Goal: Task Accomplishment & Management: Manage account settings

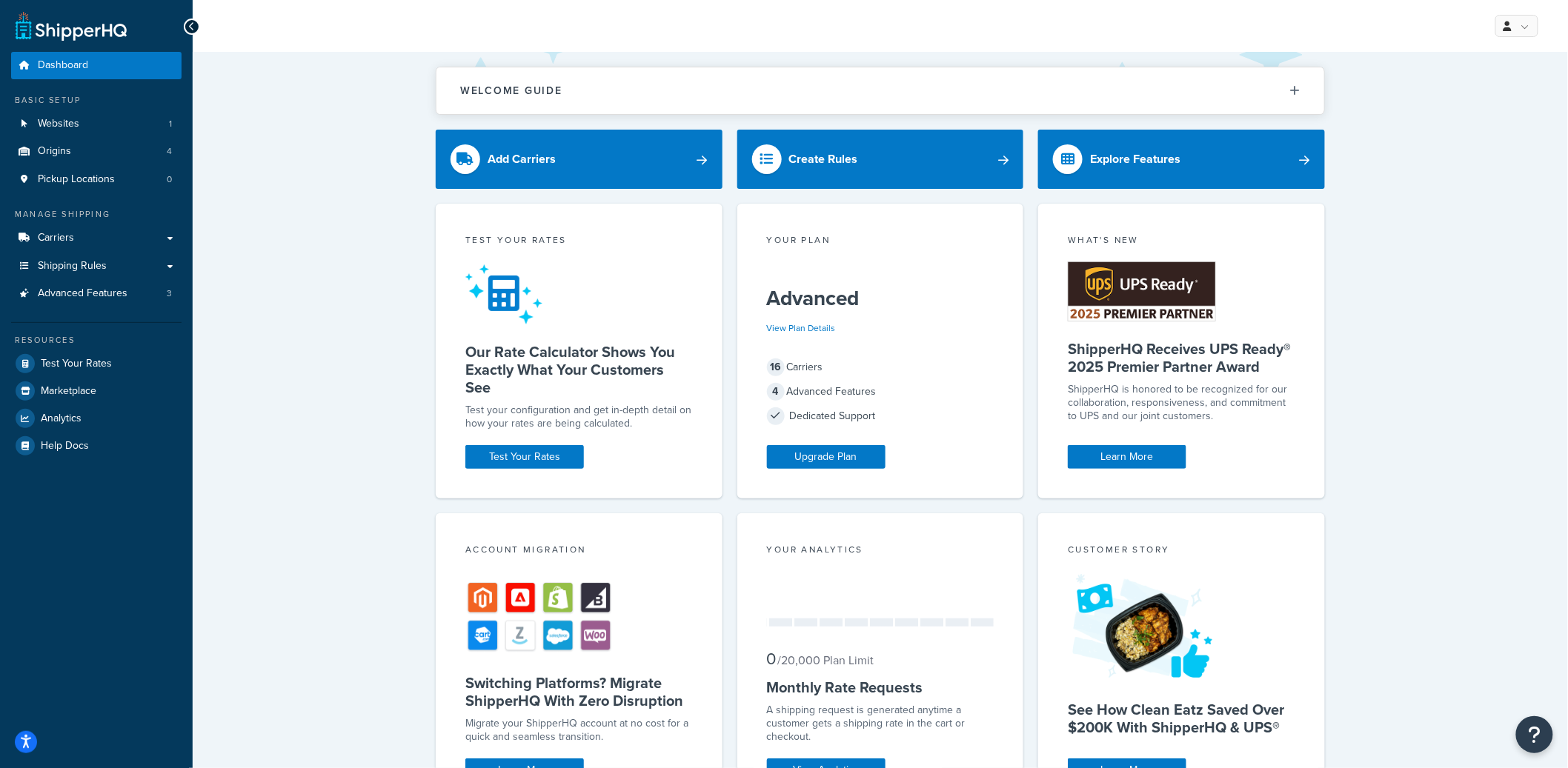
click at [933, 2] on div "My Profile Billing Global Settings Contact Us Logout" at bounding box center [881, 25] width 1376 height 52
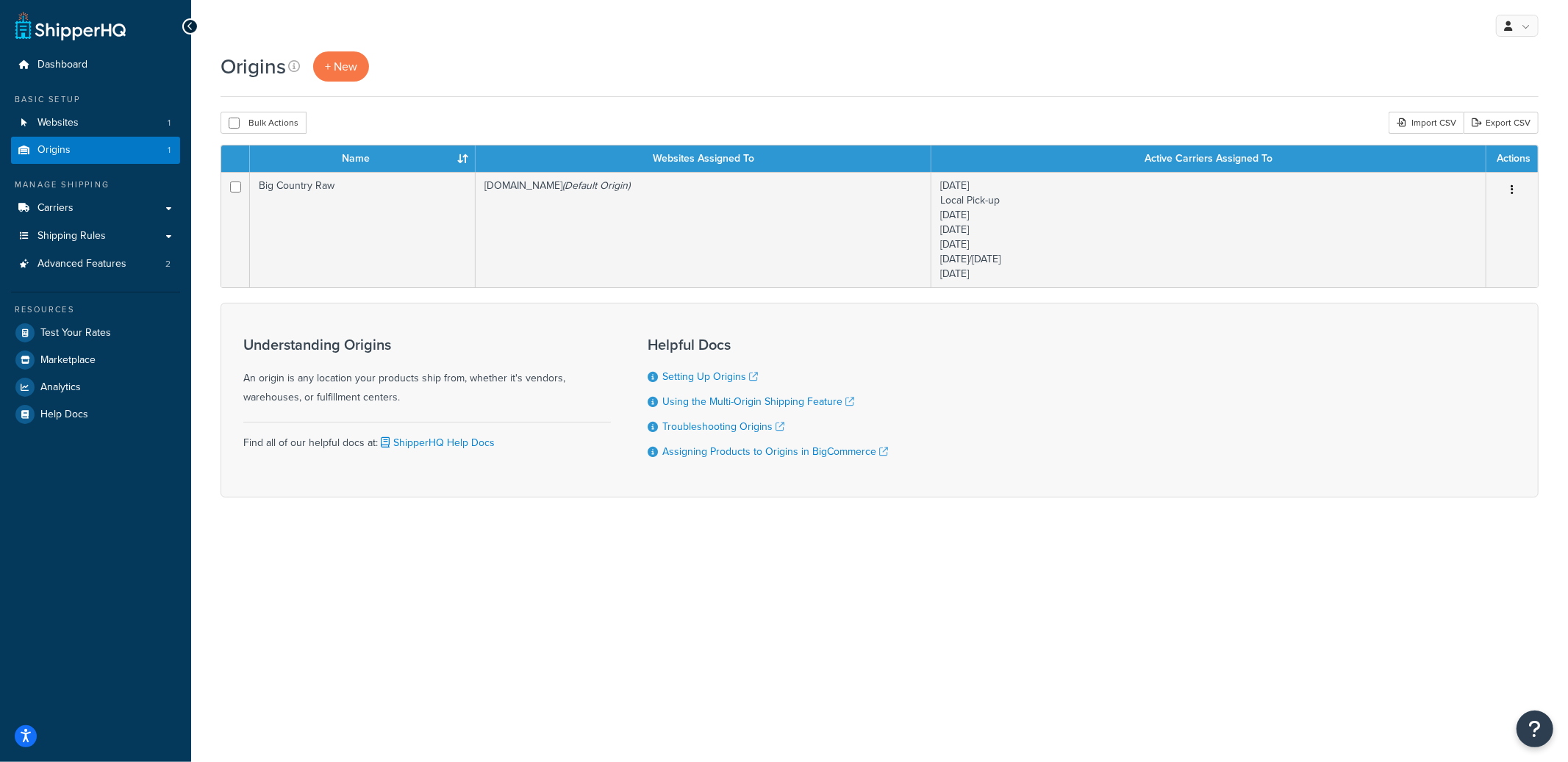
click at [910, 4] on div "My Profile Billing Global Settings Contact Us Logout" at bounding box center [880, 25] width 1377 height 51
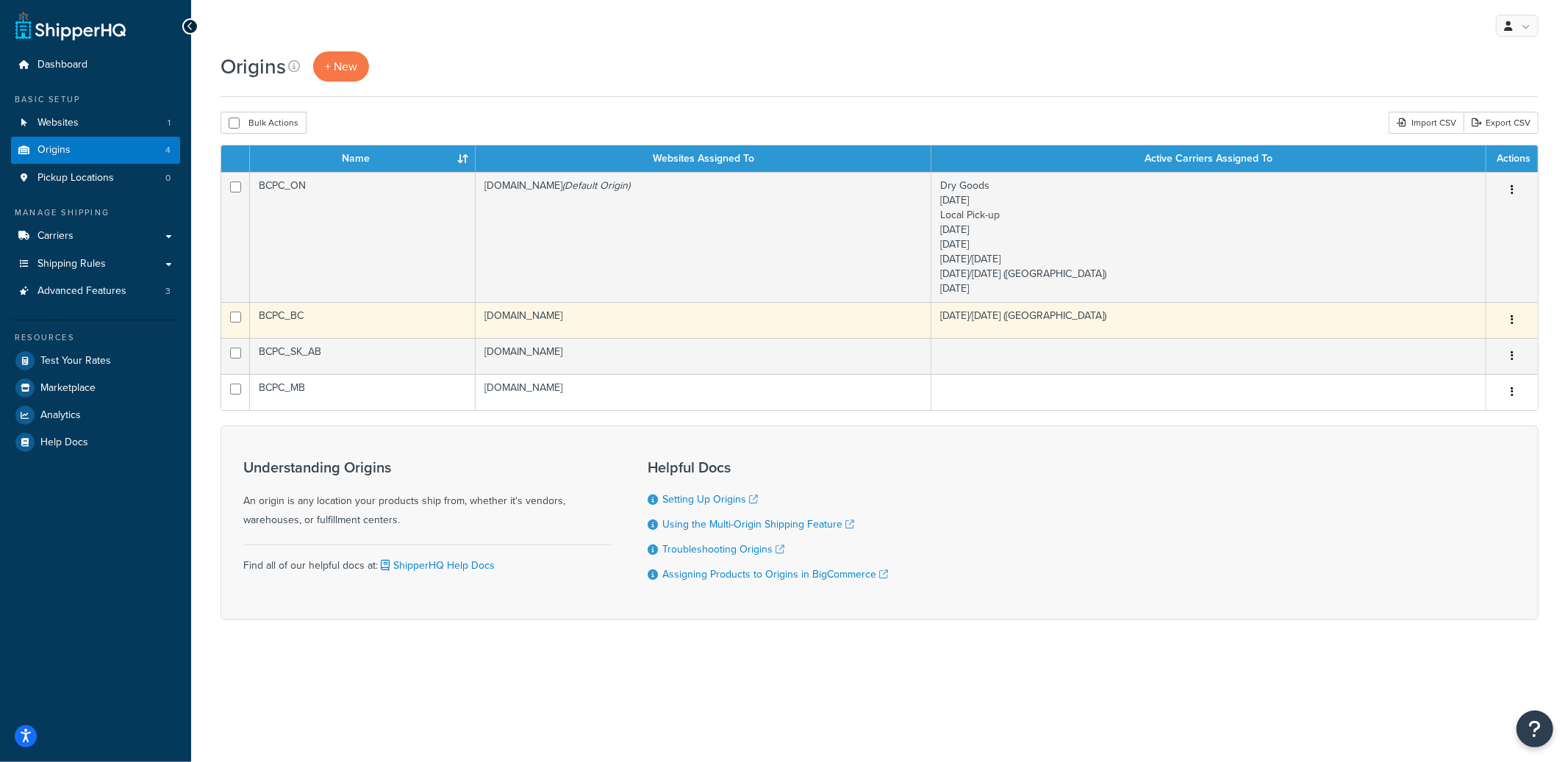
click at [769, 314] on td "[DOMAIN_NAME]" at bounding box center [704, 319] width 456 height 36
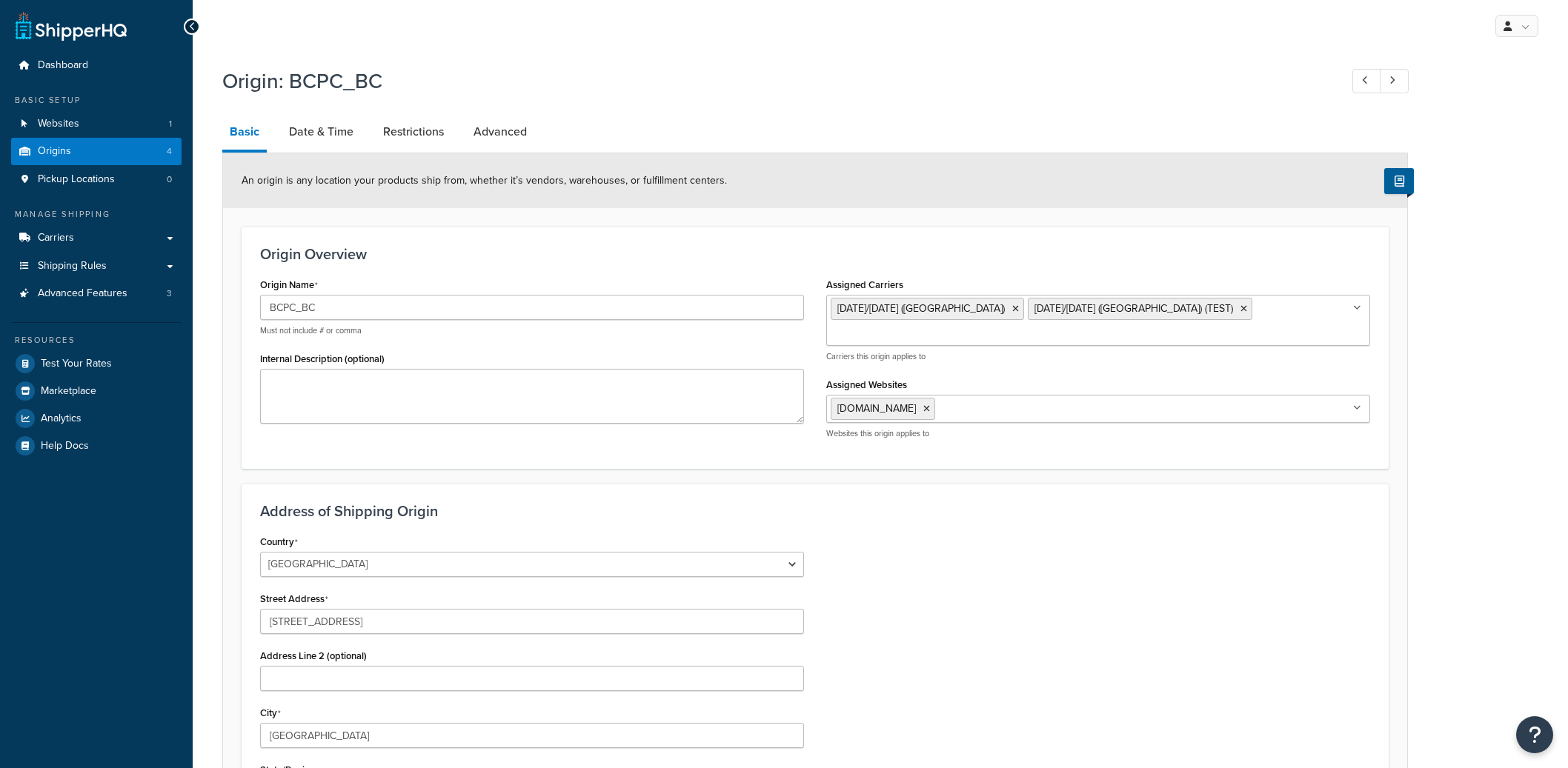
select select "1039"
select select "69"
click at [295, 131] on link "Date & Time" at bounding box center [321, 132] width 79 height 35
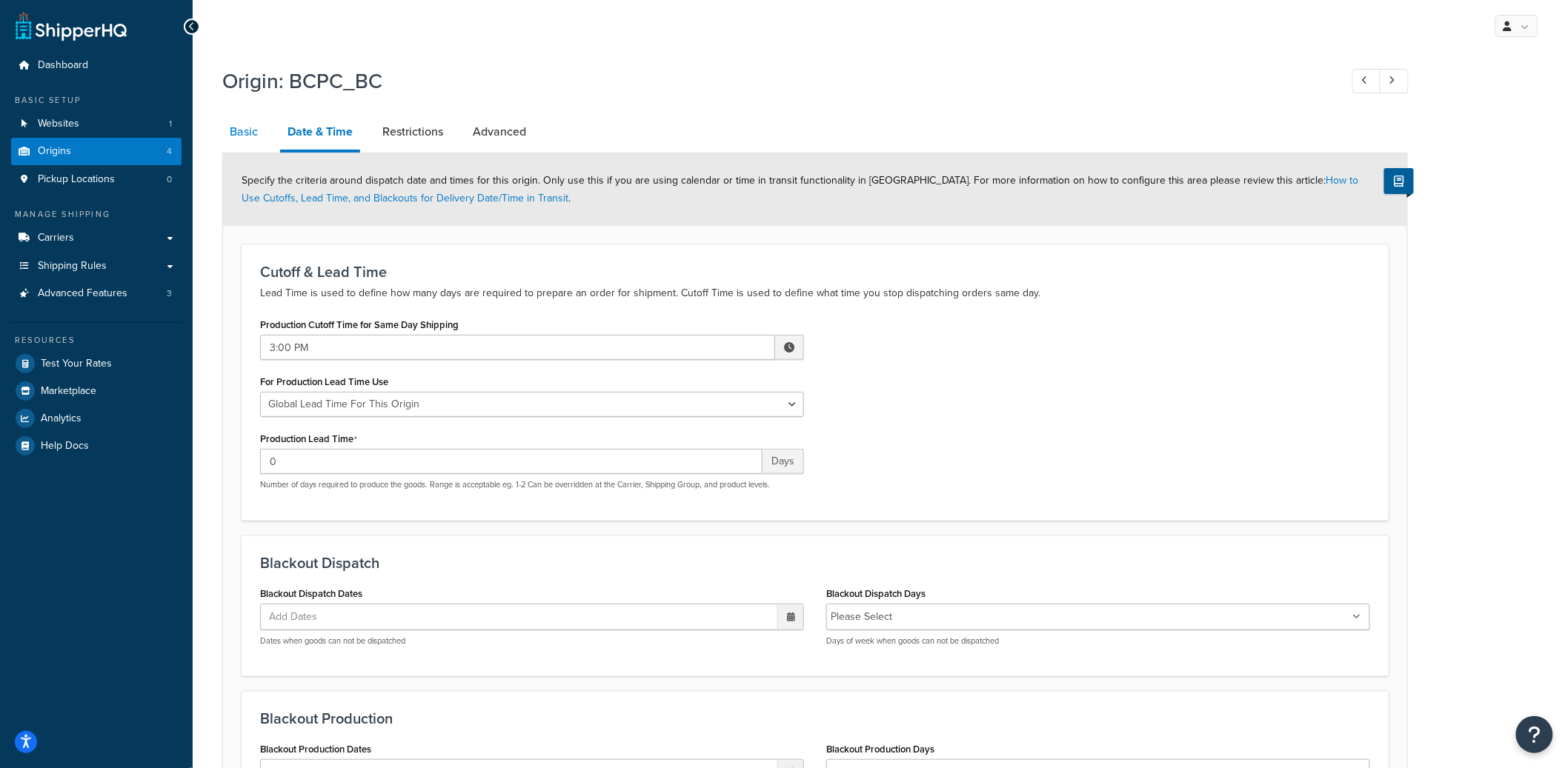
click at [243, 135] on link "Basic" at bounding box center [244, 132] width 43 height 35
select select "1039"
select select "69"
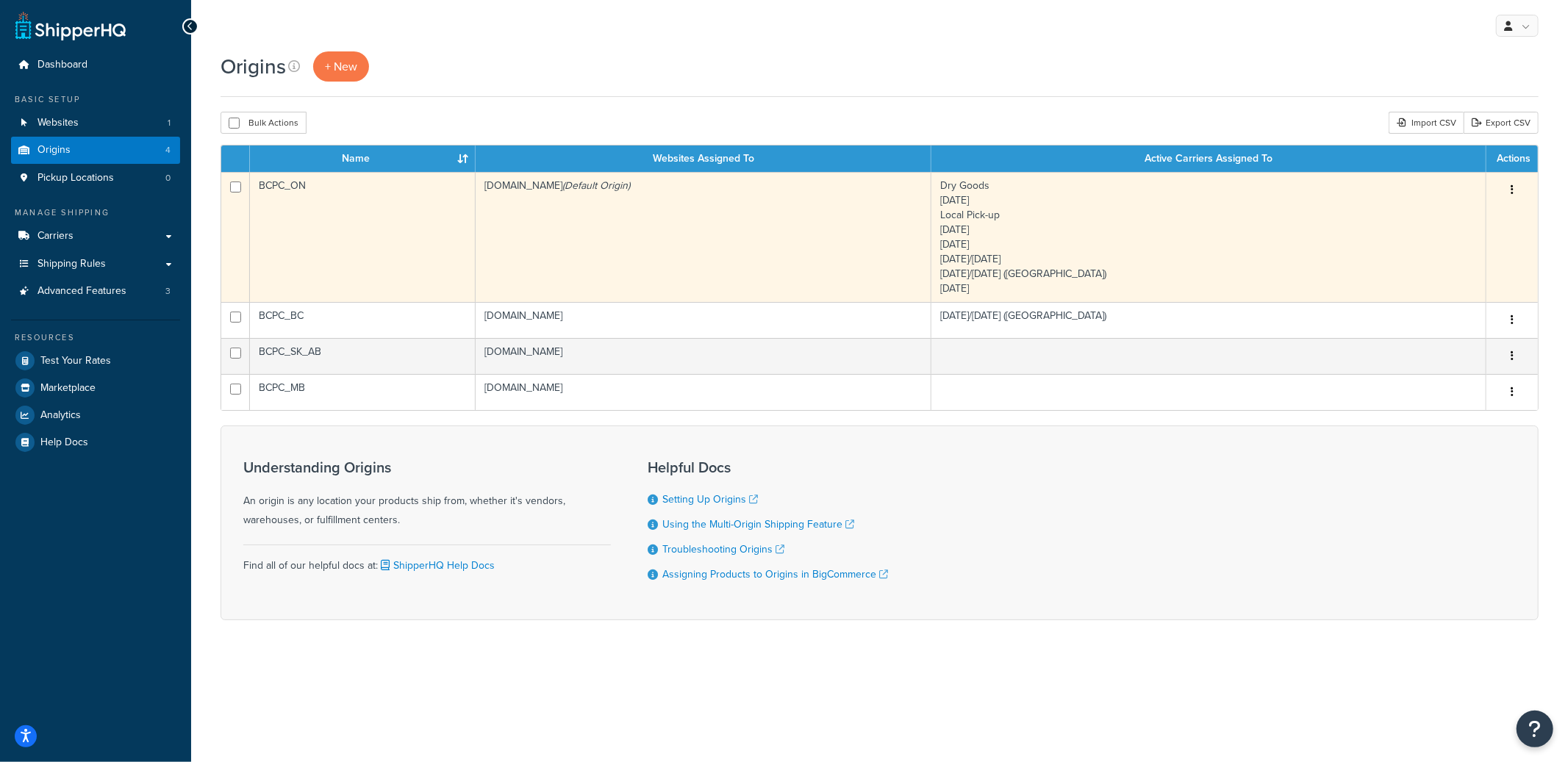
click at [1513, 196] on button "button" at bounding box center [1512, 190] width 20 height 23
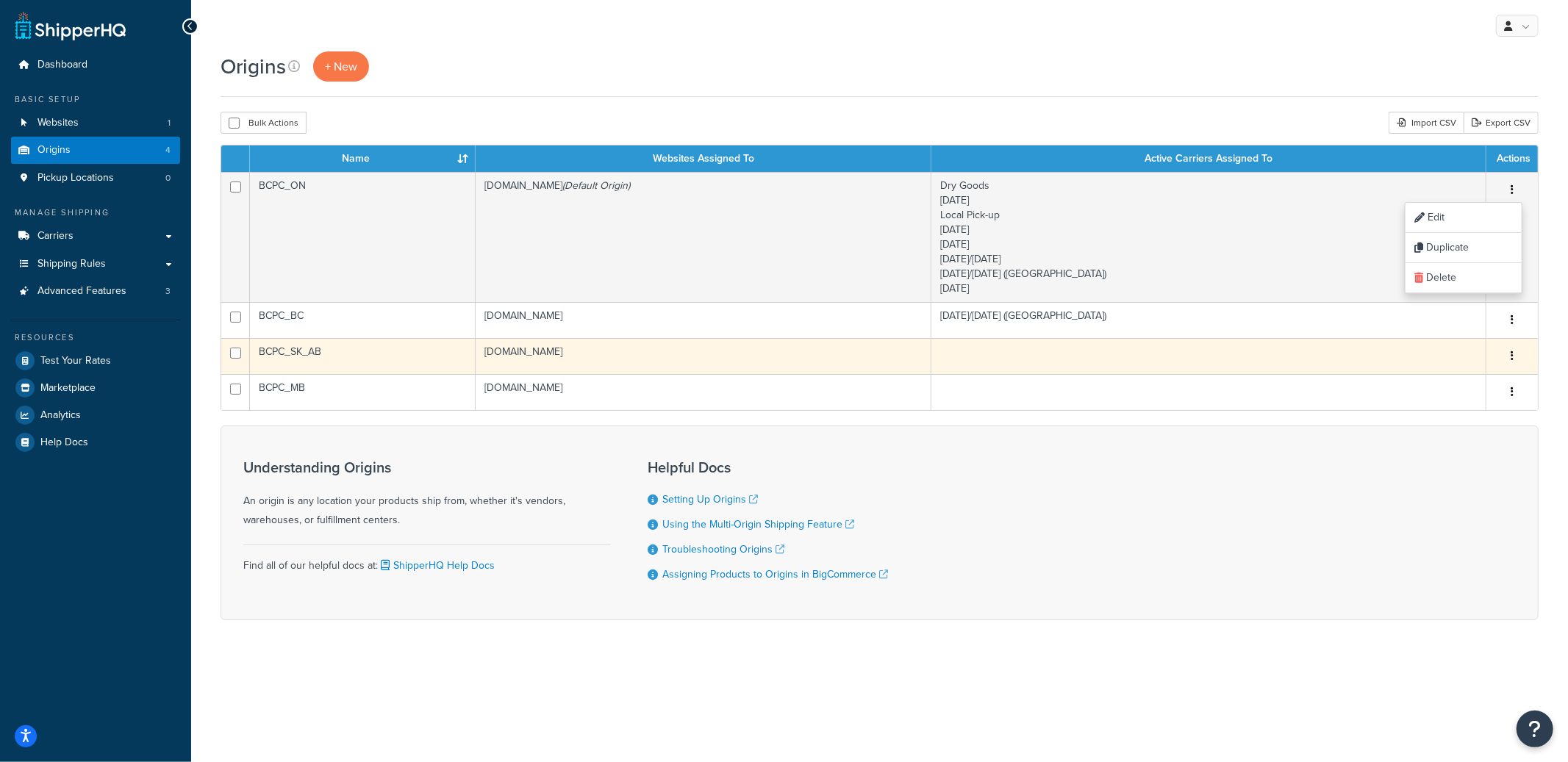
click at [1511, 356] on button "button" at bounding box center [1512, 356] width 20 height 23
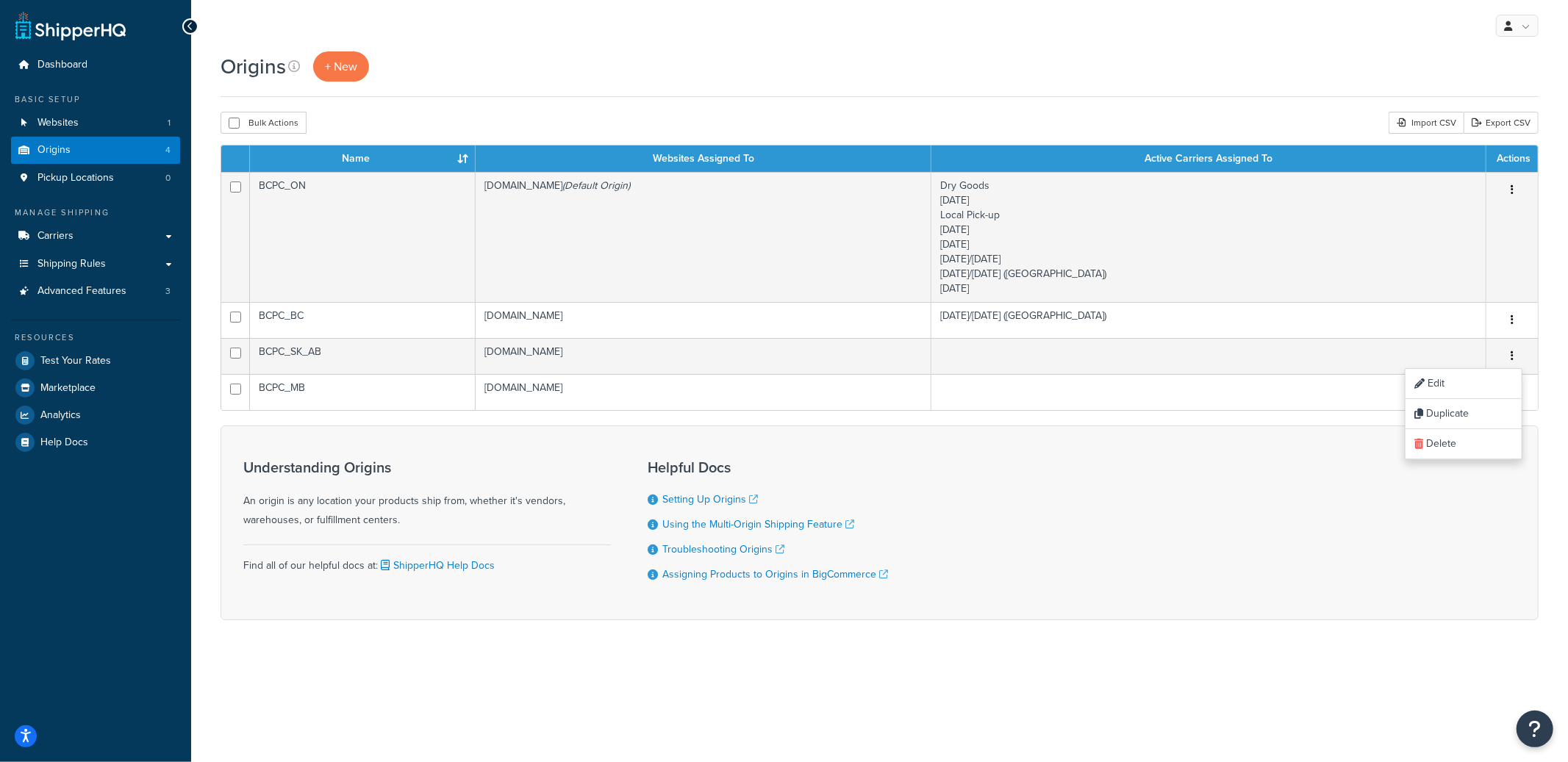
click at [1540, 394] on div "Origins + New Bulk Actions Duplicate Delete Import CSV Export CSV Contact Us Se…" at bounding box center [880, 361] width 1377 height 620
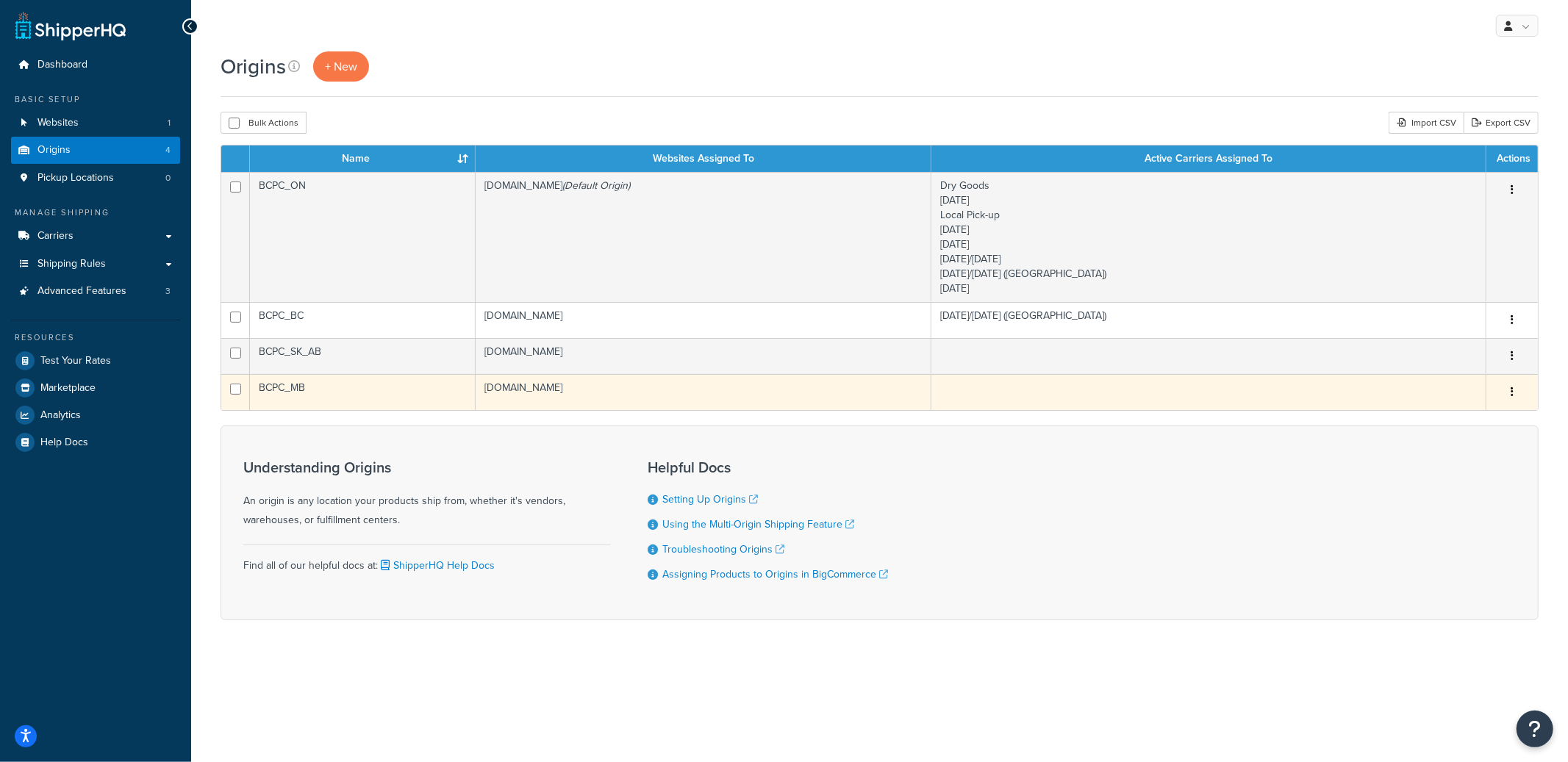
click at [1519, 394] on button "button" at bounding box center [1512, 392] width 20 height 23
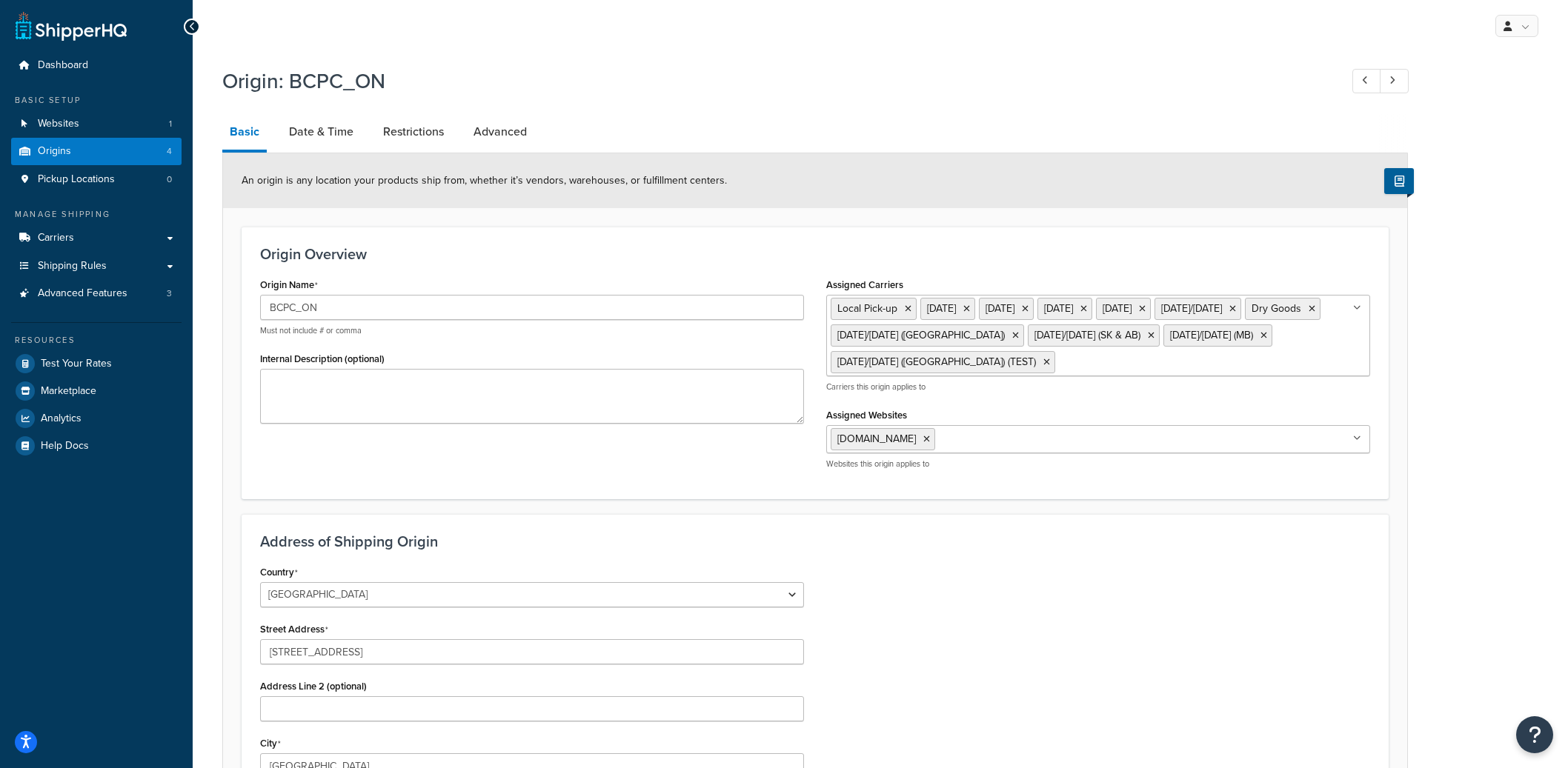
select select "1039"
select select "69"
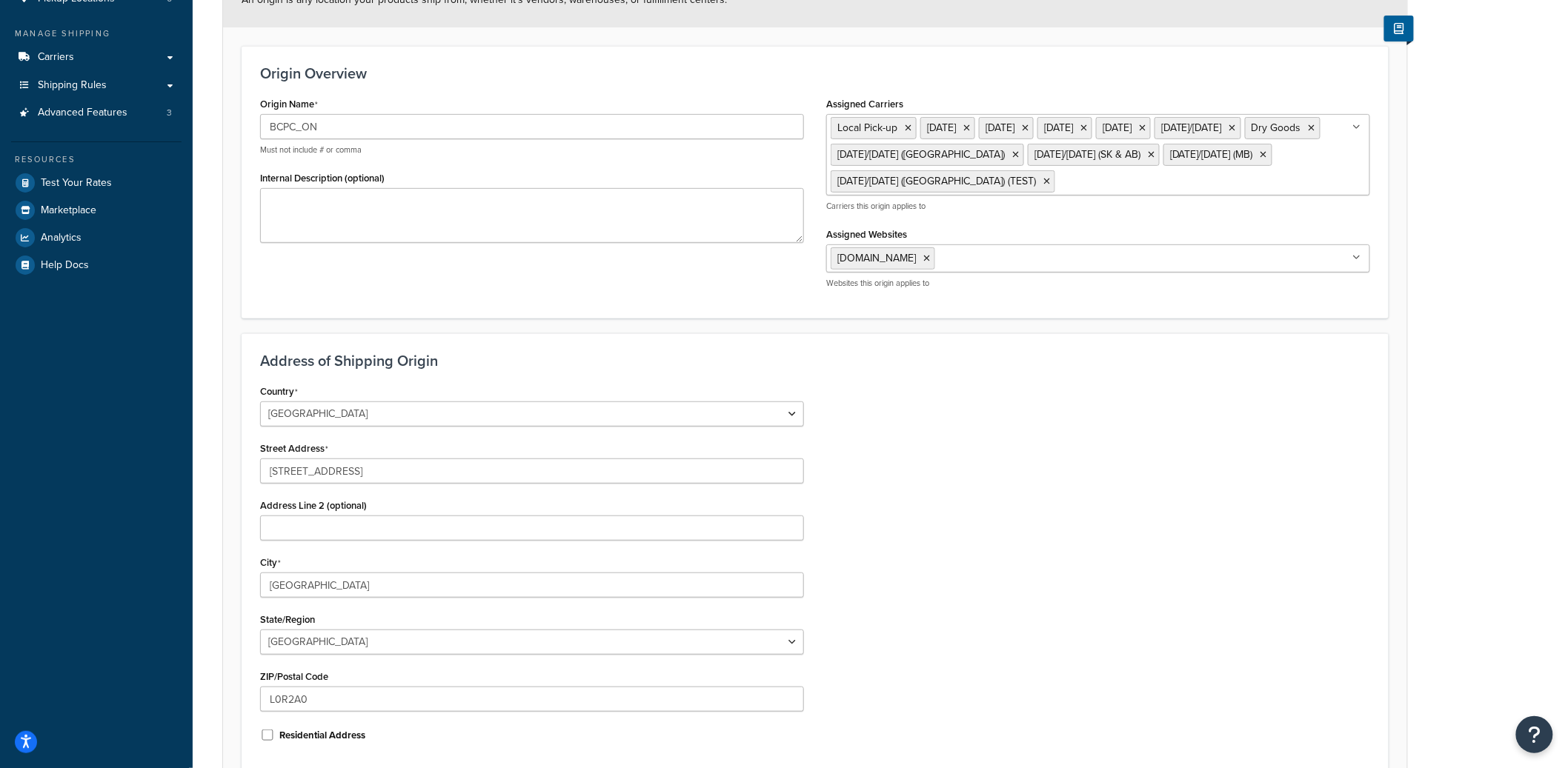
scroll to position [322, 0]
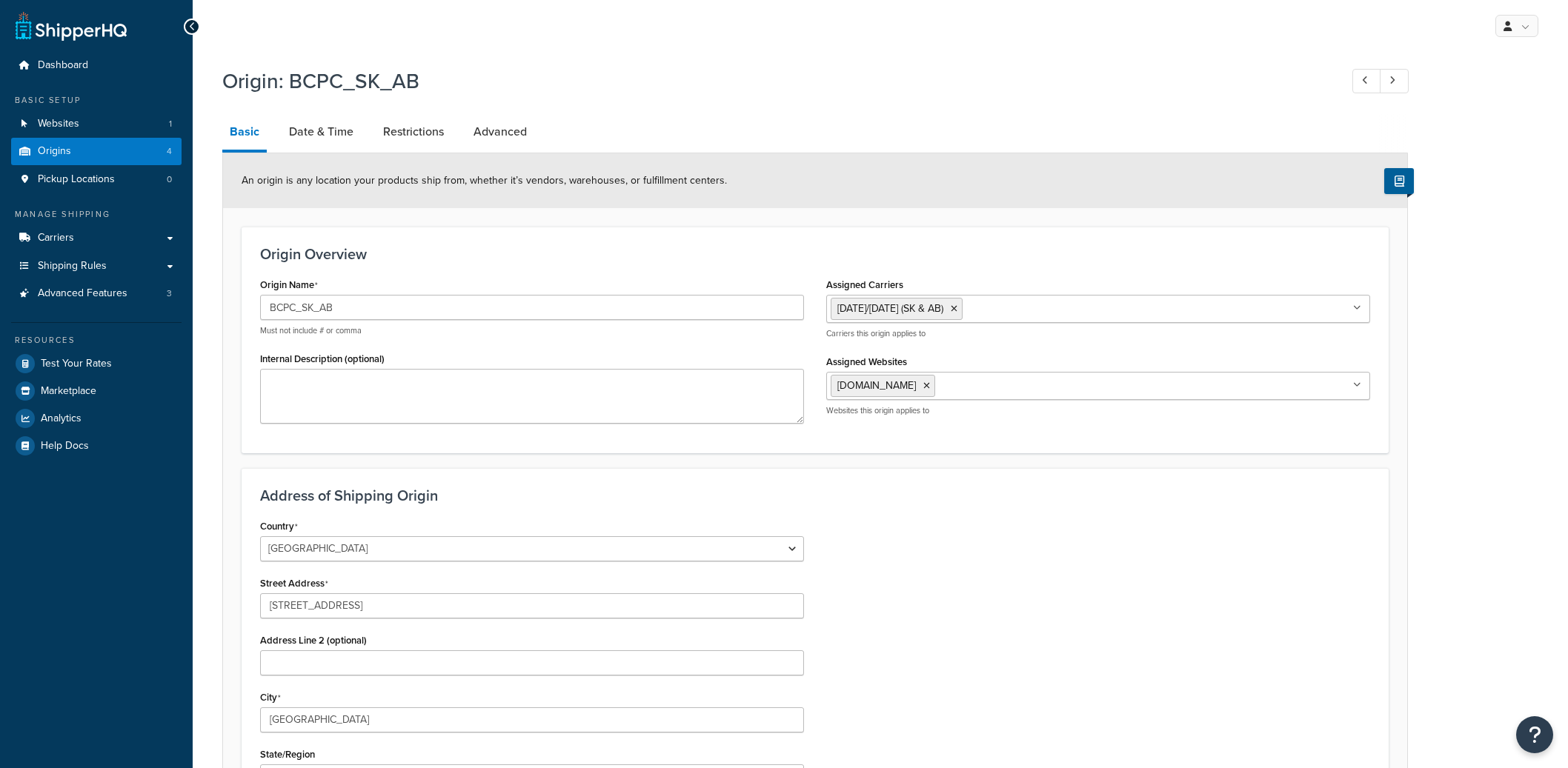
select select "1039"
select select "69"
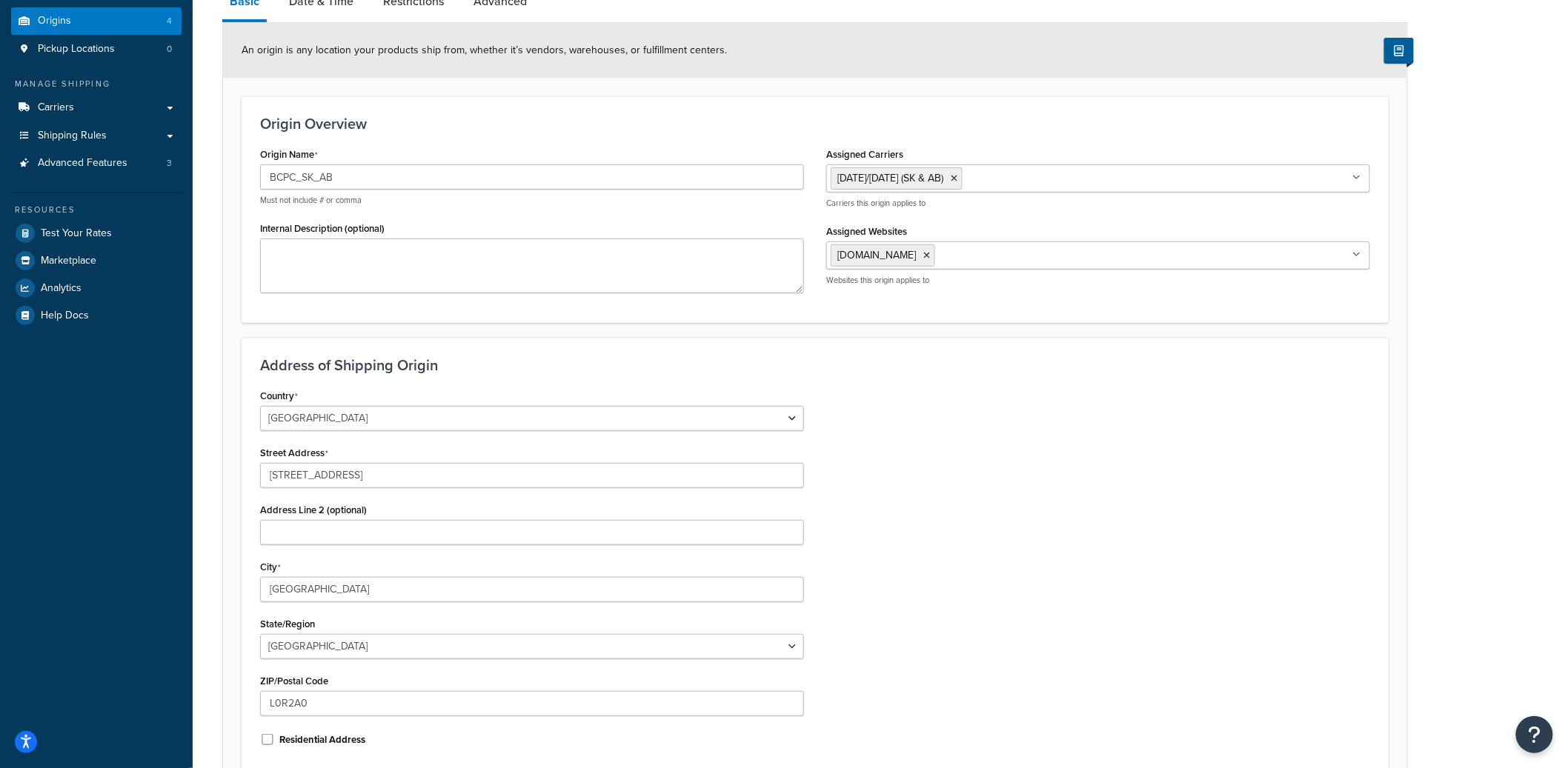
scroll to position [141, 0]
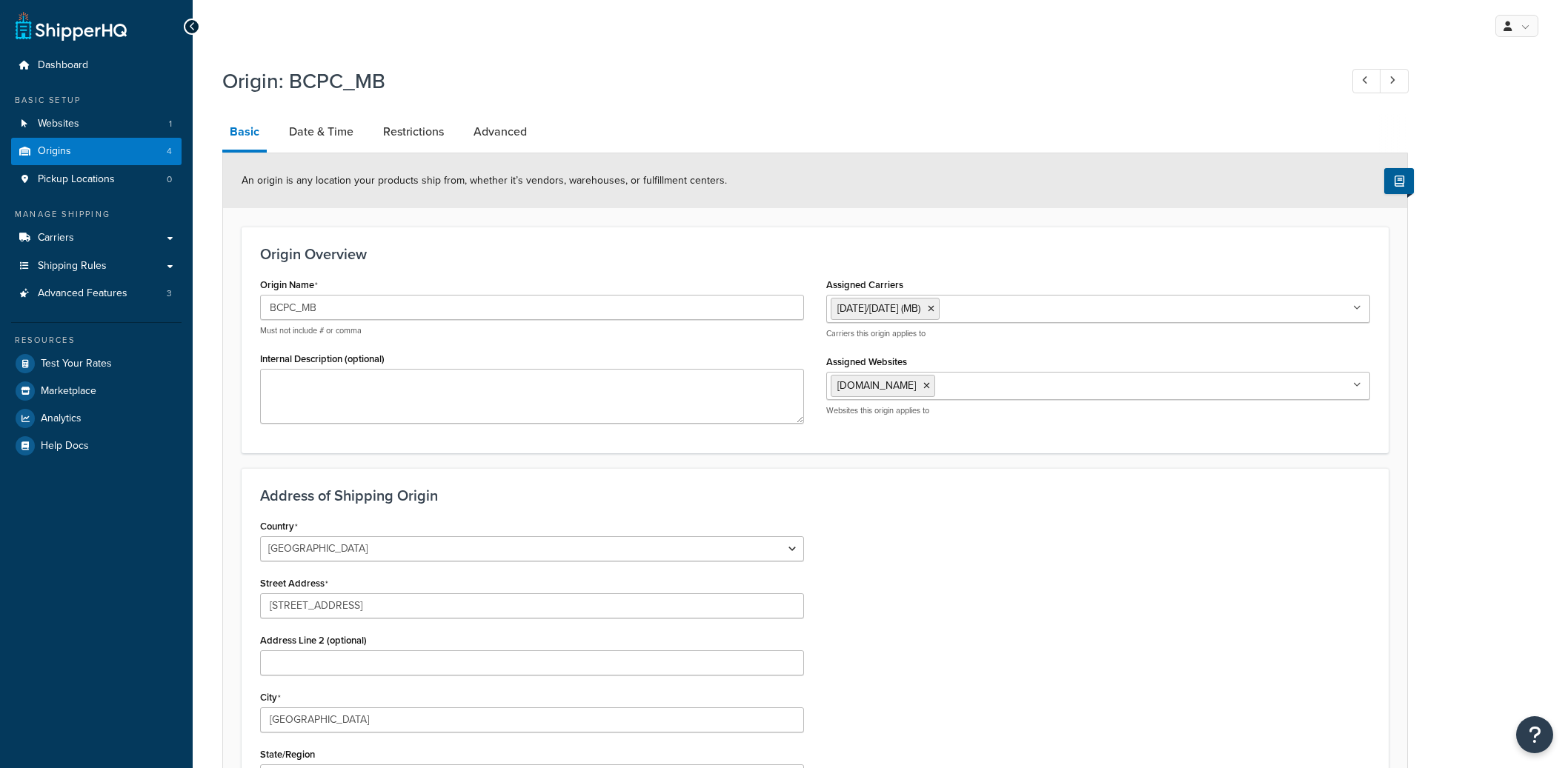
select select "1039"
select select "69"
click at [422, 136] on link "Restrictions" at bounding box center [413, 132] width 75 height 35
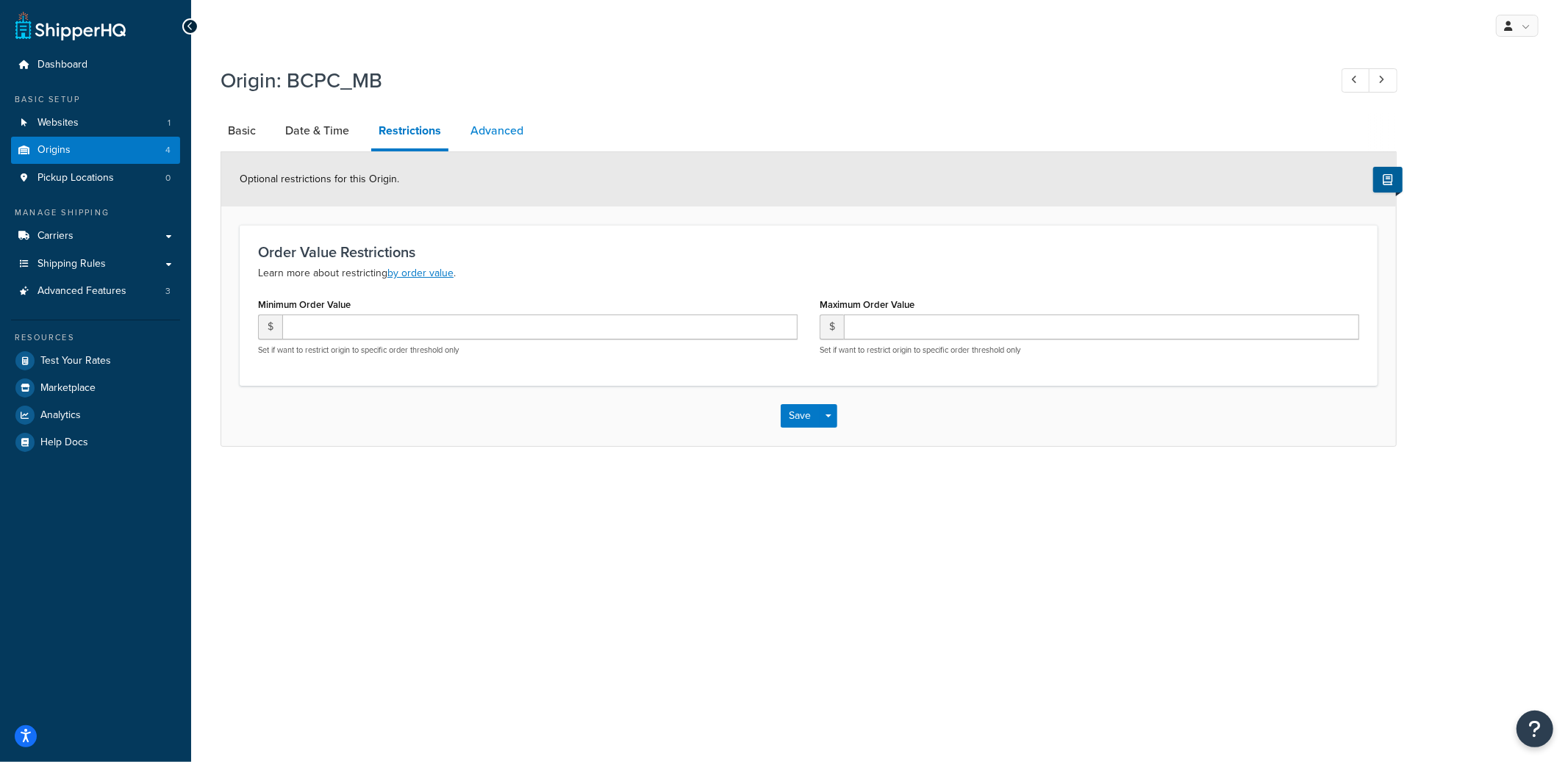
drag, startPoint x: 547, startPoint y: 145, endPoint x: 511, endPoint y: 133, distance: 37.9
click at [511, 133] on link "Advanced" at bounding box center [497, 131] width 68 height 35
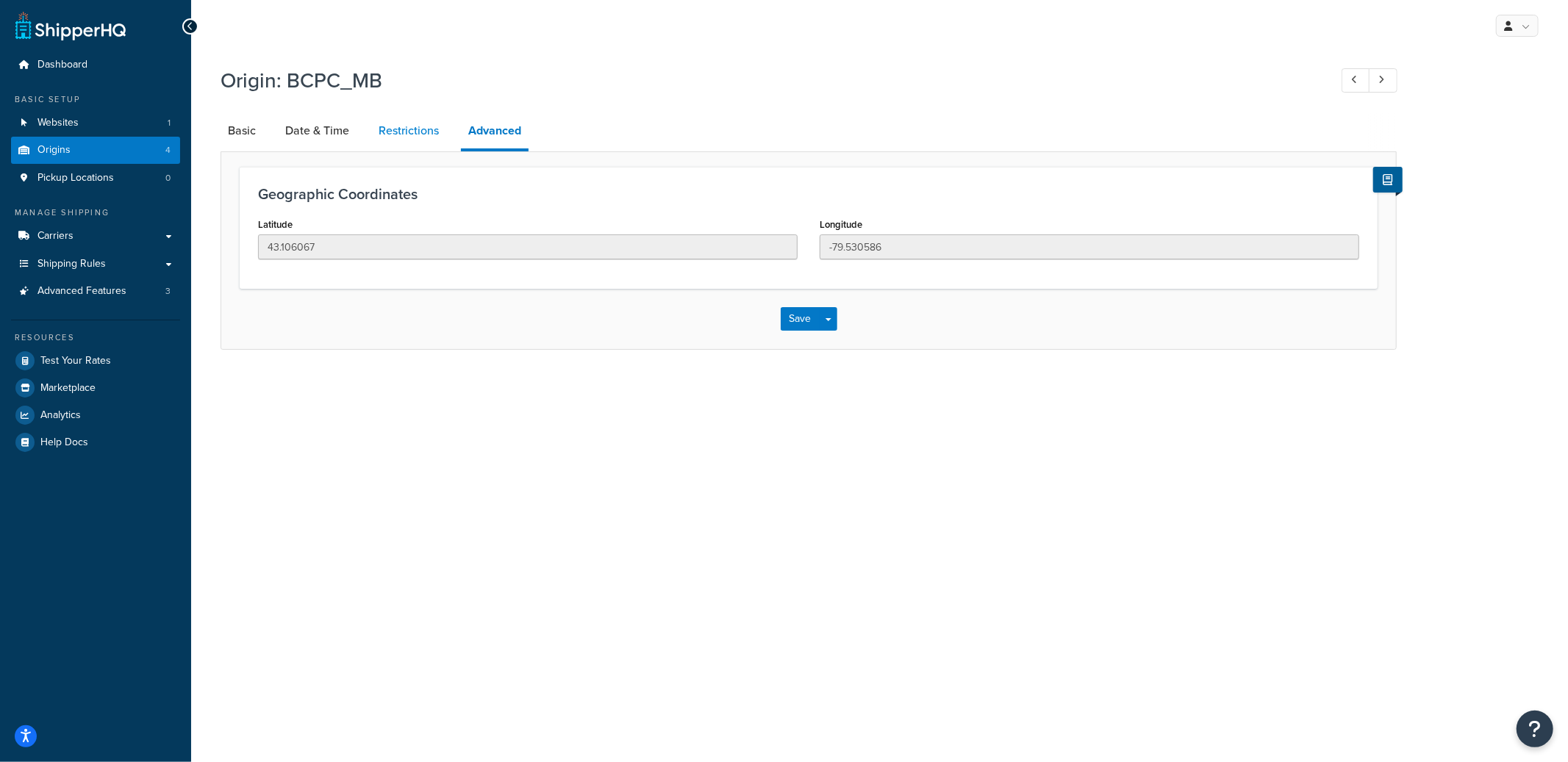
click at [440, 139] on link "Restrictions" at bounding box center [408, 131] width 75 height 35
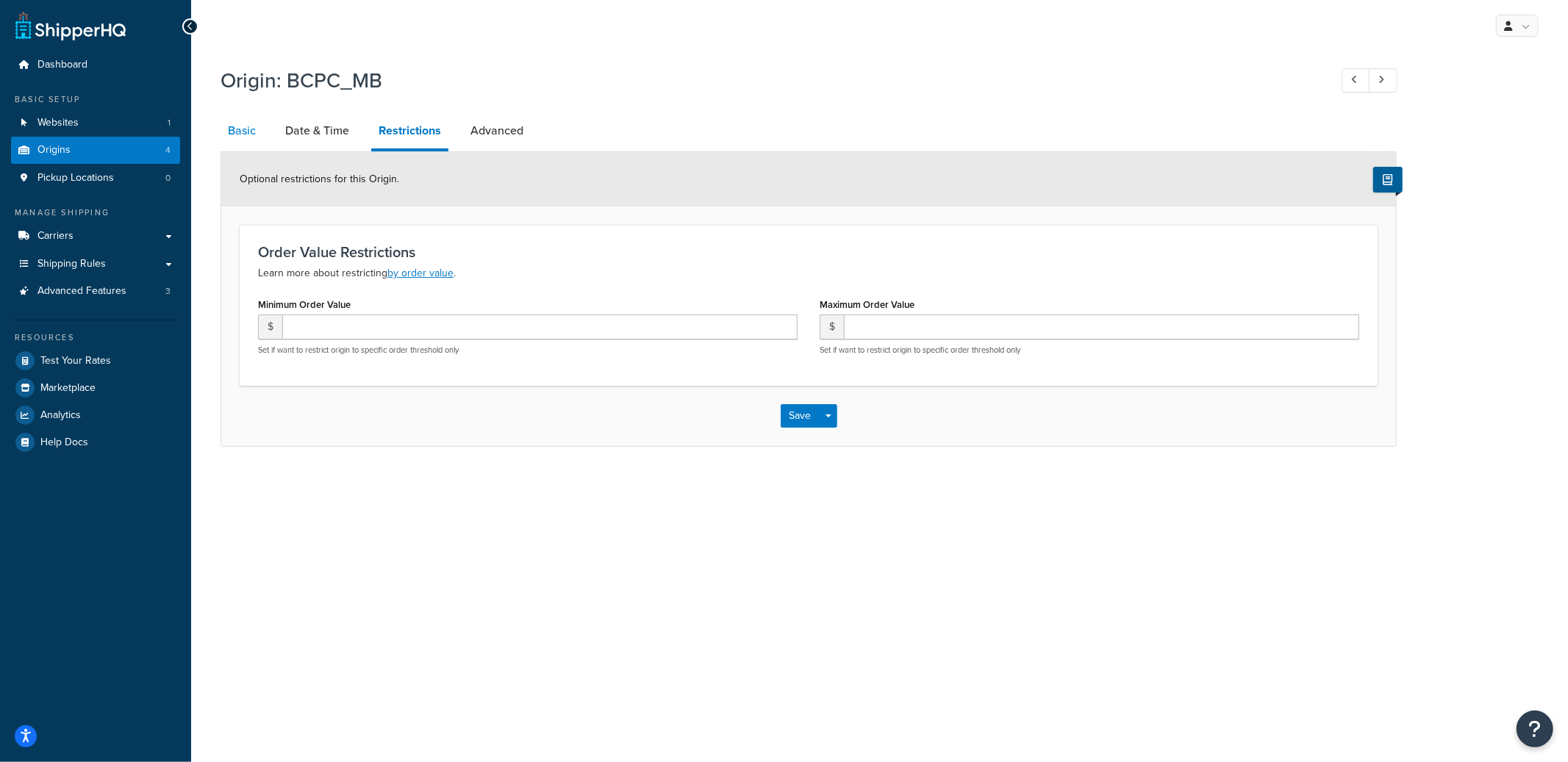
click at [249, 133] on link "Basic" at bounding box center [242, 131] width 43 height 35
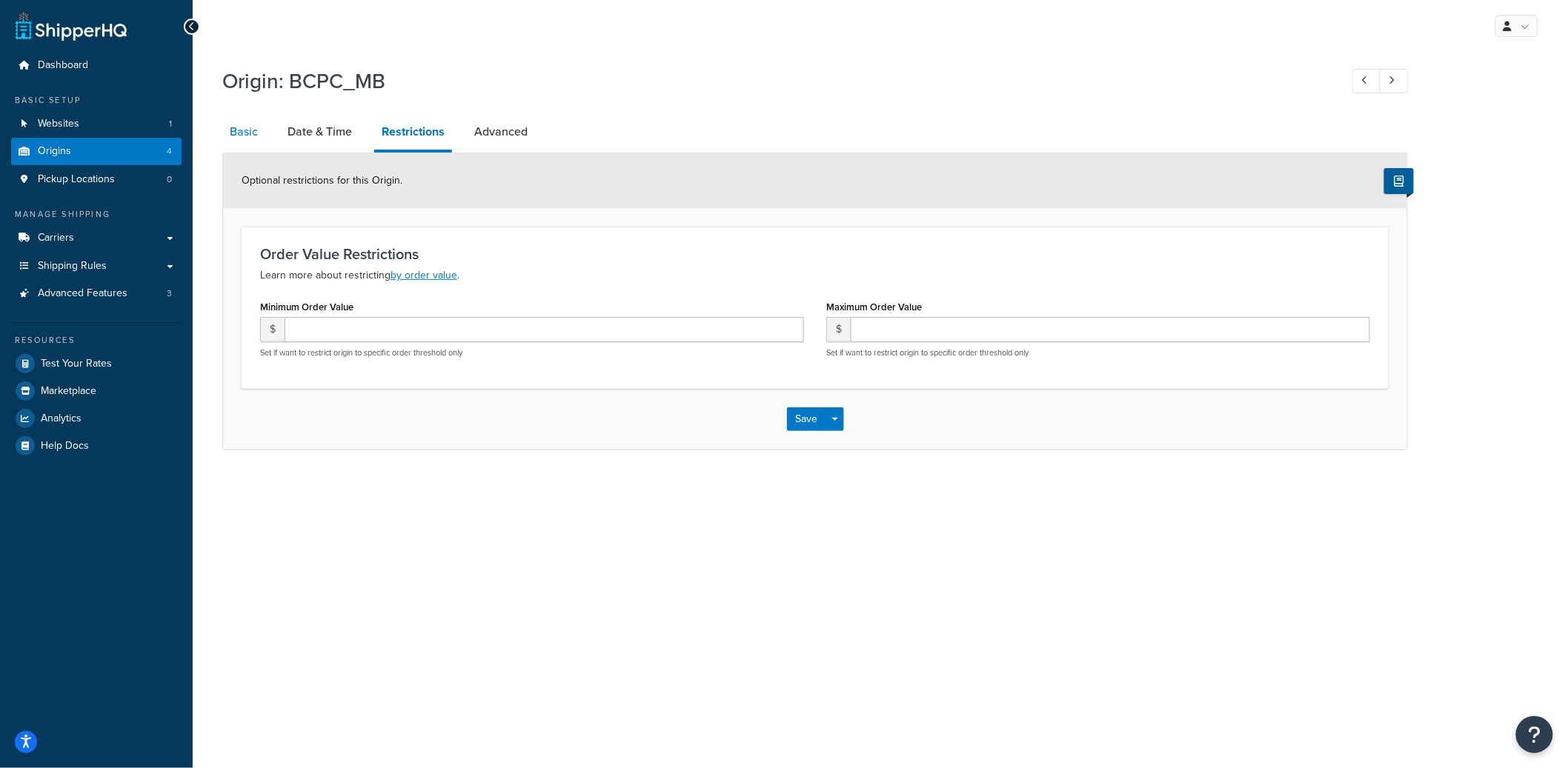
select select "1039"
select select "69"
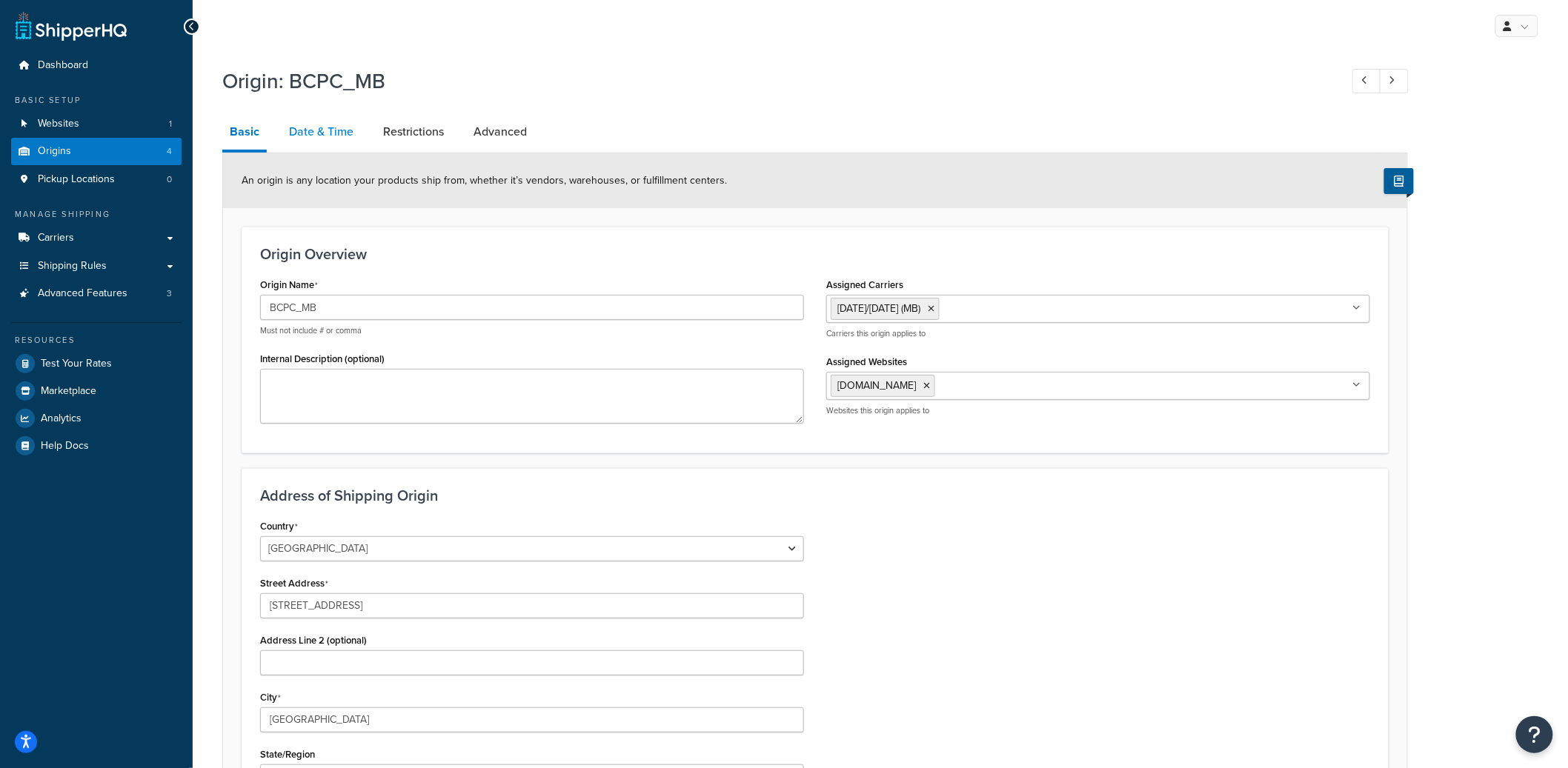
click at [315, 132] on link "Date & Time" at bounding box center [321, 132] width 79 height 35
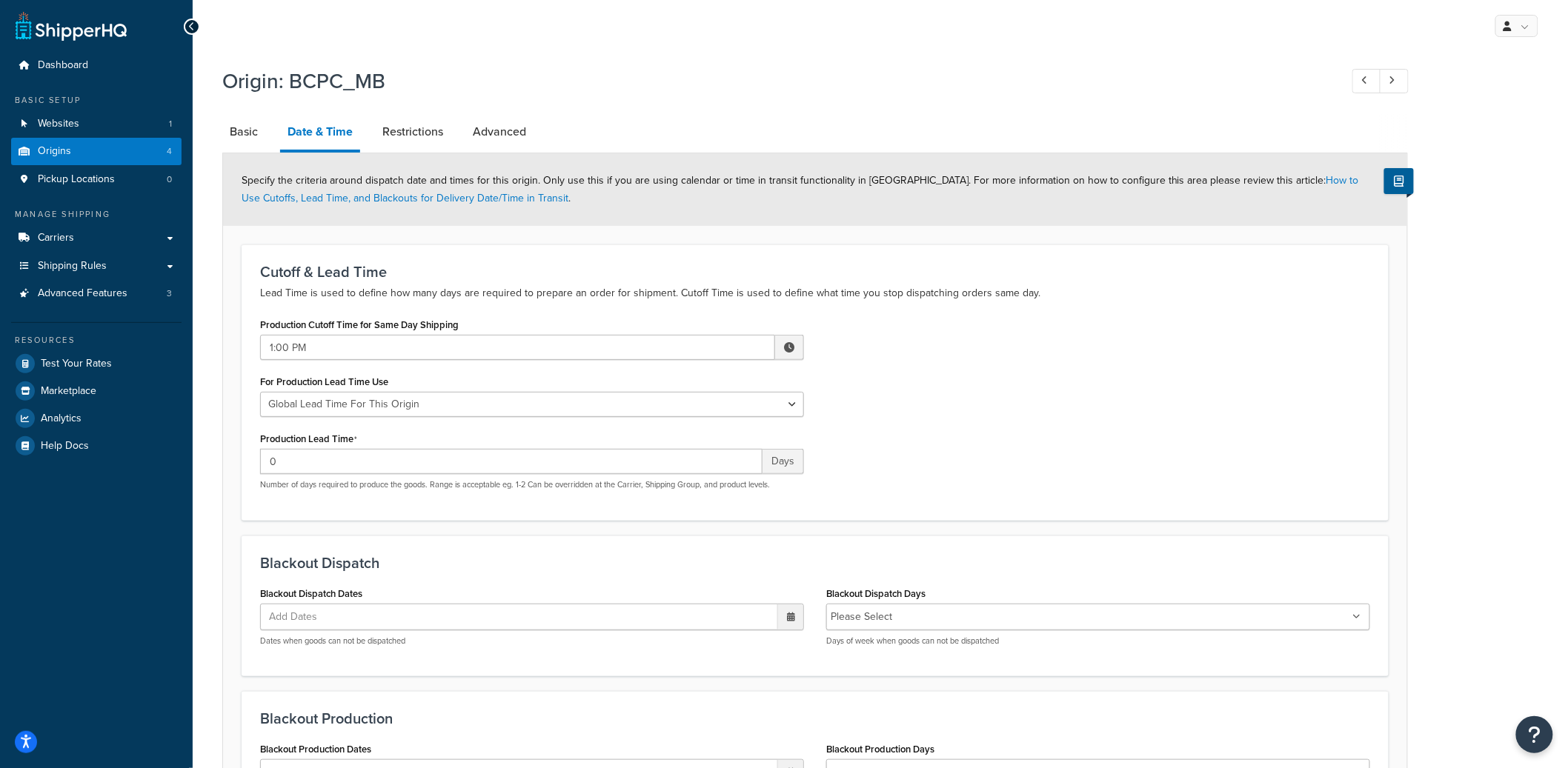
click at [451, 145] on li "Restrictions" at bounding box center [420, 132] width 90 height 35
click at [423, 146] on link "Restrictions" at bounding box center [412, 132] width 75 height 35
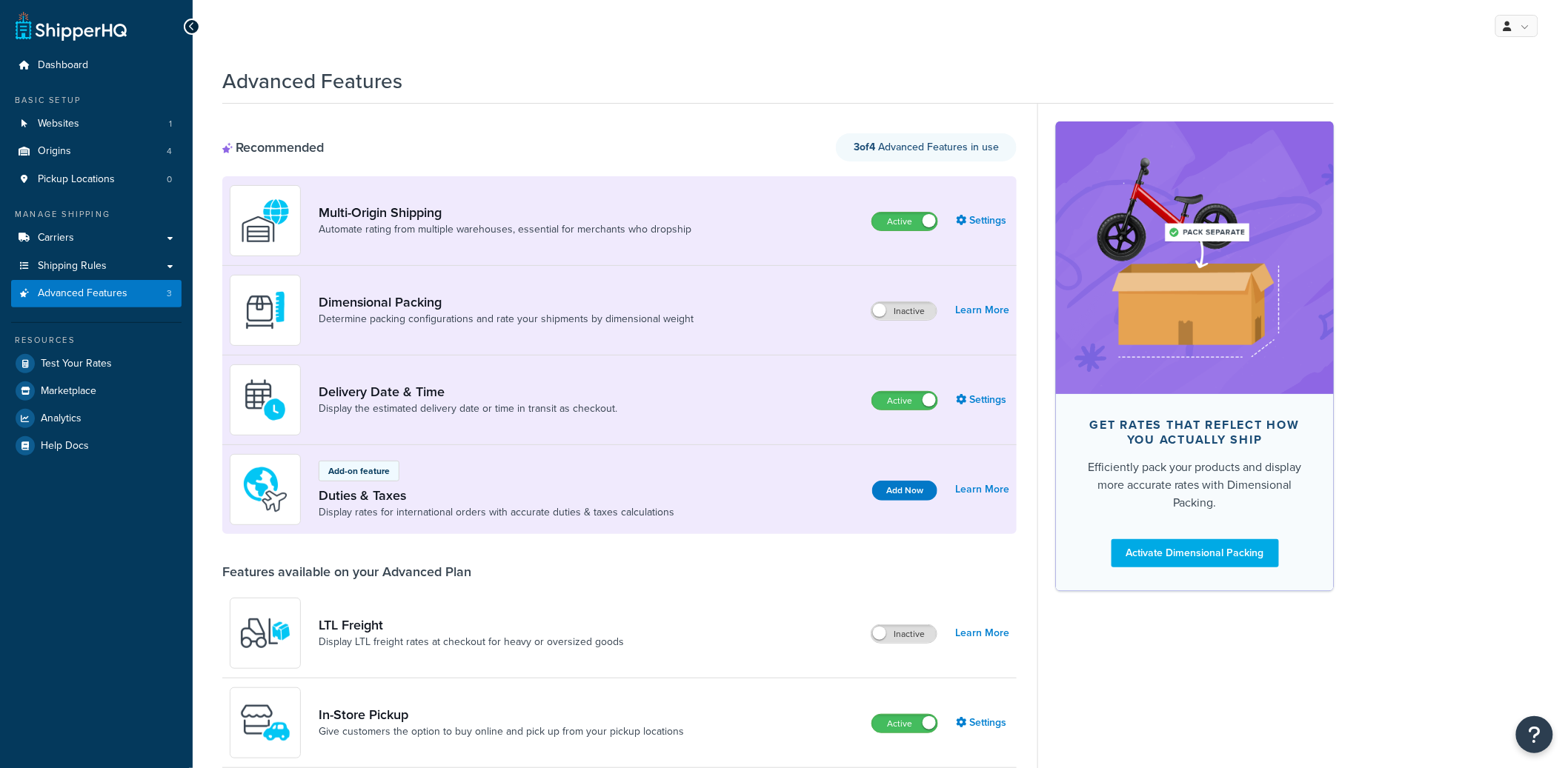
click at [982, 207] on div "Multi-Origin Shipping Automate rating from multiple warehouses, essential for m…" at bounding box center [620, 221] width 795 height 90
click at [982, 220] on link "Settings" at bounding box center [983, 220] width 54 height 21
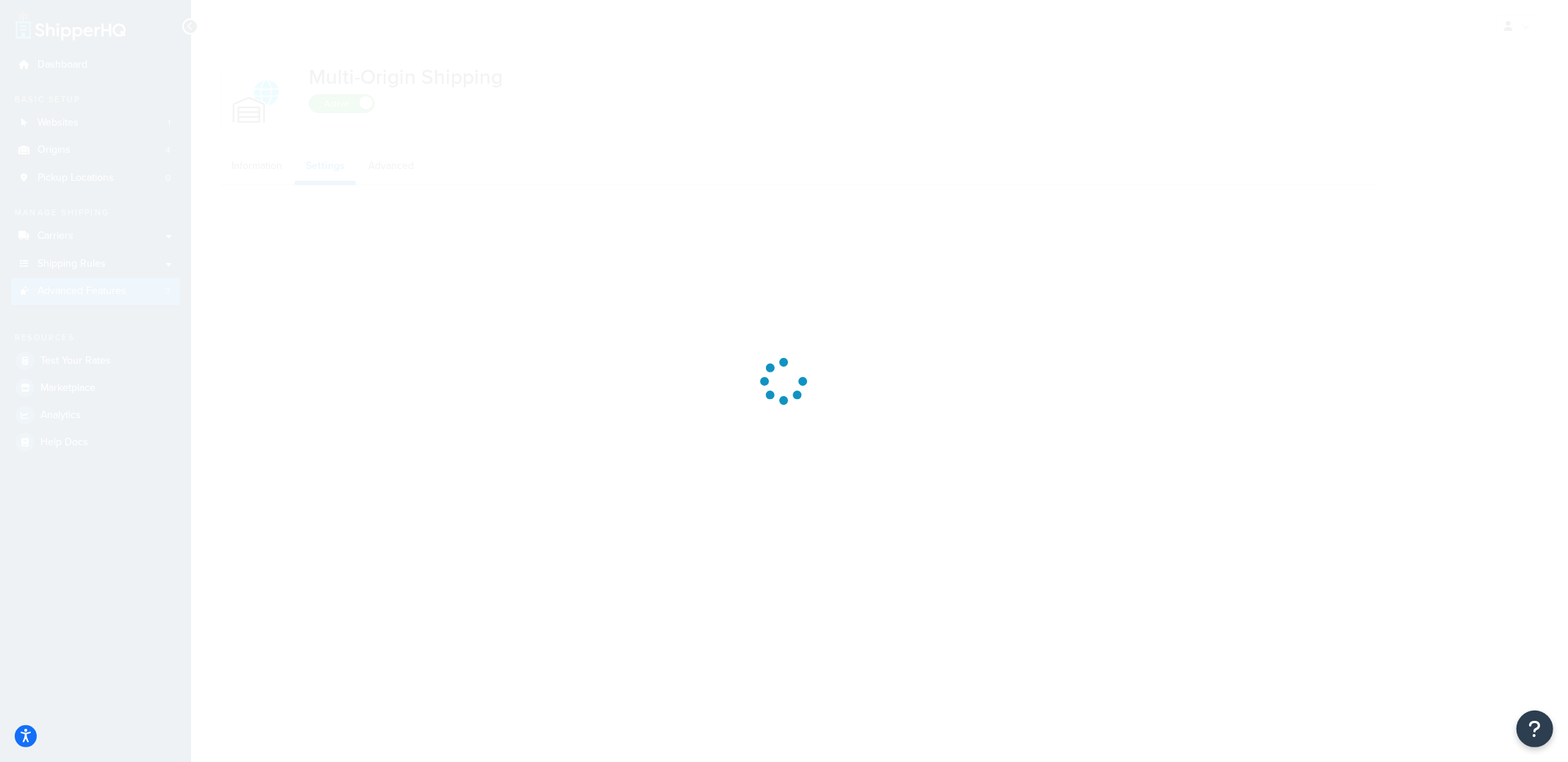
select select "false"
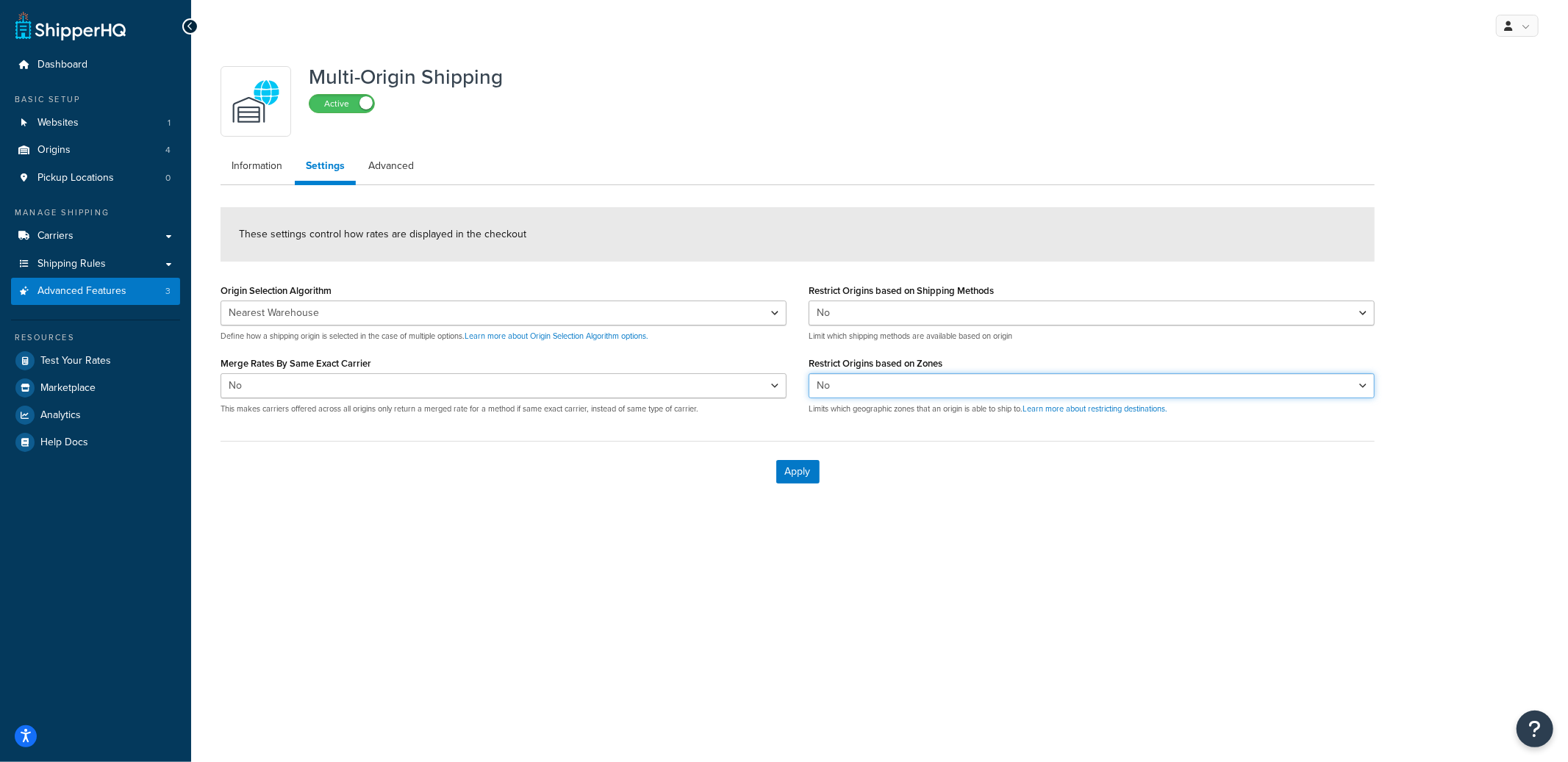
click at [859, 382] on select "Yes No" at bounding box center [1091, 386] width 566 height 25
select select "true"
click at [809, 374] on select "Yes No" at bounding box center [1091, 386] width 566 height 25
select select "false"
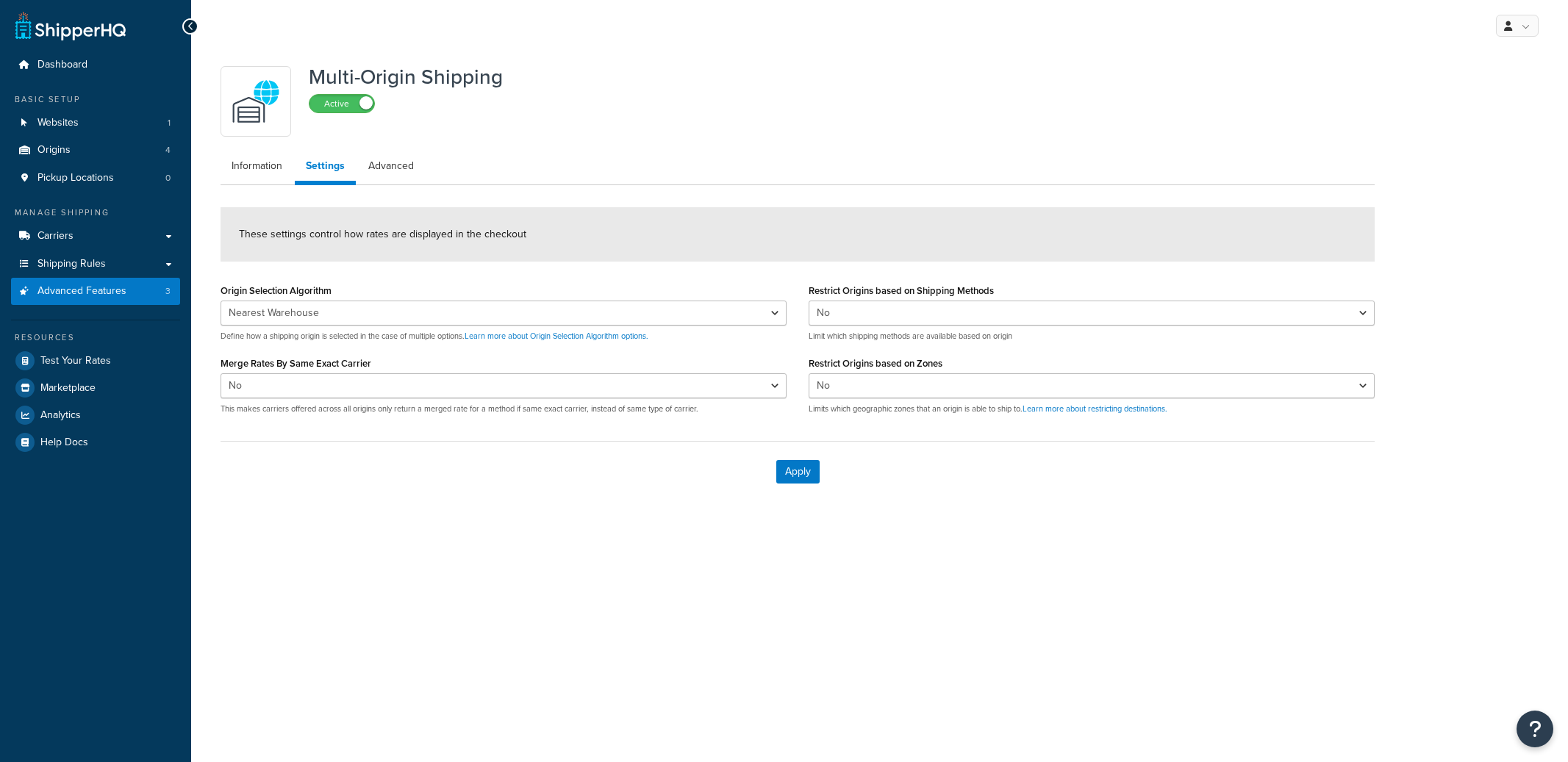
select select "false"
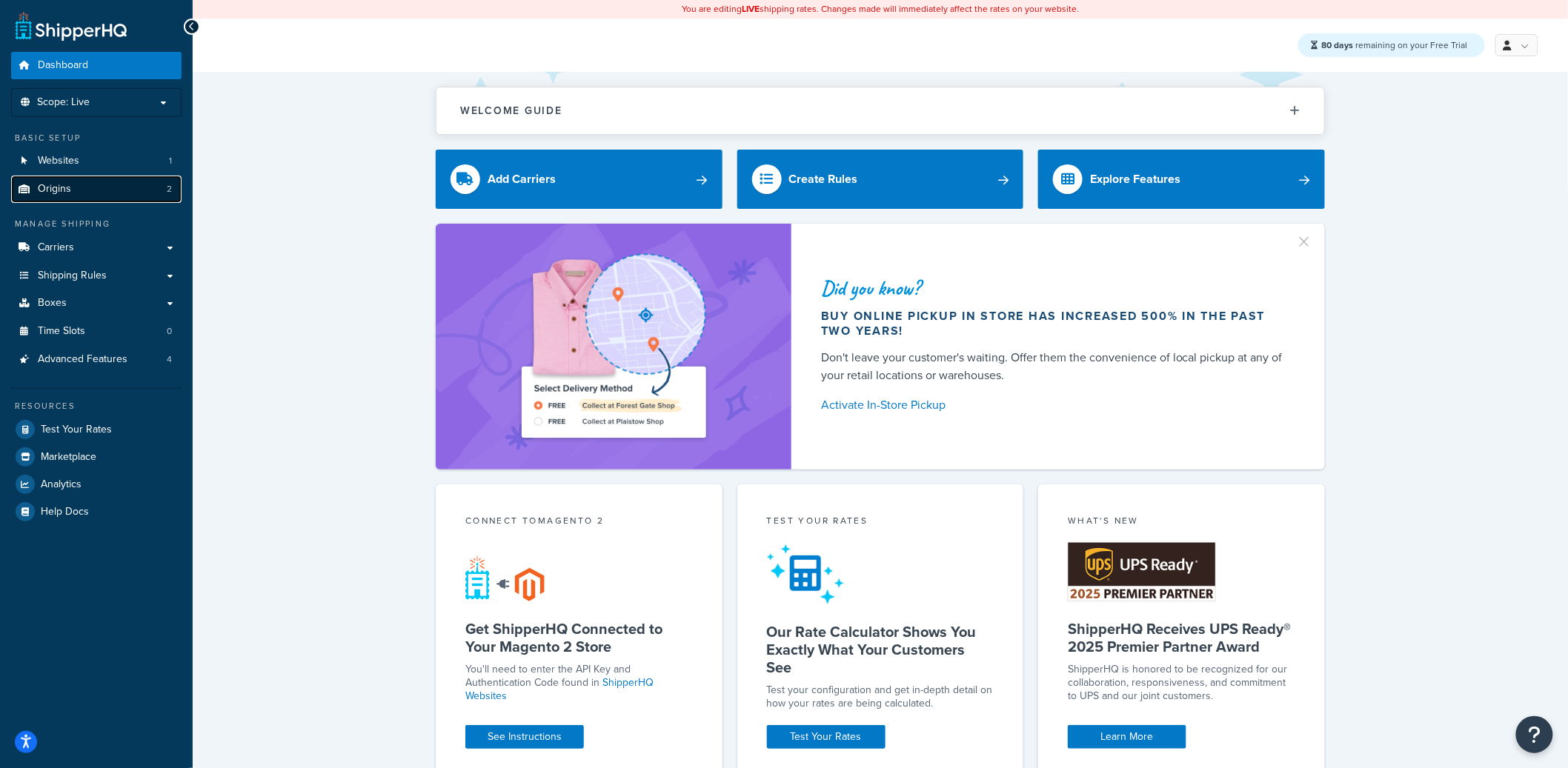
click at [101, 190] on link "Origins 2" at bounding box center [96, 189] width 170 height 27
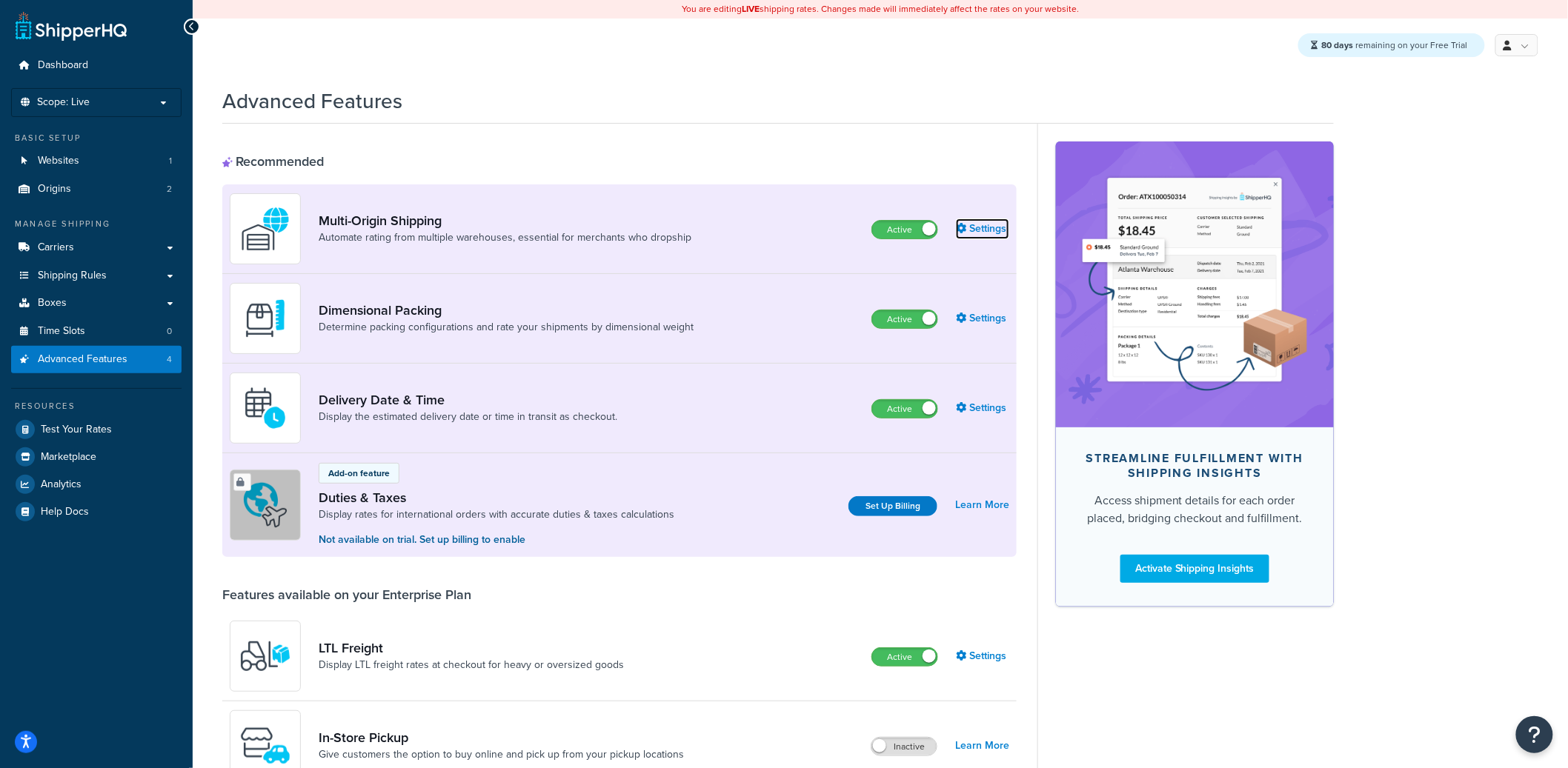
click at [969, 225] on link "Settings" at bounding box center [983, 228] width 54 height 21
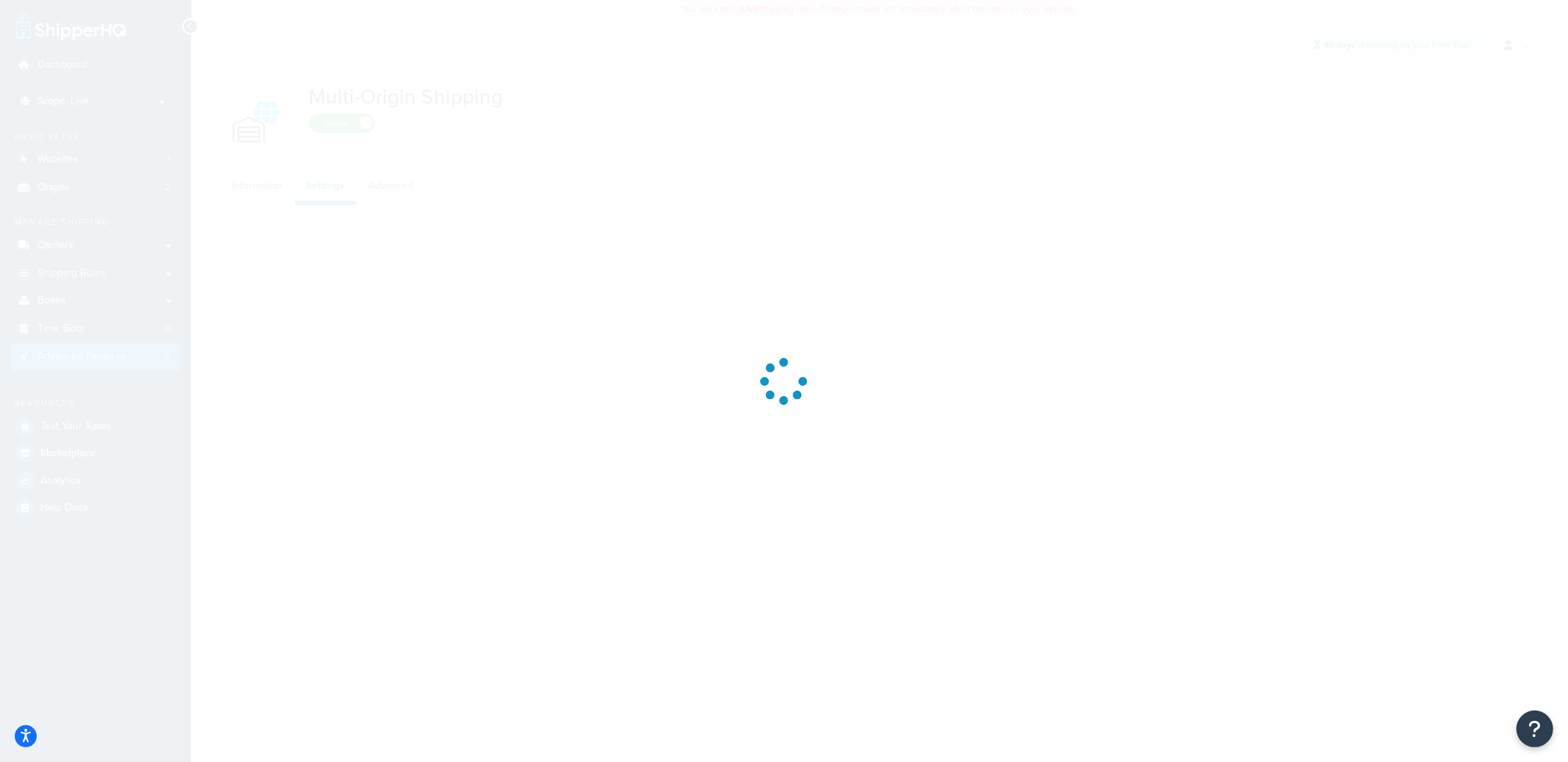
select select "false"
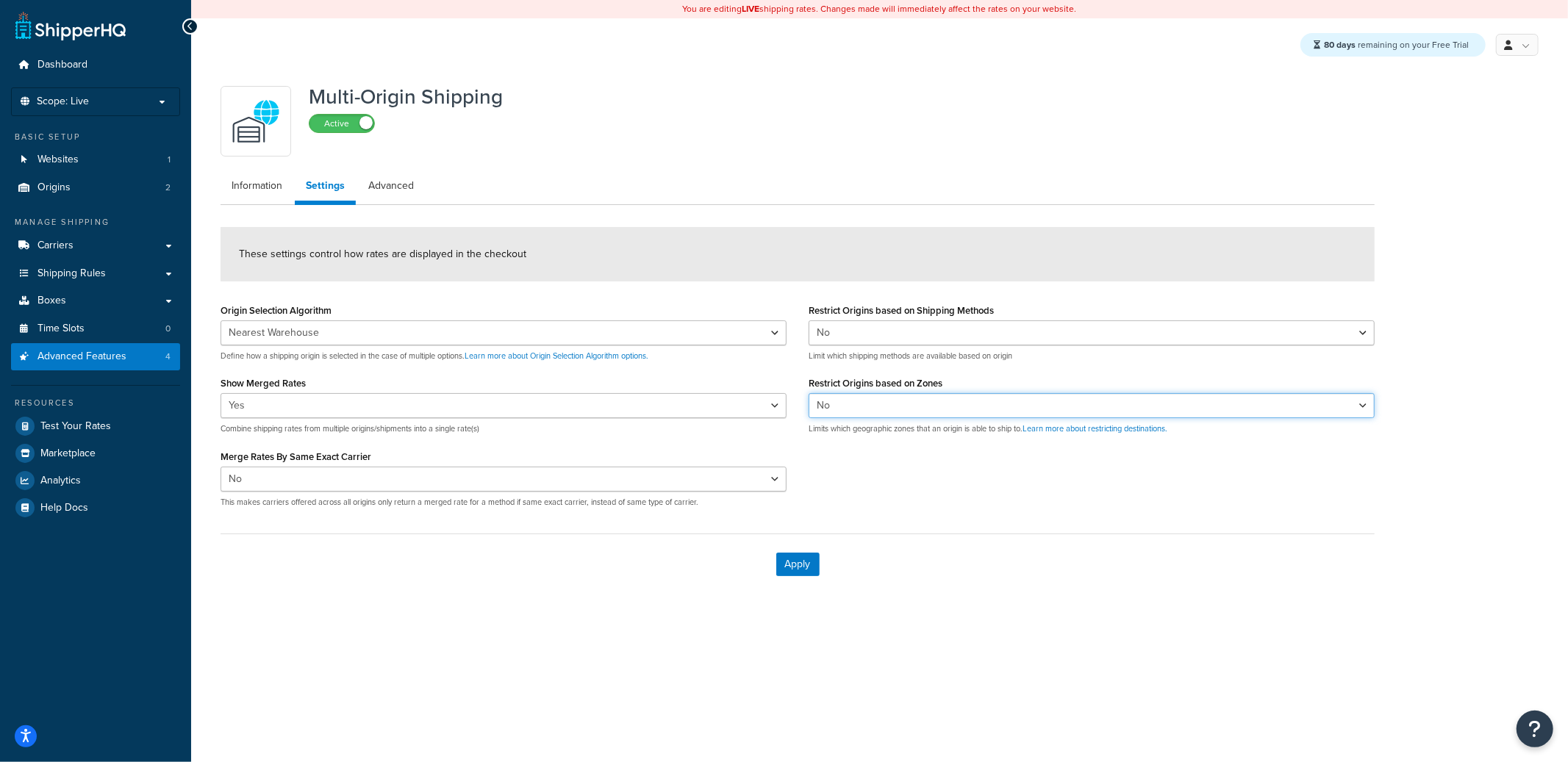
click at [889, 414] on select "Yes No" at bounding box center [1091, 406] width 566 height 25
select select "true"
click at [809, 393] on select "Yes No" at bounding box center [1091, 406] width 566 height 25
click at [790, 566] on button "Apply" at bounding box center [798, 565] width 44 height 23
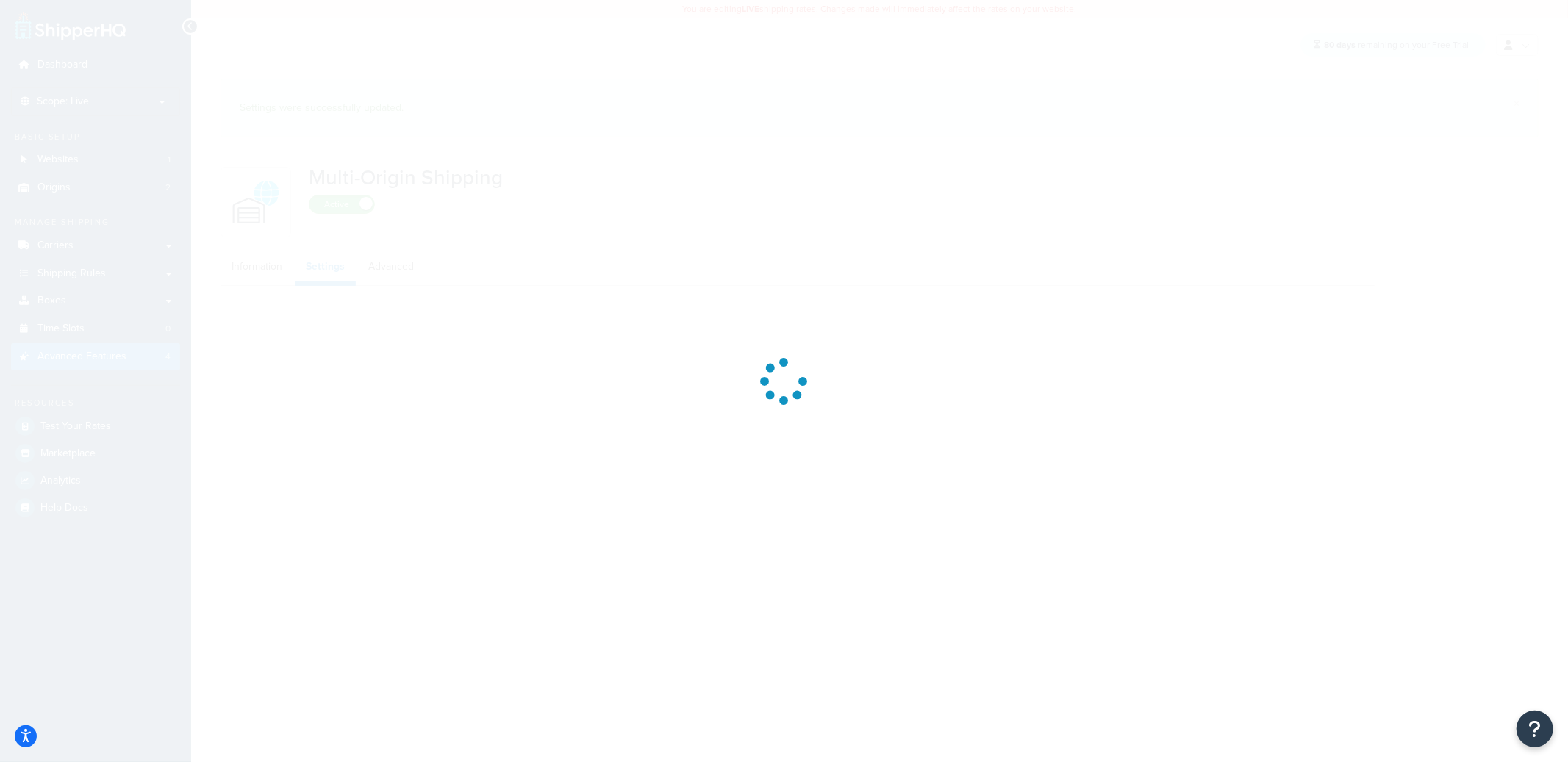
select select "false"
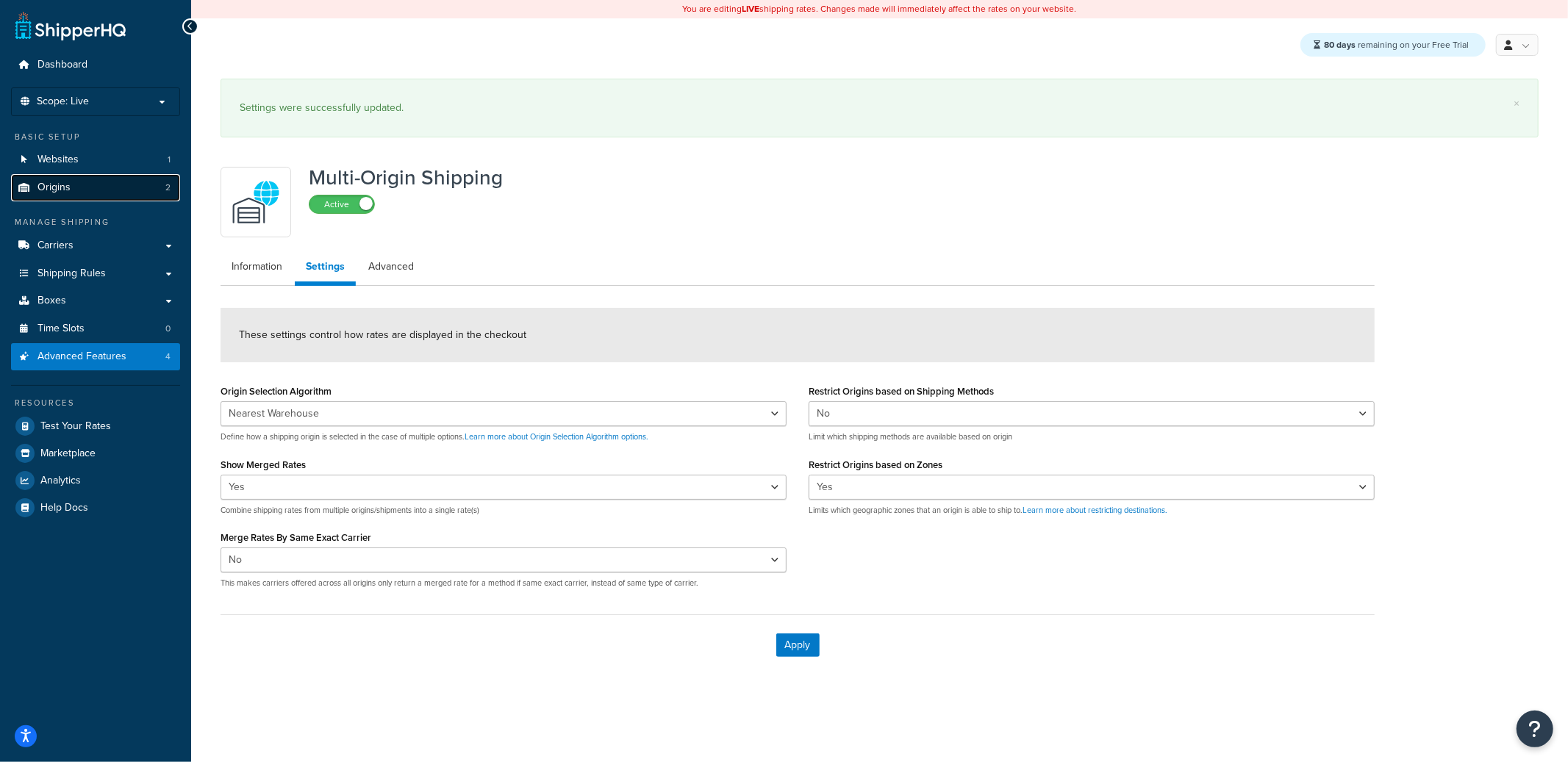
click at [155, 197] on link "Origins 2" at bounding box center [95, 187] width 169 height 27
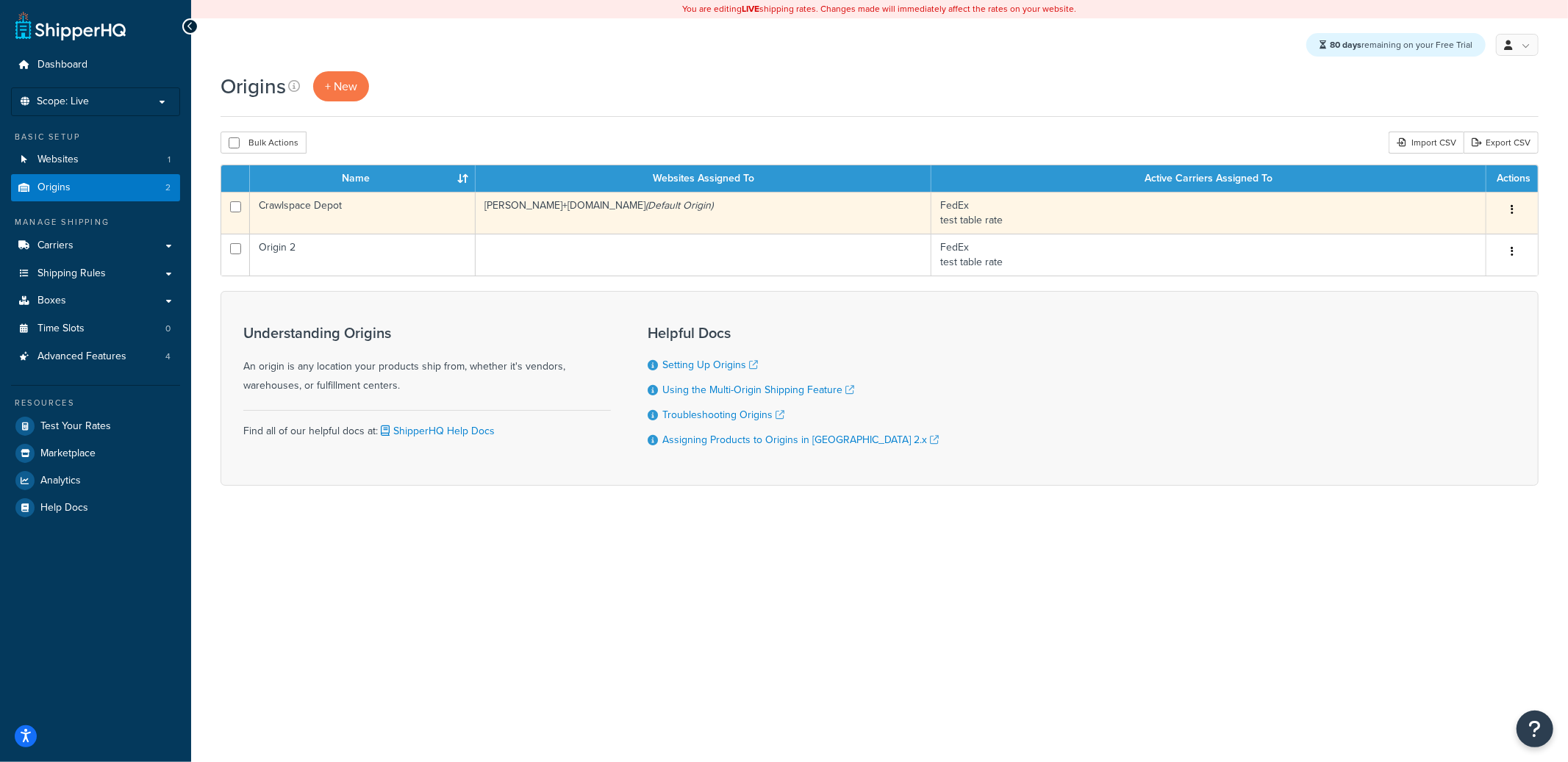
click at [406, 225] on td "Crawlspace Depot" at bounding box center [362, 213] width 225 height 42
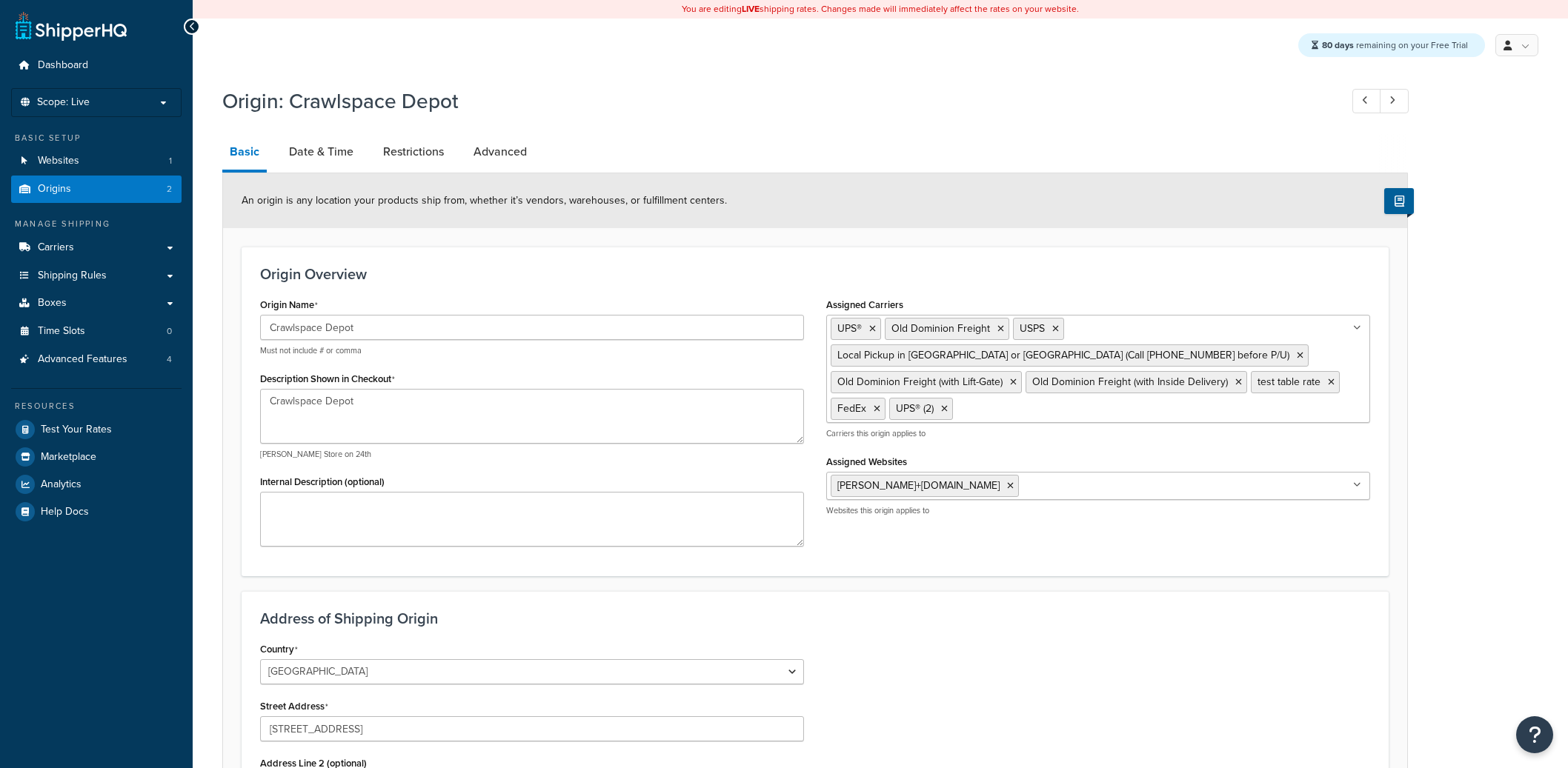
select select "33"
click at [99, 279] on span "Shipping Rules" at bounding box center [72, 276] width 69 height 13
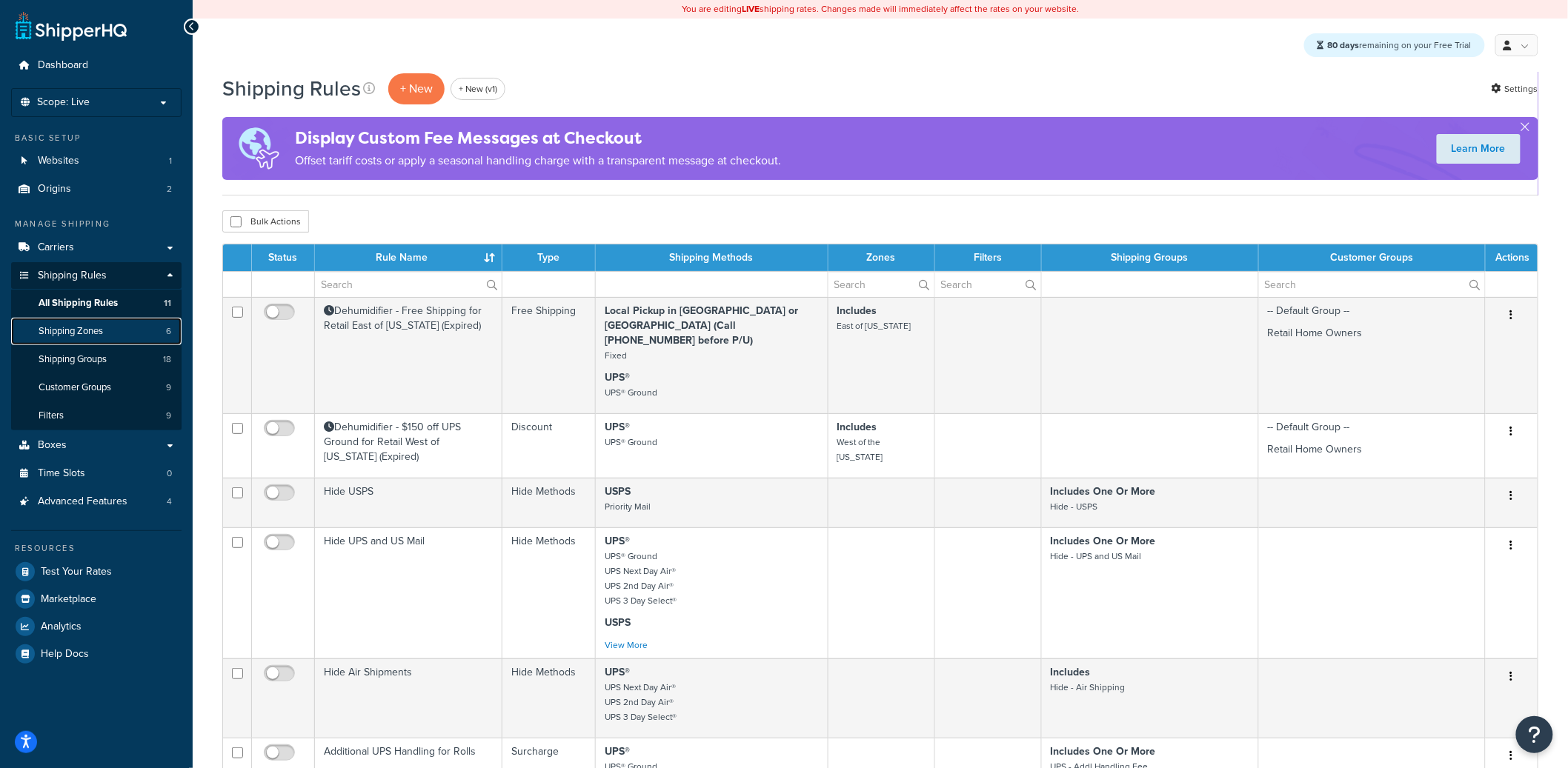
click at [106, 336] on link "Shipping Zones 6" at bounding box center [96, 332] width 170 height 27
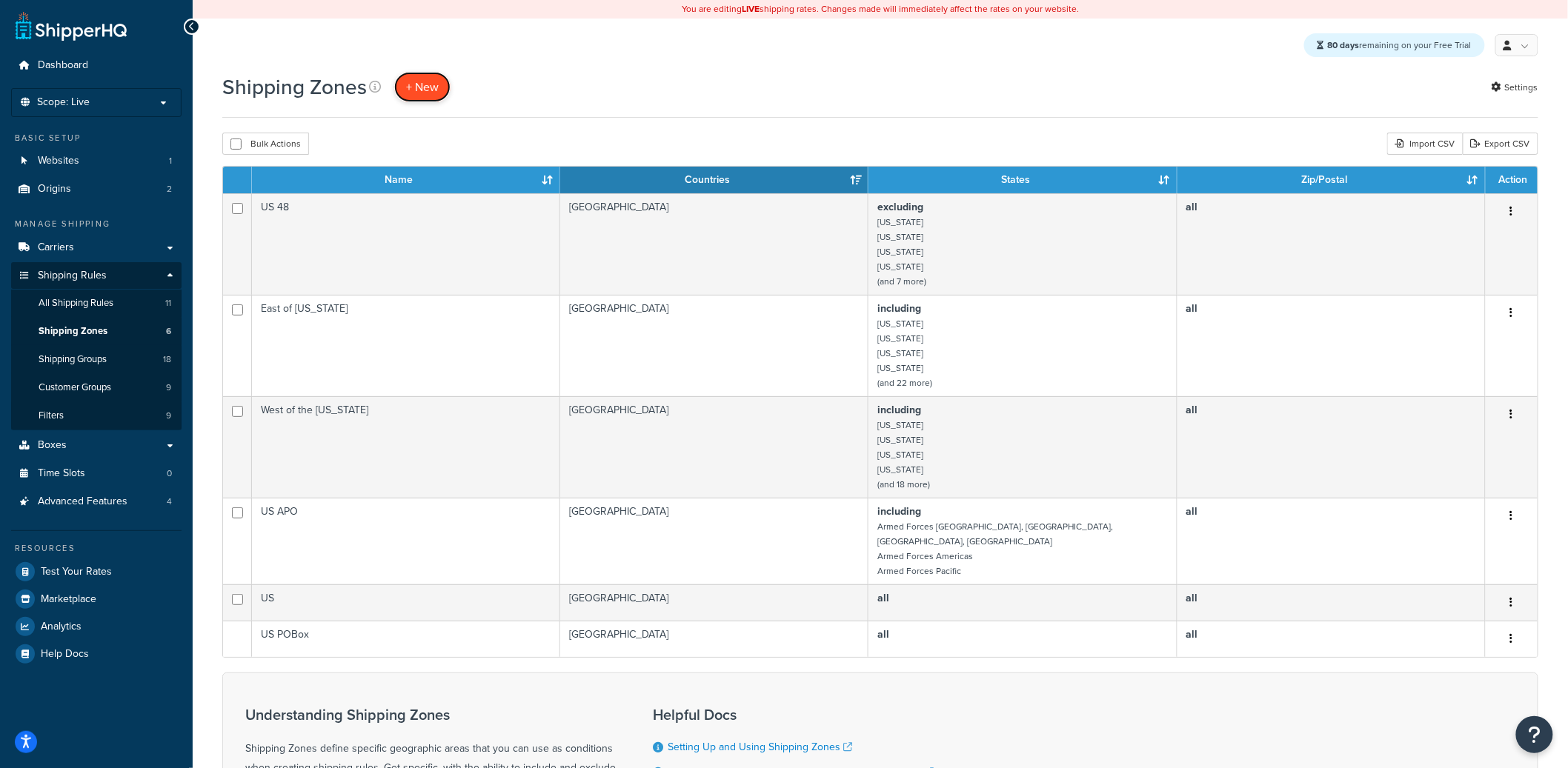
click at [419, 90] on span "+ New" at bounding box center [422, 86] width 32 height 17
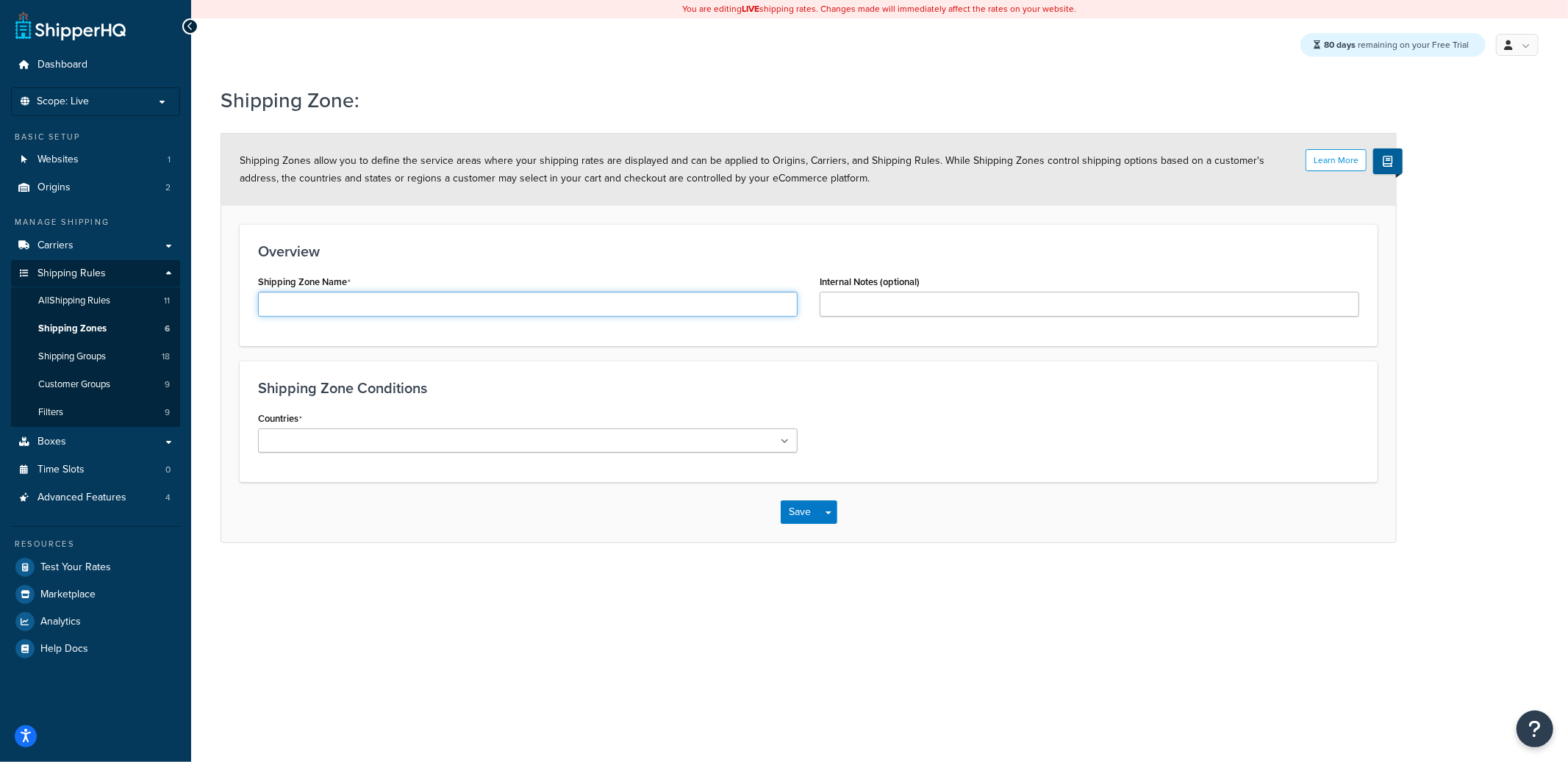
click at [449, 315] on body "Press Option+1 for screen-reader mode, Option+0 to cancel Accessibility Screen-…" at bounding box center [784, 381] width 1568 height 762
type input "California"
click at [629, 457] on div "Countries All Countries ALL United States USA Afghanistan AFG Albania ALB Alger…" at bounding box center [527, 436] width 562 height 56
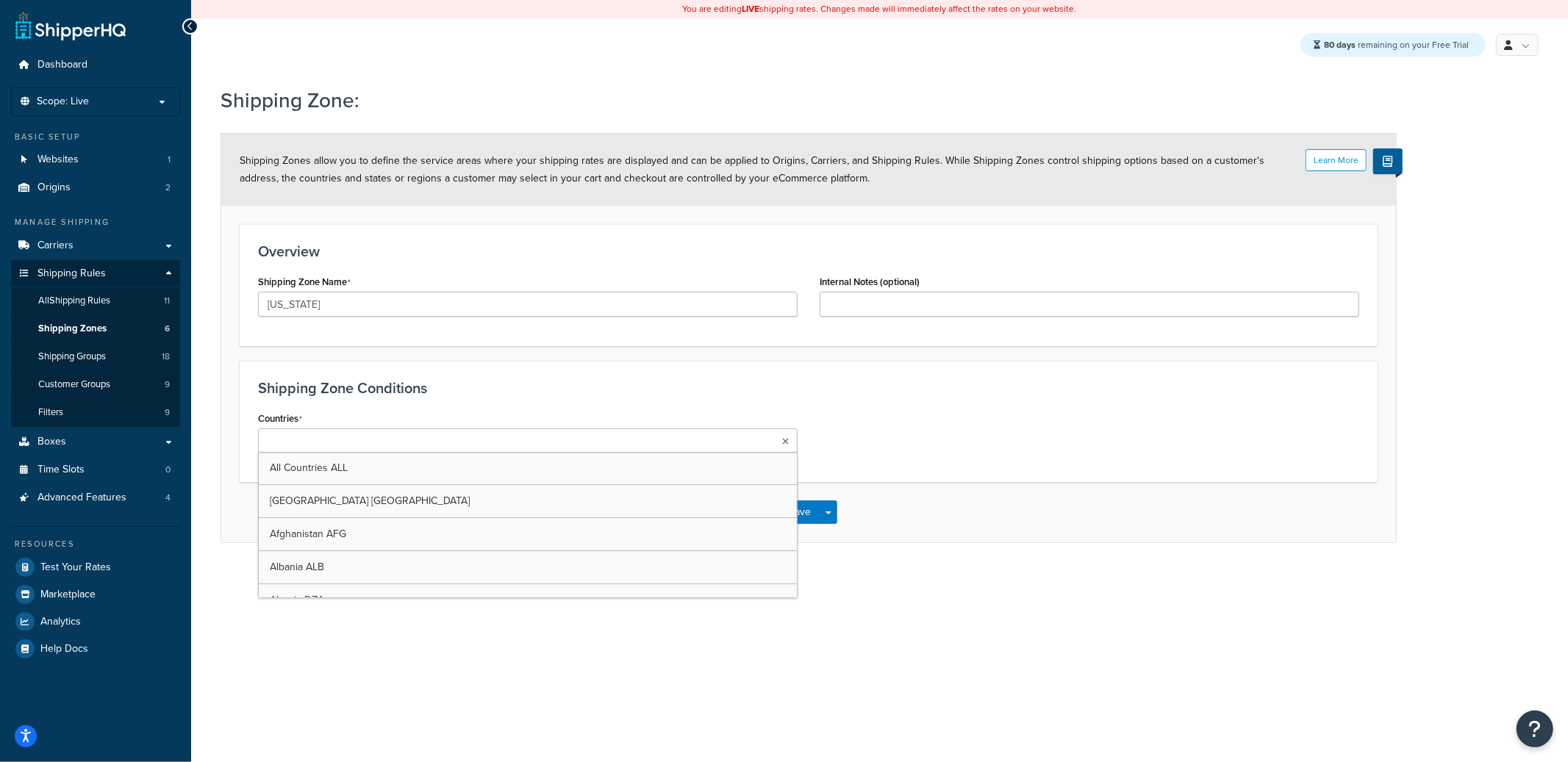
click at [629, 446] on ul at bounding box center [528, 441] width 540 height 24
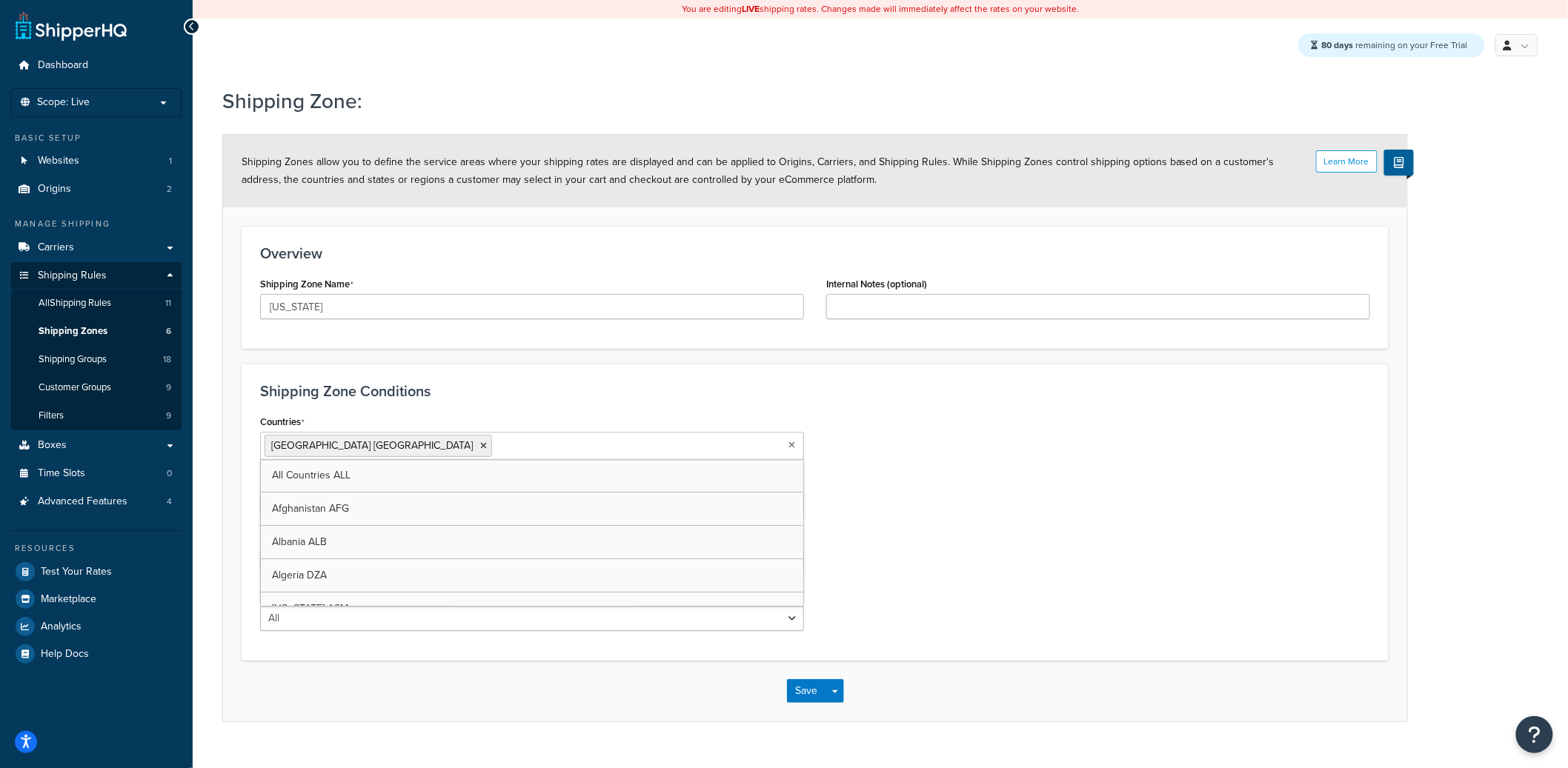
click at [749, 391] on h3 "Shipping Zone Conditions" at bounding box center [815, 391] width 1110 height 17
click at [325, 504] on select "All Including Excluding" at bounding box center [532, 505] width 544 height 25
select select "including"
click at [260, 492] on select "All Including Excluding" at bounding box center [532, 505] width 544 height 25
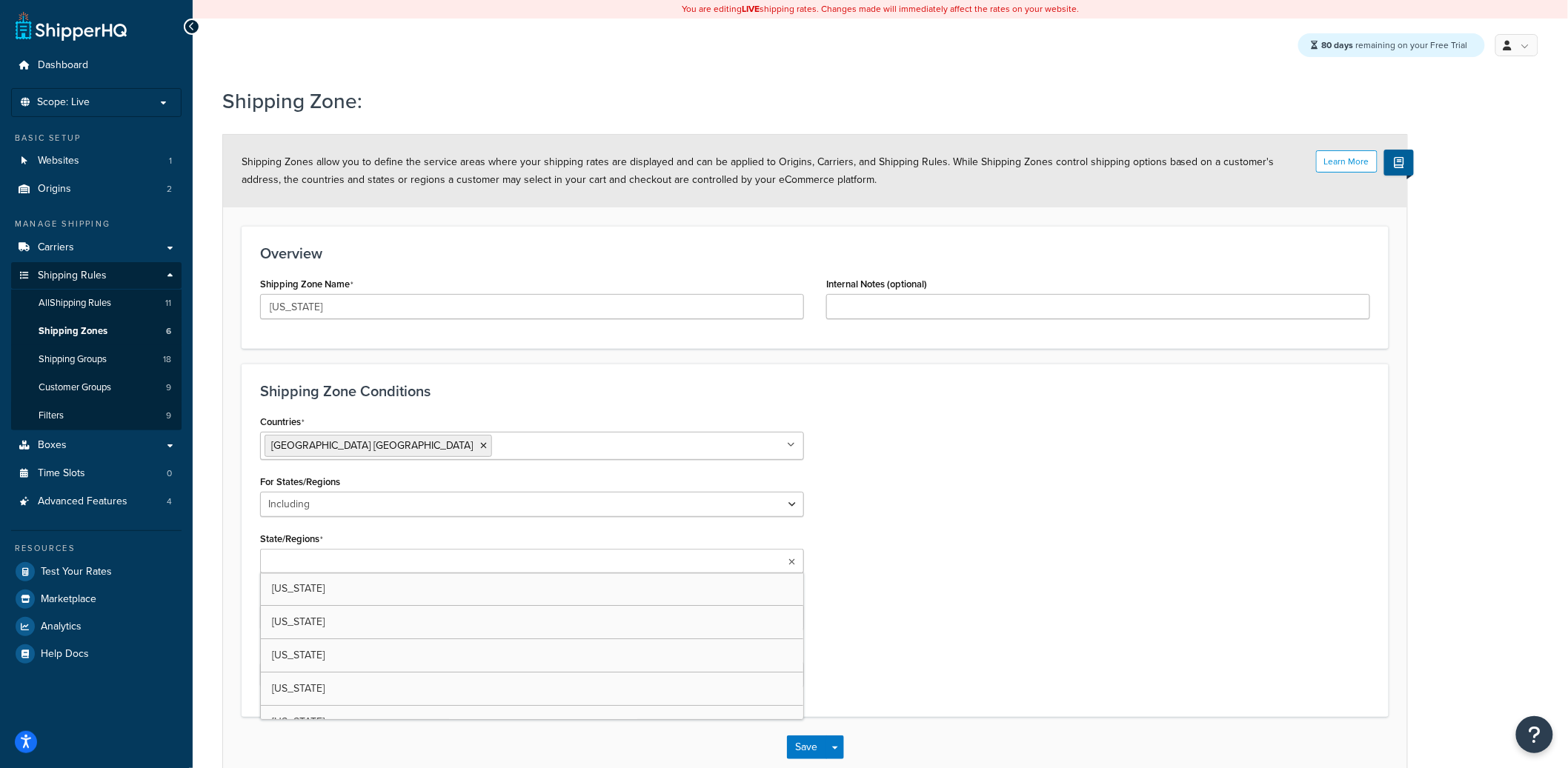
click at [333, 561] on input "State/Regions" at bounding box center [330, 562] width 131 height 17
type input "ca"
click at [853, 603] on div "Countries United States USA All Countries ALL Afghanistan AFG Albania ALB Alger…" at bounding box center [814, 557] width 1132 height 292
click at [793, 745] on button "Save" at bounding box center [807, 751] width 40 height 23
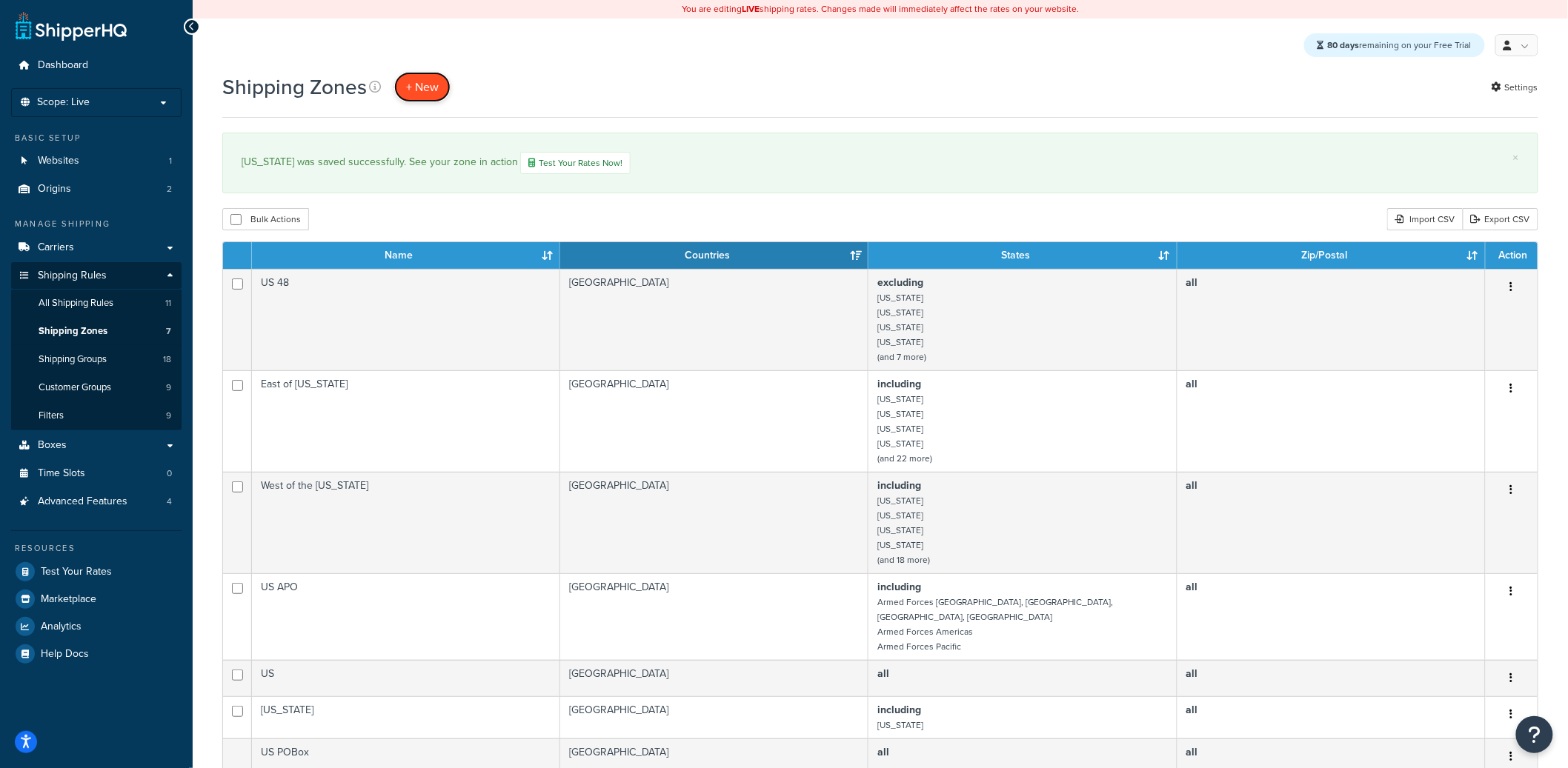
click at [418, 92] on span "+ New" at bounding box center [422, 86] width 32 height 17
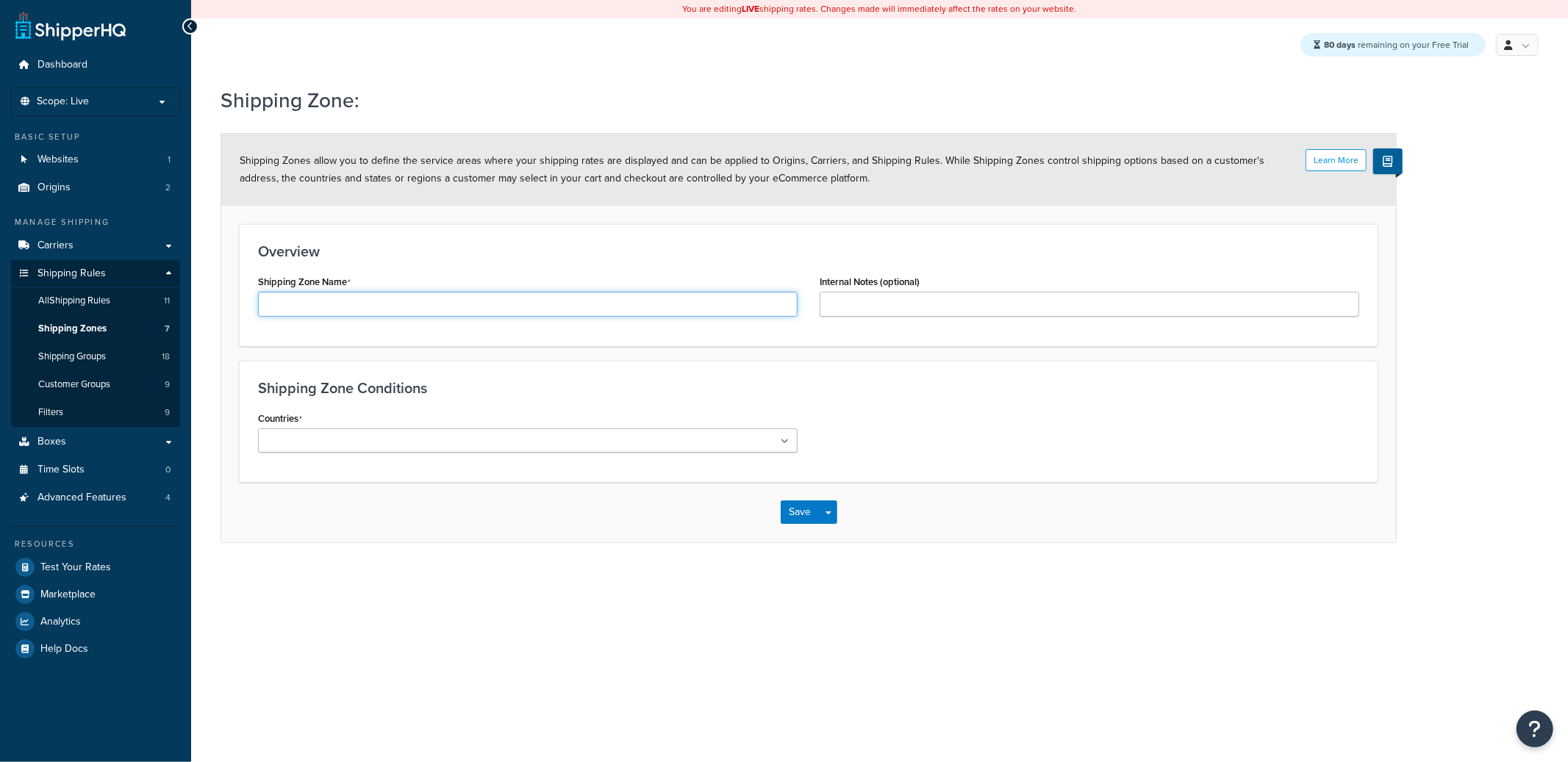
click at [450, 303] on input "Shipping Zone Name" at bounding box center [528, 305] width 540 height 25
type input "[US_STATE]"
click at [298, 435] on input "Countries" at bounding box center [327, 442] width 130 height 17
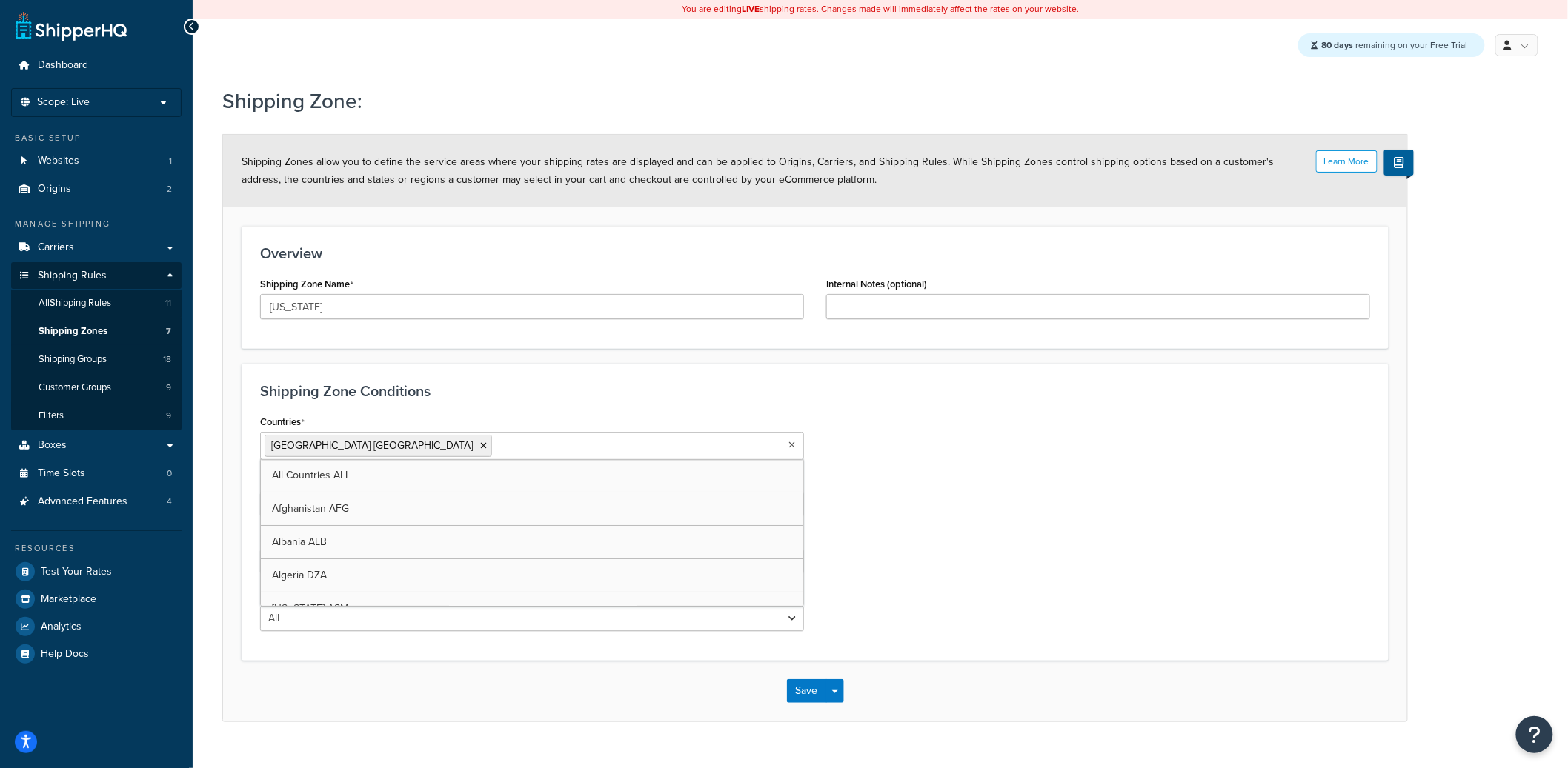
click at [827, 429] on div "Countries United States USA All Countries ALL Afghanistan AFG Albania ALB Alger…" at bounding box center [814, 526] width 1132 height 231
click at [359, 509] on select "All Including Excluding" at bounding box center [532, 505] width 544 height 25
select select "including"
click at [260, 492] on select "All Including Excluding" at bounding box center [532, 505] width 544 height 25
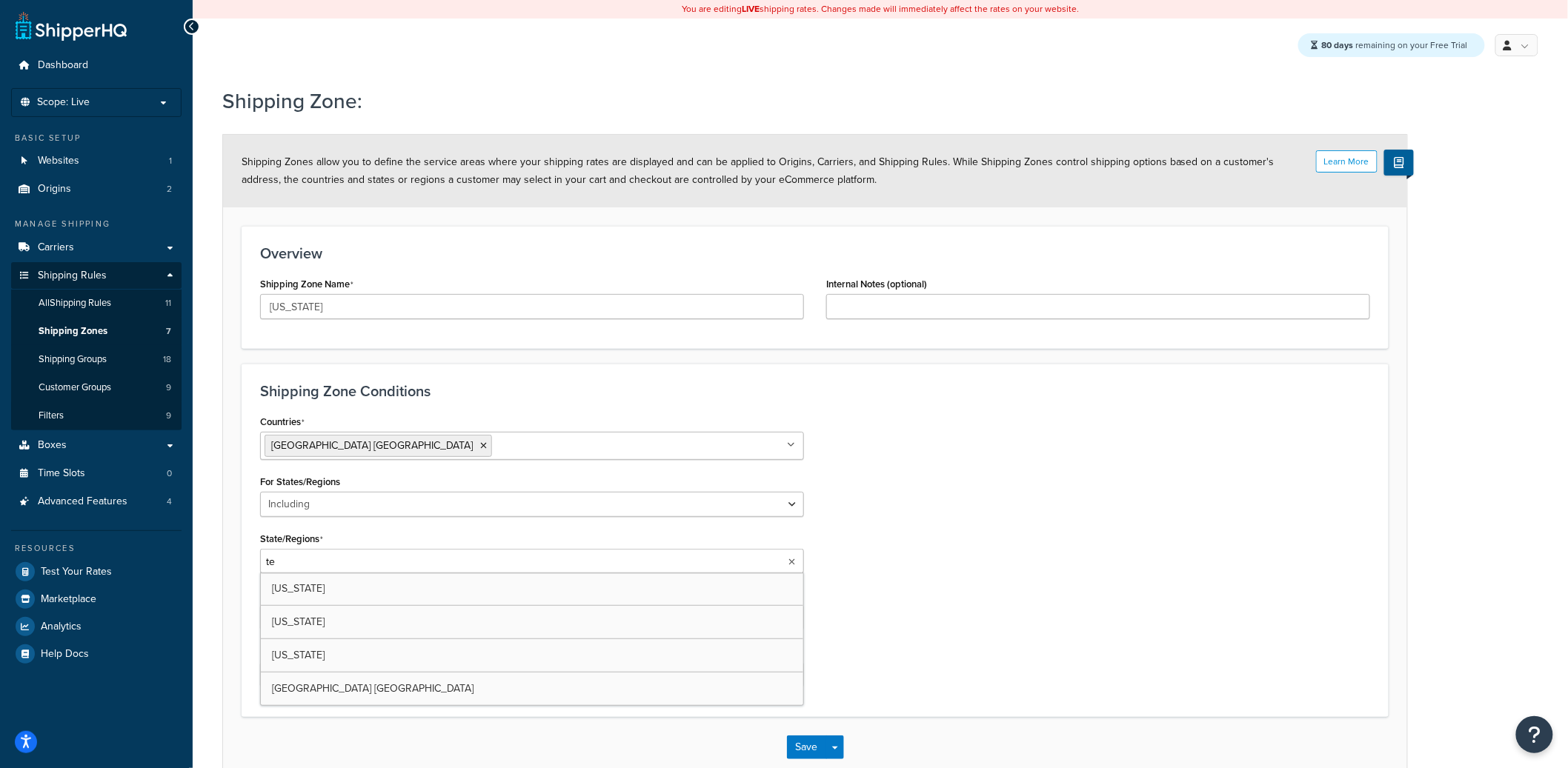
type input "tex"
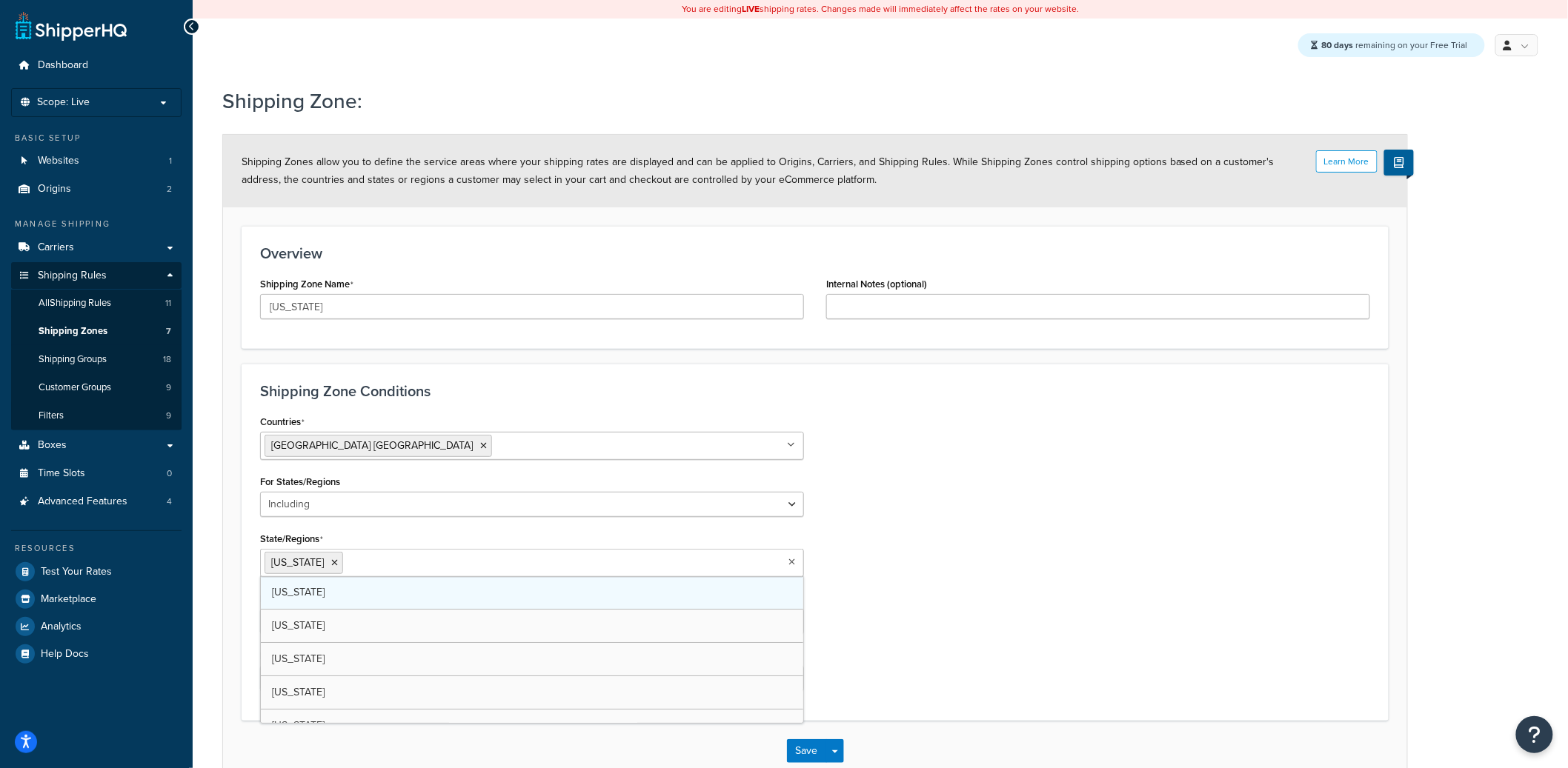
drag, startPoint x: 293, startPoint y: 594, endPoint x: 326, endPoint y: 594, distance: 33.0
click at [993, 592] on div "Countries United States USA All Countries ALL Afghanistan AFG Albania ALB Alger…" at bounding box center [814, 557] width 1132 height 292
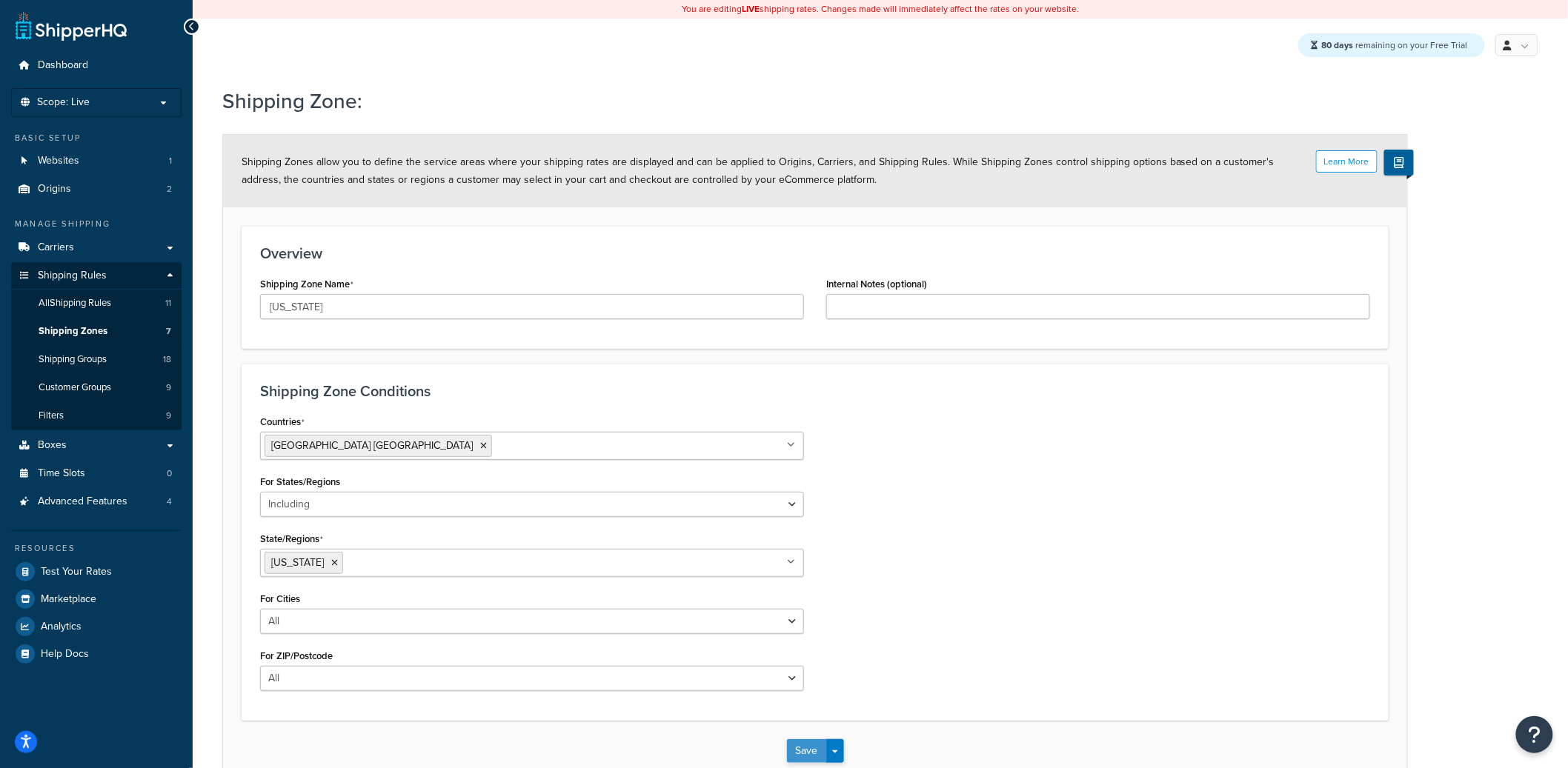
click at [815, 746] on button "Save" at bounding box center [807, 751] width 40 height 23
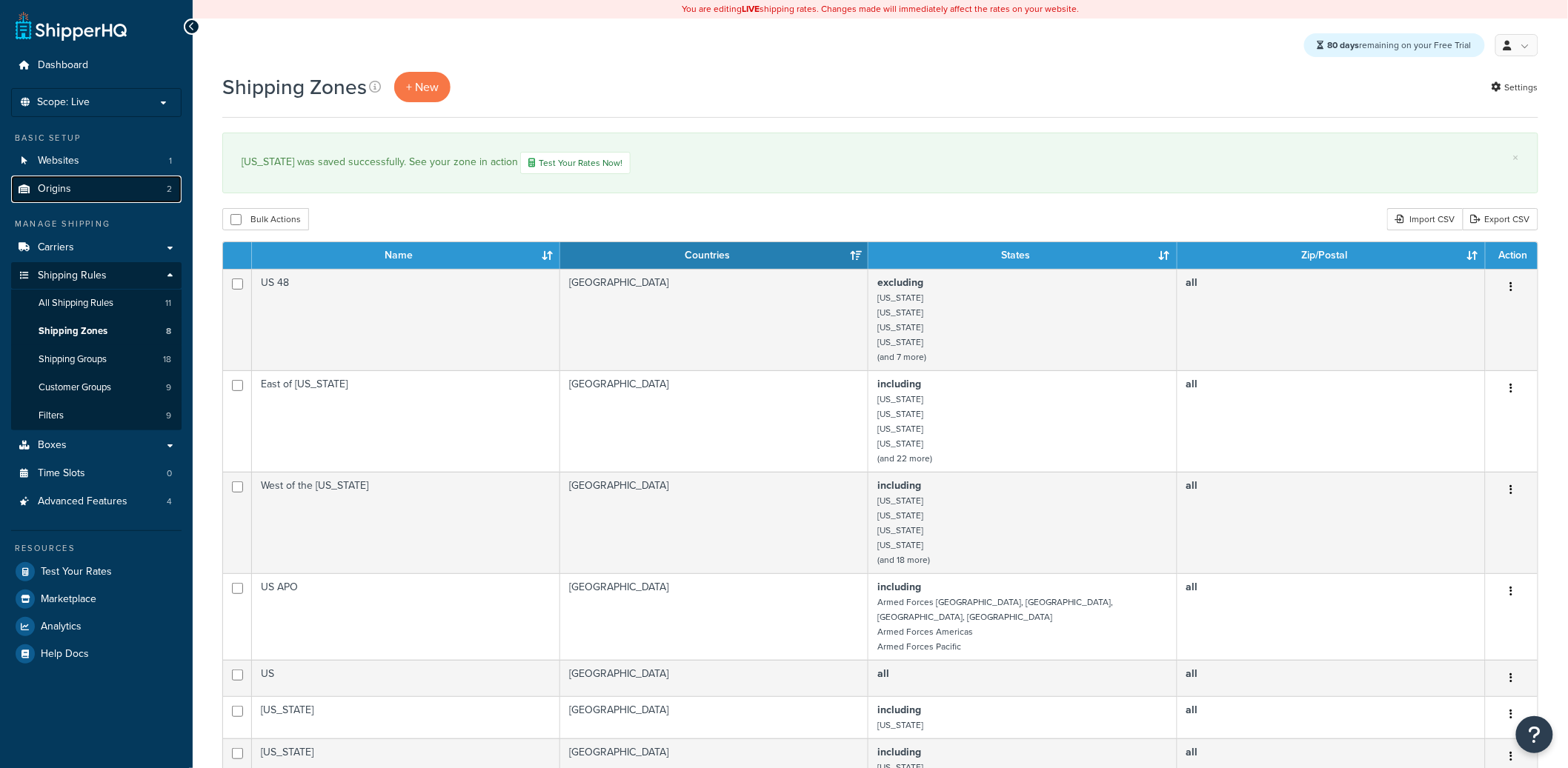
click at [136, 187] on link "Origins 2" at bounding box center [96, 189] width 170 height 27
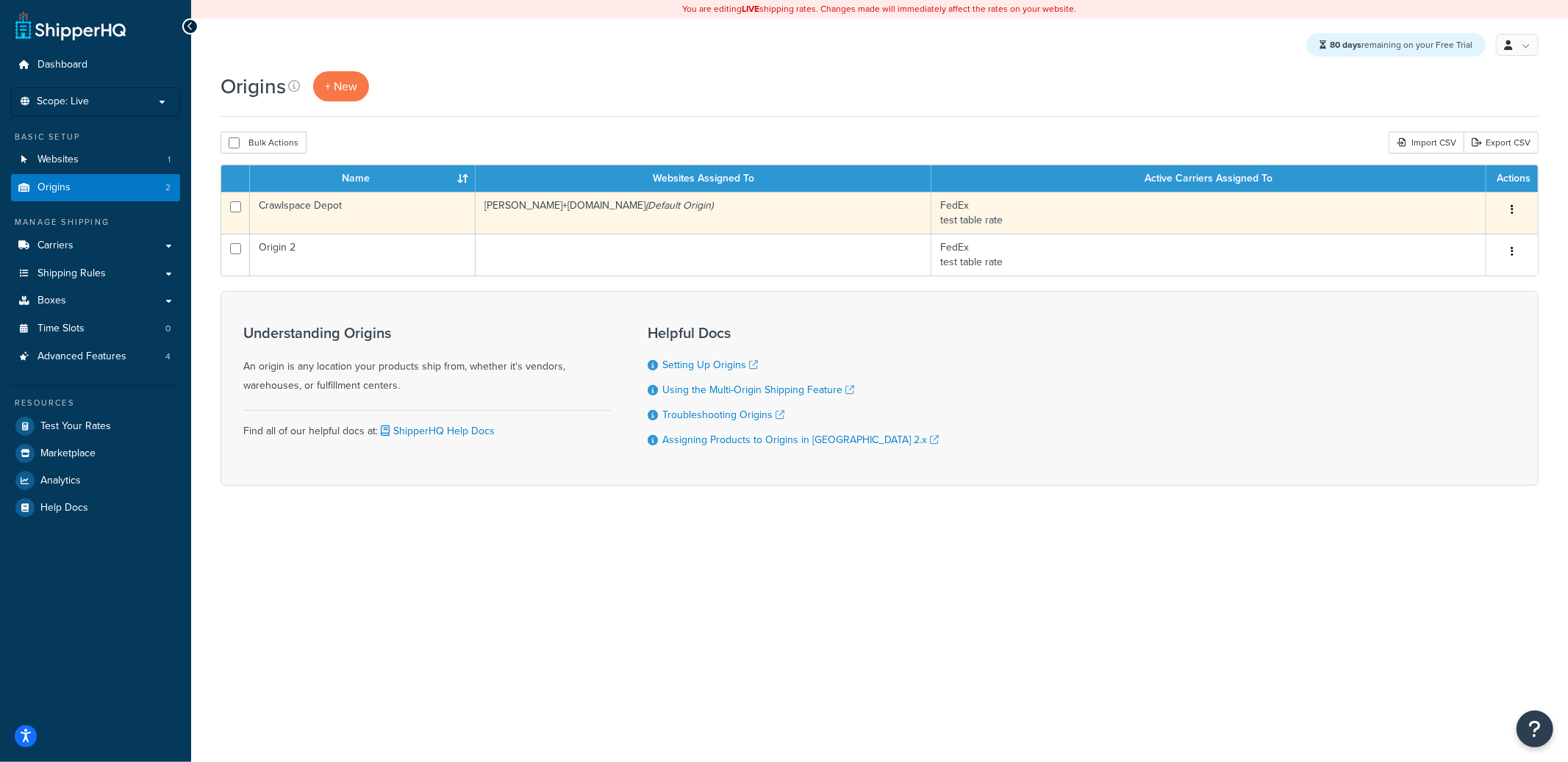
click at [374, 196] on td "Crawlspace Depot" at bounding box center [362, 213] width 225 height 42
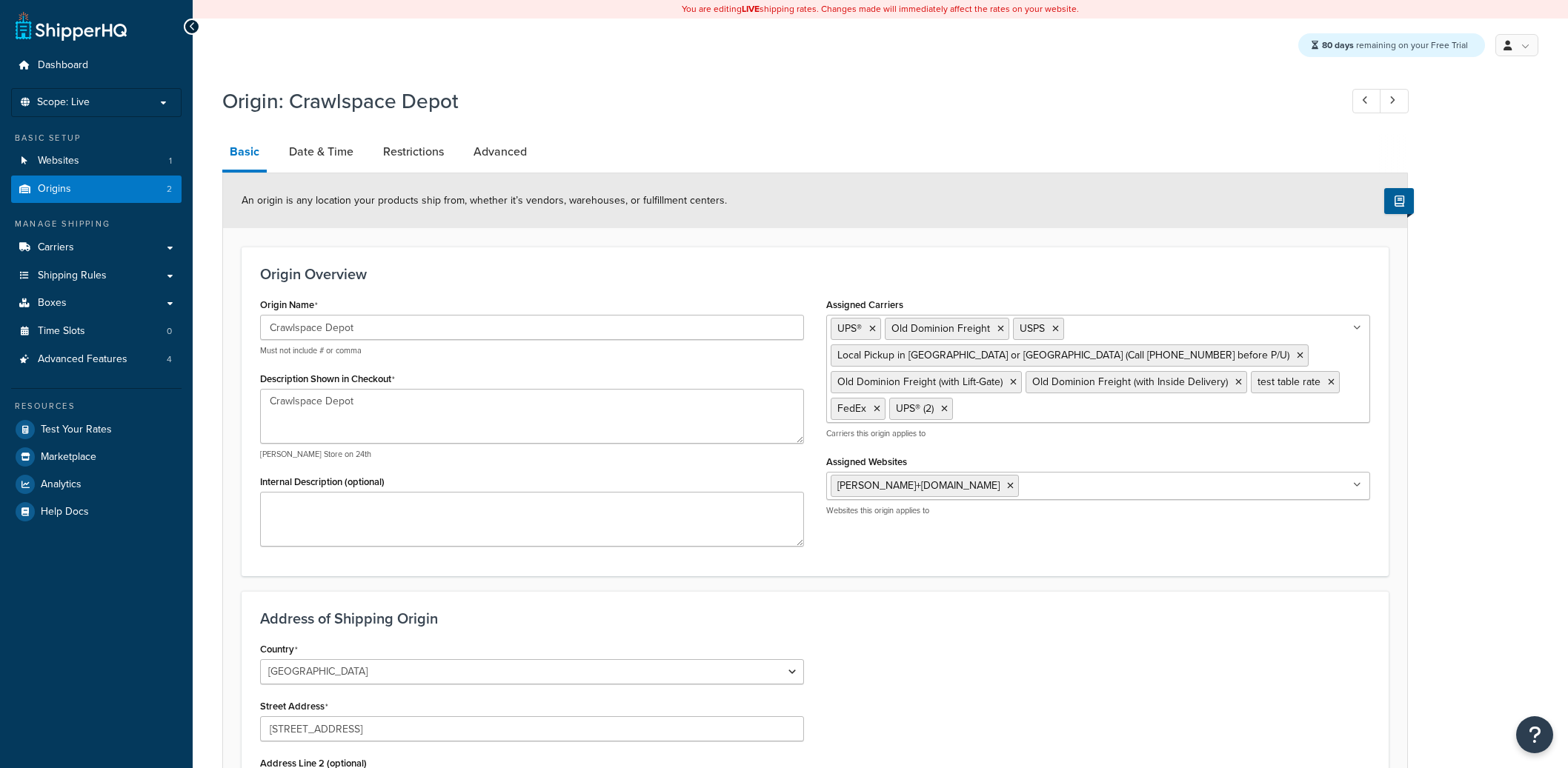
select select "33"
click at [411, 154] on link "Restrictions" at bounding box center [413, 152] width 75 height 35
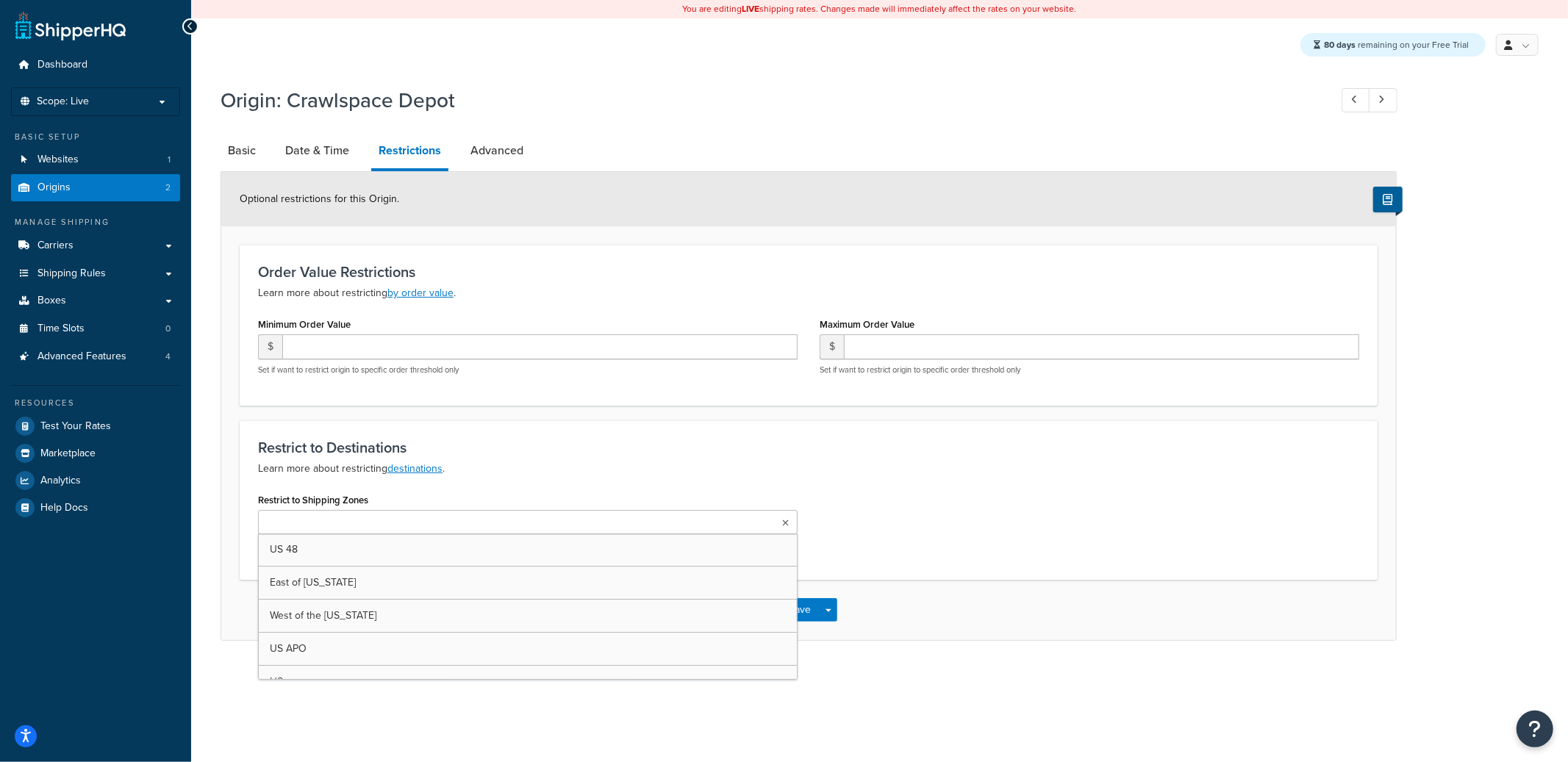
click at [353, 515] on input "Restrict to Shipping Zones" at bounding box center [327, 523] width 130 height 17
type input "ca"
click at [926, 536] on div "Restrict to Shipping Zones California US 48 East of Mississippi West of the Mis…" at bounding box center [808, 527] width 1123 height 76
click at [798, 610] on button "Save" at bounding box center [800, 613] width 40 height 23
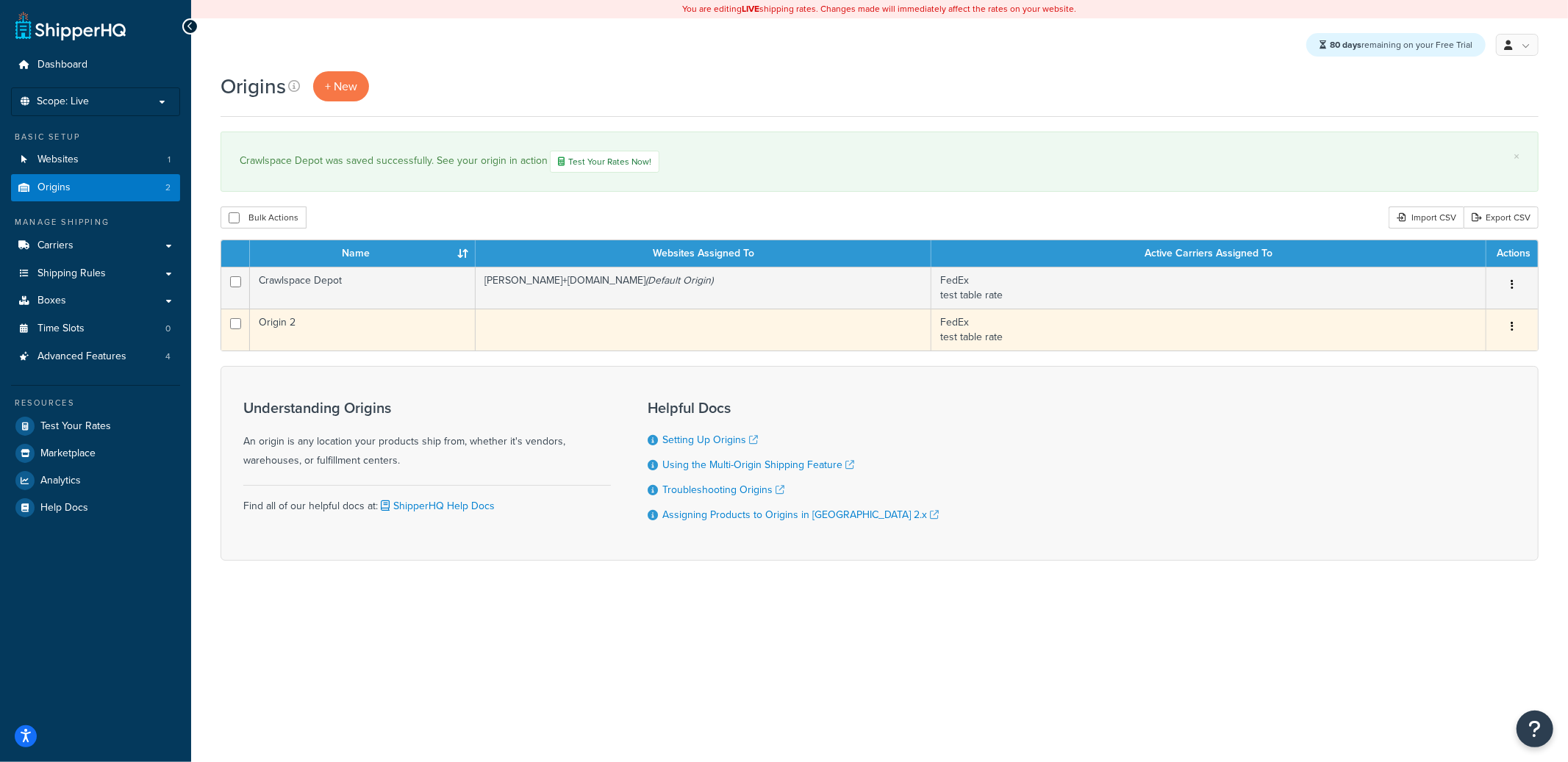
click at [382, 343] on td "Origin 2" at bounding box center [362, 329] width 225 height 42
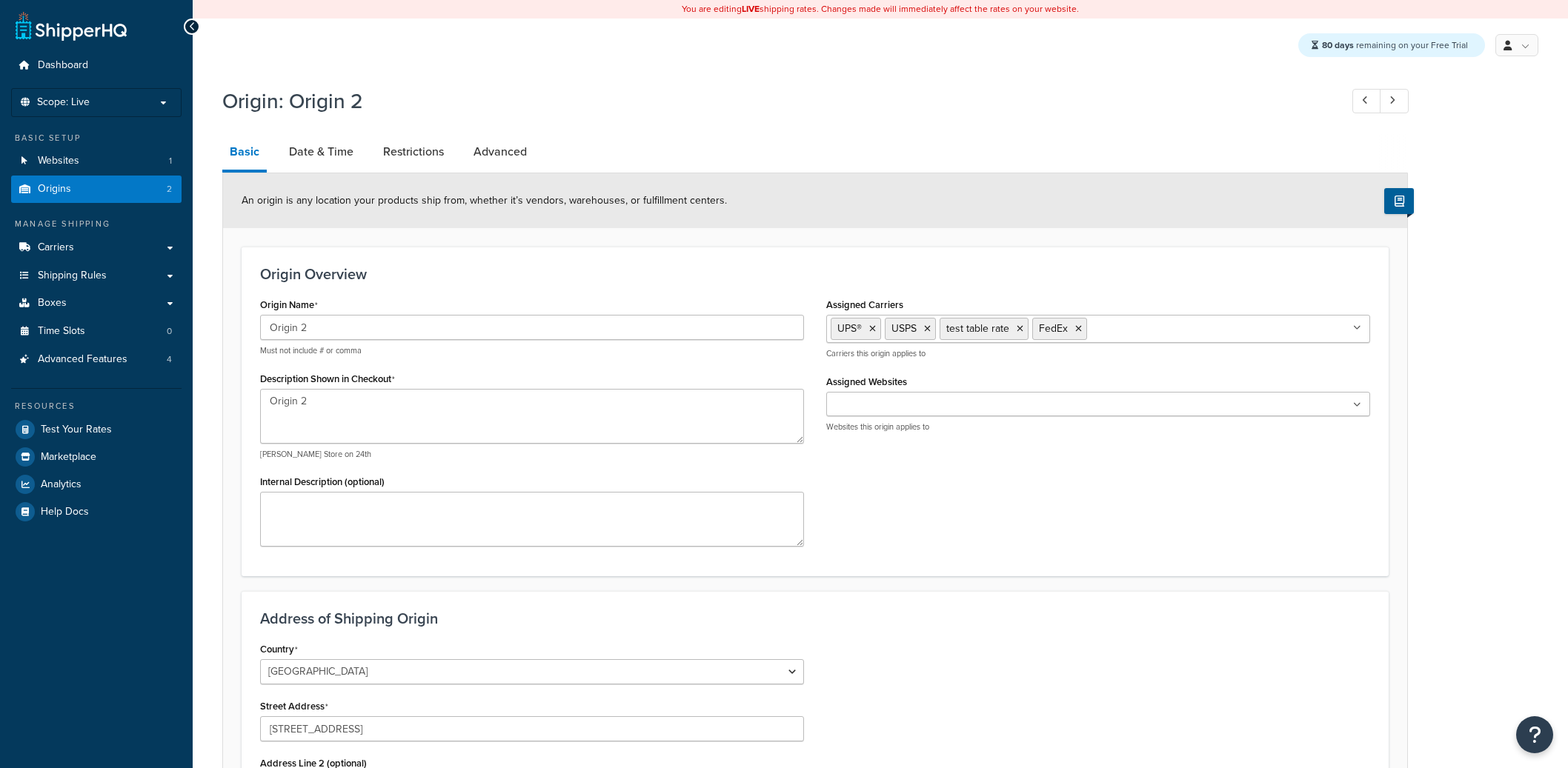
select select "43"
click at [411, 150] on link "Restrictions" at bounding box center [413, 152] width 75 height 35
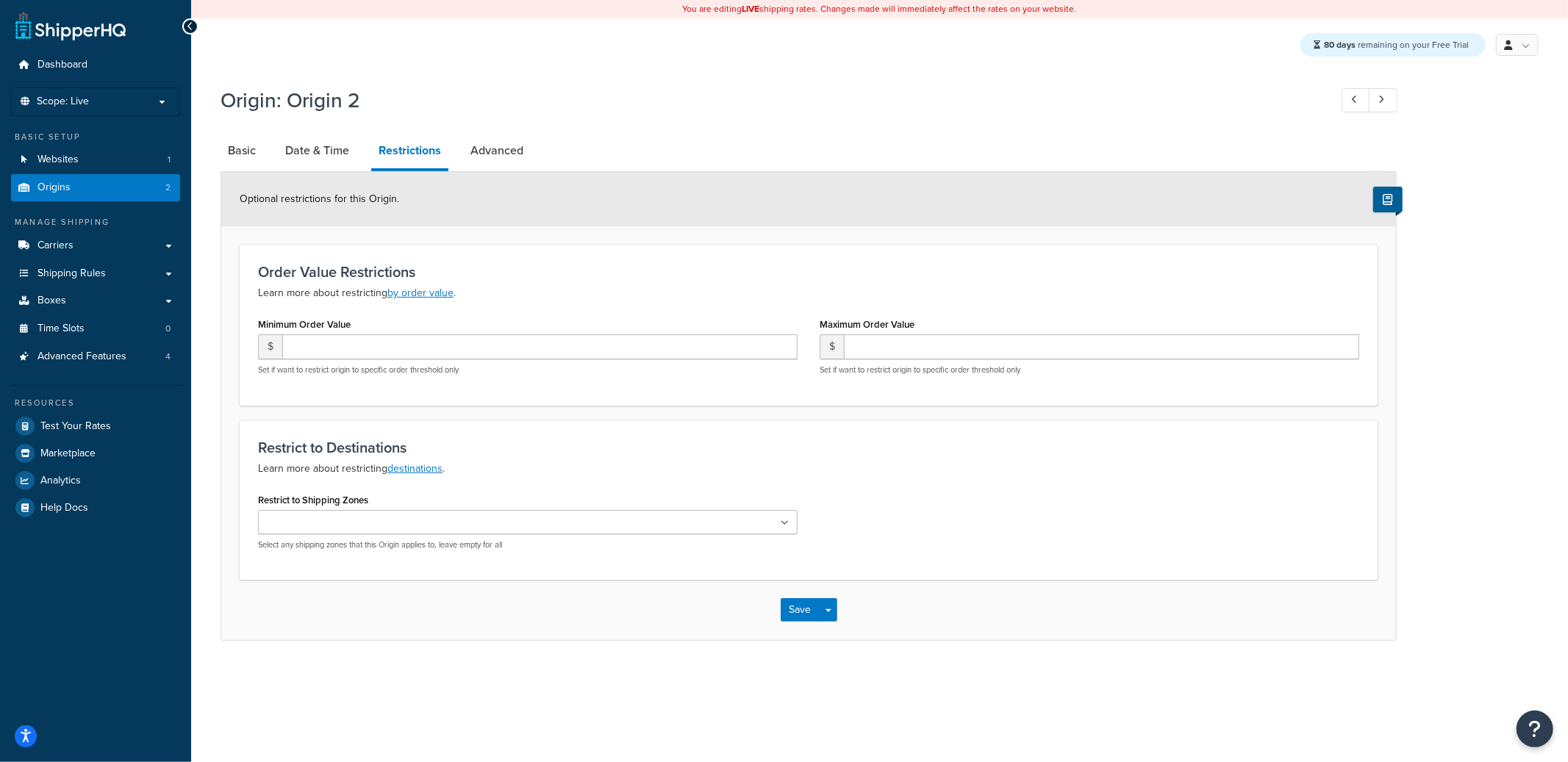
click at [325, 511] on ul at bounding box center [528, 522] width 540 height 24
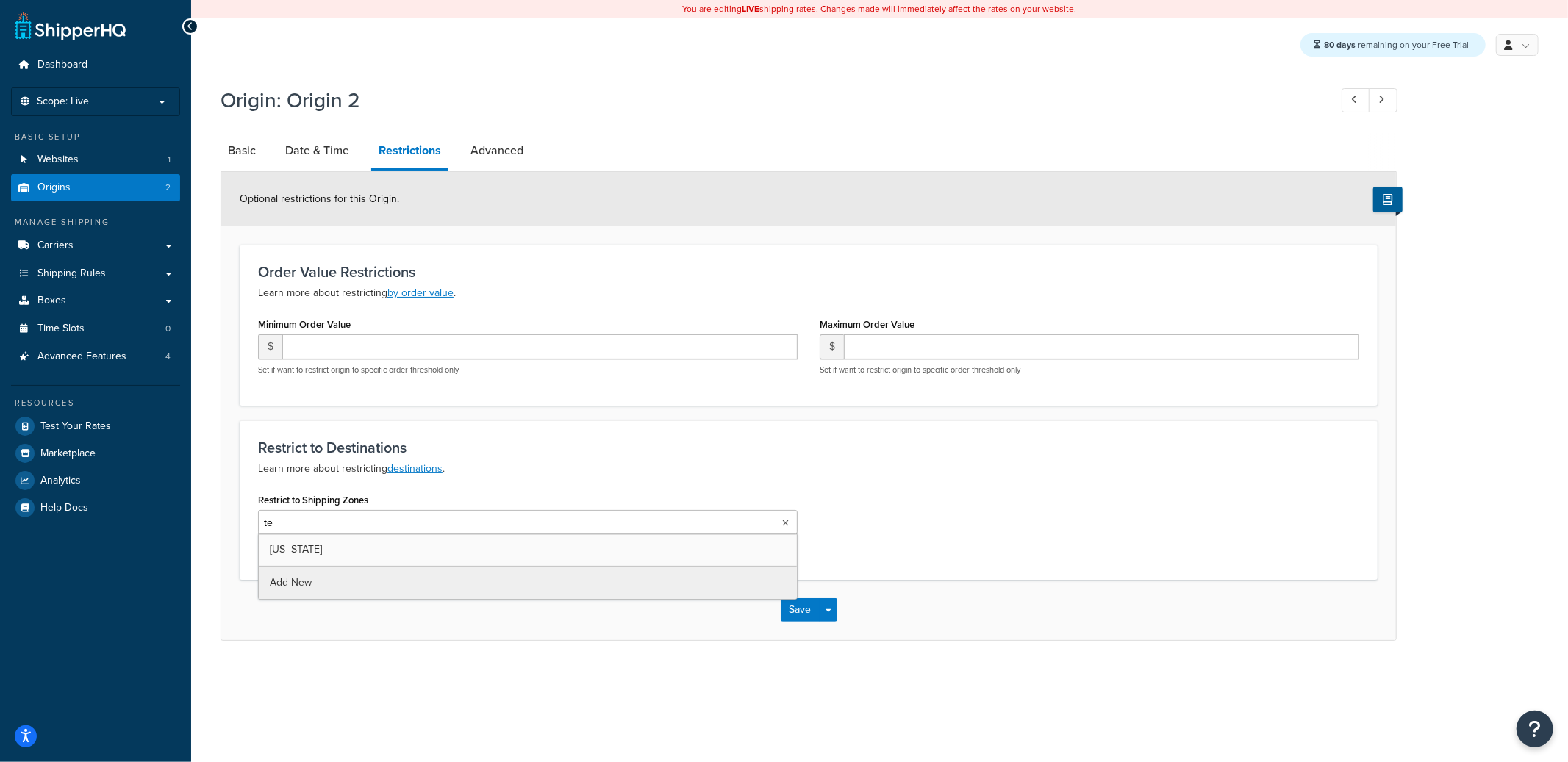
type input "tex"
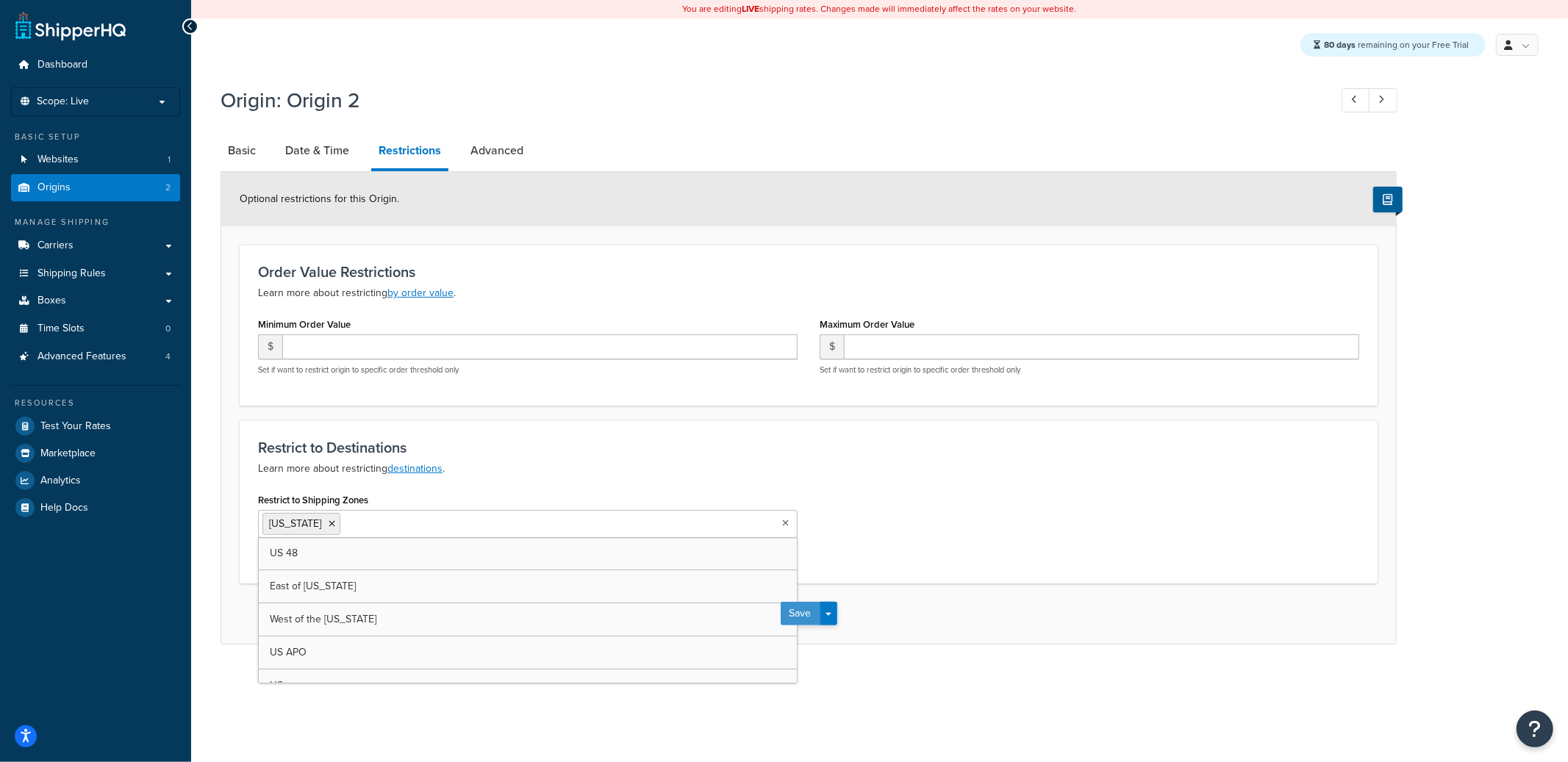
click at [809, 608] on button "Save" at bounding box center [800, 613] width 40 height 23
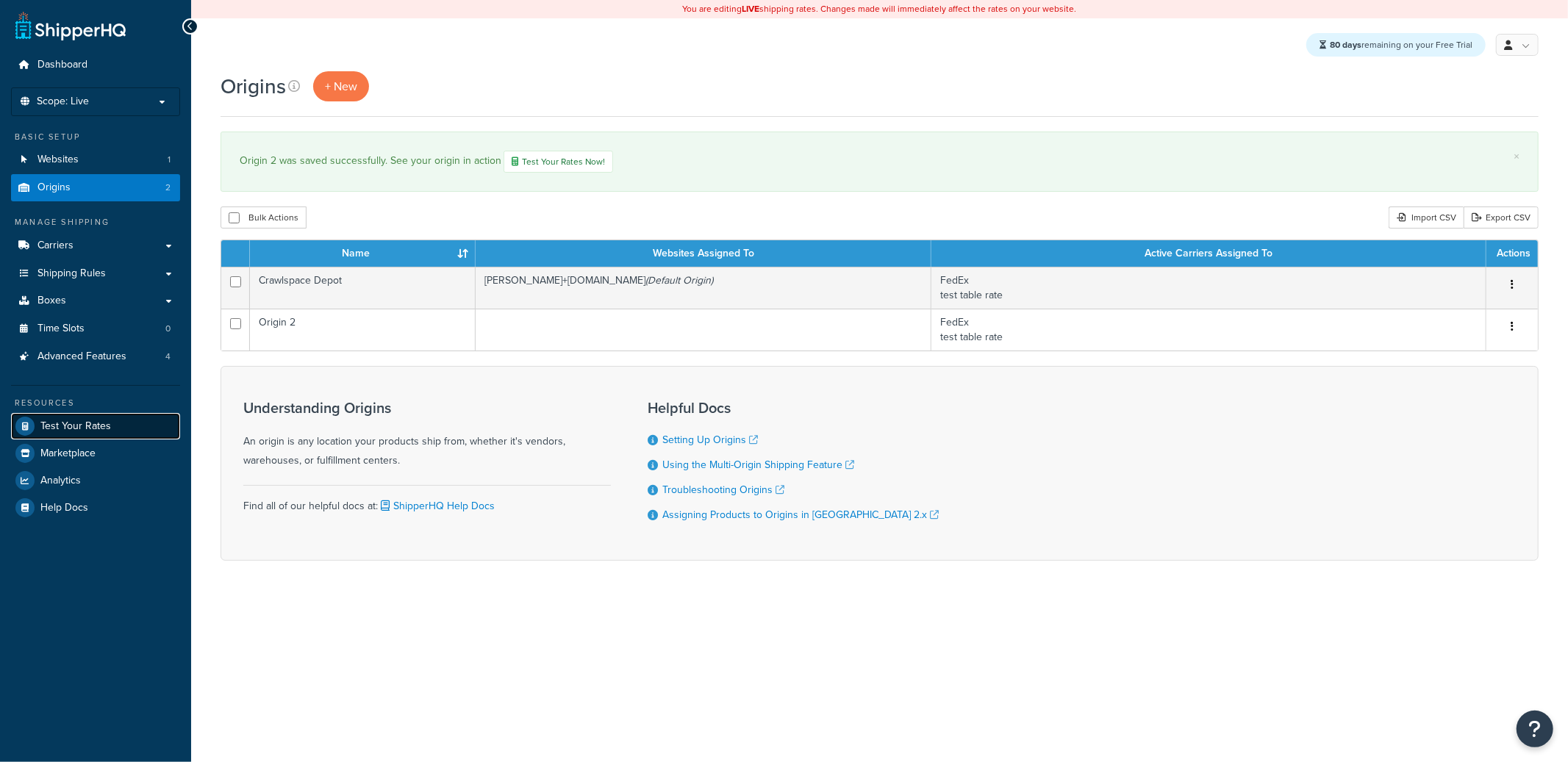
click at [113, 423] on link "Test Your Rates" at bounding box center [95, 426] width 169 height 26
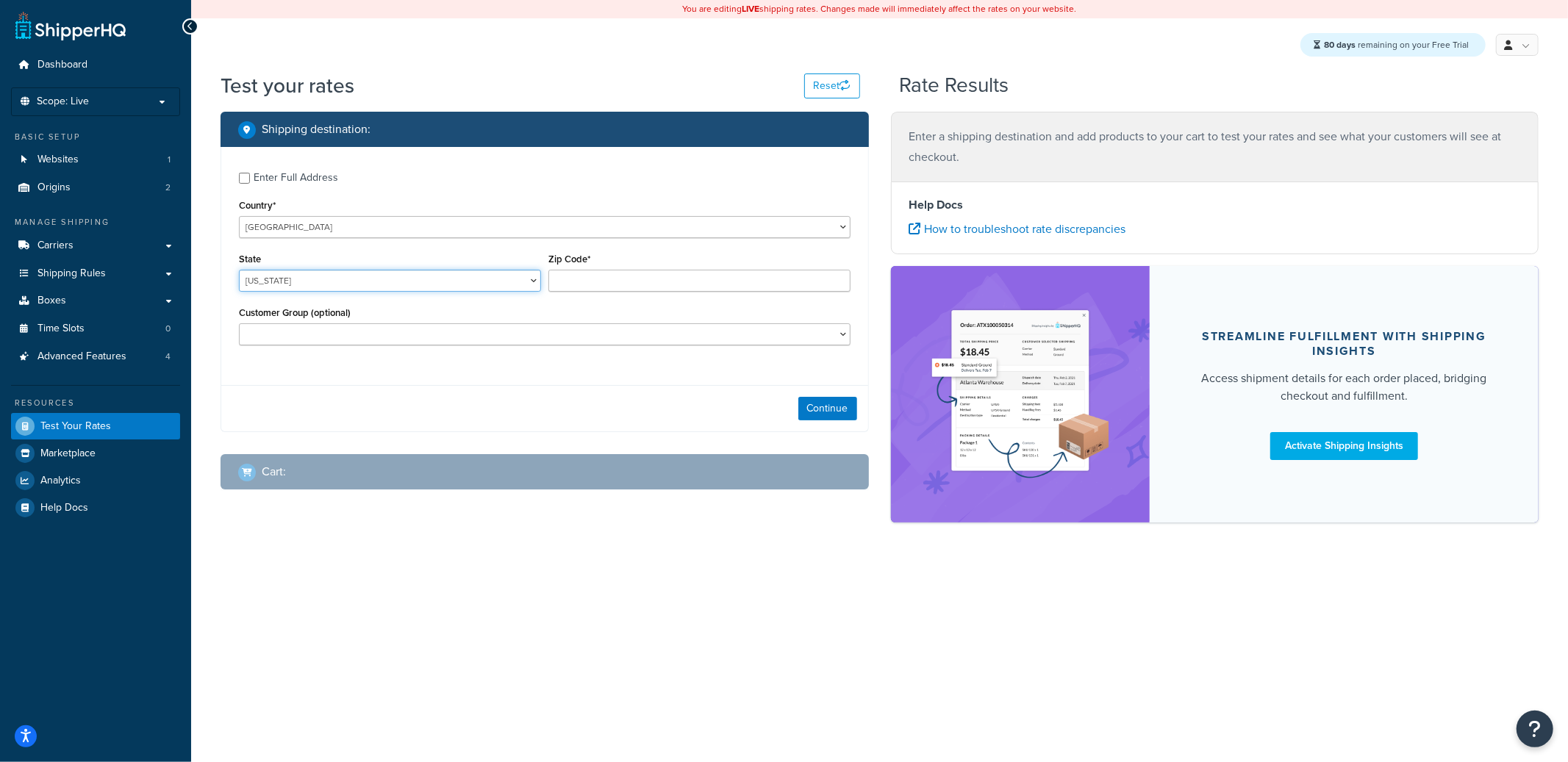
click at [363, 286] on select "Alabama Alaska American Samoa Arizona Arkansas Armed Forces Americas Armed Forc…" at bounding box center [389, 281] width 302 height 22
click at [239, 271] on select "Alabama Alaska American Samoa Arizona Arkansas Armed Forces Americas Armed Forc…" at bounding box center [389, 281] width 302 height 22
select select "TX"
type input "78759"
click at [827, 398] on button "Continue" at bounding box center [827, 409] width 59 height 23
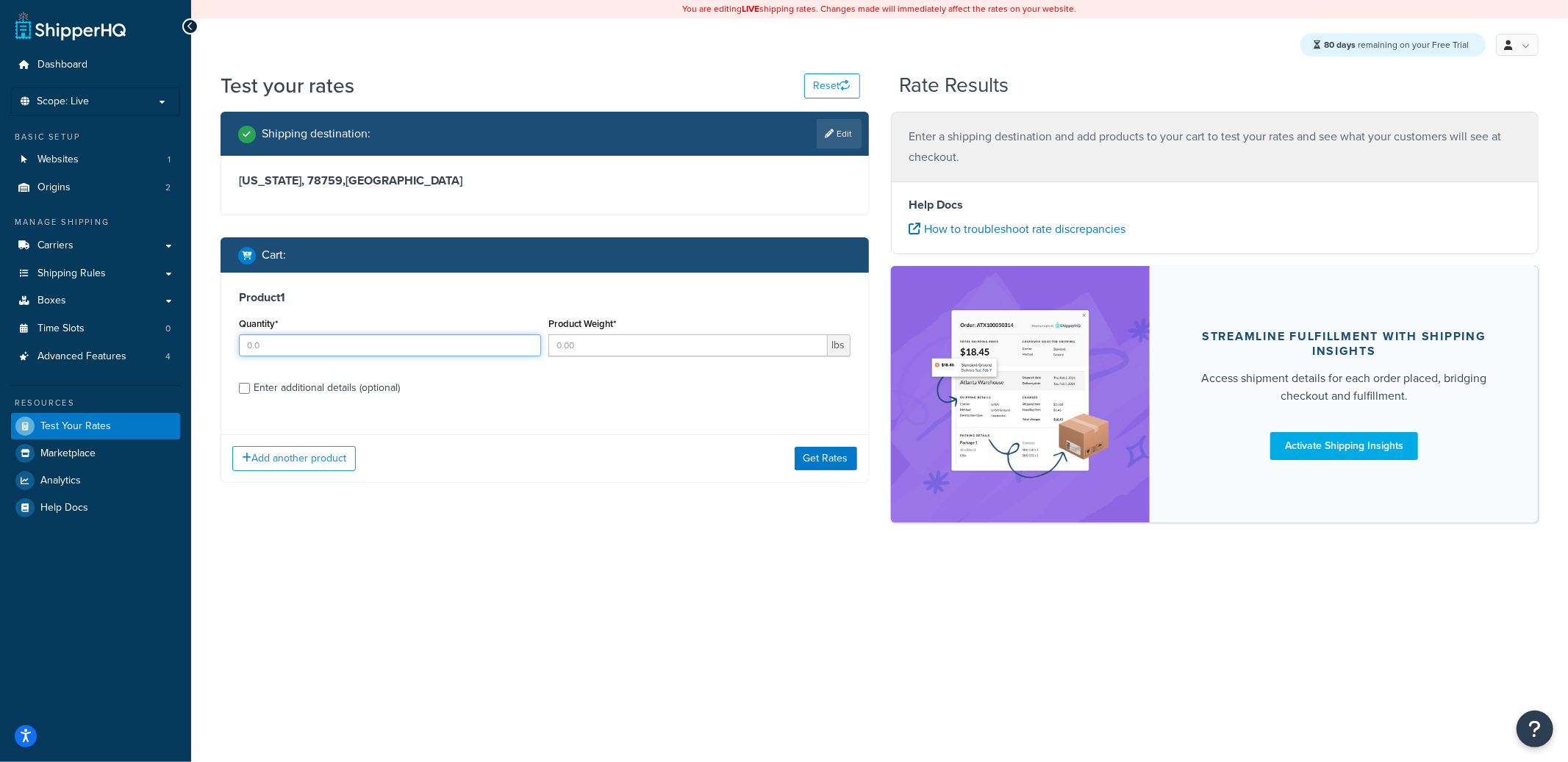
click at [331, 353] on input "Quantity*" at bounding box center [389, 346] width 302 height 22
type input "1"
click at [813, 468] on button "Get Rates" at bounding box center [826, 458] width 62 height 23
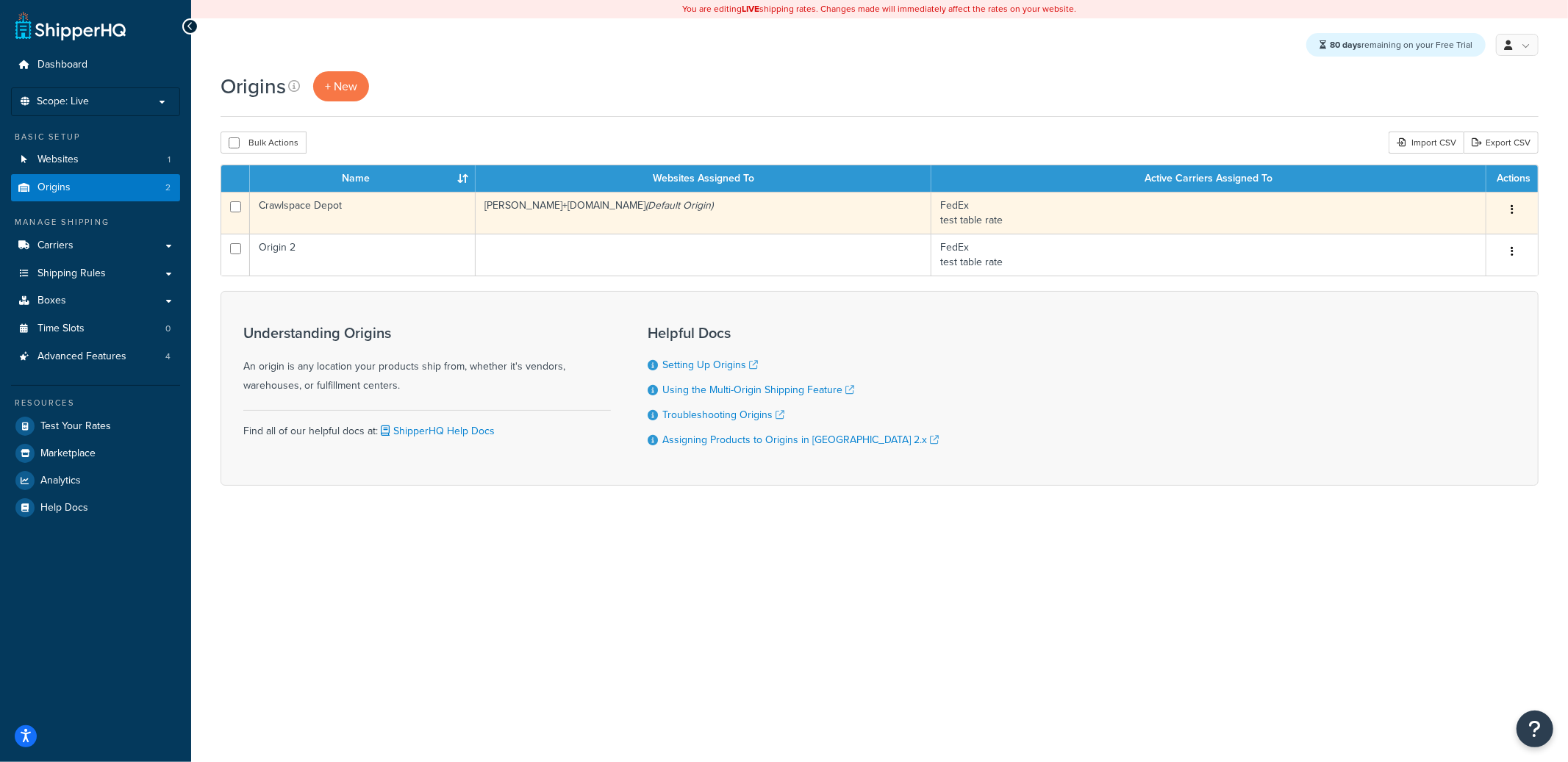
click at [1512, 208] on icon "button" at bounding box center [1512, 210] width 3 height 11
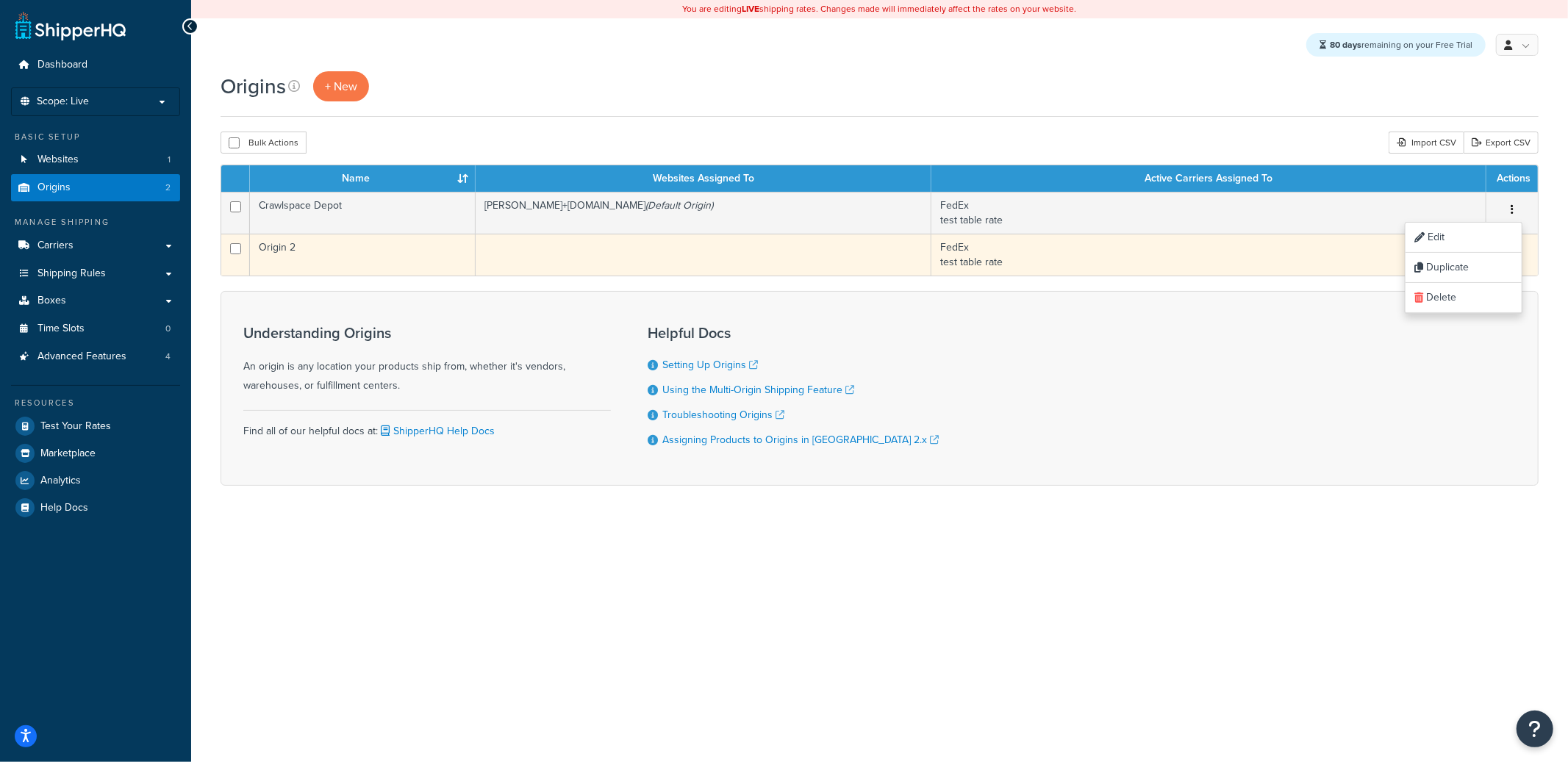
click at [404, 259] on td "Origin 2" at bounding box center [362, 254] width 225 height 42
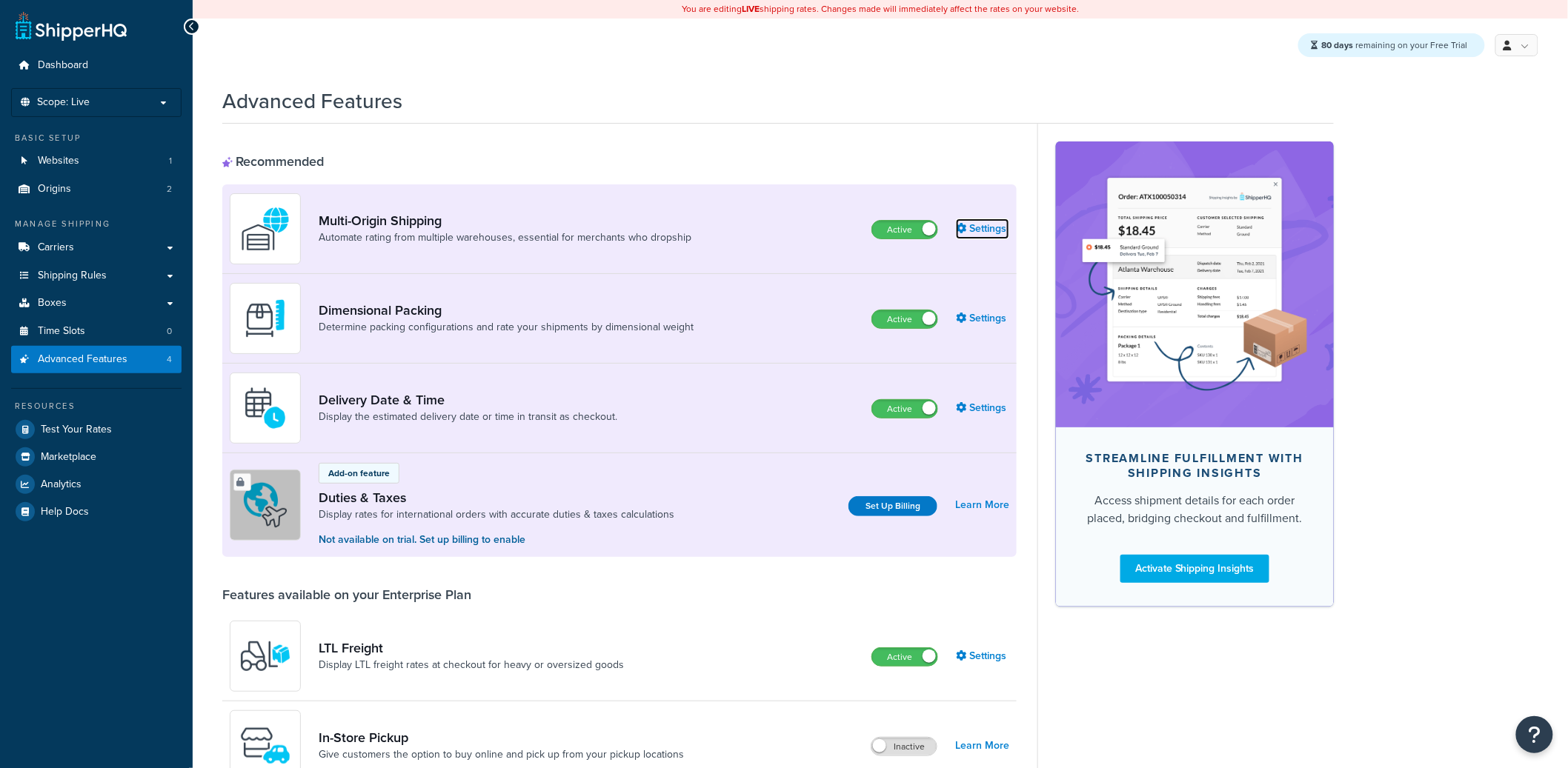
click at [982, 226] on link "Settings" at bounding box center [983, 228] width 54 height 21
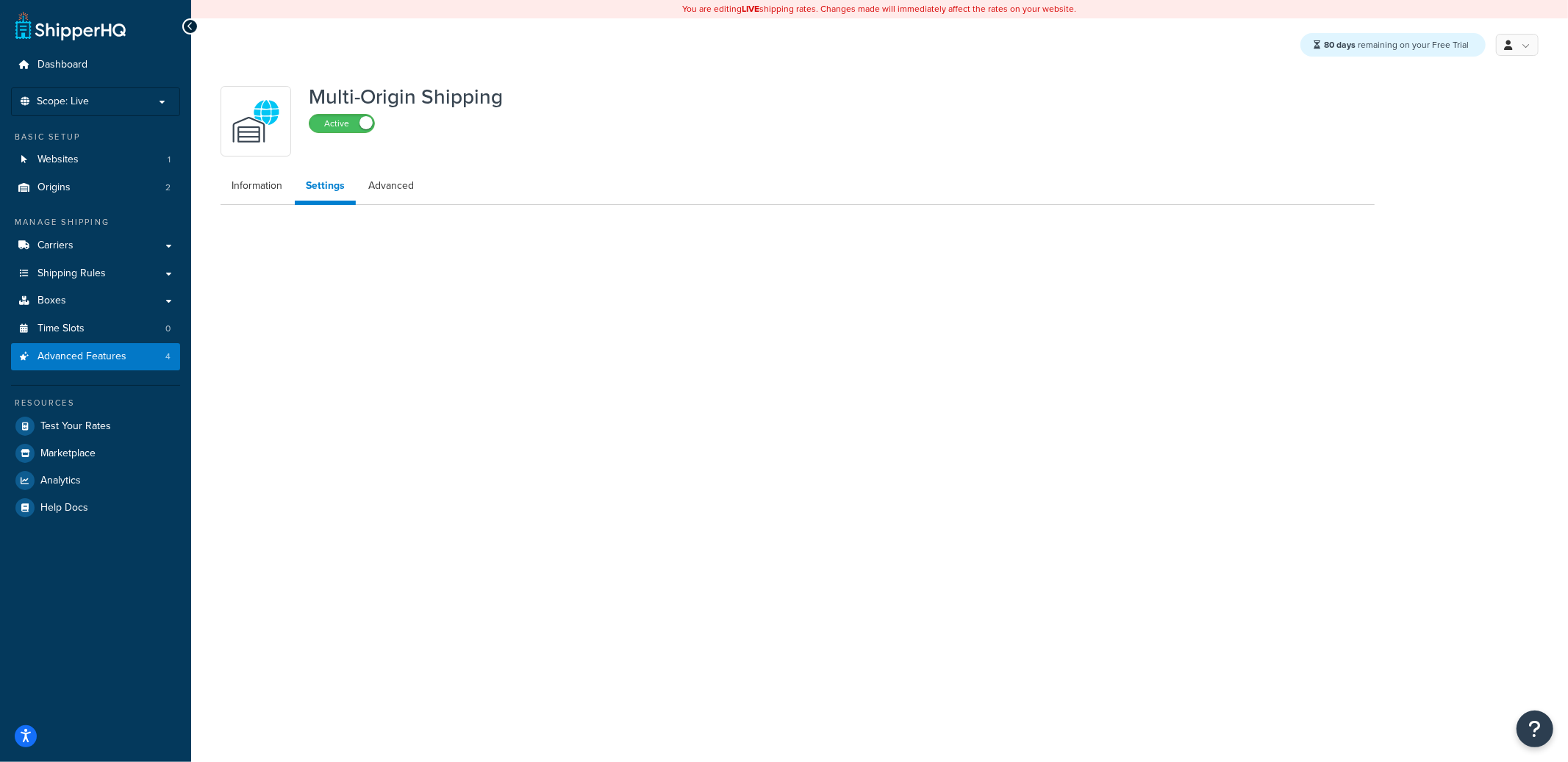
select select "false"
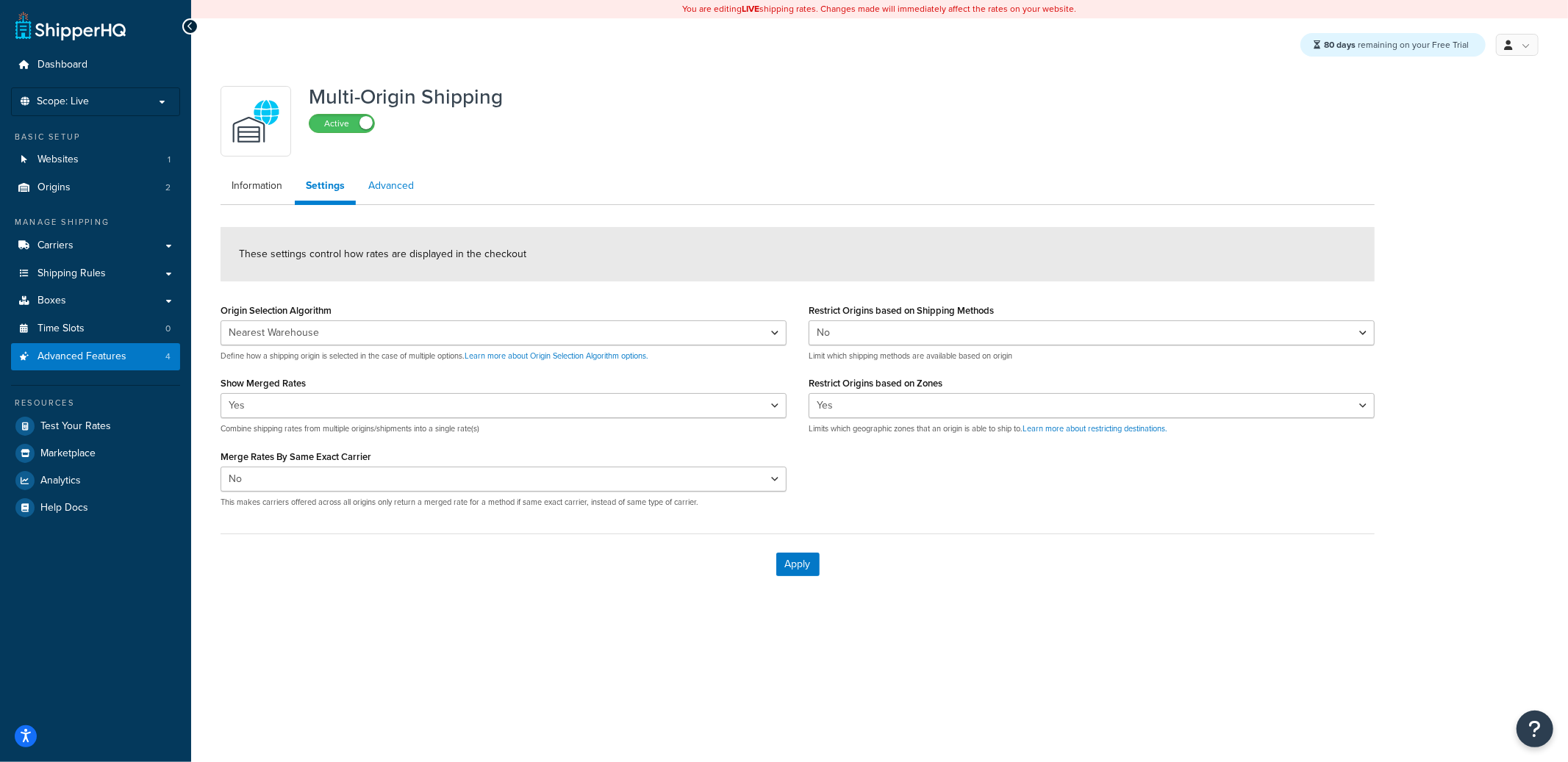
click at [393, 186] on link "Advanced" at bounding box center [391, 185] width 68 height 29
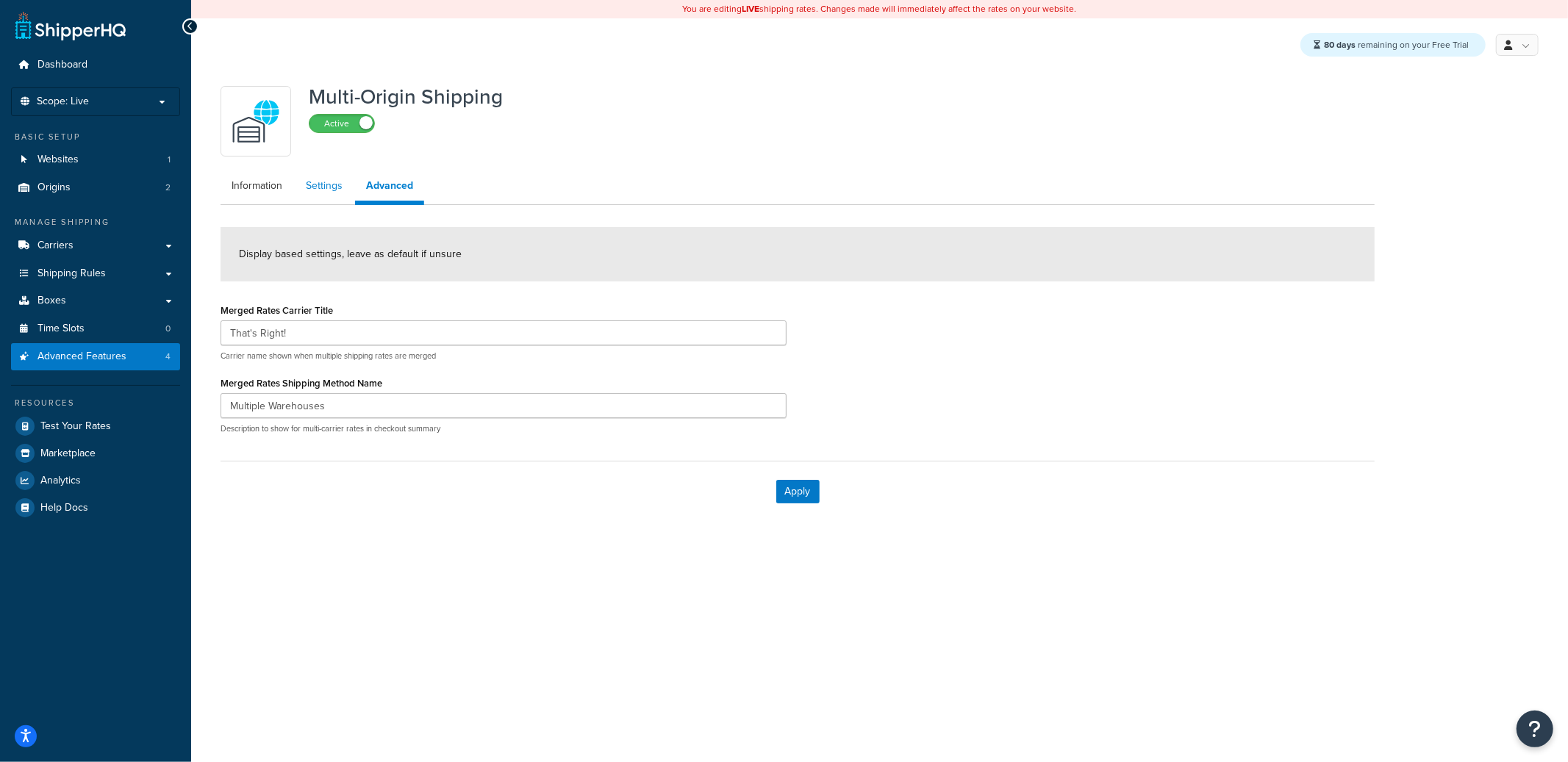
click at [316, 192] on link "Settings" at bounding box center [324, 185] width 59 height 29
select select "false"
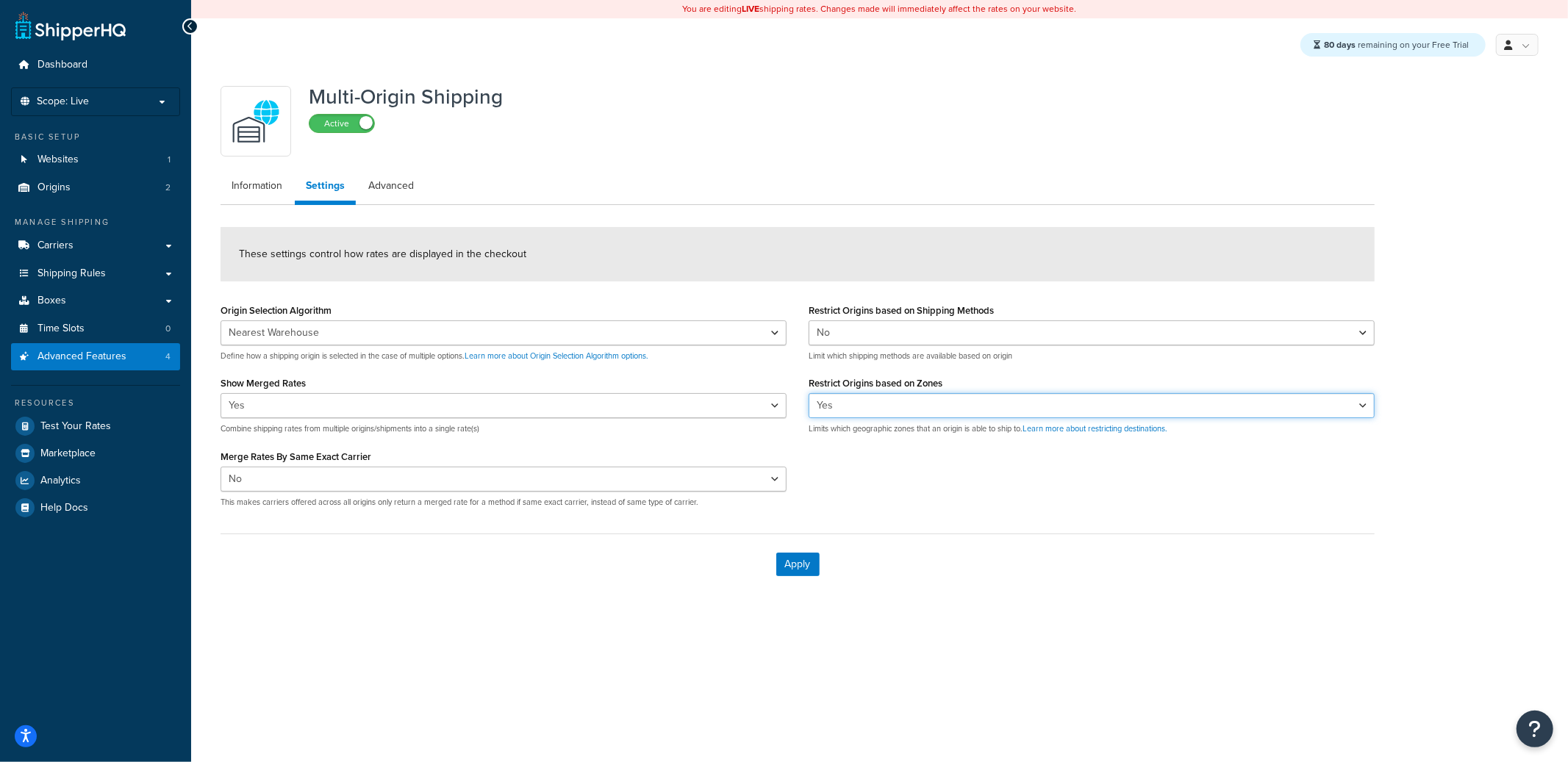
click at [825, 406] on select "Yes No" at bounding box center [1091, 406] width 566 height 25
select select "false"
click at [809, 393] on select "Yes No" at bounding box center [1091, 406] width 566 height 25
click at [850, 408] on select "Yes No" at bounding box center [1091, 406] width 566 height 25
click at [807, 564] on button "Apply" at bounding box center [798, 565] width 44 height 23
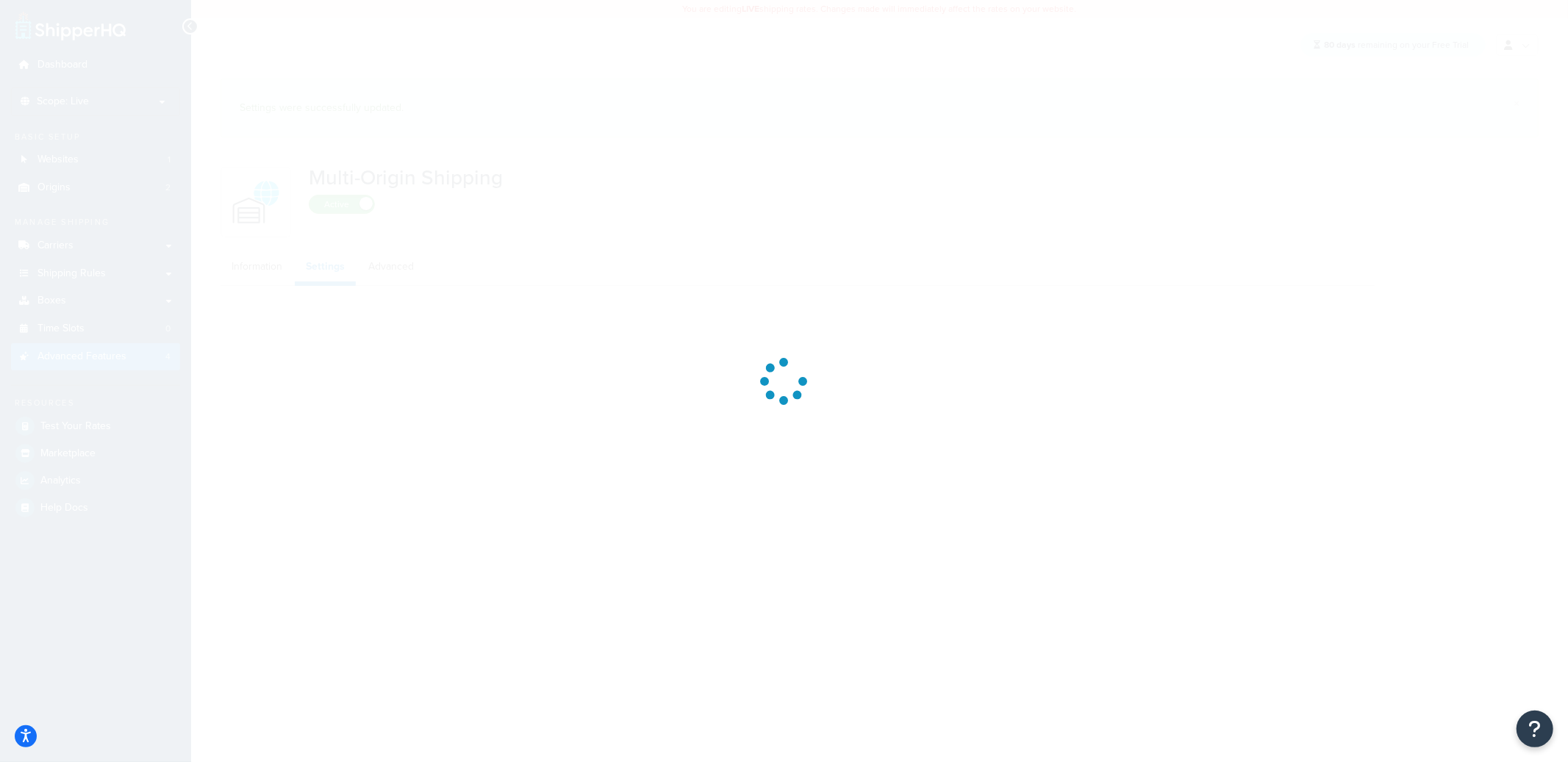
select select "false"
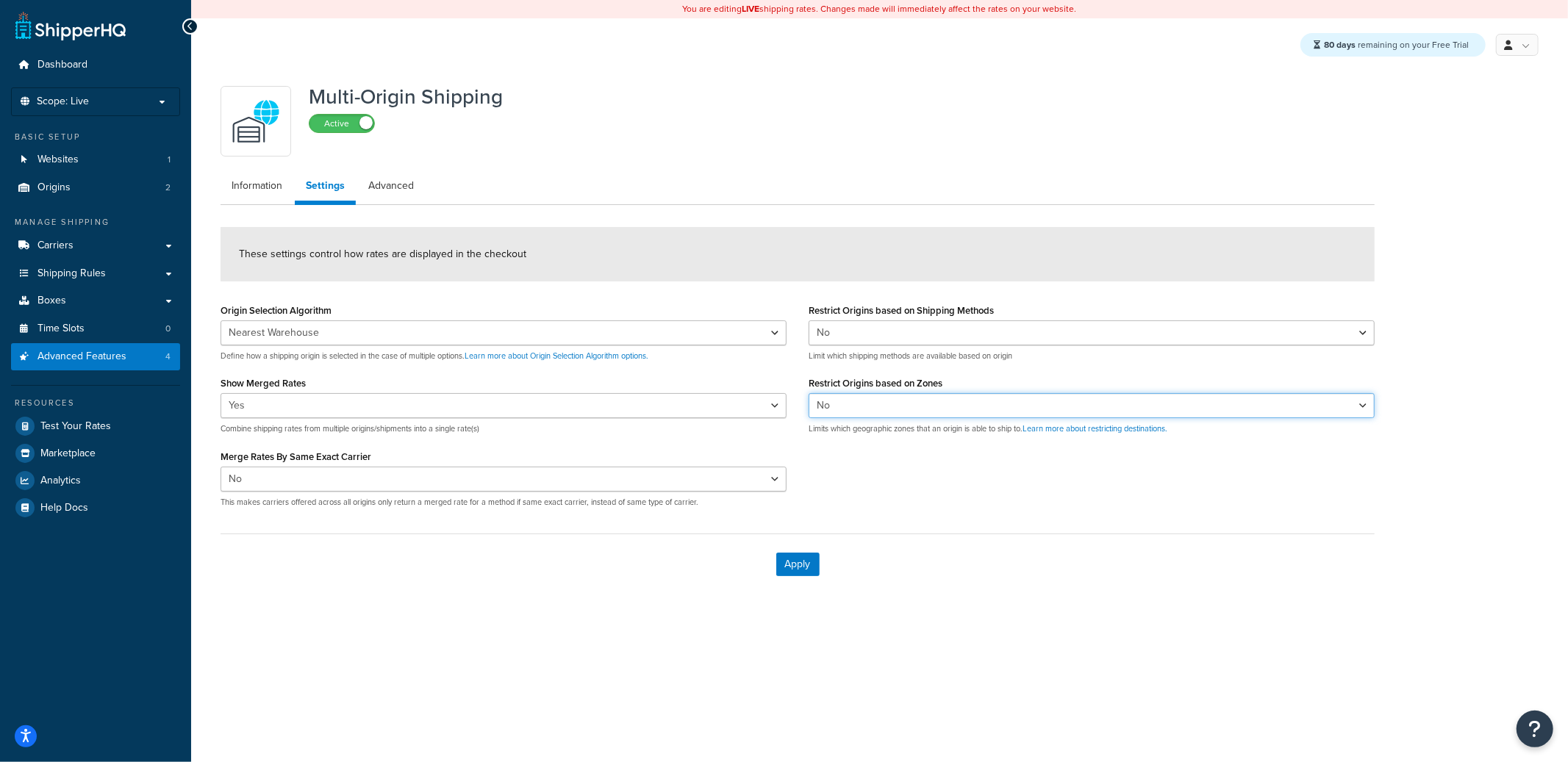
click at [835, 412] on select "Yes No" at bounding box center [1091, 406] width 566 height 25
click at [809, 393] on select "Yes No" at bounding box center [1091, 406] width 566 height 25
click at [839, 392] on div "Restrict Origins based on Zones Yes No Limits which geographic zones that an or…" at bounding box center [1091, 404] width 566 height 62
click at [837, 411] on select "Yes No" at bounding box center [1091, 406] width 566 height 25
select select "true"
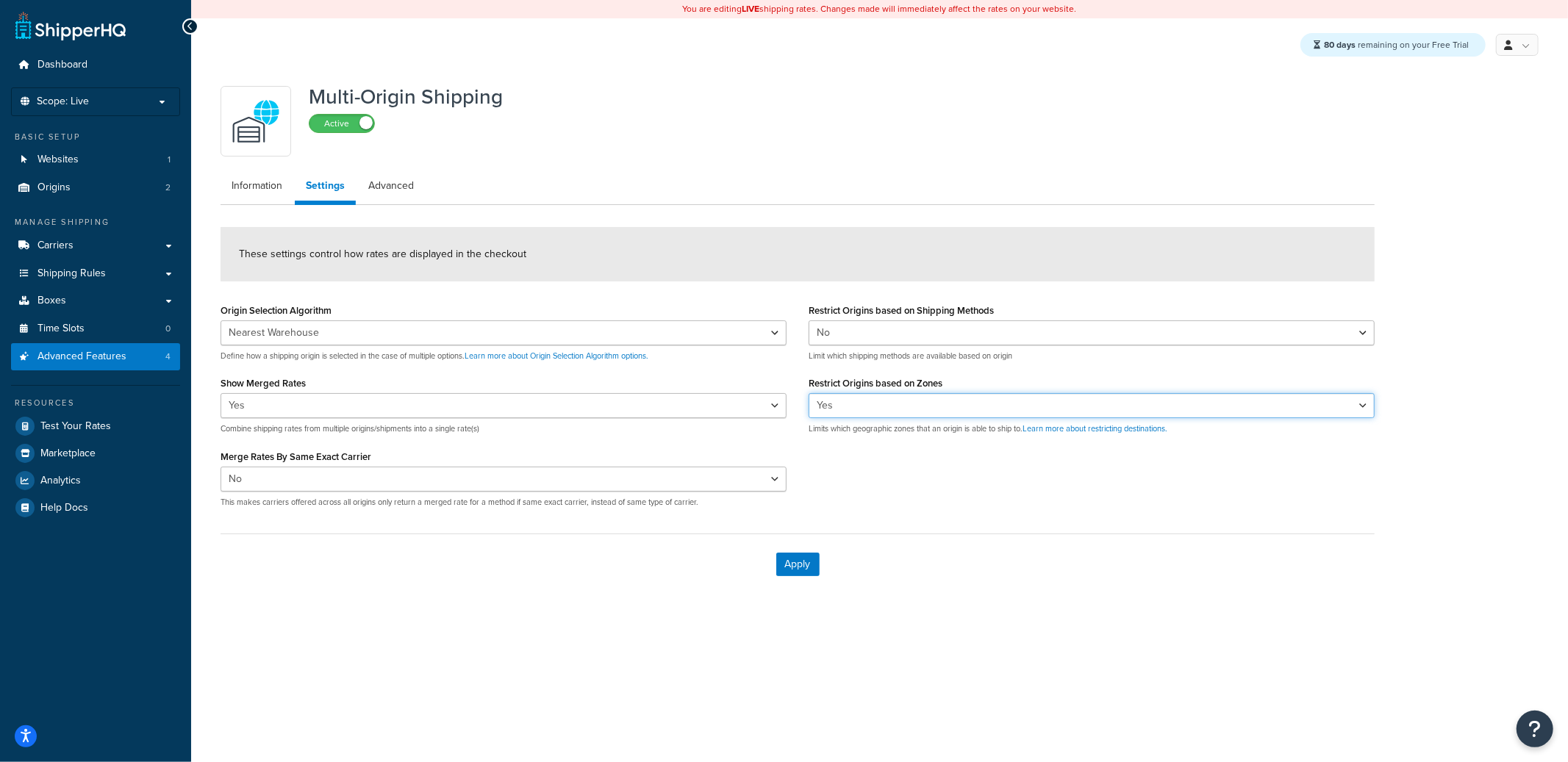
click at [809, 393] on select "Yes No" at bounding box center [1091, 406] width 566 height 25
click at [803, 562] on button "Apply" at bounding box center [798, 565] width 44 height 23
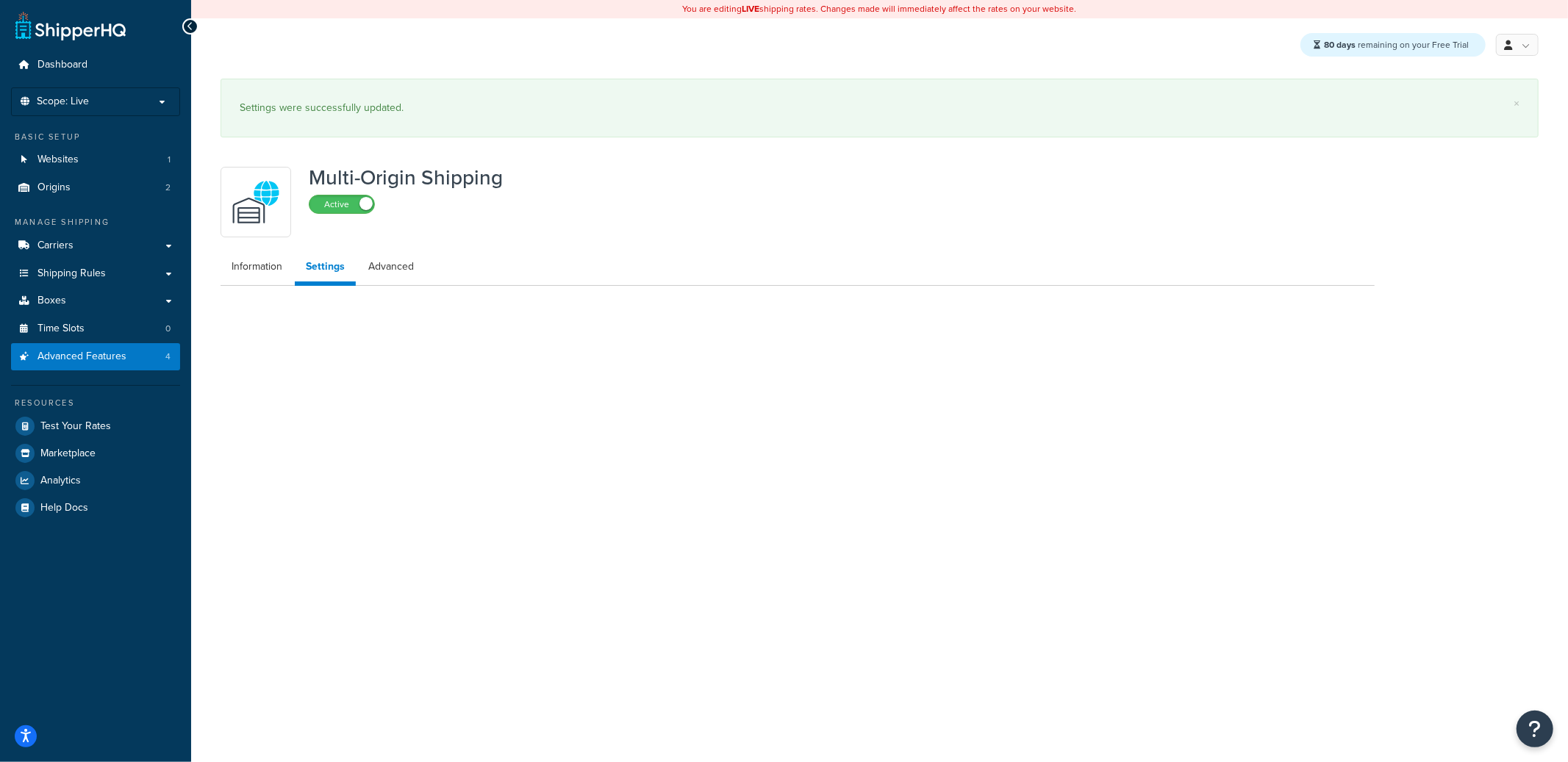
select select "false"
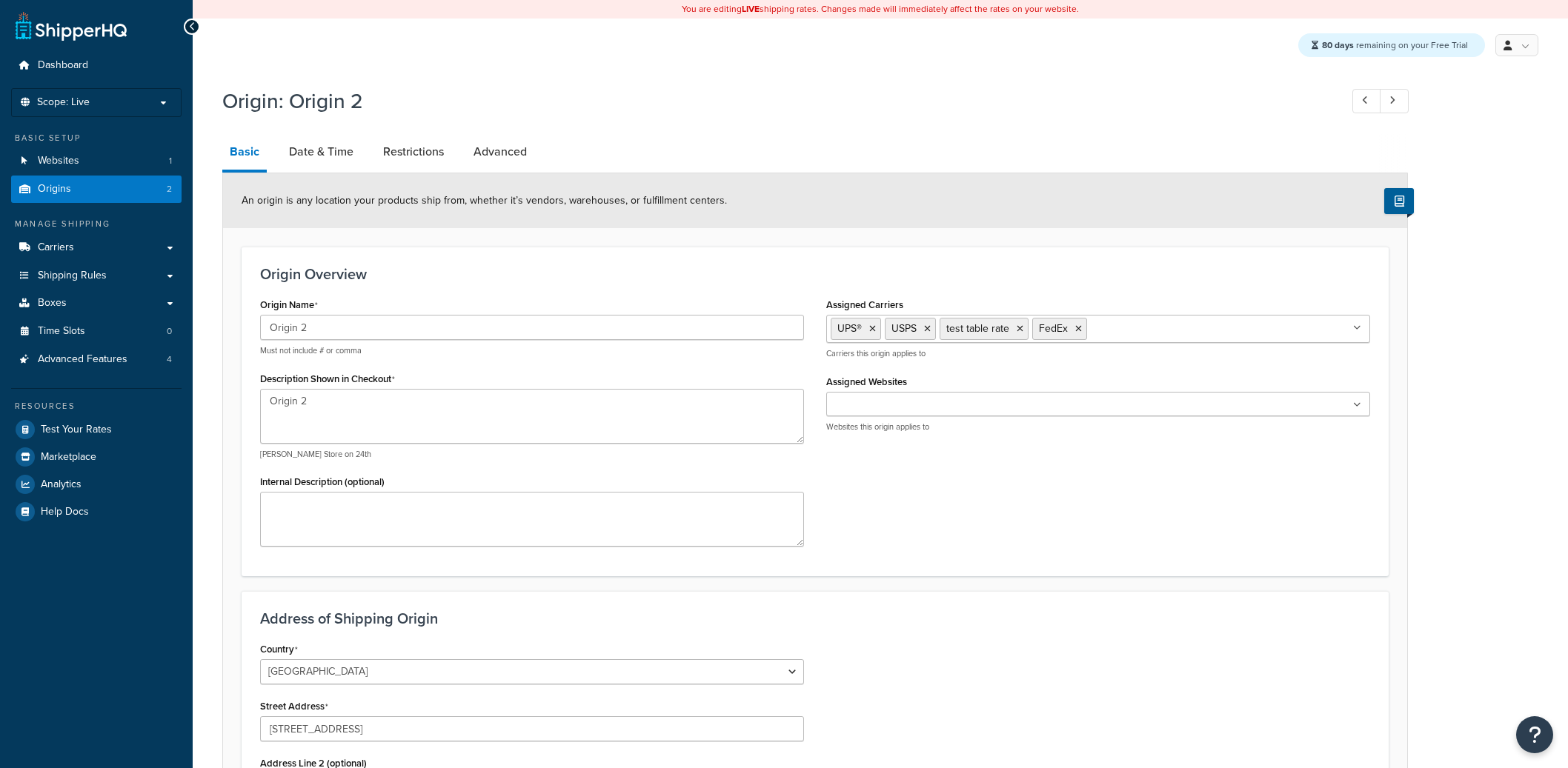
select select "43"
click at [426, 154] on link "Restrictions" at bounding box center [413, 152] width 75 height 35
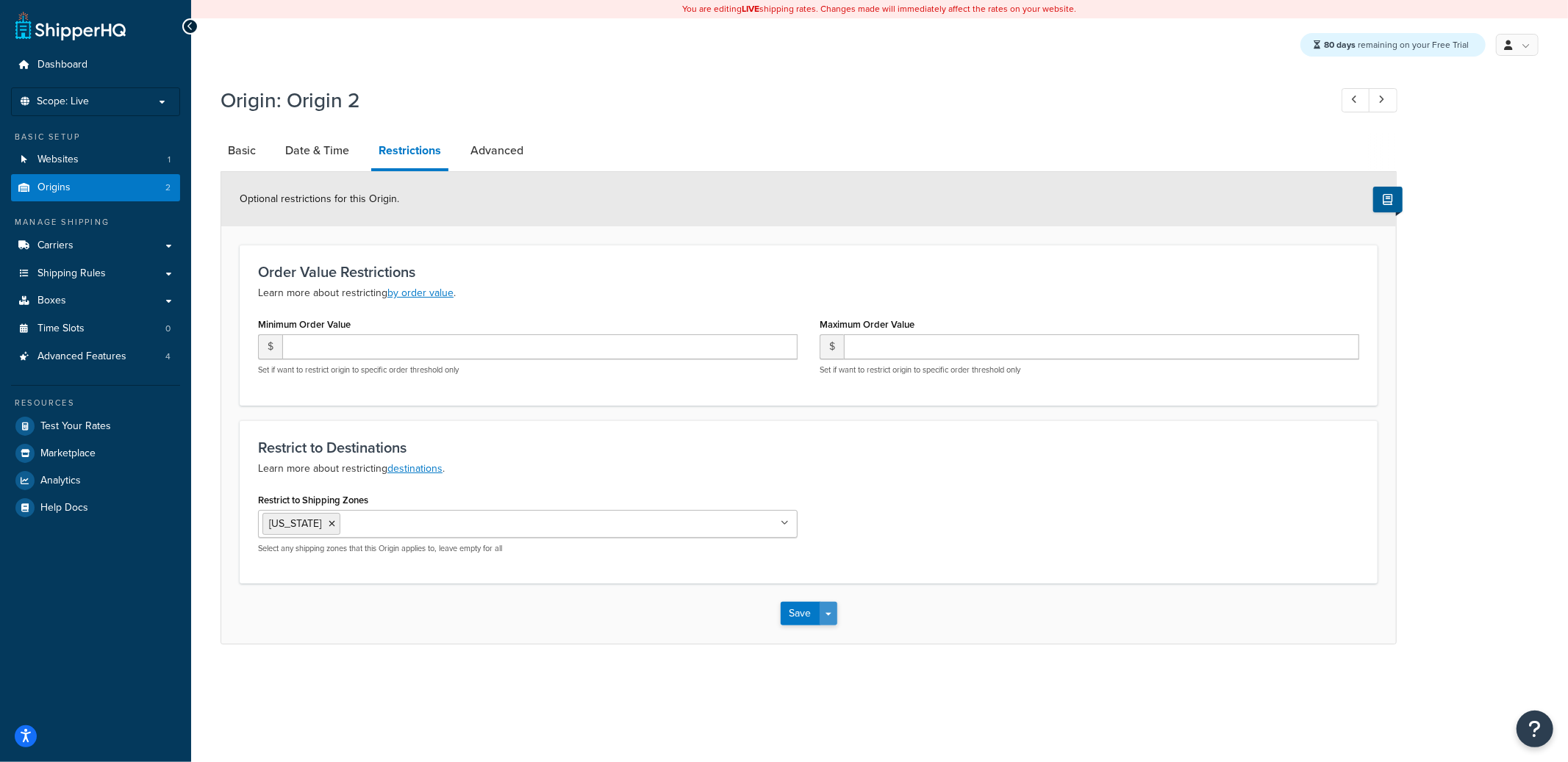
click at [835, 616] on button "Save Dropdown" at bounding box center [828, 613] width 17 height 23
click at [832, 637] on button "Save and Edit" at bounding box center [851, 641] width 142 height 31
click at [256, 160] on link "Basic" at bounding box center [242, 150] width 43 height 35
select select "43"
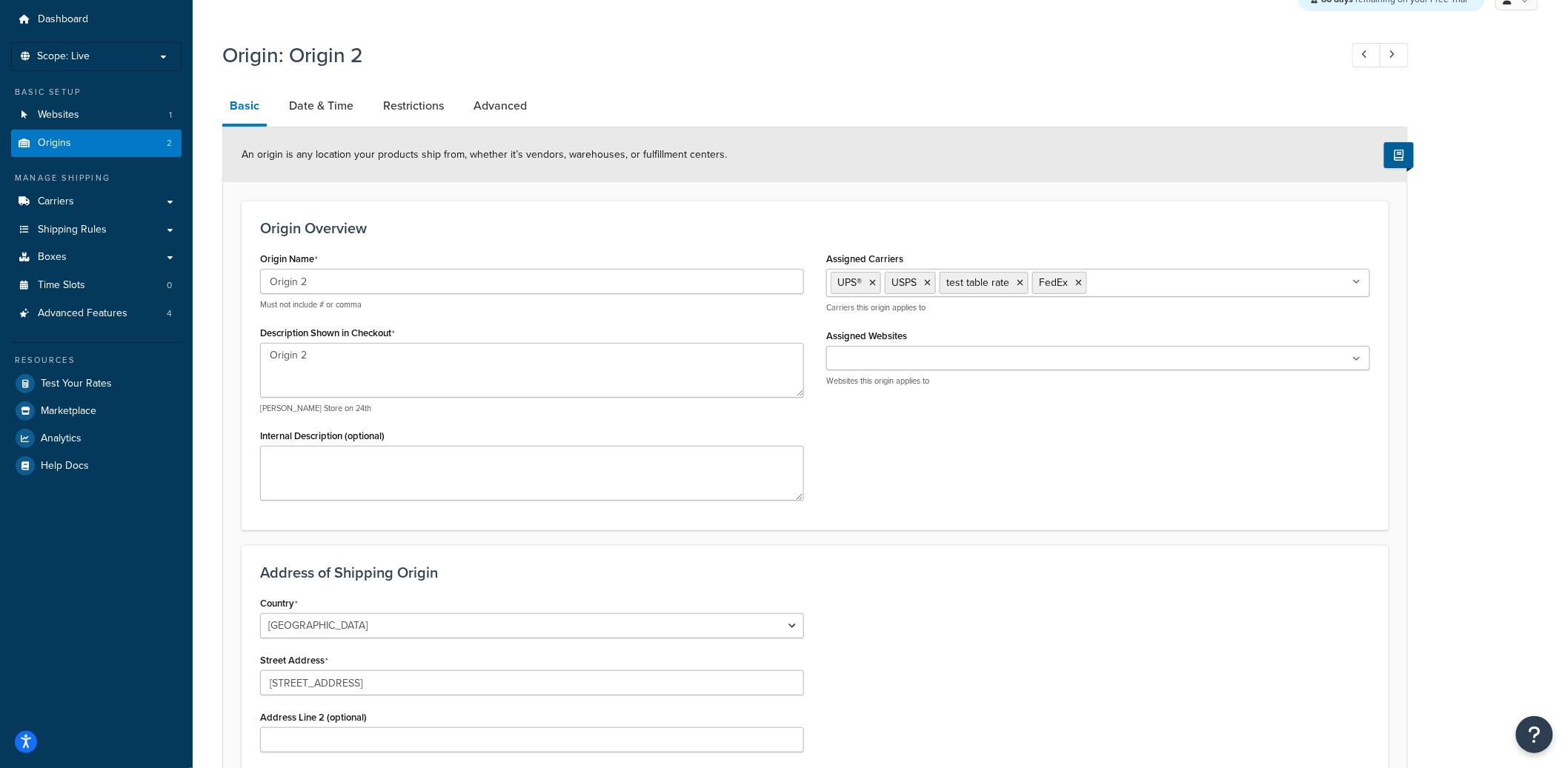
scroll to position [49, 0]
click at [907, 357] on input "Assigned Websites" at bounding box center [897, 356] width 131 height 17
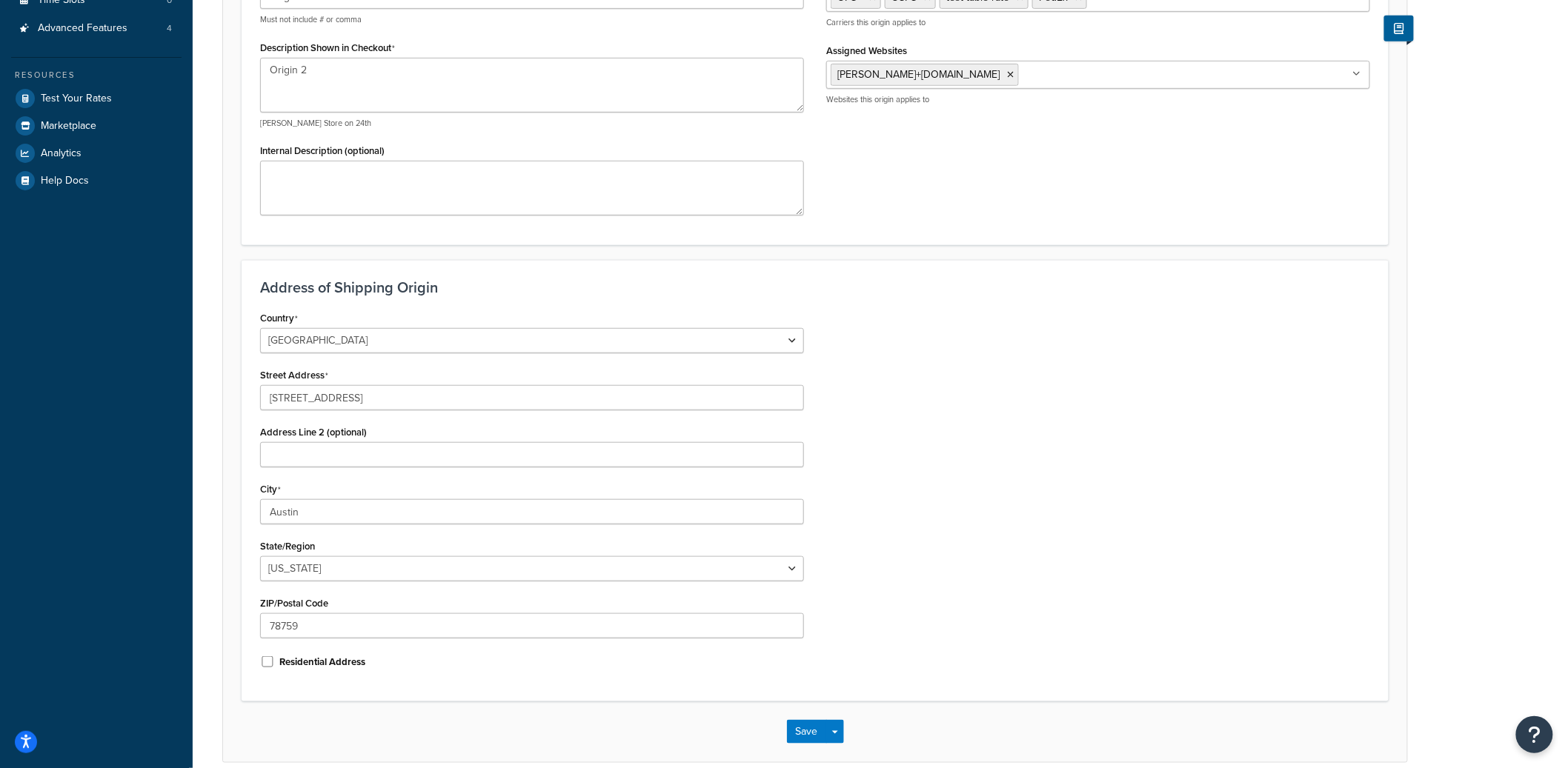
scroll to position [398, 0]
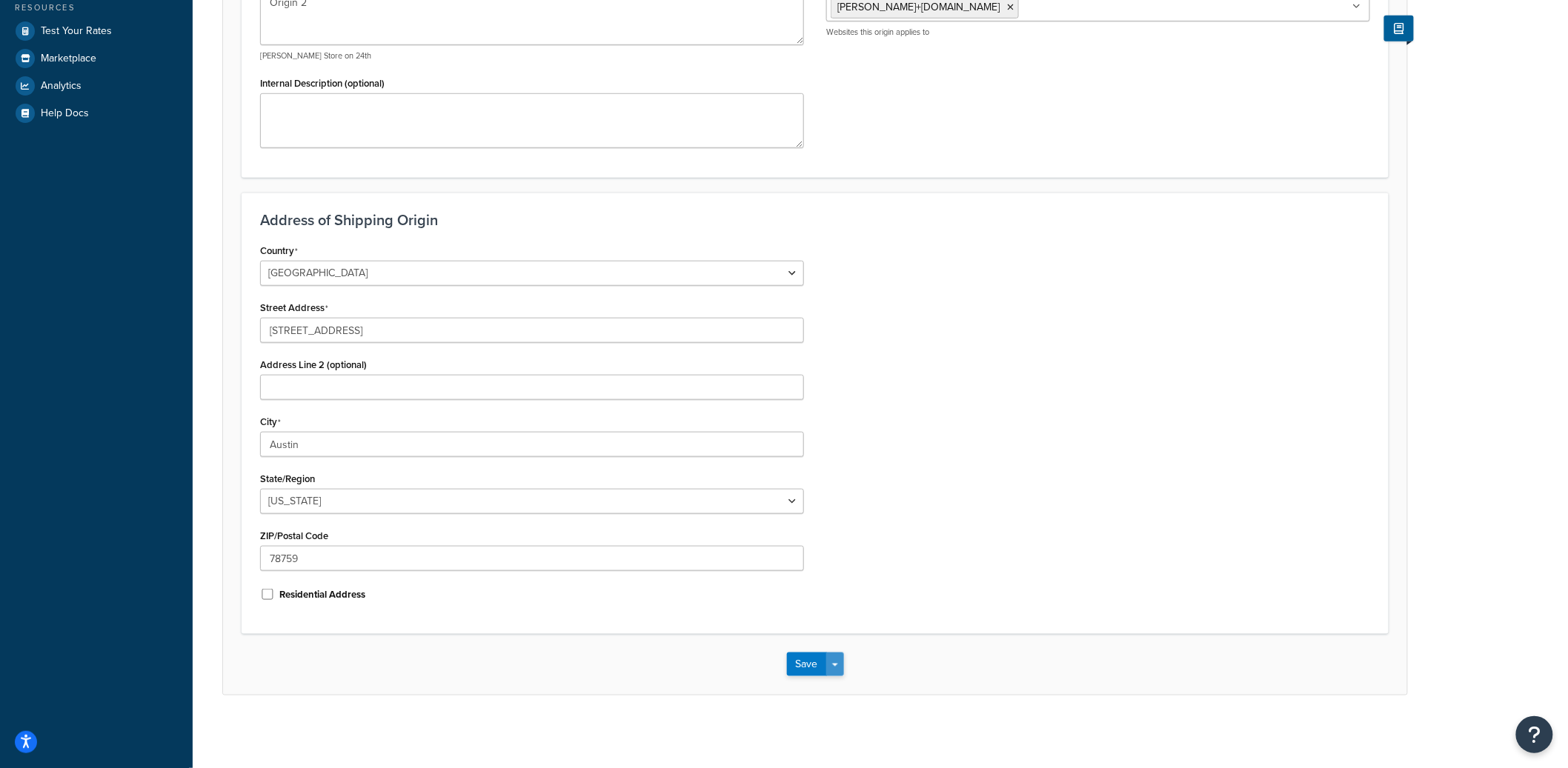
click at [841, 658] on button "Save Dropdown" at bounding box center [835, 664] width 18 height 23
click at [846, 682] on button "Save and Edit" at bounding box center [858, 692] width 143 height 31
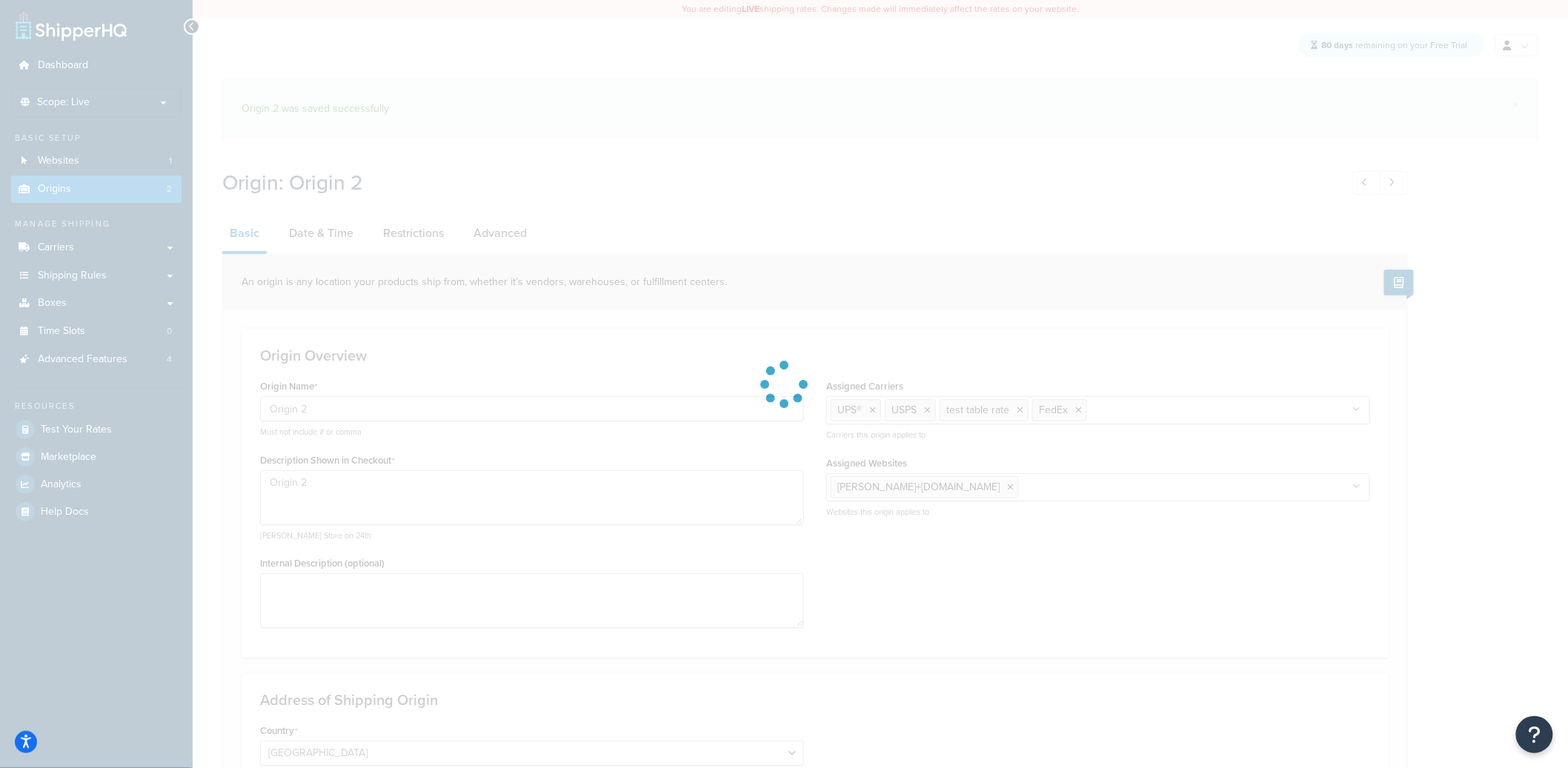
select select "43"
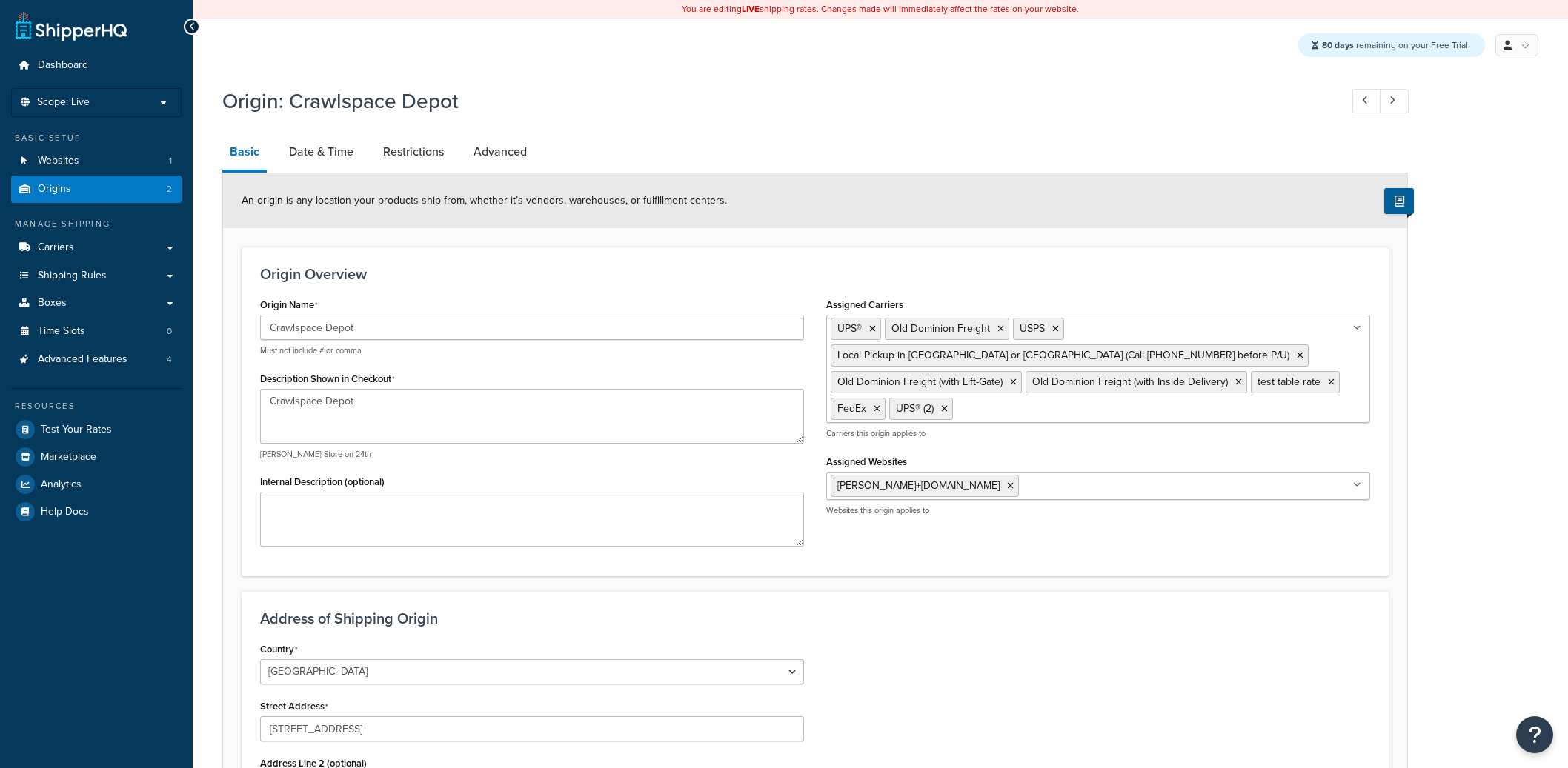
select select "33"
click at [432, 160] on link "Restrictions" at bounding box center [413, 152] width 75 height 35
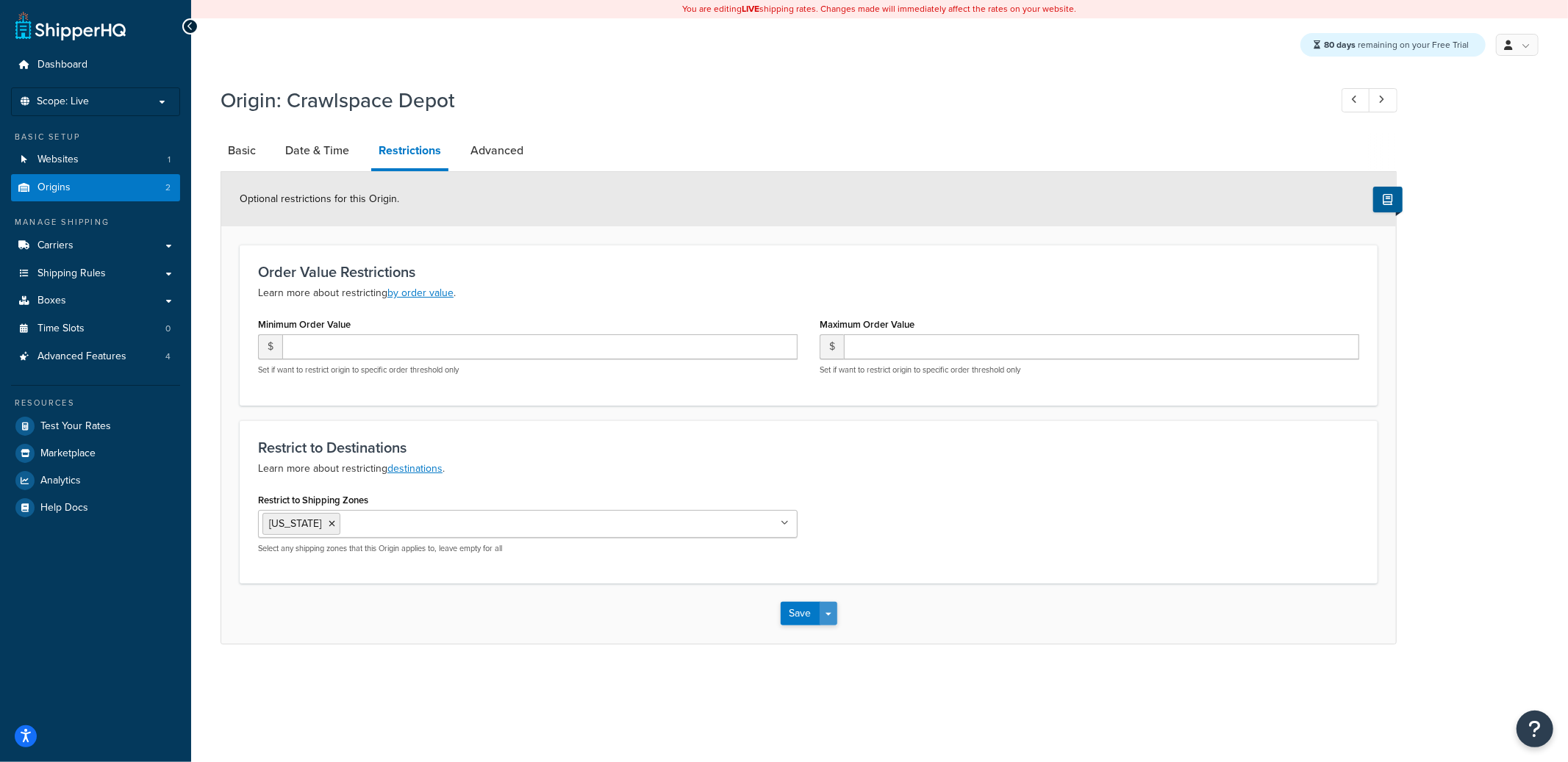
click at [835, 618] on button "Save Dropdown" at bounding box center [828, 613] width 17 height 23
click at [836, 638] on button "Save and Edit" at bounding box center [851, 641] width 142 height 31
click at [244, 158] on link "Basic" at bounding box center [242, 150] width 43 height 35
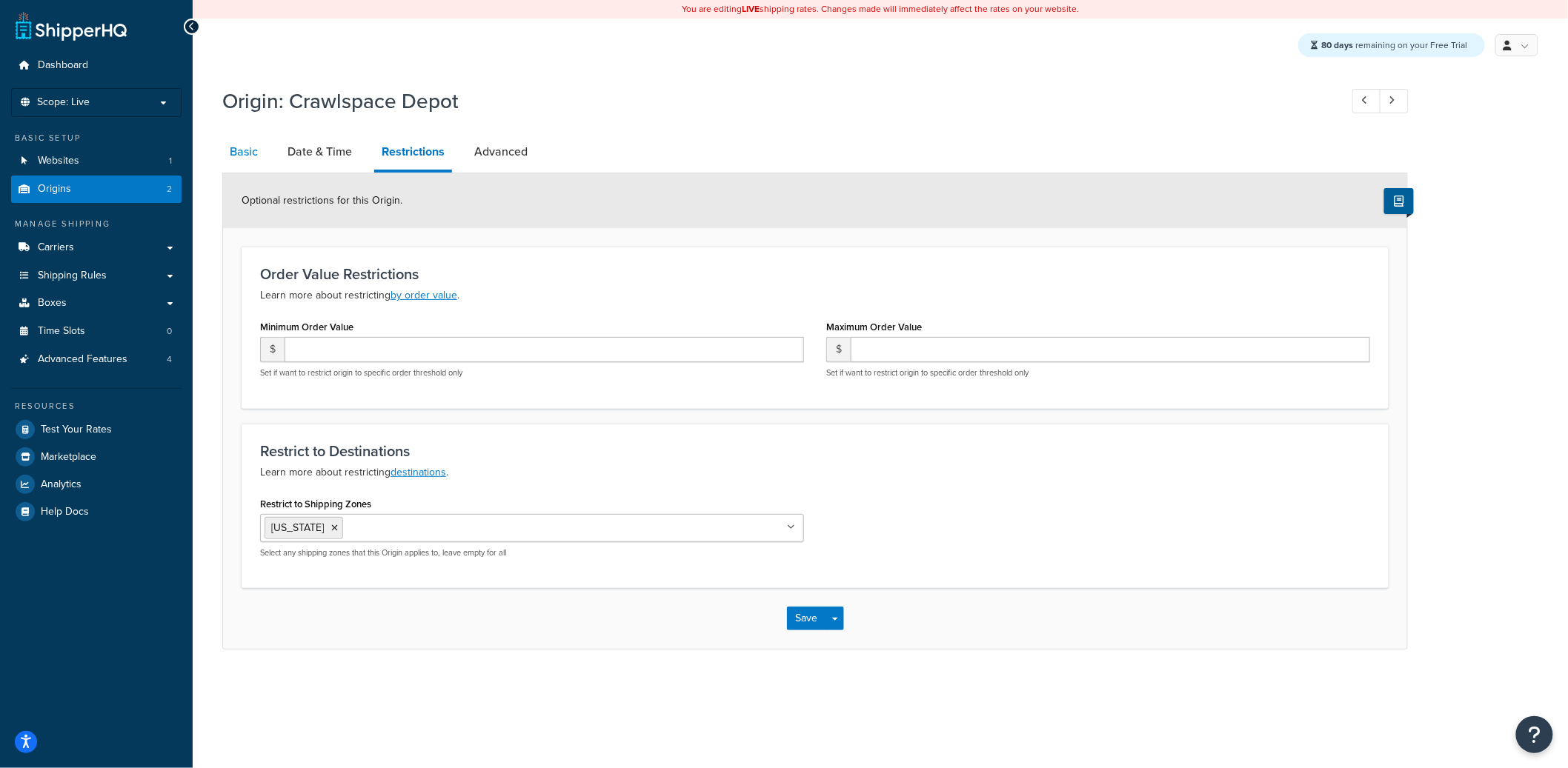
select select "33"
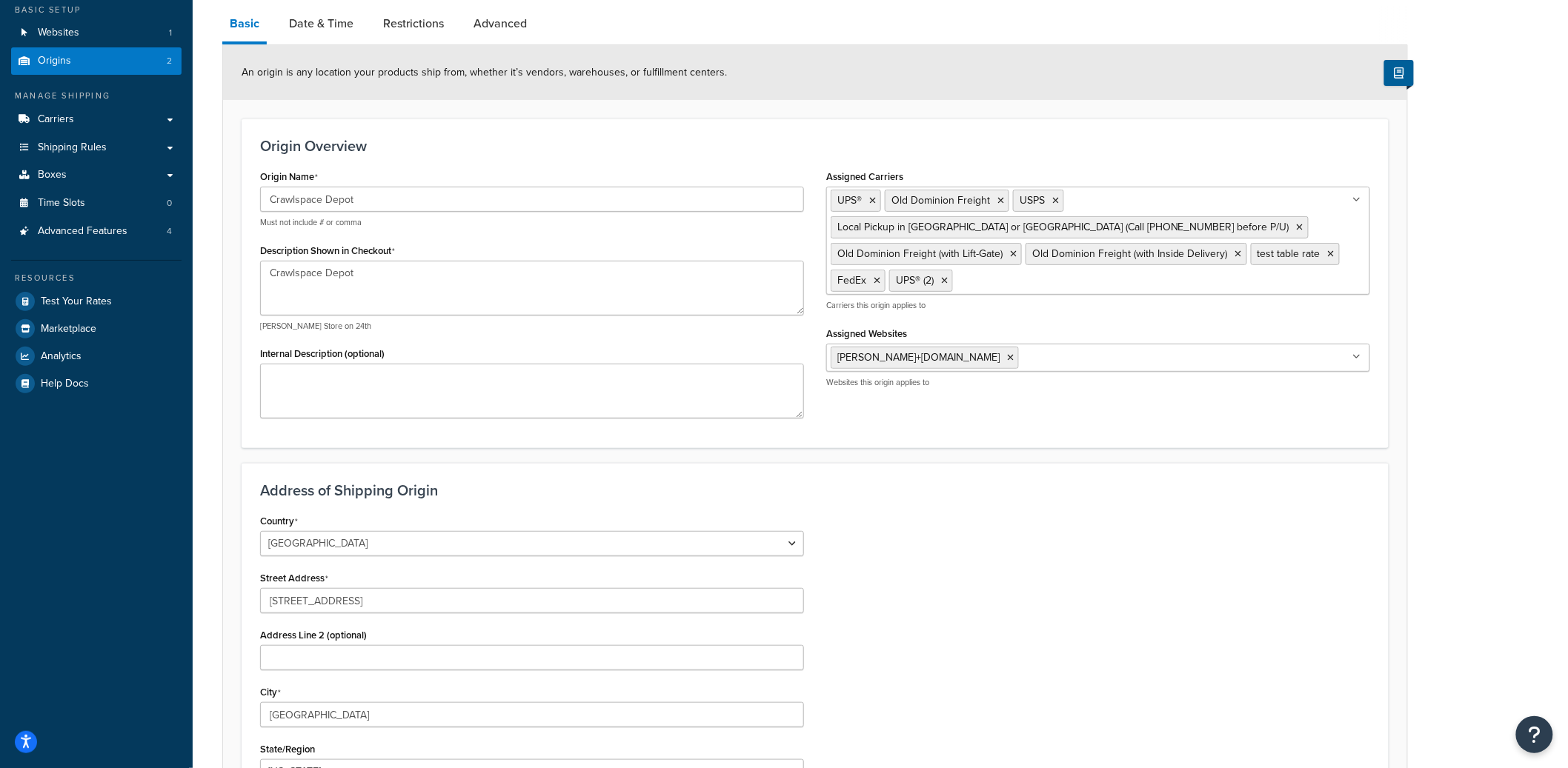
scroll to position [55, 0]
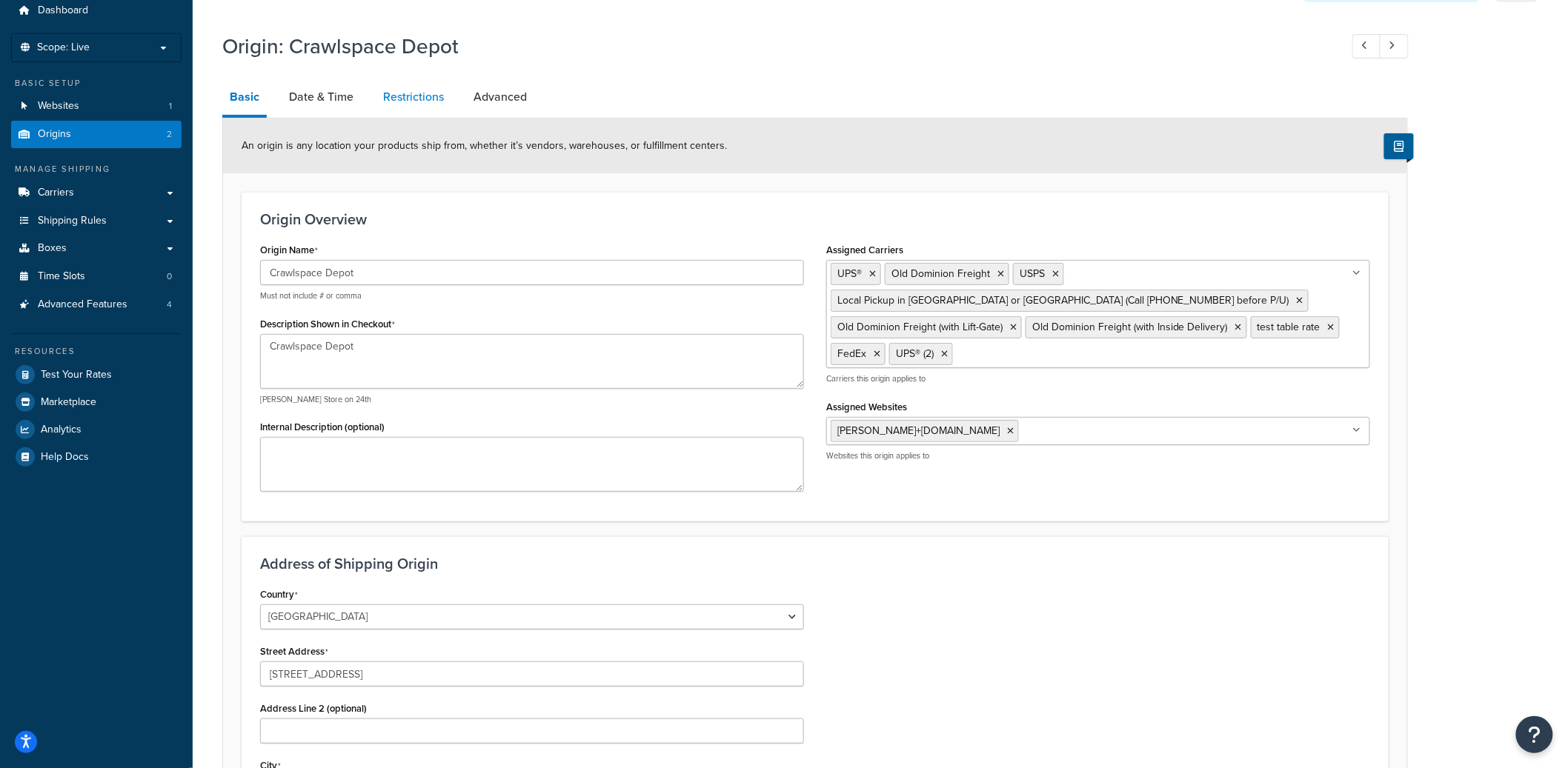
click at [435, 90] on link "Restrictions" at bounding box center [413, 97] width 75 height 35
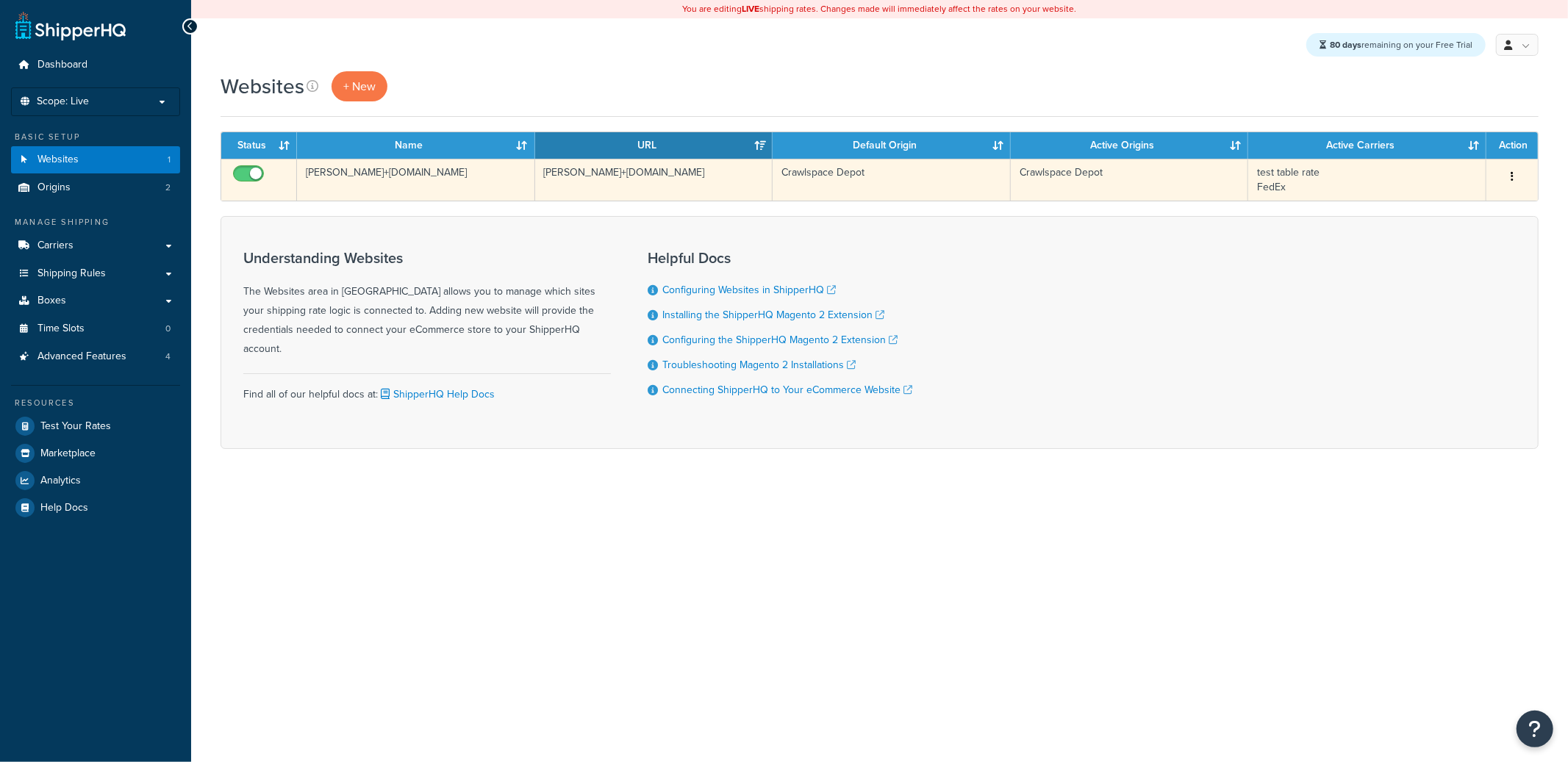
click at [522, 185] on td "[PERSON_NAME]+[DOMAIN_NAME]" at bounding box center [416, 180] width 238 height 42
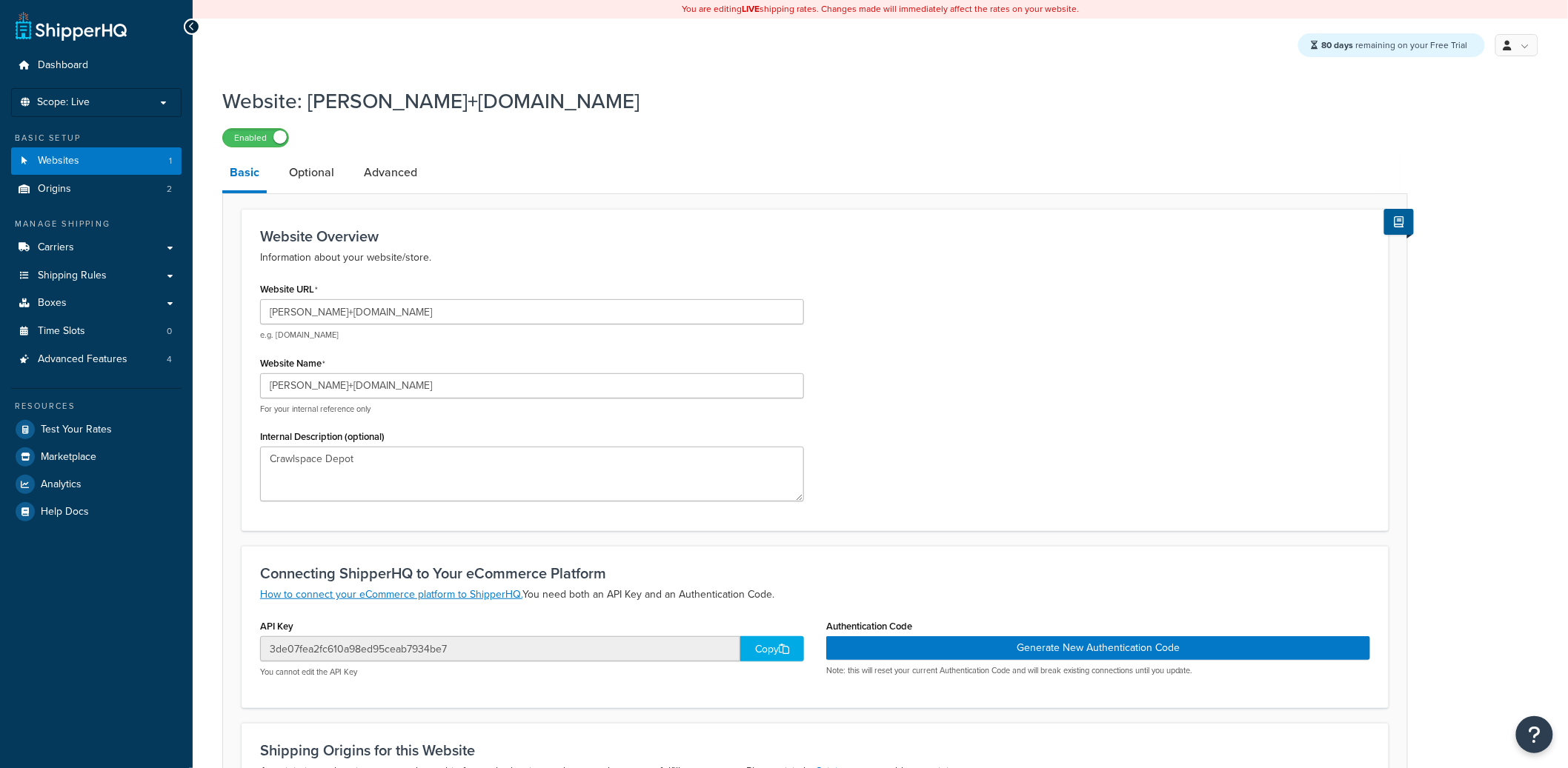
click at [306, 165] on link "Optional" at bounding box center [311, 172] width 60 height 35
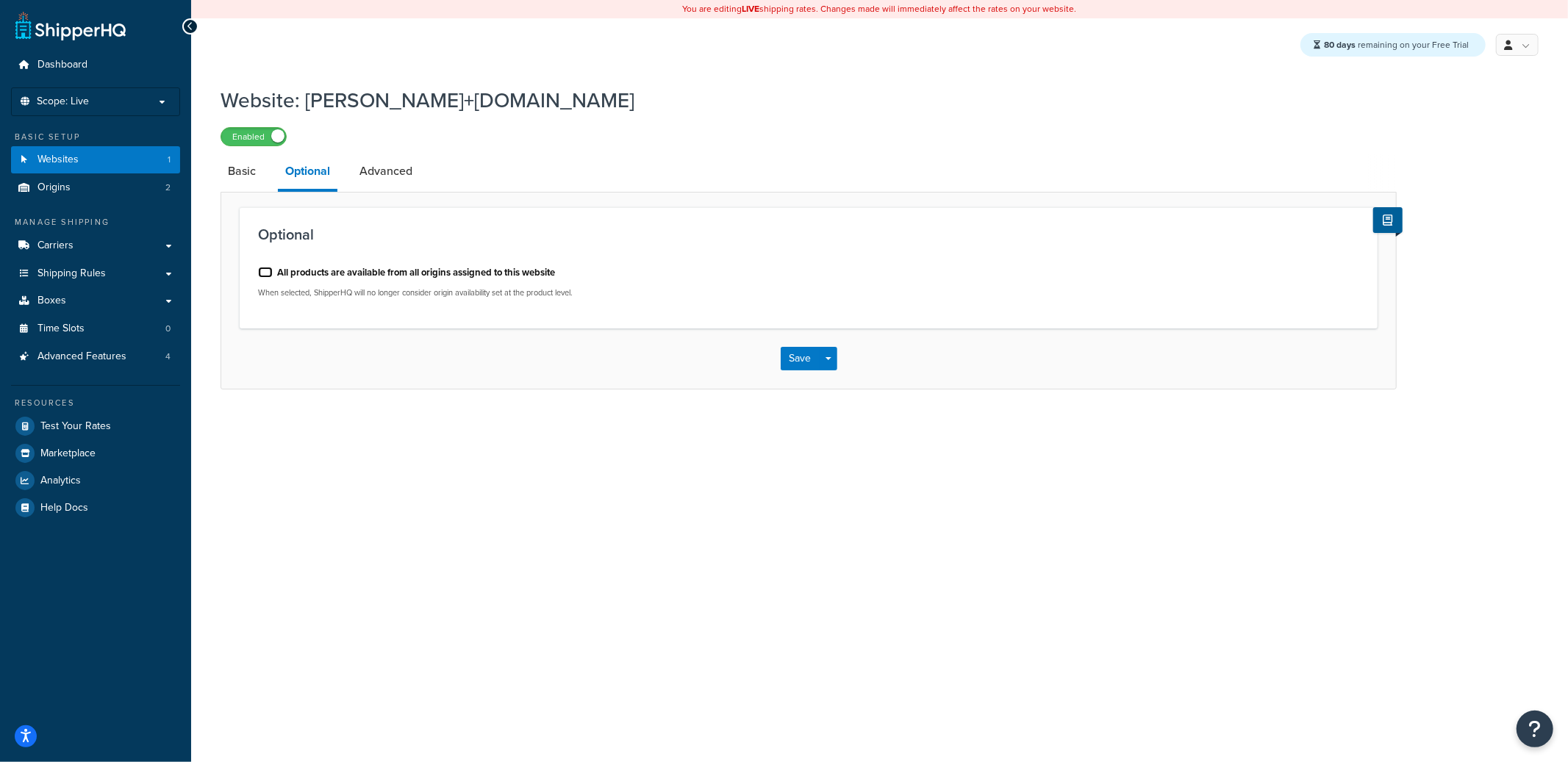
click at [265, 271] on input "All products are available from all origins assigned to this website" at bounding box center [265, 272] width 15 height 11
checkbox input "true"
click at [829, 357] on span "button" at bounding box center [828, 358] width 6 height 3
click at [829, 381] on button "Save and Edit" at bounding box center [851, 386] width 142 height 31
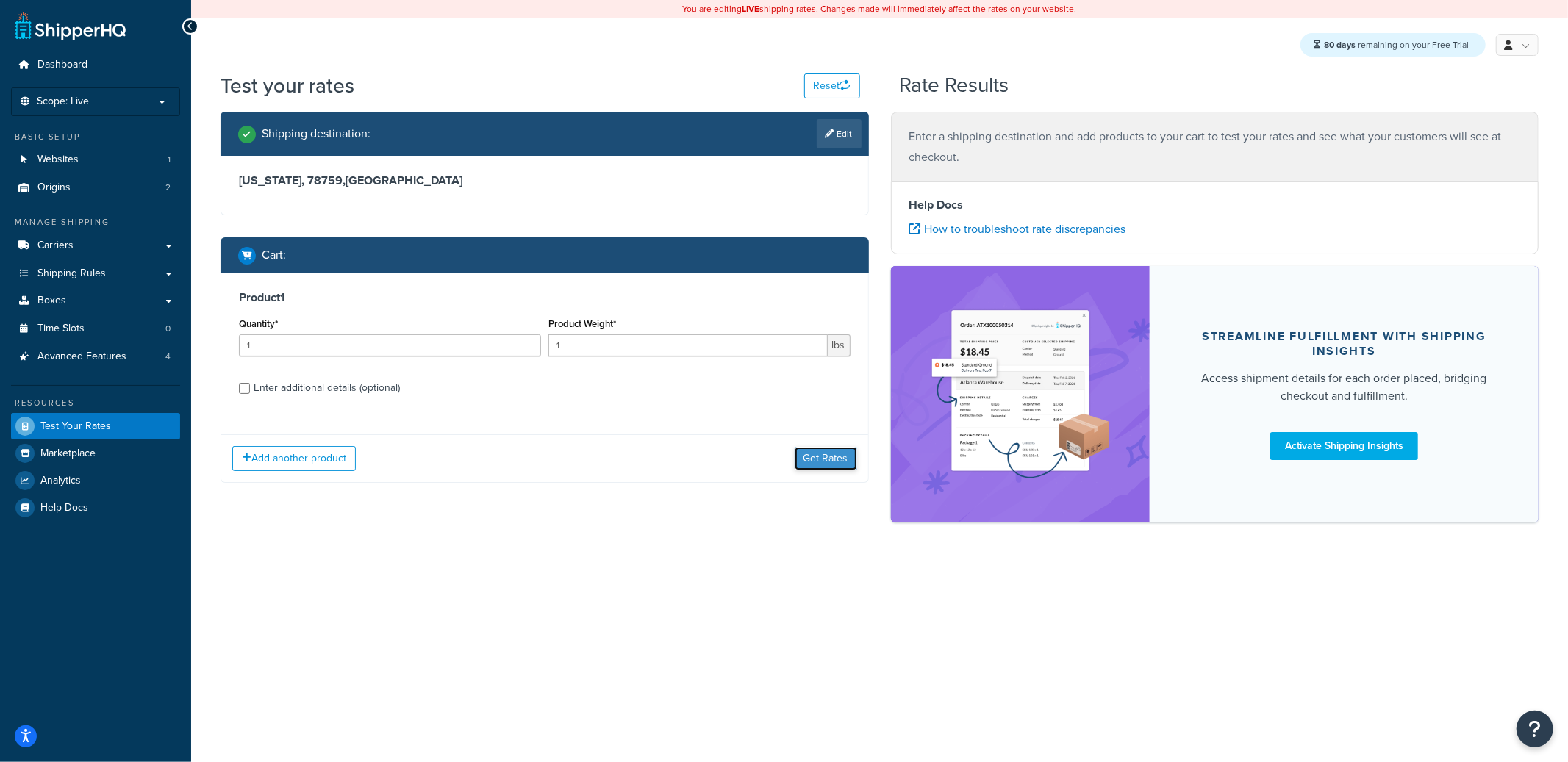
click at [830, 453] on button "Get Rates" at bounding box center [826, 458] width 62 height 23
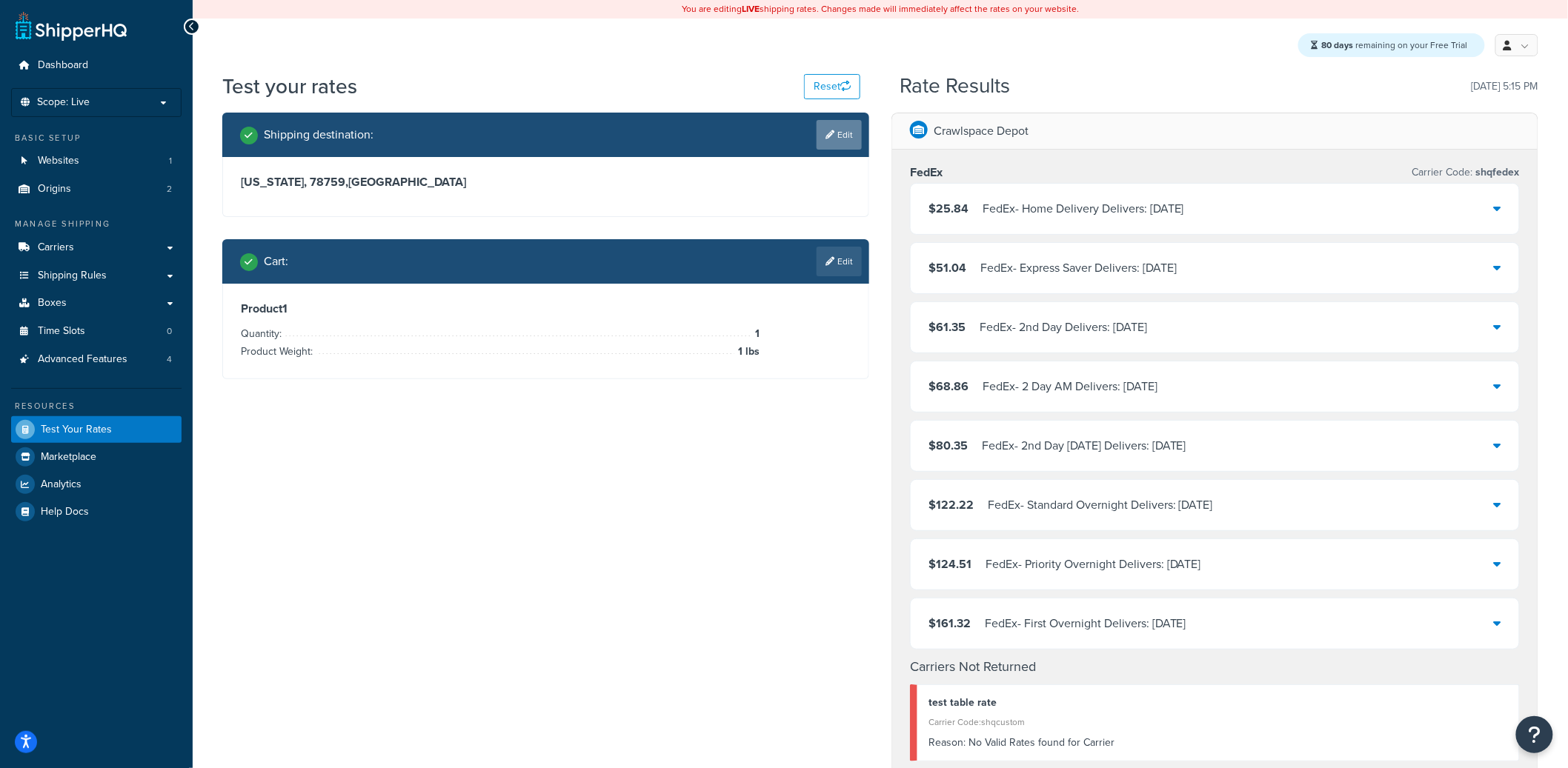
click at [848, 137] on link "Edit" at bounding box center [840, 135] width 45 height 29
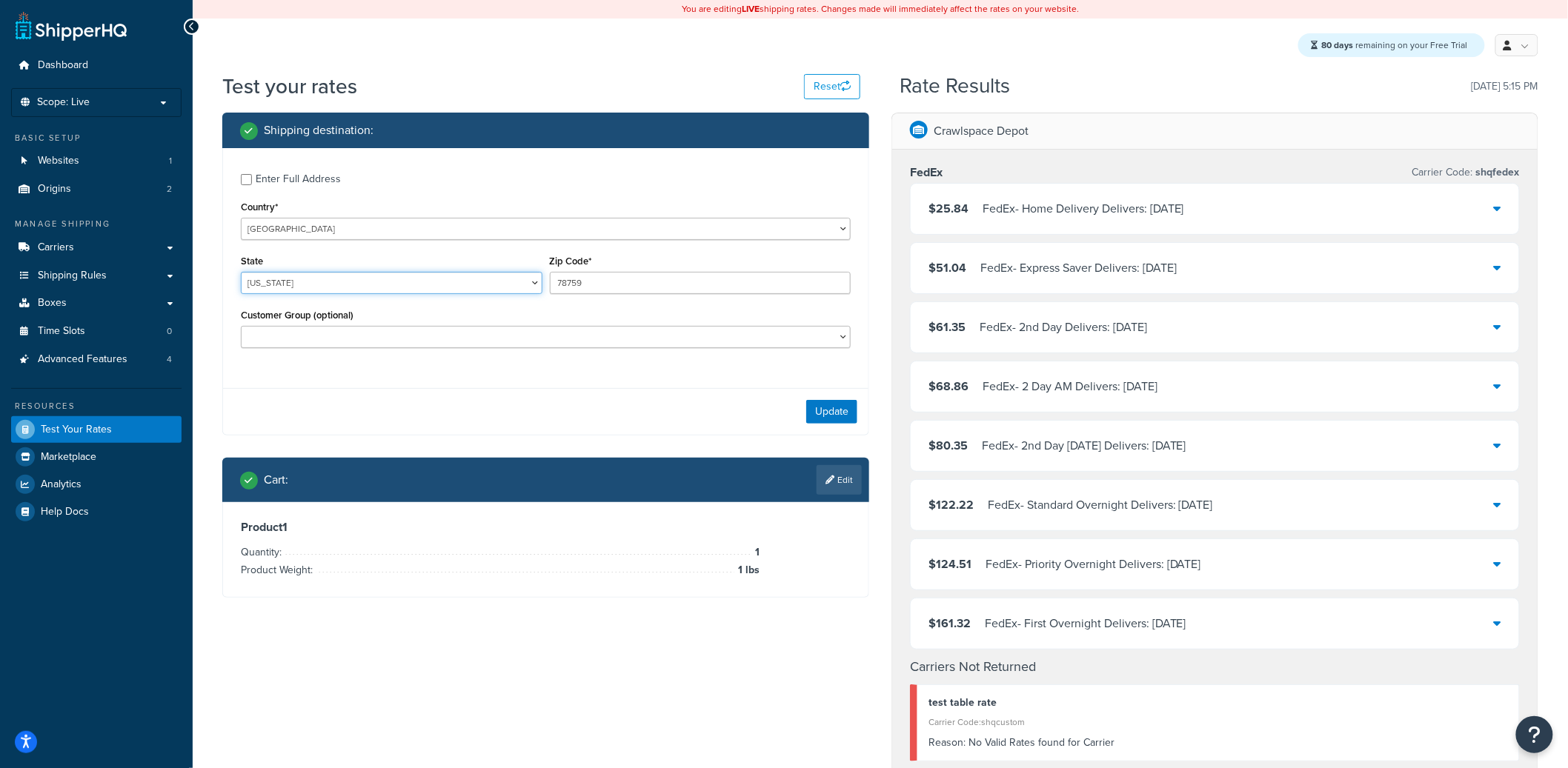
click at [335, 289] on select "[US_STATE] [US_STATE] [US_STATE] [US_STATE] [US_STATE] Armed Forces Americas Ar…" at bounding box center [392, 283] width 301 height 23
click at [241, 273] on select "[US_STATE] [US_STATE] [US_STATE] [US_STATE] [US_STATE] Armed Forces Americas Ar…" at bounding box center [392, 283] width 301 height 23
select select "CA"
click at [578, 286] on input "78759" at bounding box center [701, 283] width 301 height 23
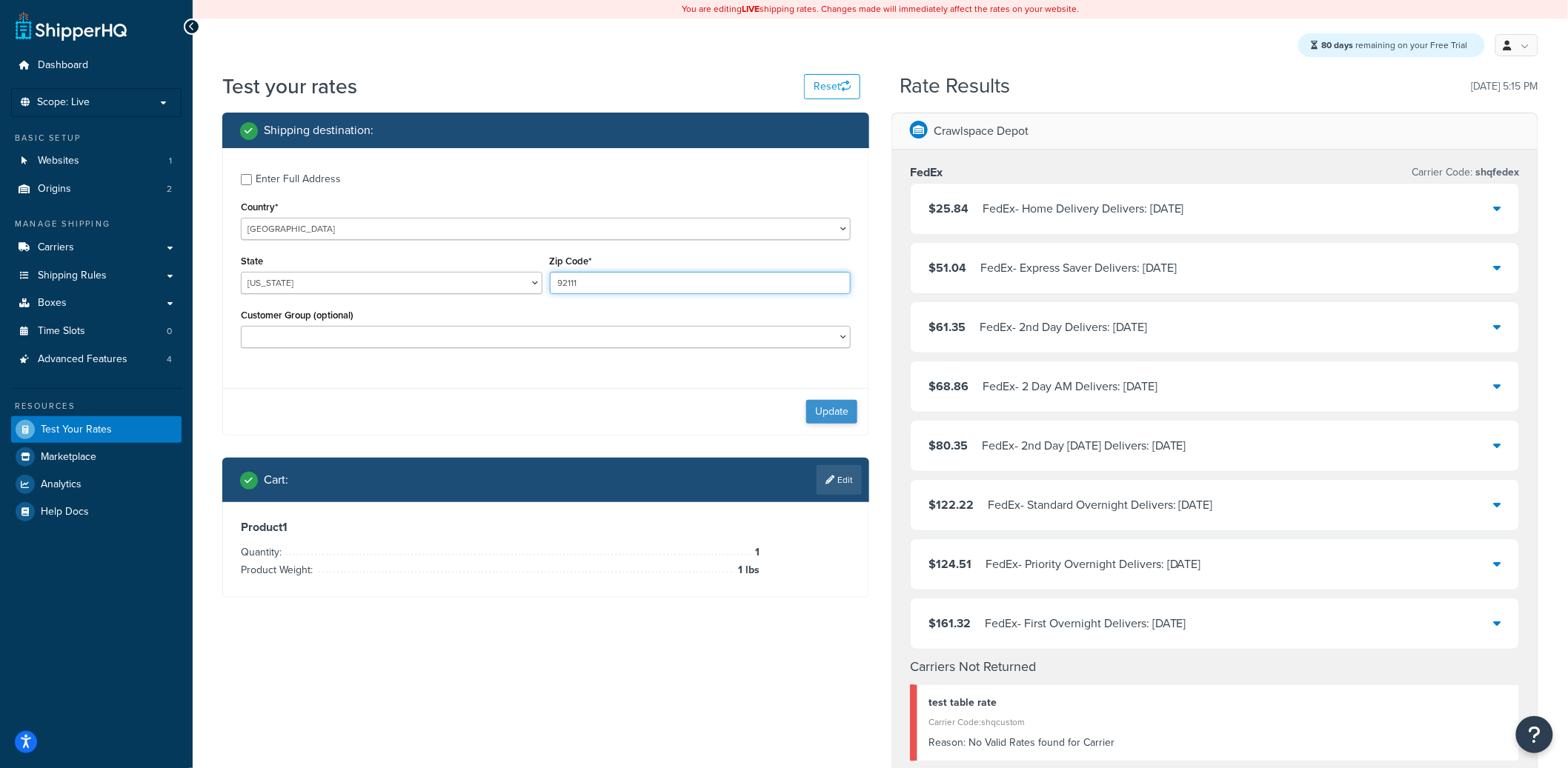
type input "92111"
click at [836, 417] on button "Update" at bounding box center [832, 412] width 51 height 23
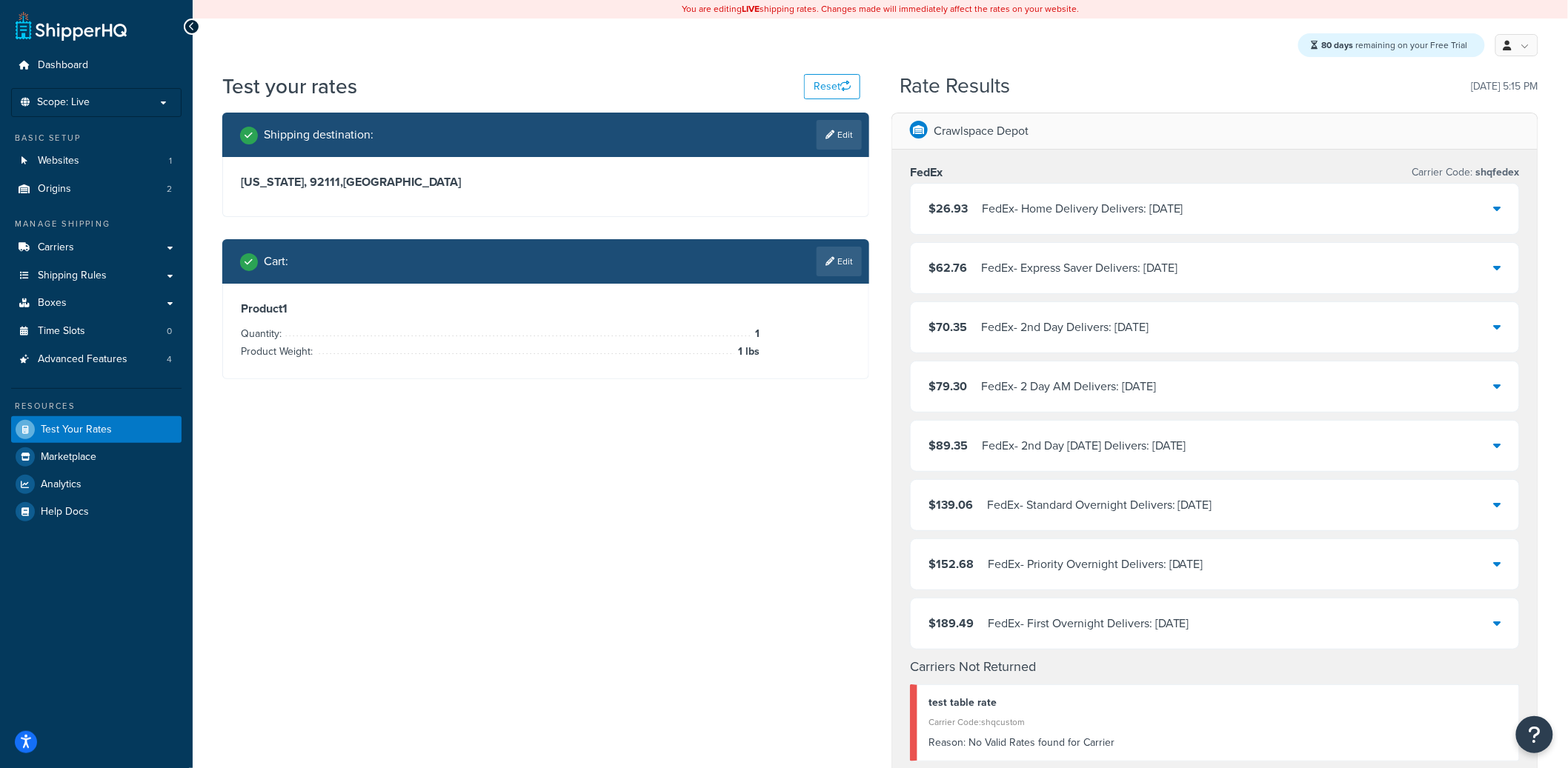
click at [997, 136] on p "Crawlspace Depot" at bounding box center [981, 130] width 95 height 21
click at [825, 142] on link "Edit" at bounding box center [840, 135] width 45 height 29
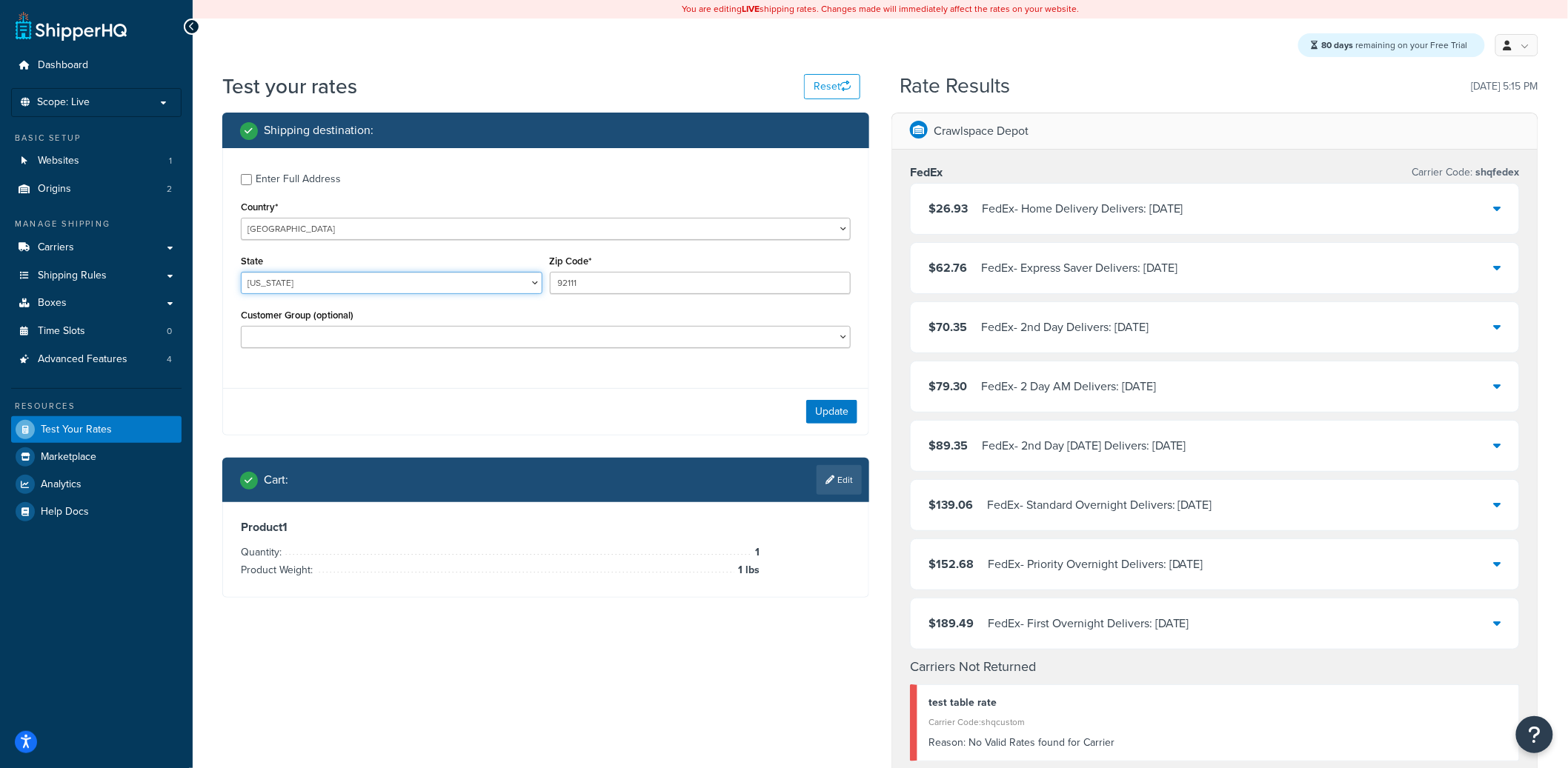
click at [319, 288] on select "[US_STATE] [US_STATE] [US_STATE] [US_STATE] [US_STATE] Armed Forces Americas Ar…" at bounding box center [392, 283] width 301 height 23
click at [241, 273] on select "[US_STATE] [US_STATE] [US_STATE] [US_STATE] [US_STATE] Armed Forces Americas Ar…" at bounding box center [392, 283] width 301 height 23
select select "[GEOGRAPHIC_DATA]"
type input "78759"
click at [815, 410] on button "Update" at bounding box center [832, 412] width 51 height 23
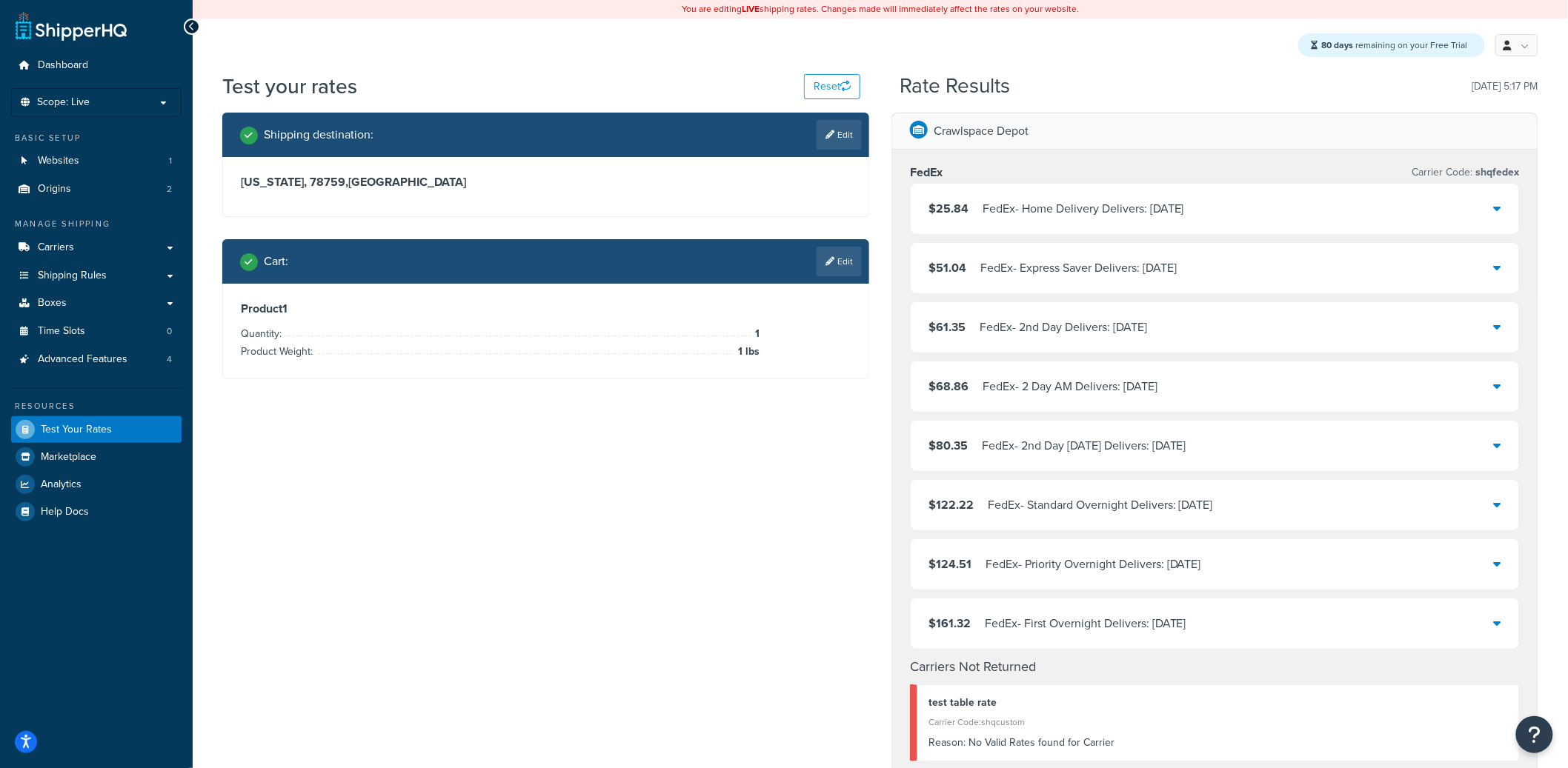
click at [976, 137] on p "Crawlspace Depot" at bounding box center [981, 130] width 95 height 21
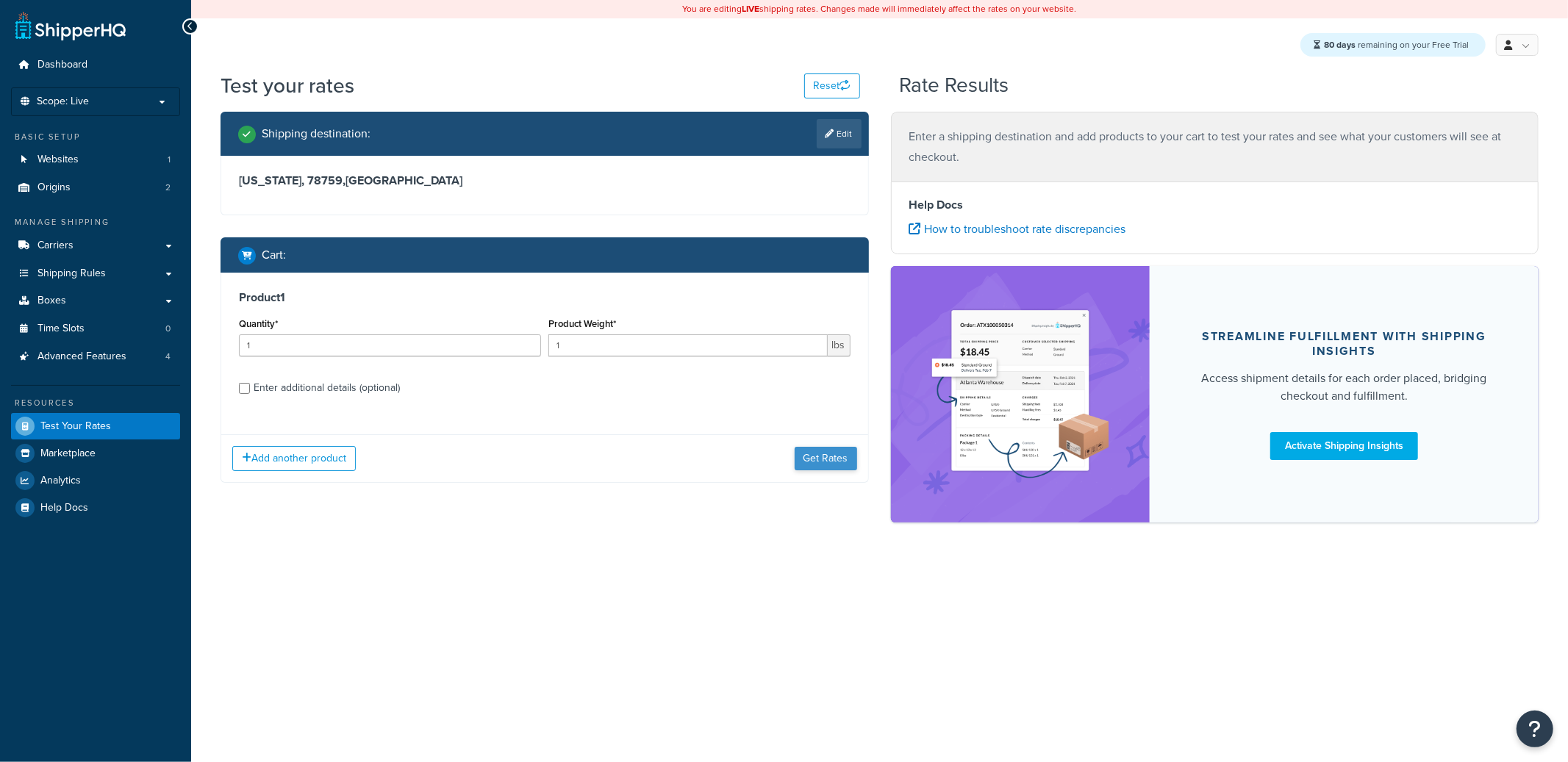
click at [791, 454] on div "Add another product Get Rates" at bounding box center [545, 458] width 647 height 48
click at [811, 457] on button "Get Rates" at bounding box center [826, 458] width 62 height 23
click at [828, 457] on button "Get Rates" at bounding box center [826, 458] width 62 height 23
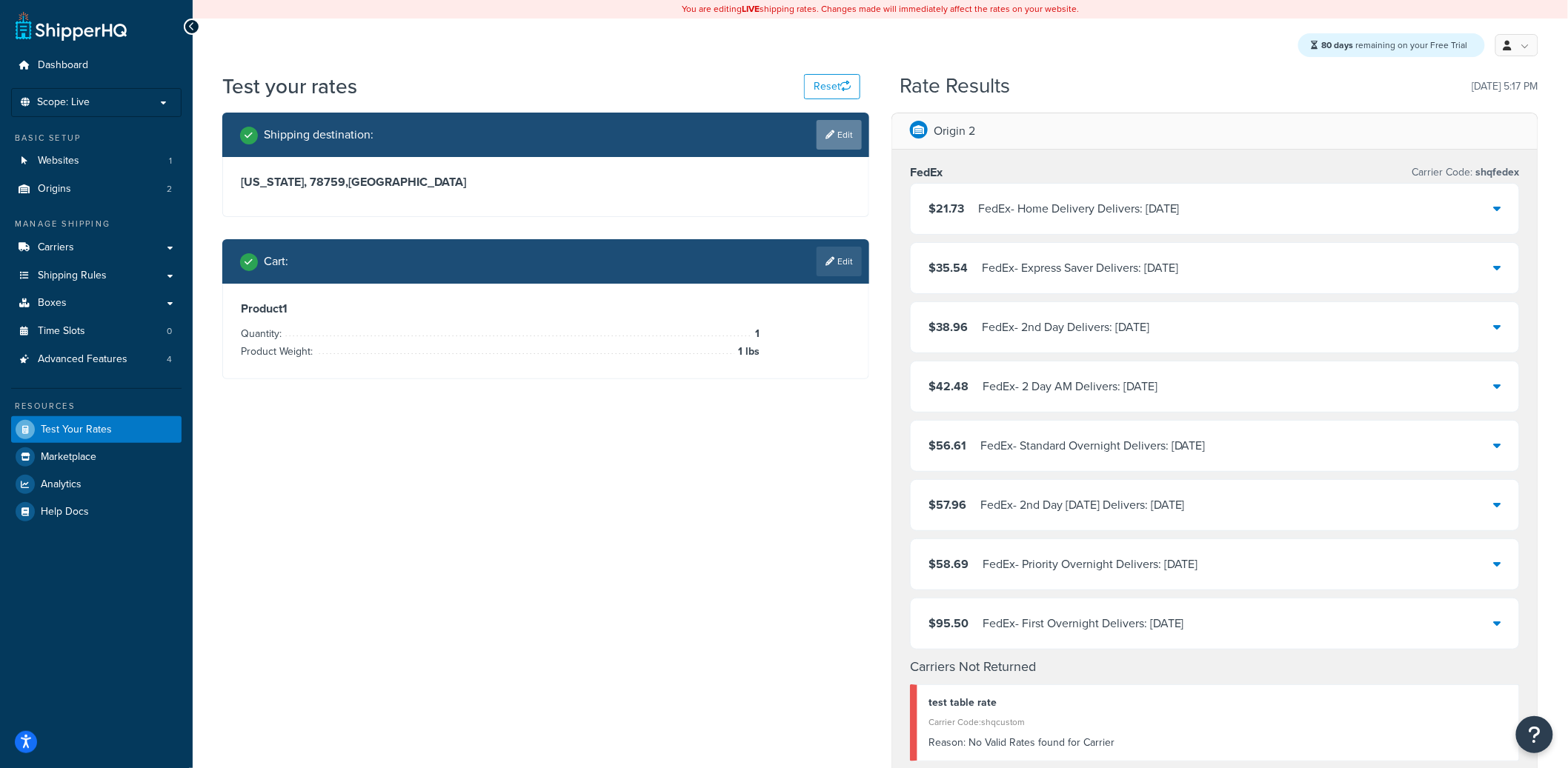
click at [828, 142] on link "Edit" at bounding box center [840, 135] width 45 height 29
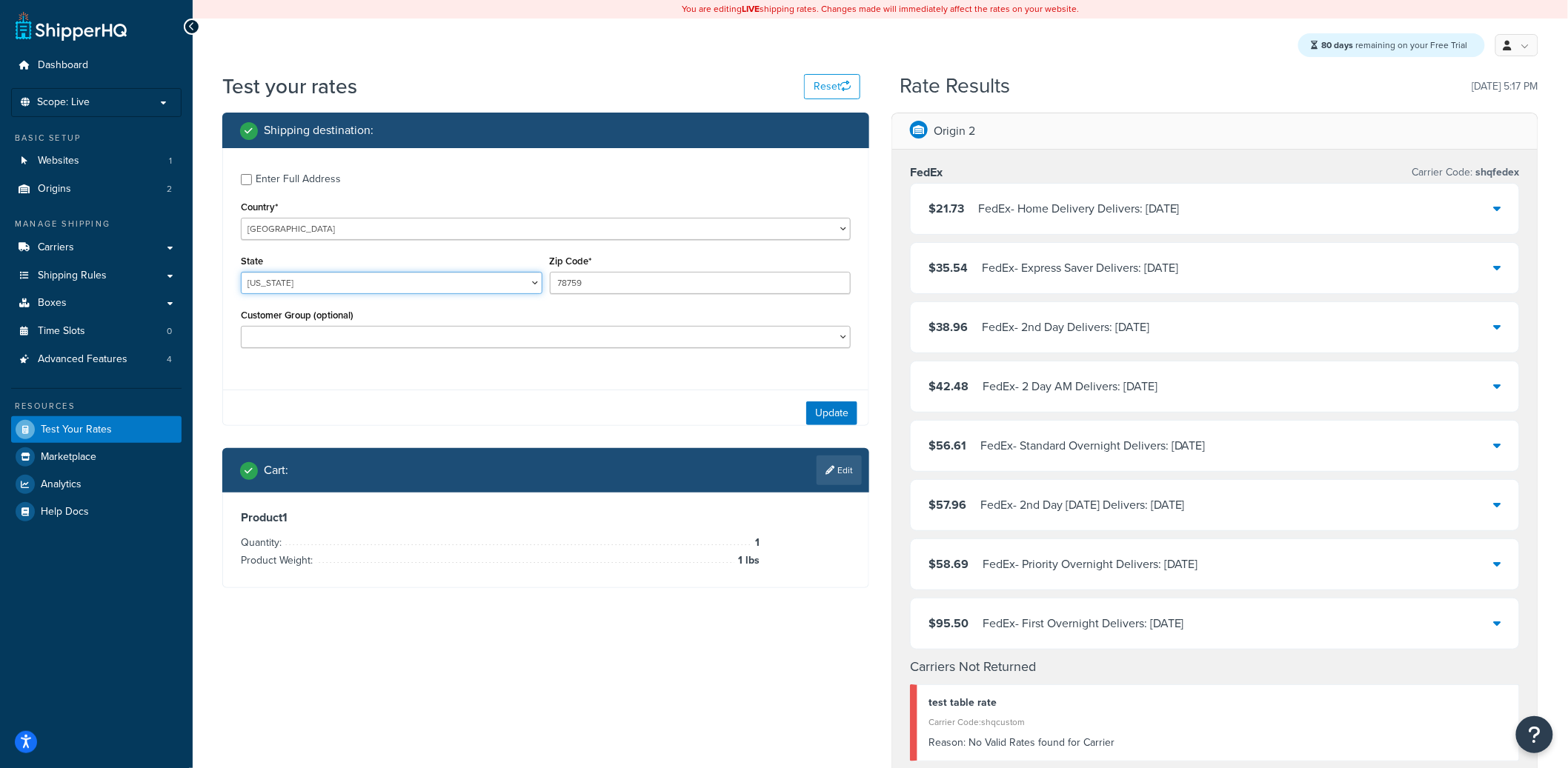
click at [316, 294] on select "[US_STATE] [US_STATE] [US_STATE] [US_STATE] [US_STATE] Armed Forces Americas Ar…" at bounding box center [392, 283] width 301 height 23
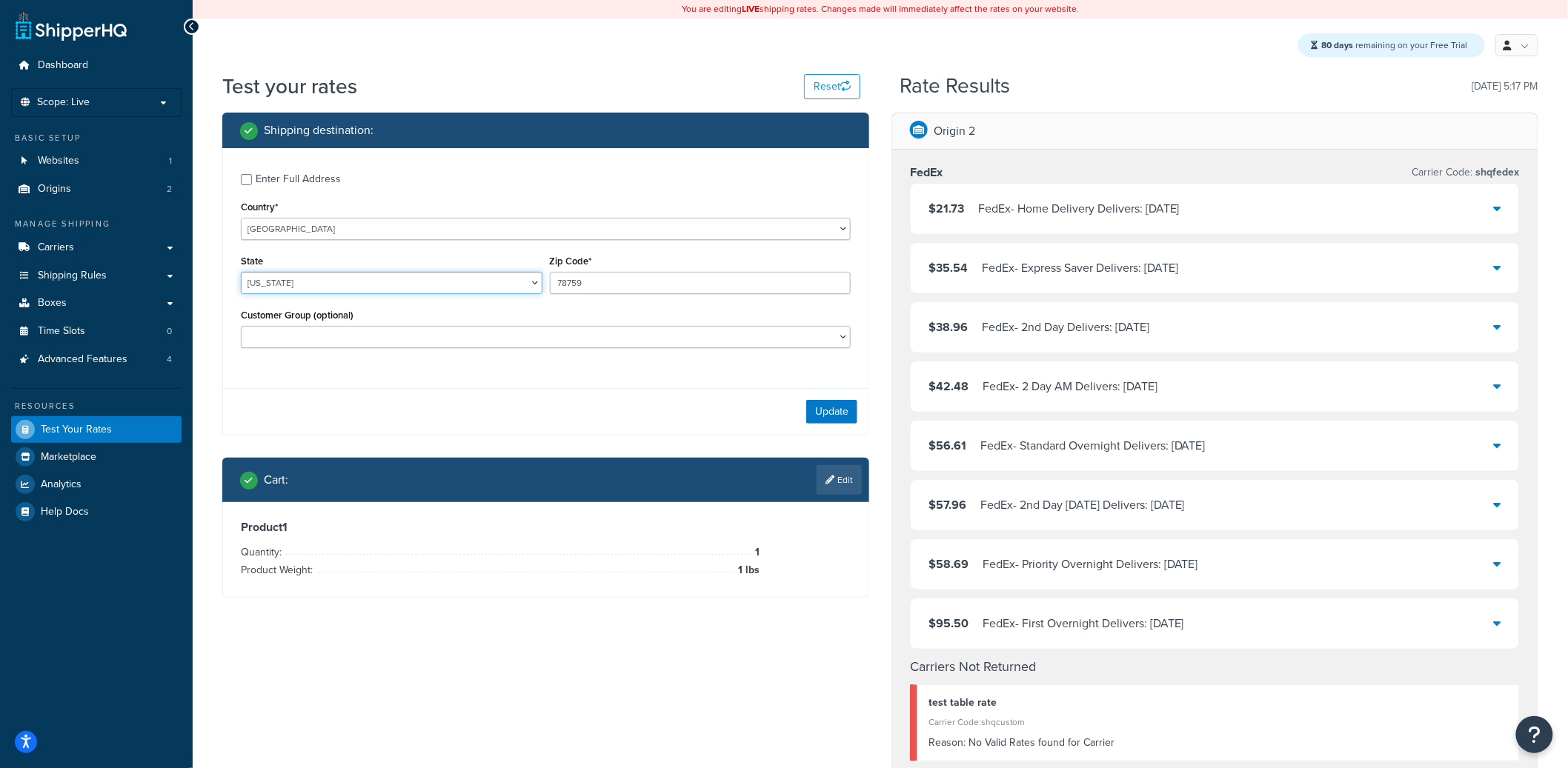
click at [241, 273] on select "[US_STATE] [US_STATE] [US_STATE] [US_STATE] [US_STATE] Armed Forces Americas Ar…" at bounding box center [392, 283] width 301 height 23
select select "CA"
type input "90210"
click at [807, 409] on button "Update" at bounding box center [832, 412] width 51 height 23
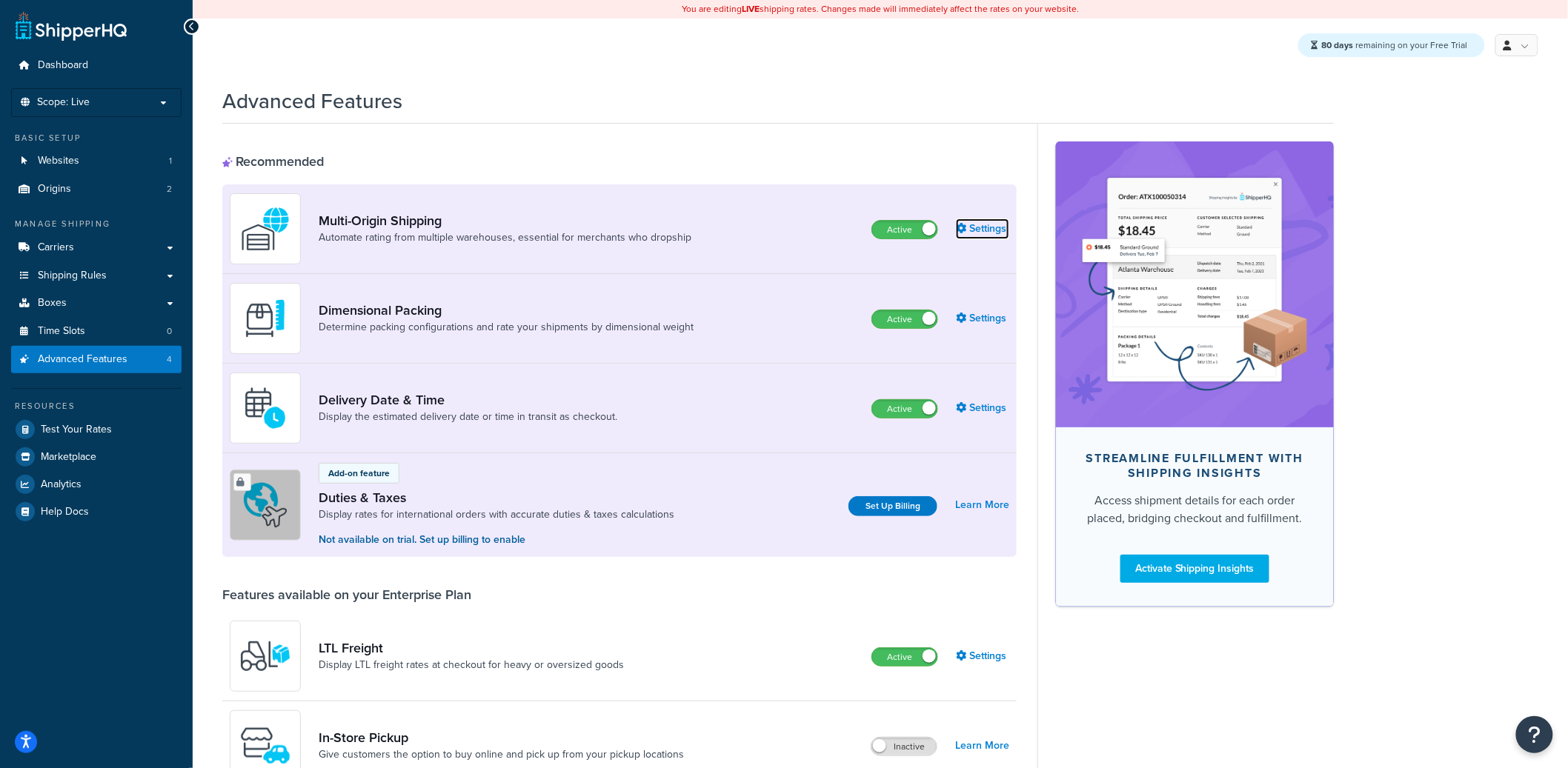
click at [975, 227] on link "Settings" at bounding box center [983, 228] width 54 height 21
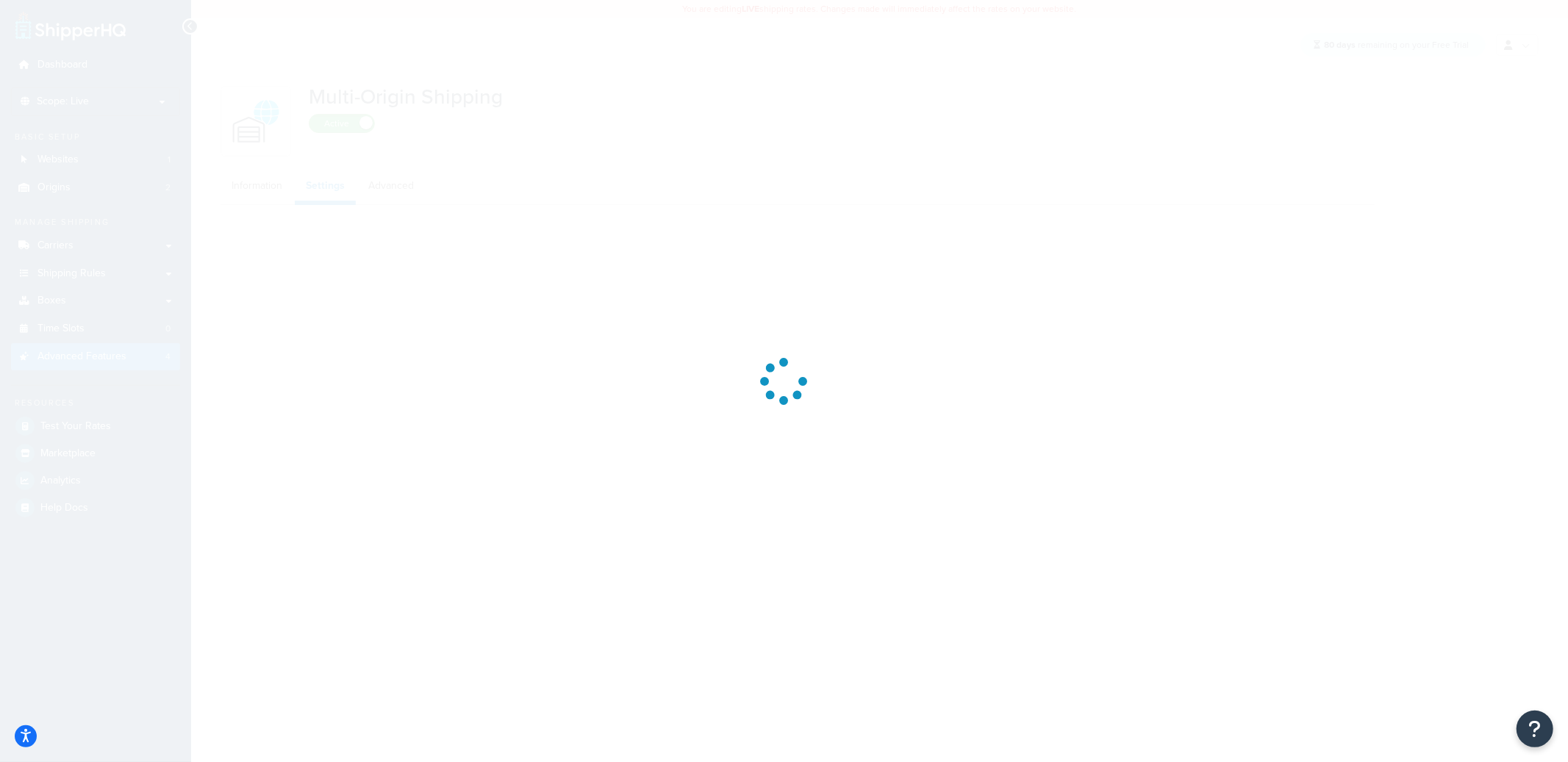
select select "false"
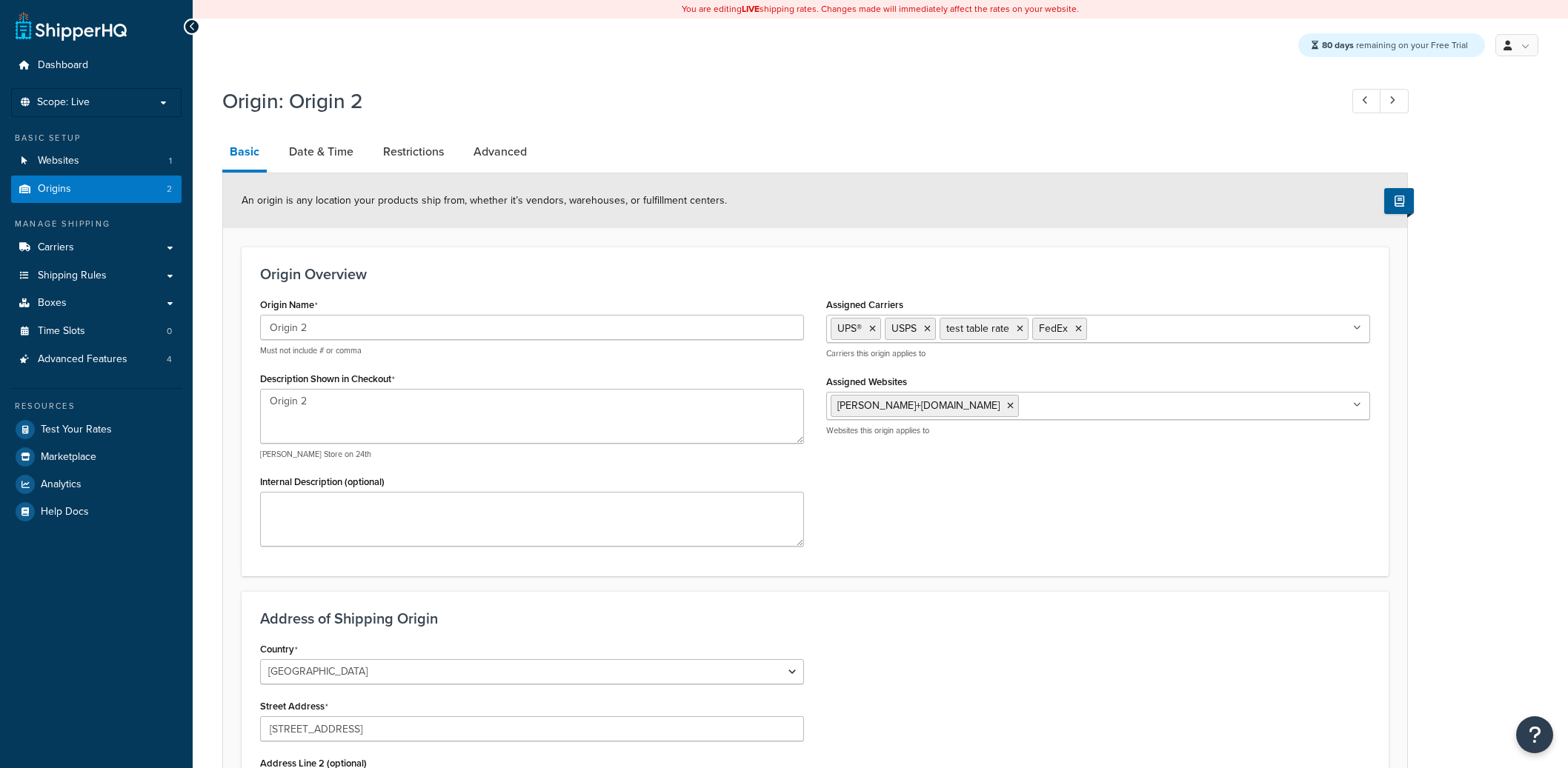
select select "43"
click at [414, 151] on link "Restrictions" at bounding box center [413, 152] width 75 height 35
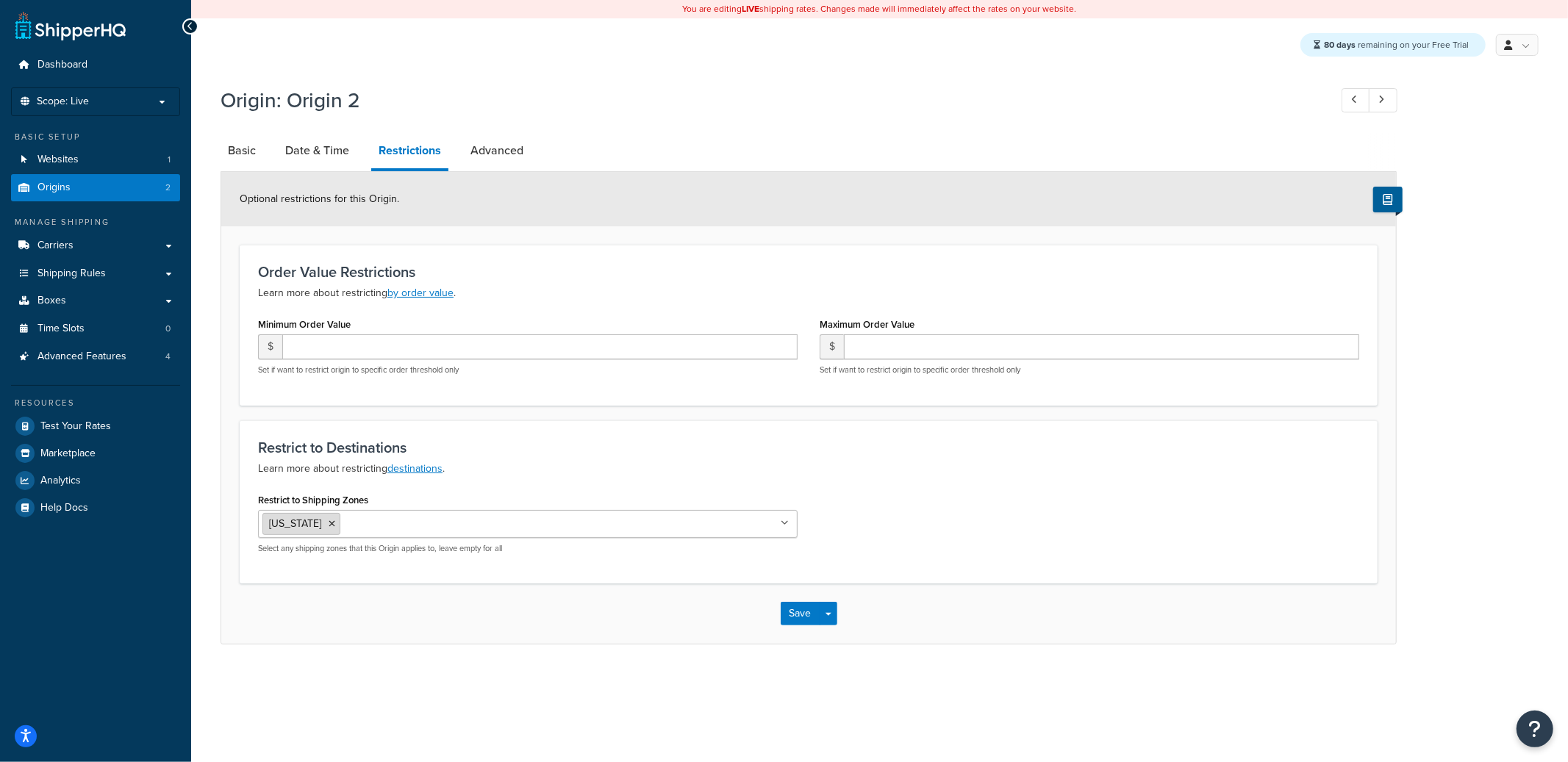
click at [329, 519] on icon at bounding box center [332, 523] width 7 height 9
click at [784, 493] on div "Restrict to Shipping Zones [GEOGRAPHIC_DATA] 48 East of [US_STATE] West of the …" at bounding box center [528, 519] width 540 height 61
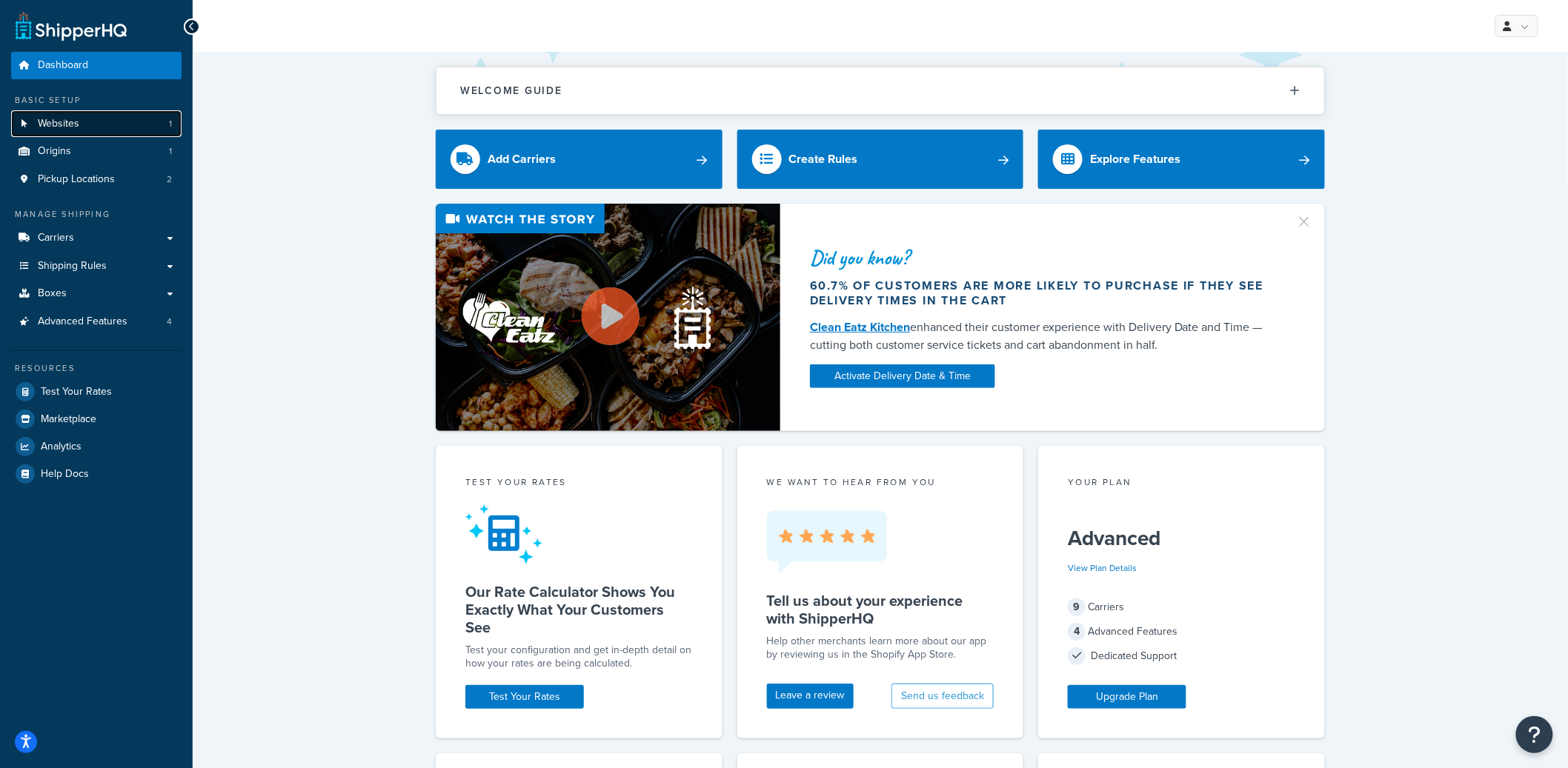
click at [137, 133] on link "Websites 1" at bounding box center [96, 124] width 170 height 27
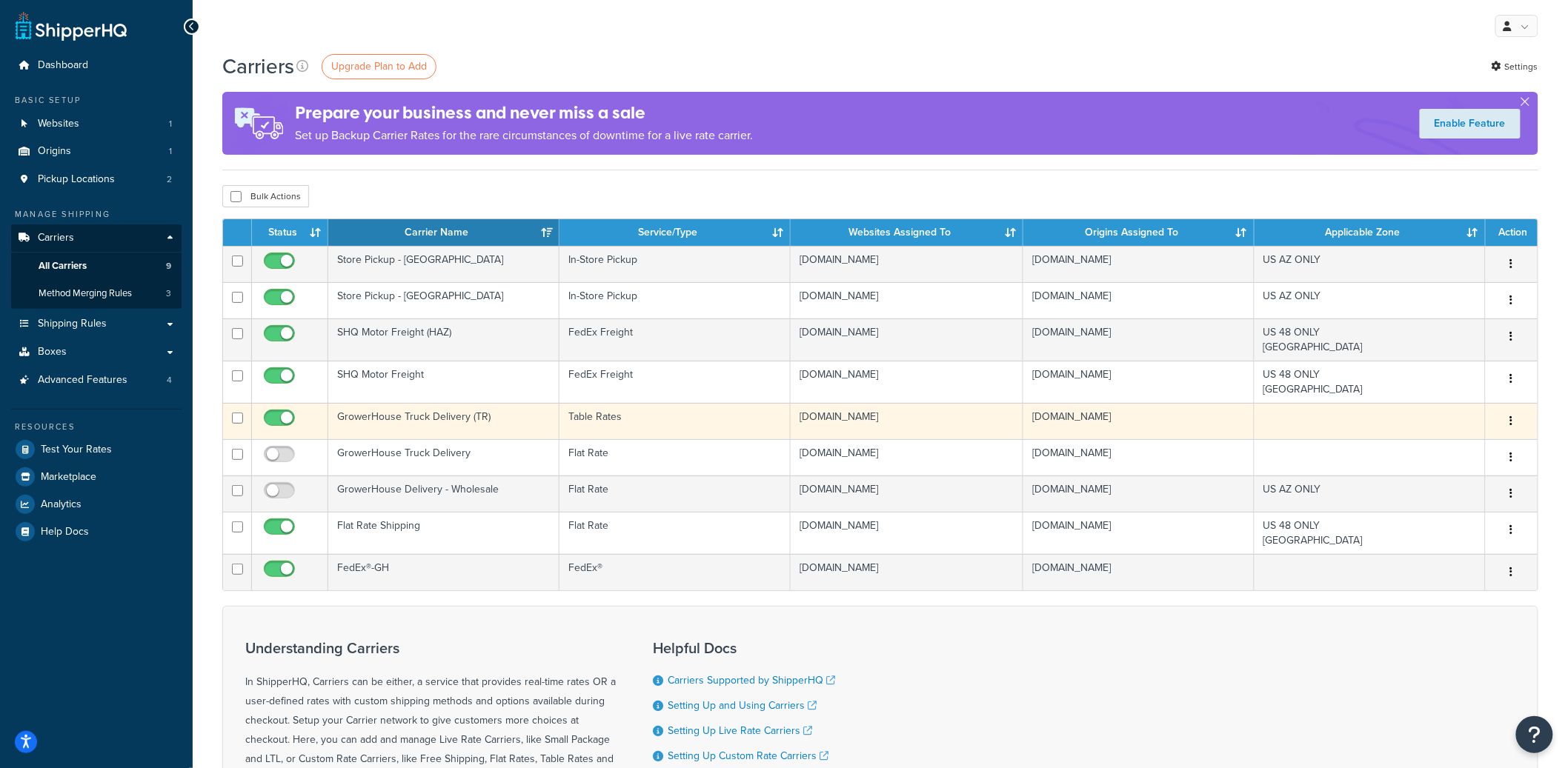
click at [493, 427] on td "GrowerHouse Truck Delivery (TR)" at bounding box center [443, 421] width 231 height 36
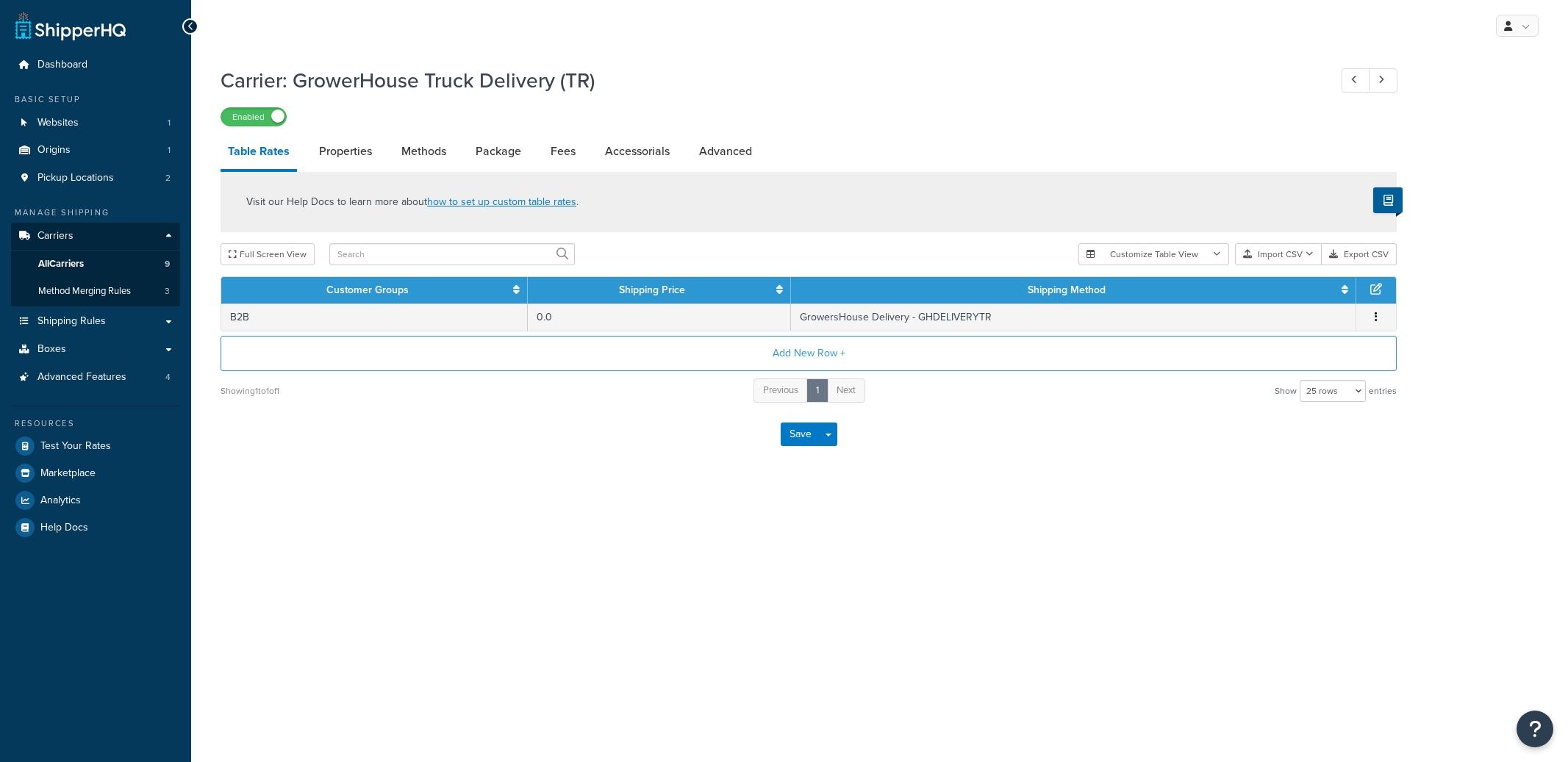
select select "25"
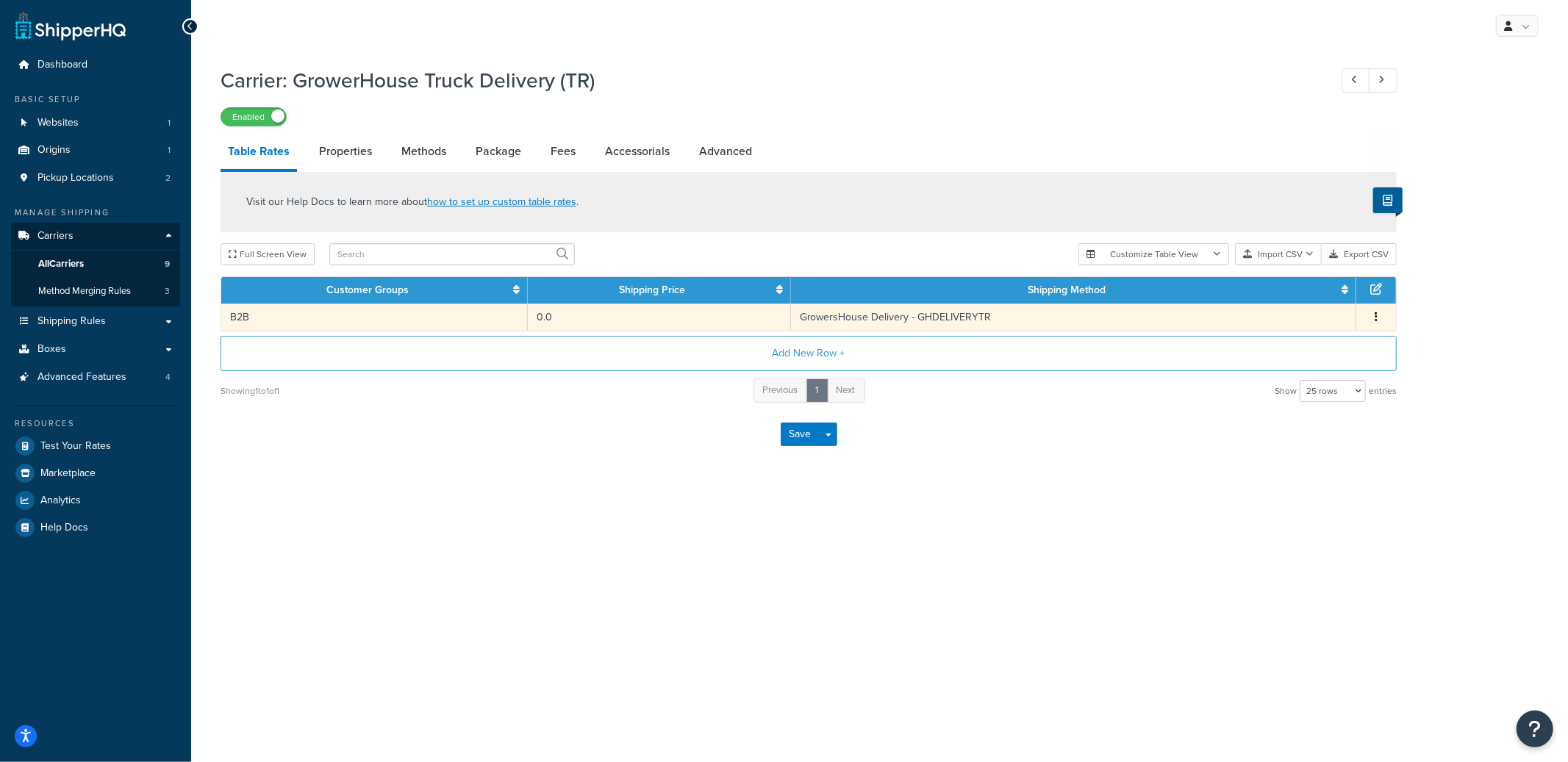
click at [414, 319] on td "B2B" at bounding box center [375, 317] width 307 height 27
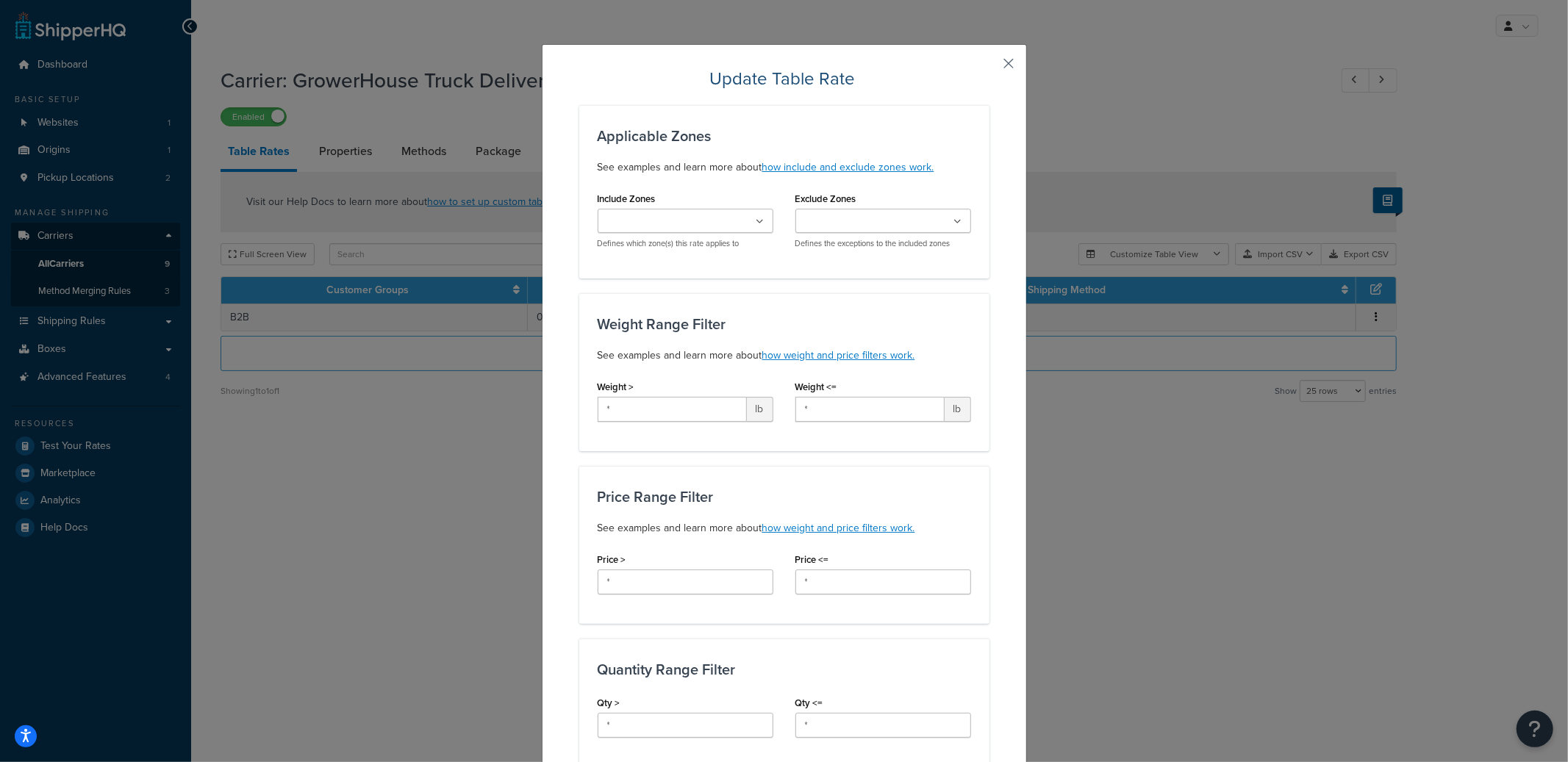
click at [989, 67] on button "button" at bounding box center [988, 69] width 4 height 4
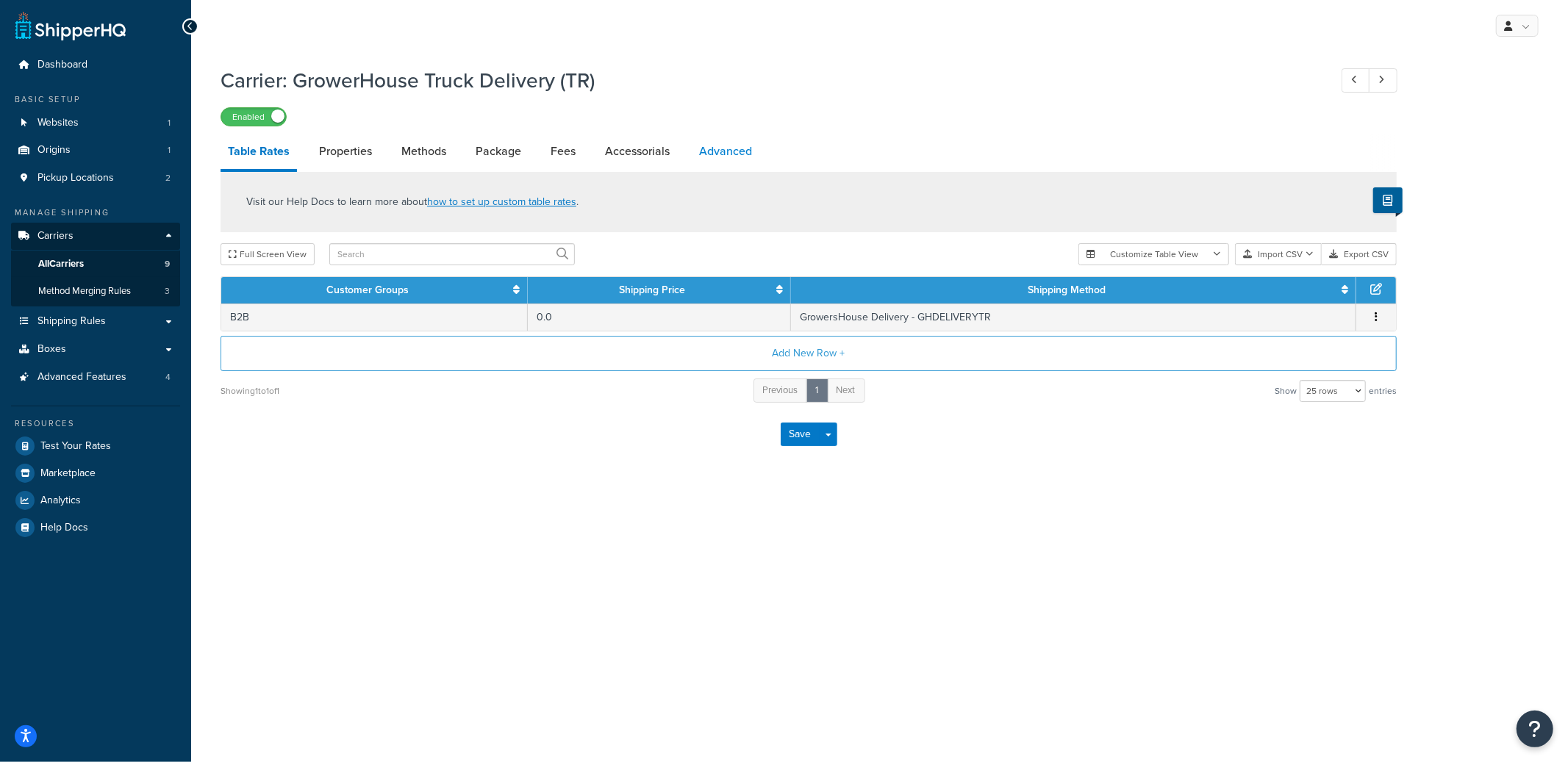
click at [705, 155] on link "Advanced" at bounding box center [726, 151] width 68 height 35
select select "false"
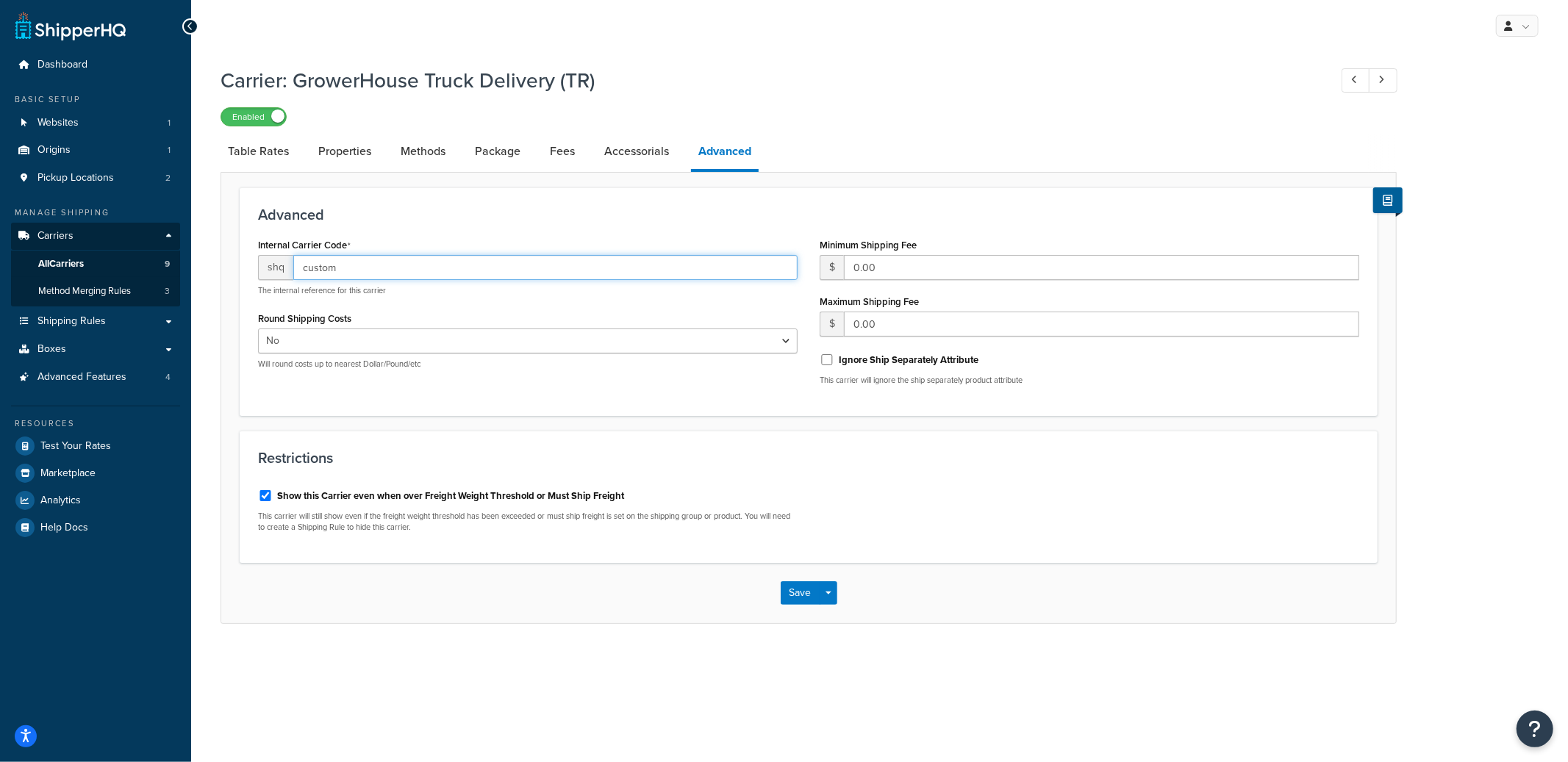
click at [332, 269] on input "custom" at bounding box center [546, 268] width 505 height 25
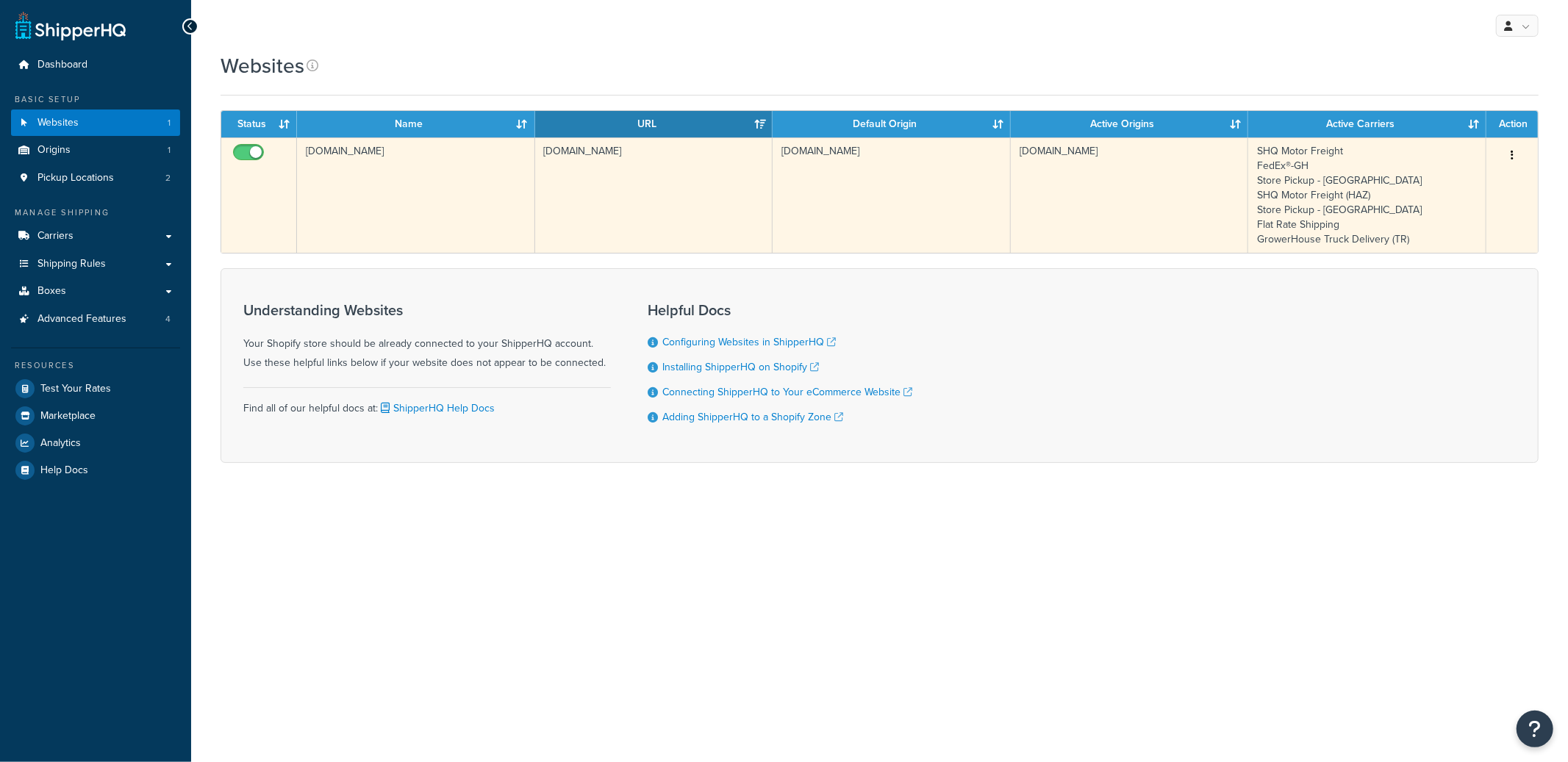
click at [512, 202] on td "growershouse-dev.myshopify.com" at bounding box center [416, 195] width 238 height 116
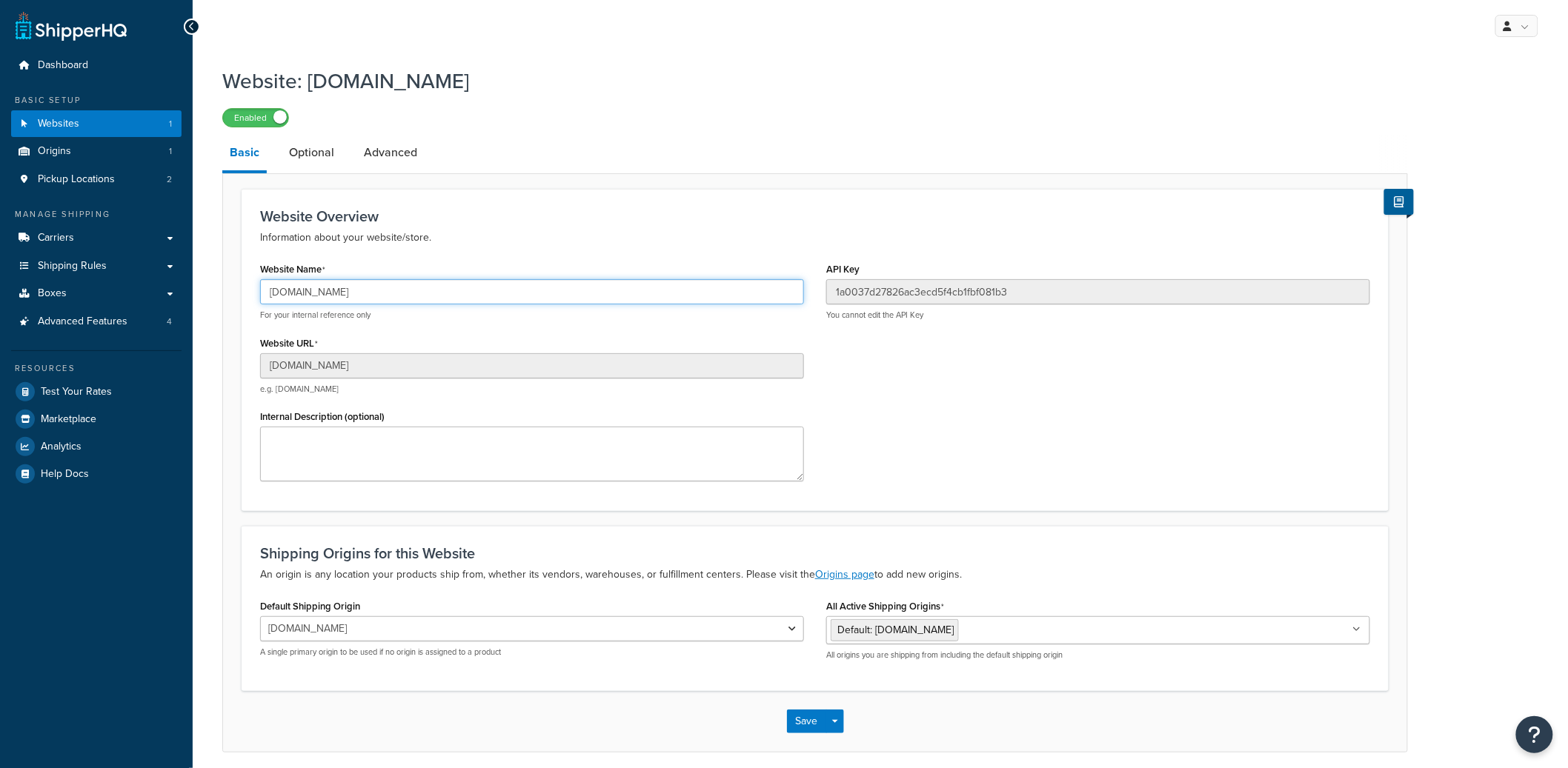
click at [359, 292] on input "[DOMAIN_NAME]" at bounding box center [532, 293] width 544 height 25
click at [901, 305] on div "1a0037d27826ac3ecd5f4cb1fbf081b3 You cannot edit the API Key" at bounding box center [1098, 300] width 544 height 41
click at [902, 302] on input "1a0037d27826ac3ecd5f4cb1fbf081b3" at bounding box center [1098, 293] width 544 height 25
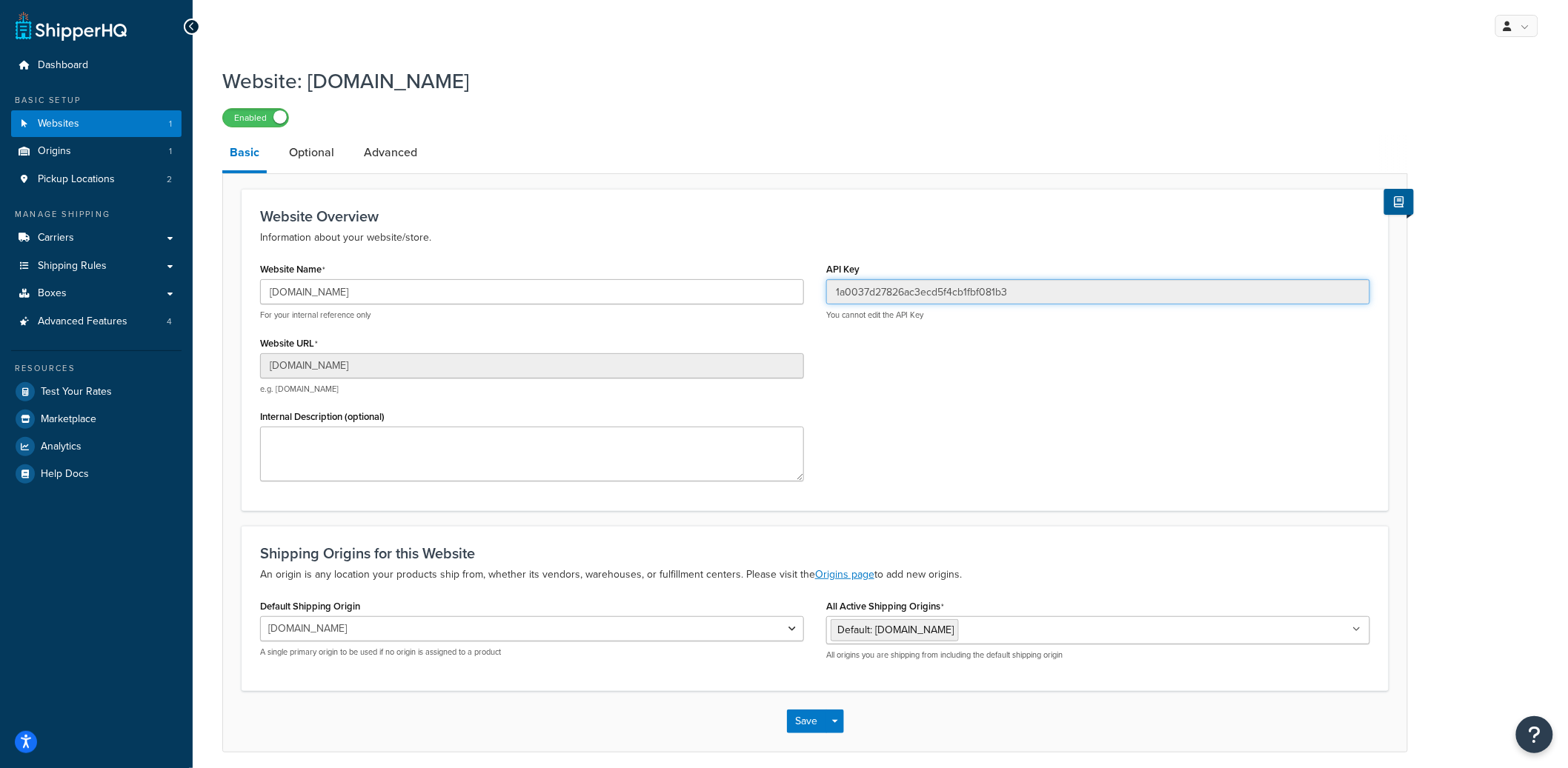
click at [902, 302] on input "1a0037d27826ac3ecd5f4cb1fbf081b3" at bounding box center [1098, 293] width 544 height 25
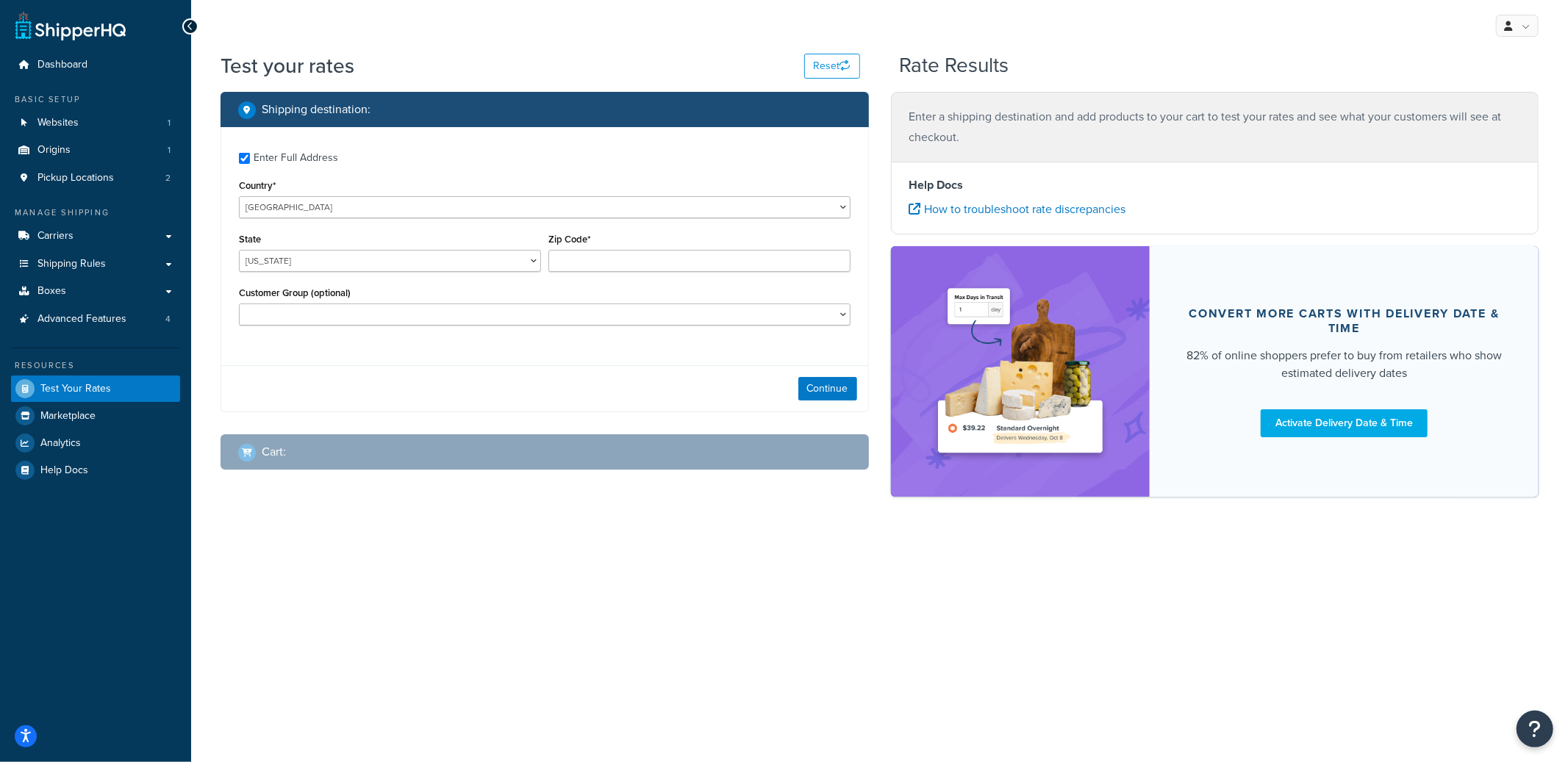
checkbox input "true"
type input "85713"
select select "AZ"
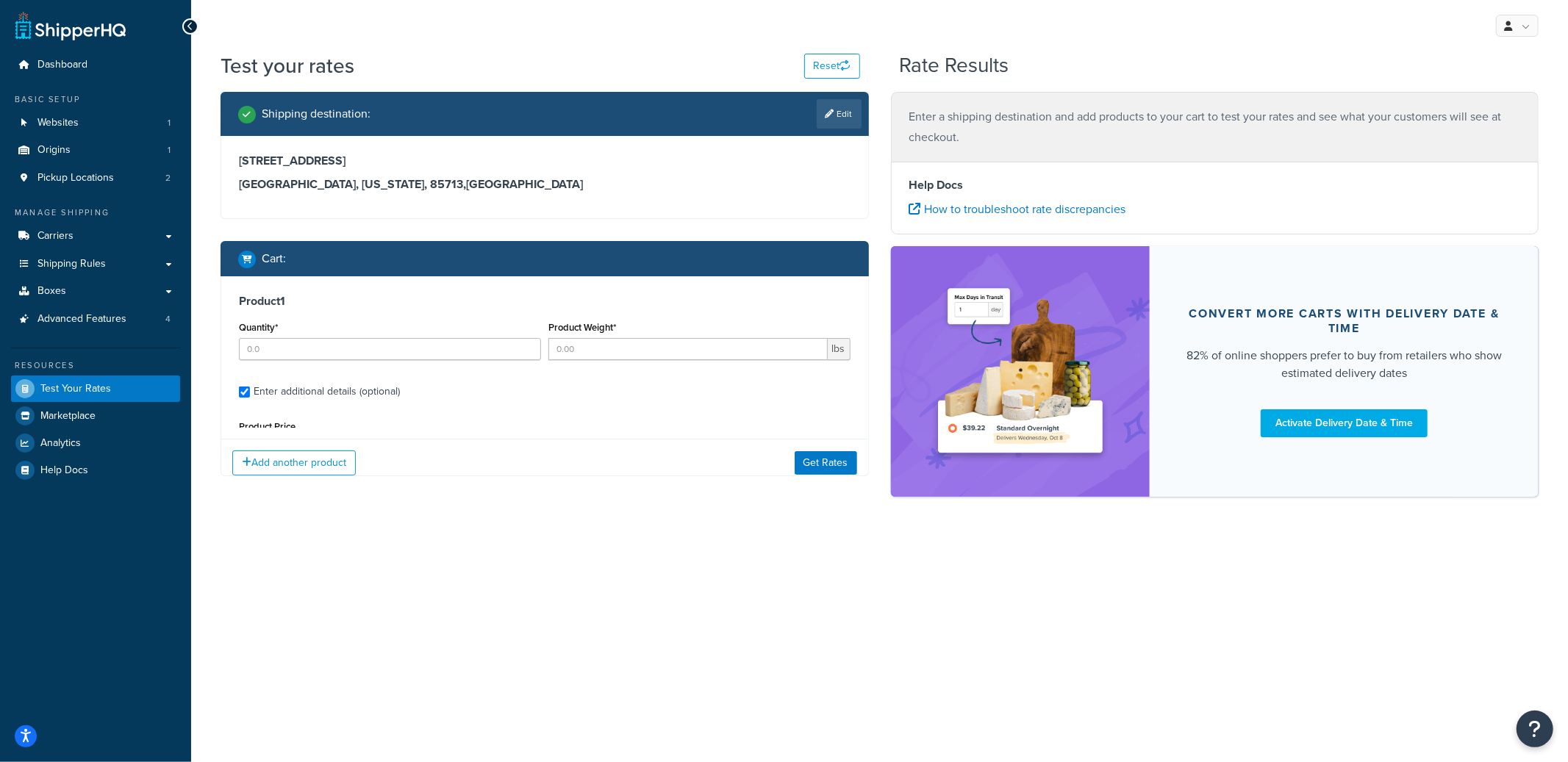
type input "1"
type input "0.0993"
type input "0.75"
type input "0"
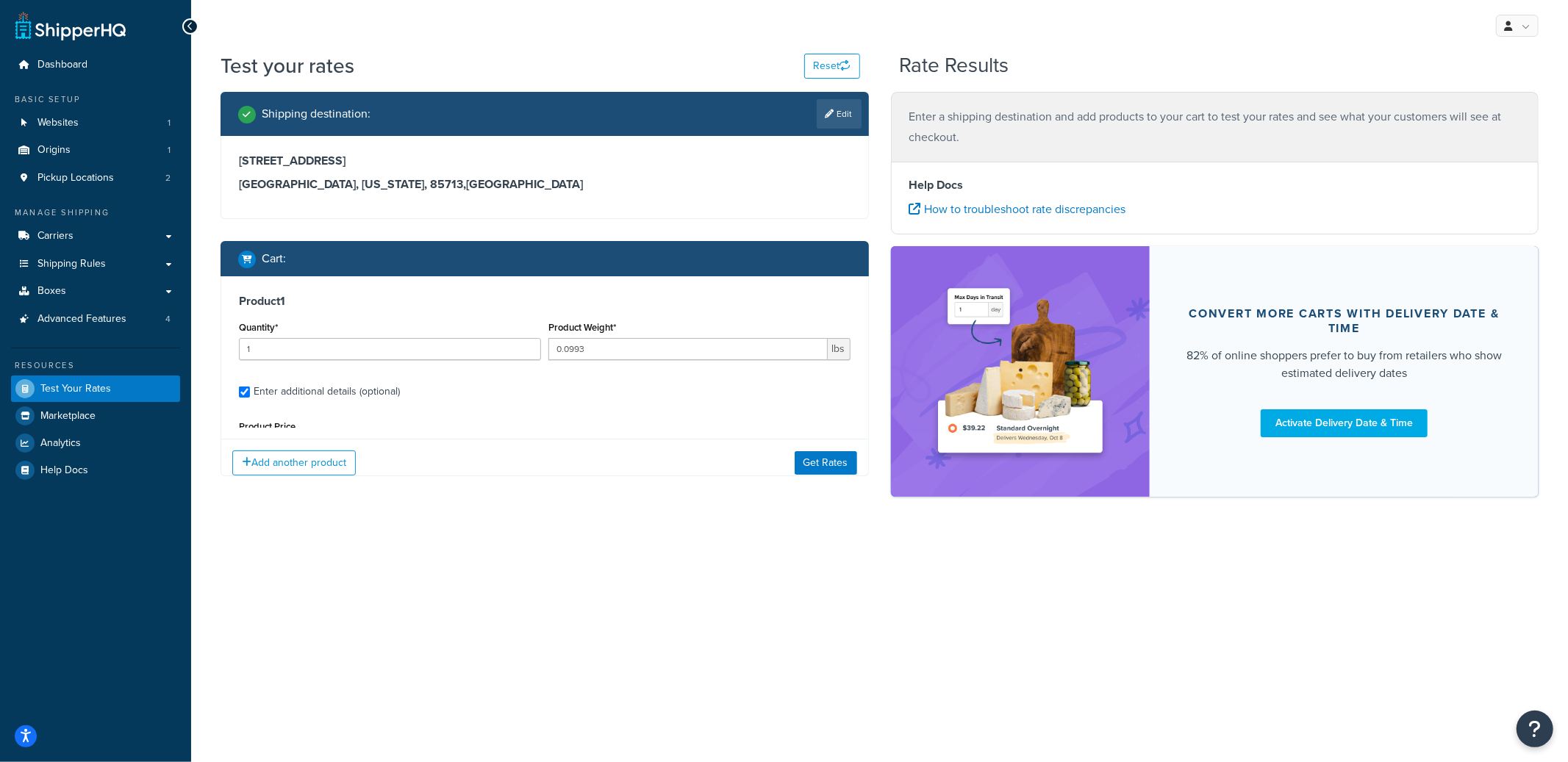
type input "0"
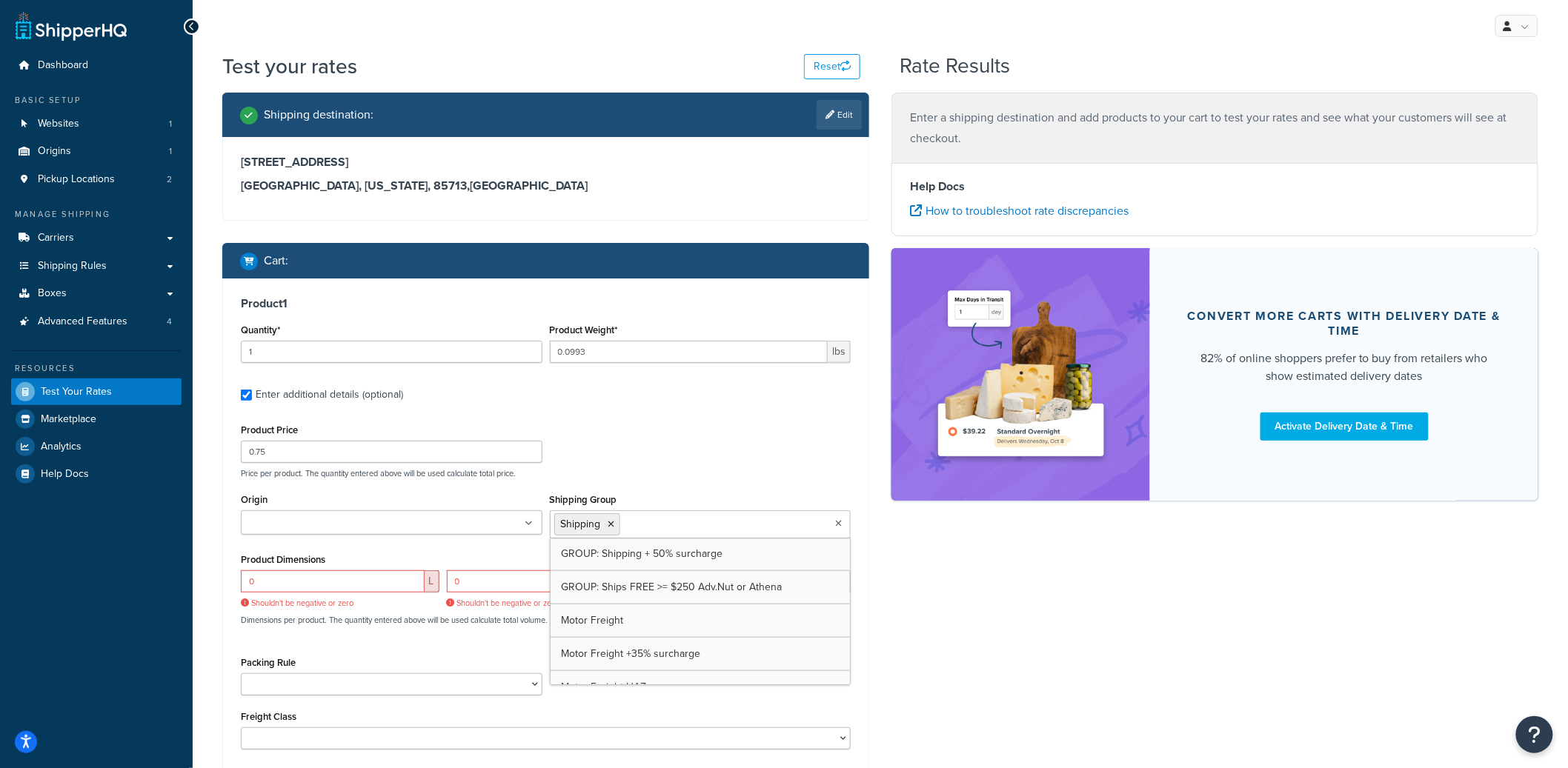
click at [728, 449] on div "Product Price 0.75 Price per product. The quantity entered above will be used c…" at bounding box center [545, 449] width 618 height 59
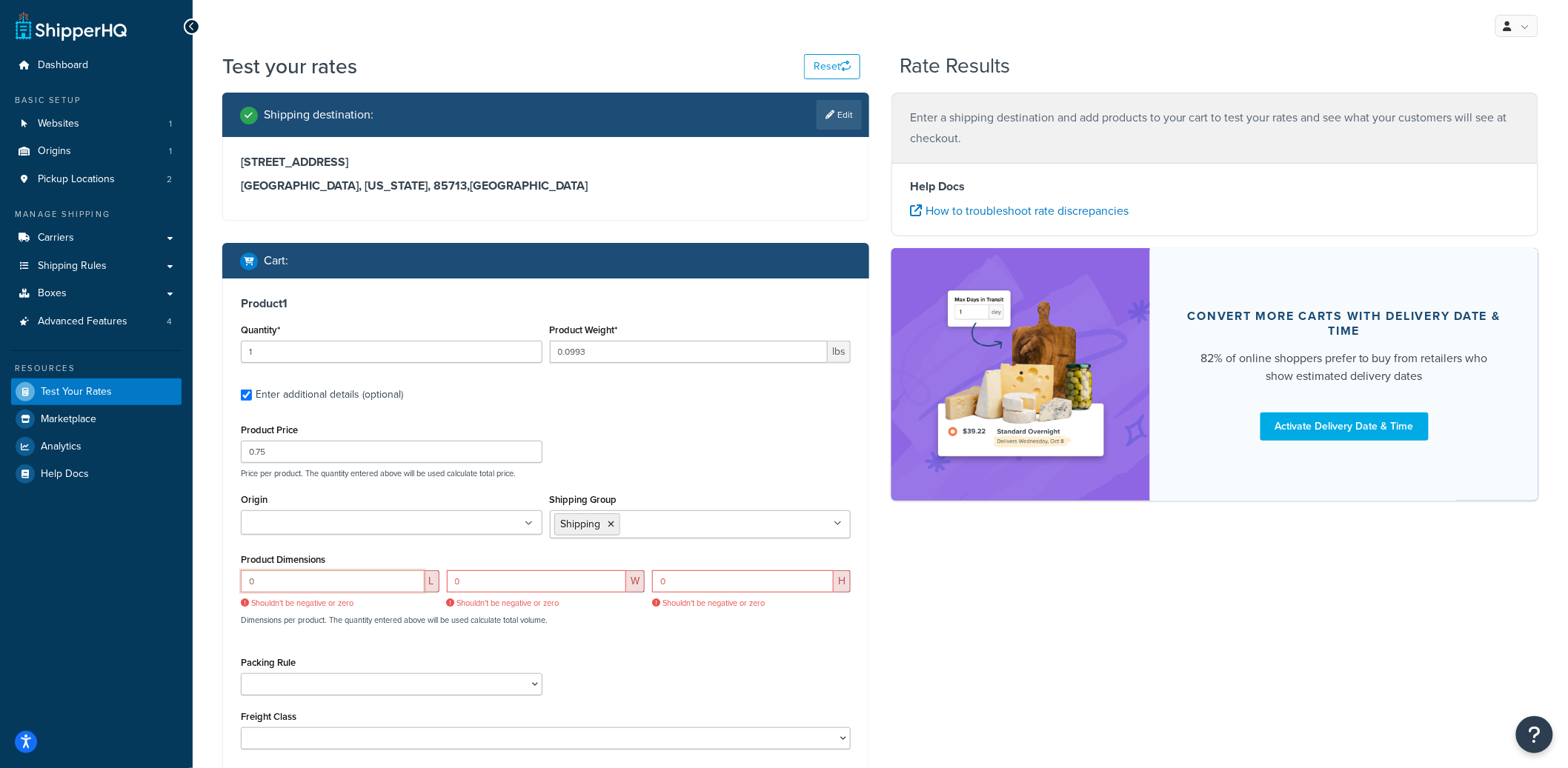
click at [356, 576] on input "0" at bounding box center [333, 581] width 184 height 23
click at [355, 576] on input "0" at bounding box center [333, 581] width 184 height 23
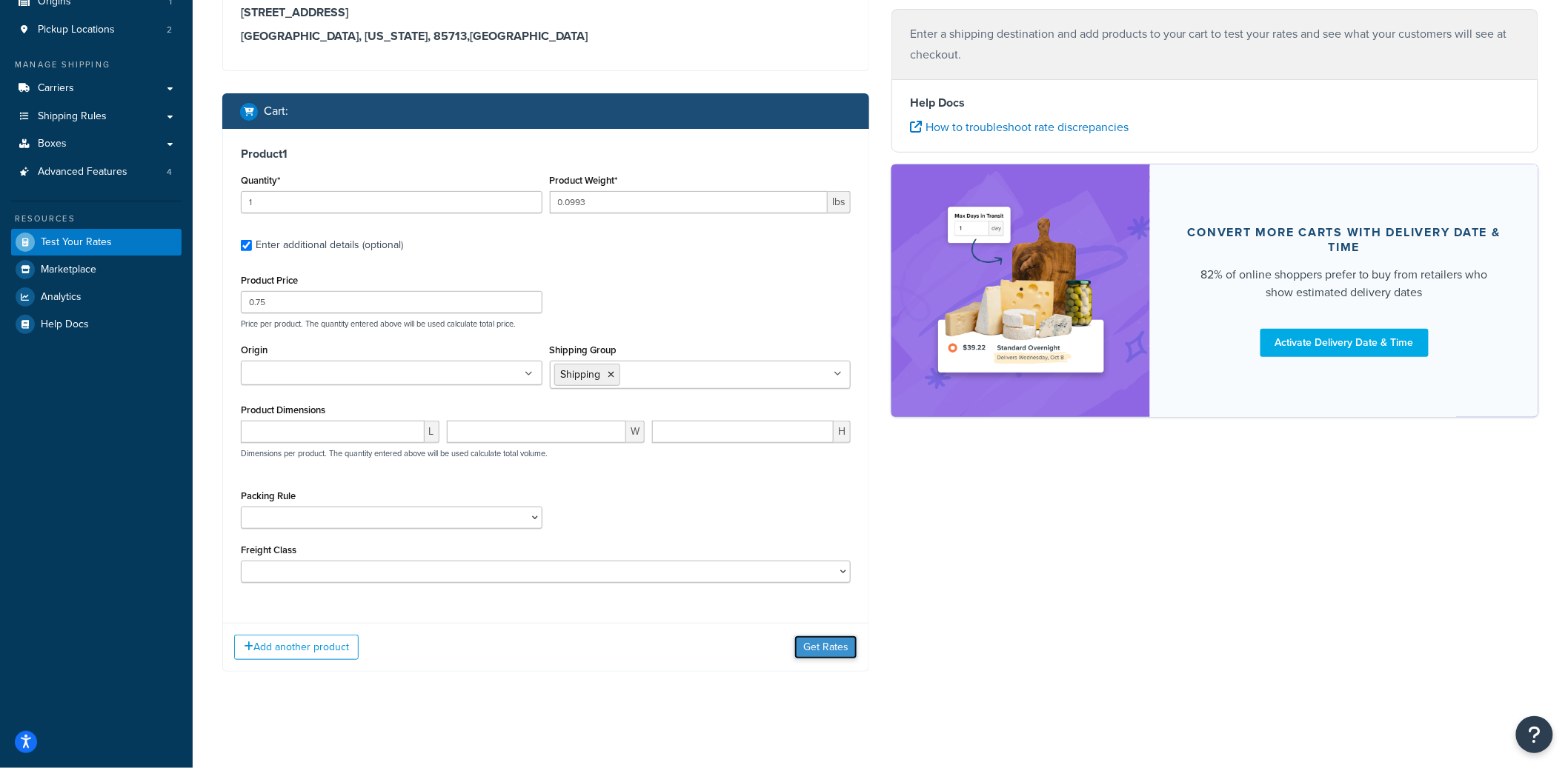
click at [834, 652] on button "Get Rates" at bounding box center [826, 648] width 63 height 23
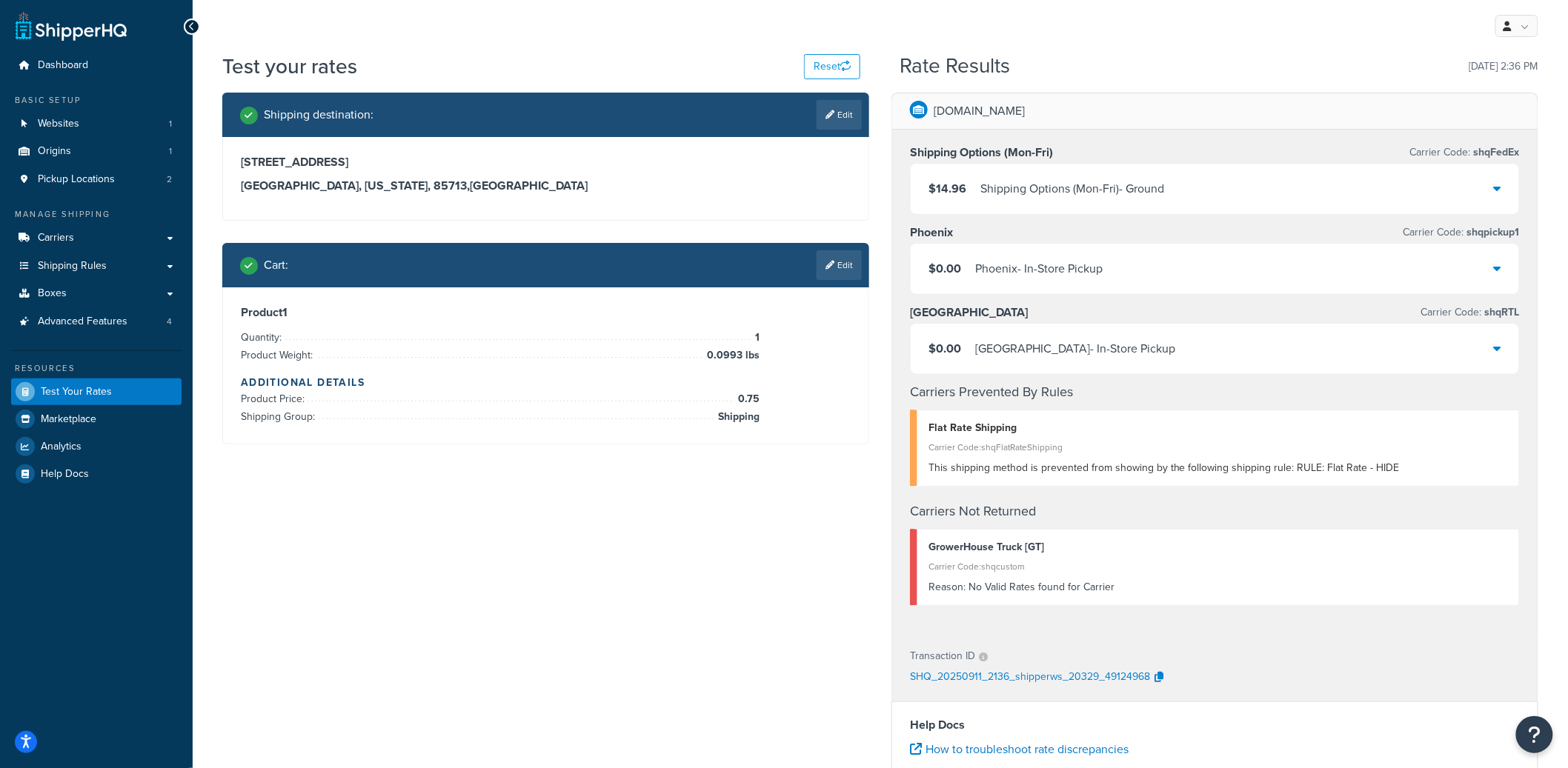
click at [602, 202] on div "3635 East 34th Street Tucson, Arizona, 85713 , United States" at bounding box center [546, 178] width 646 height 83
click at [675, 184] on h3 "Tucson, Arizona, 85713 , United States" at bounding box center [545, 186] width 610 height 15
click at [826, 113] on icon at bounding box center [830, 114] width 9 height 9
select select "AZ"
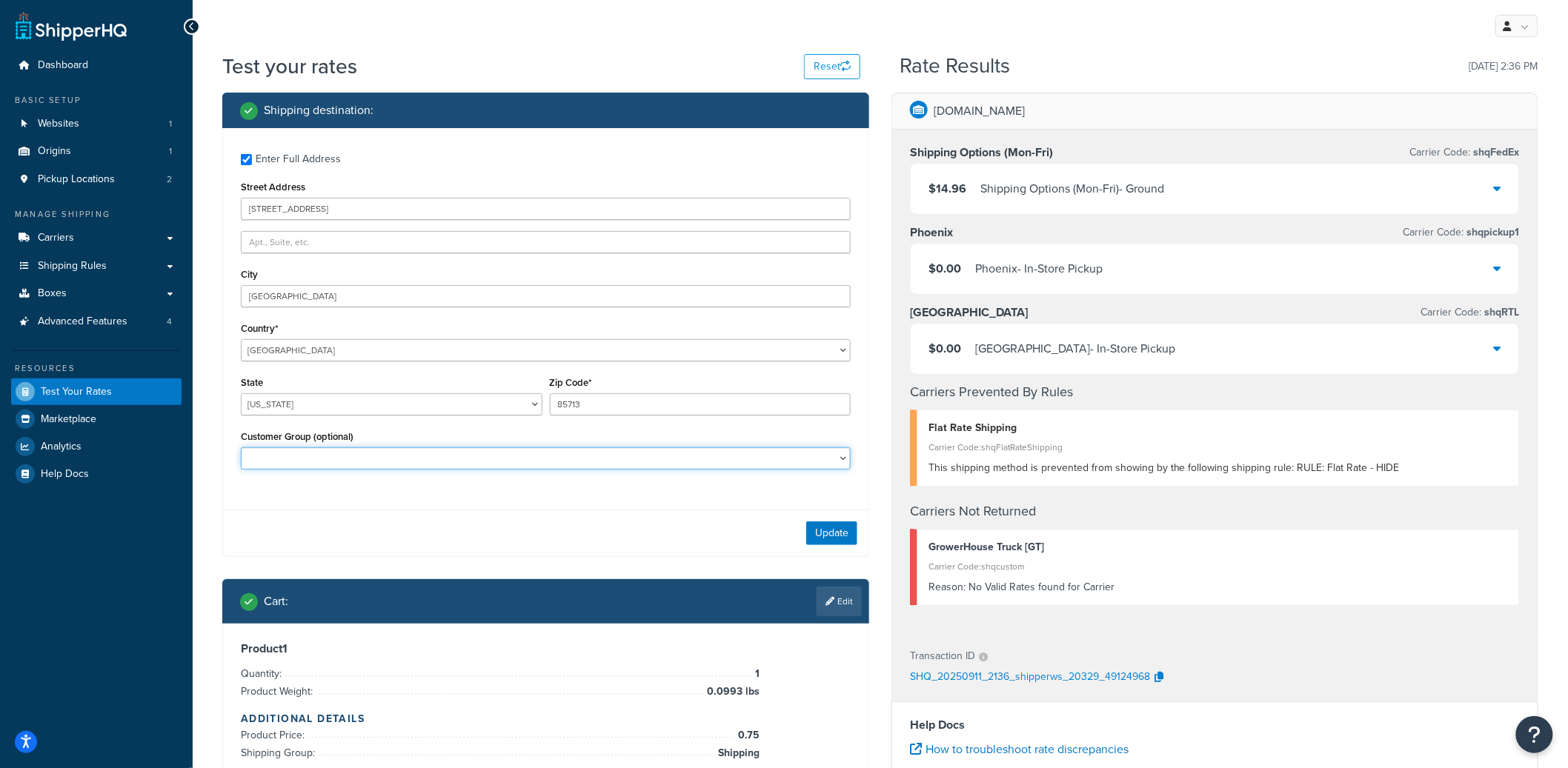
click at [411, 456] on select "B2B B2B-FREE NON-B2B Not Logged In" at bounding box center [545, 458] width 610 height 23
select select "B2B-FREE"
click at [241, 448] on select "B2B B2B-FREE NON-B2B Not Logged In" at bounding box center [545, 458] width 610 height 23
click at [841, 529] on button "Update" at bounding box center [832, 533] width 51 height 23
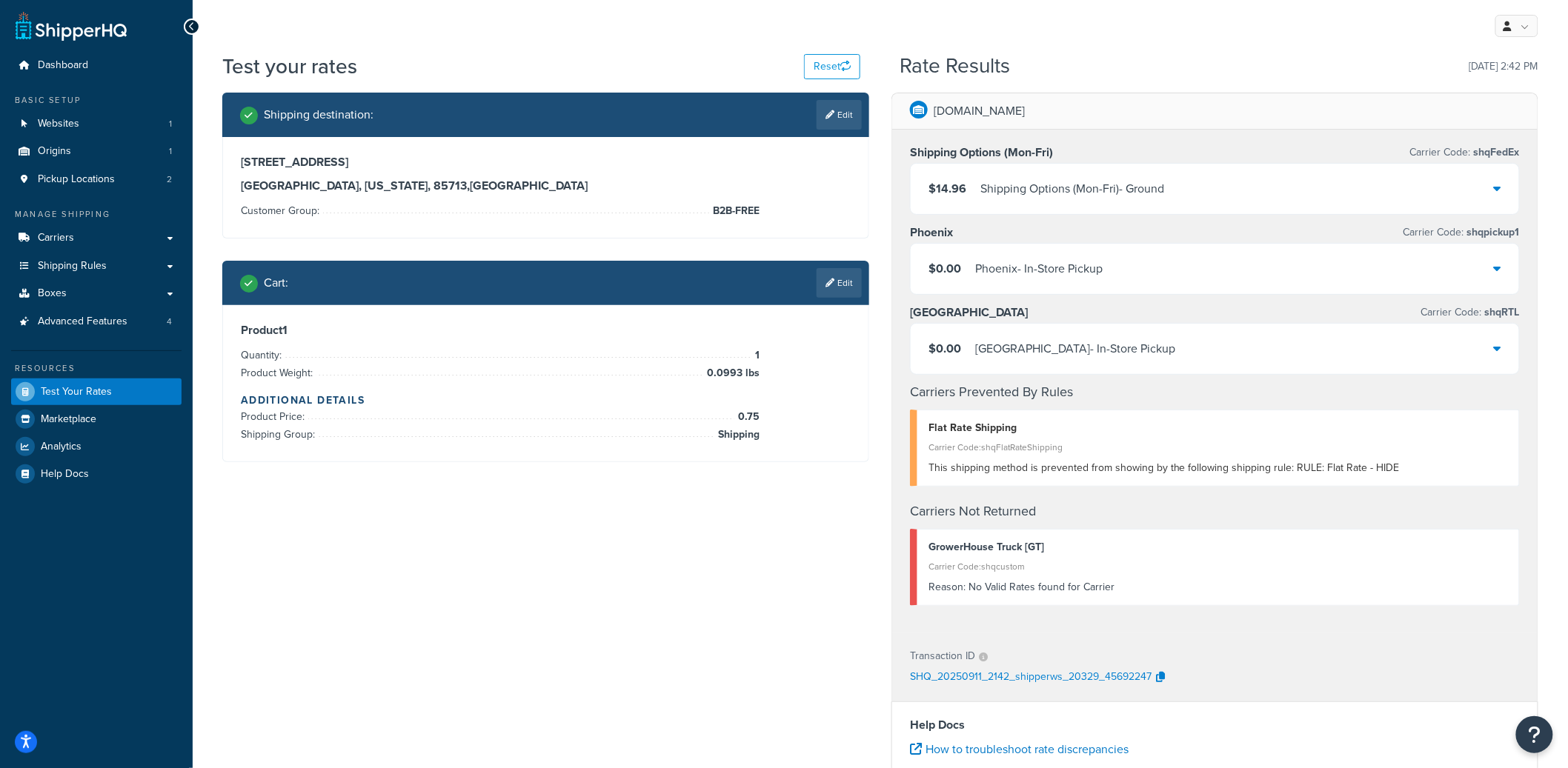
click at [1031, 554] on div "GrowerHouse Truck [GT]" at bounding box center [1219, 547] width 579 height 21
click at [837, 120] on link "Edit" at bounding box center [840, 114] width 45 height 29
select select "AZ"
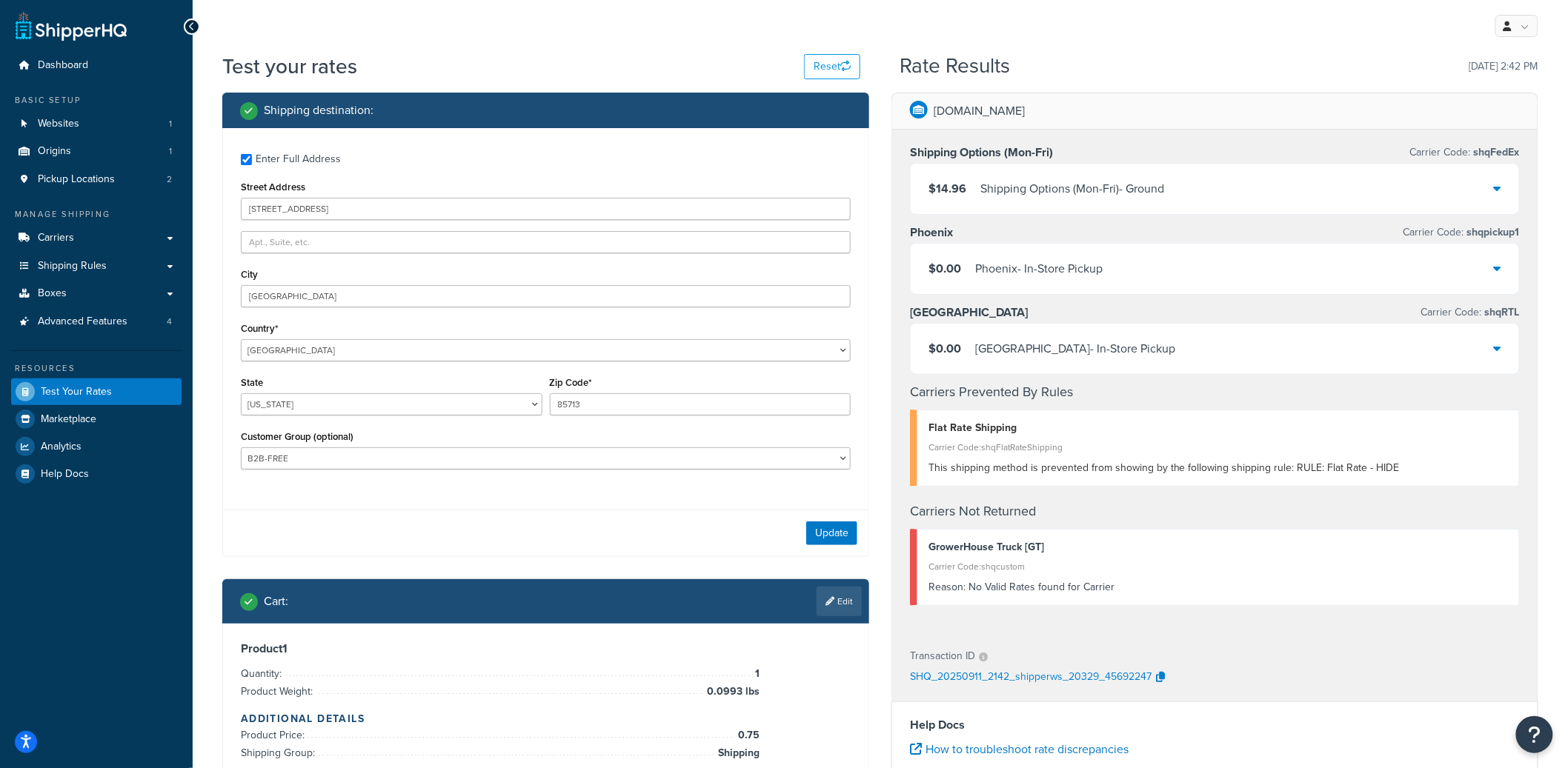
click at [496, 472] on div "Customer Group (optional) B2B B2B-FREE NON-B2B Not Logged In" at bounding box center [545, 453] width 618 height 54
click at [498, 463] on select "B2B B2B-FREE NON-B2B Not Logged In" at bounding box center [545, 458] width 610 height 23
select select "B2B"
click at [241, 448] on select "B2B B2B-FREE NON-B2B Not Logged In" at bounding box center [545, 458] width 610 height 23
click at [858, 535] on div "Update" at bounding box center [546, 533] width 646 height 47
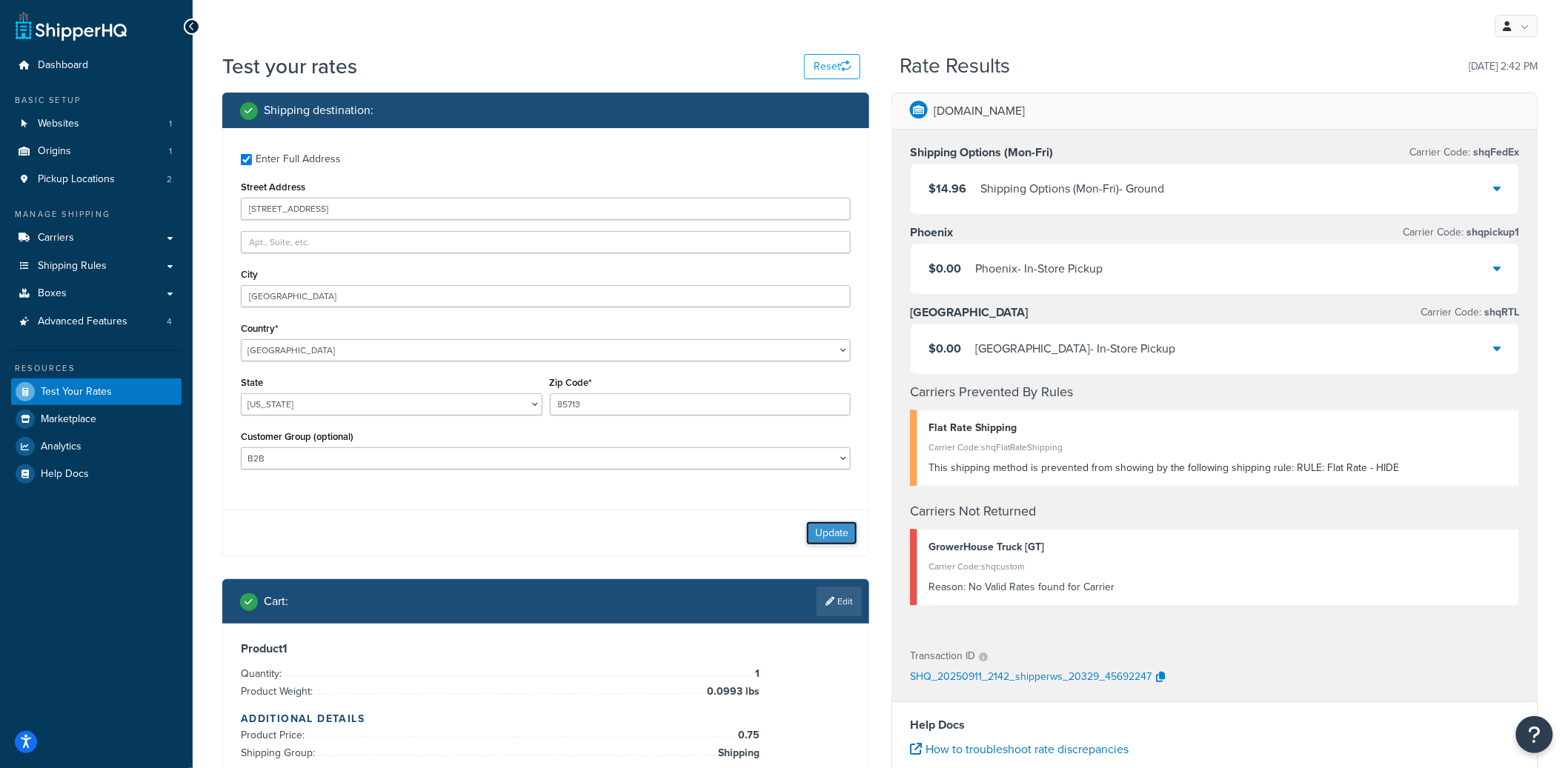
click at [846, 535] on button "Update" at bounding box center [832, 533] width 51 height 23
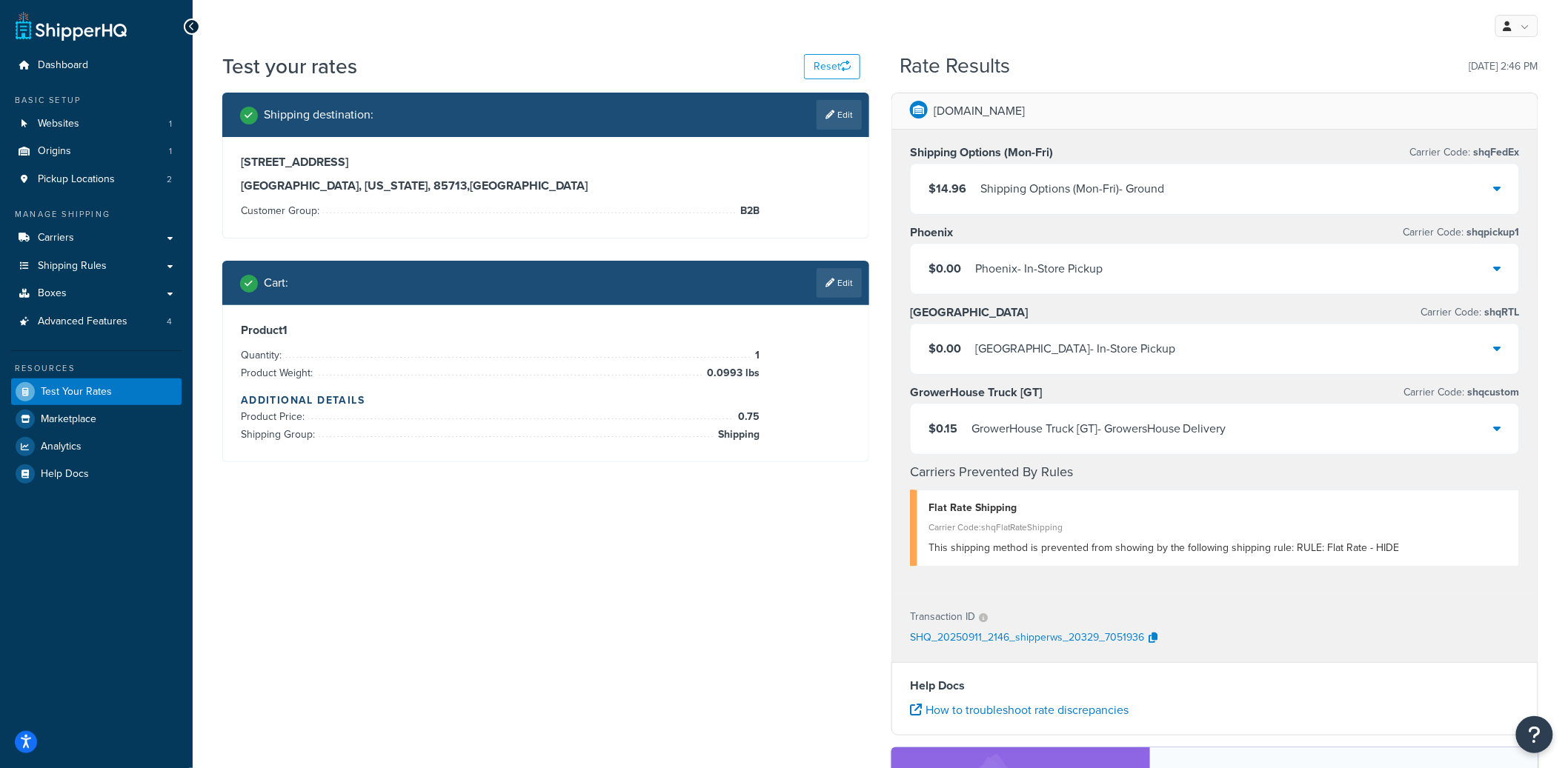
click at [1091, 426] on div "GrowerHouse Truck [GT] - GrowersHouse Delivery" at bounding box center [1099, 429] width 255 height 21
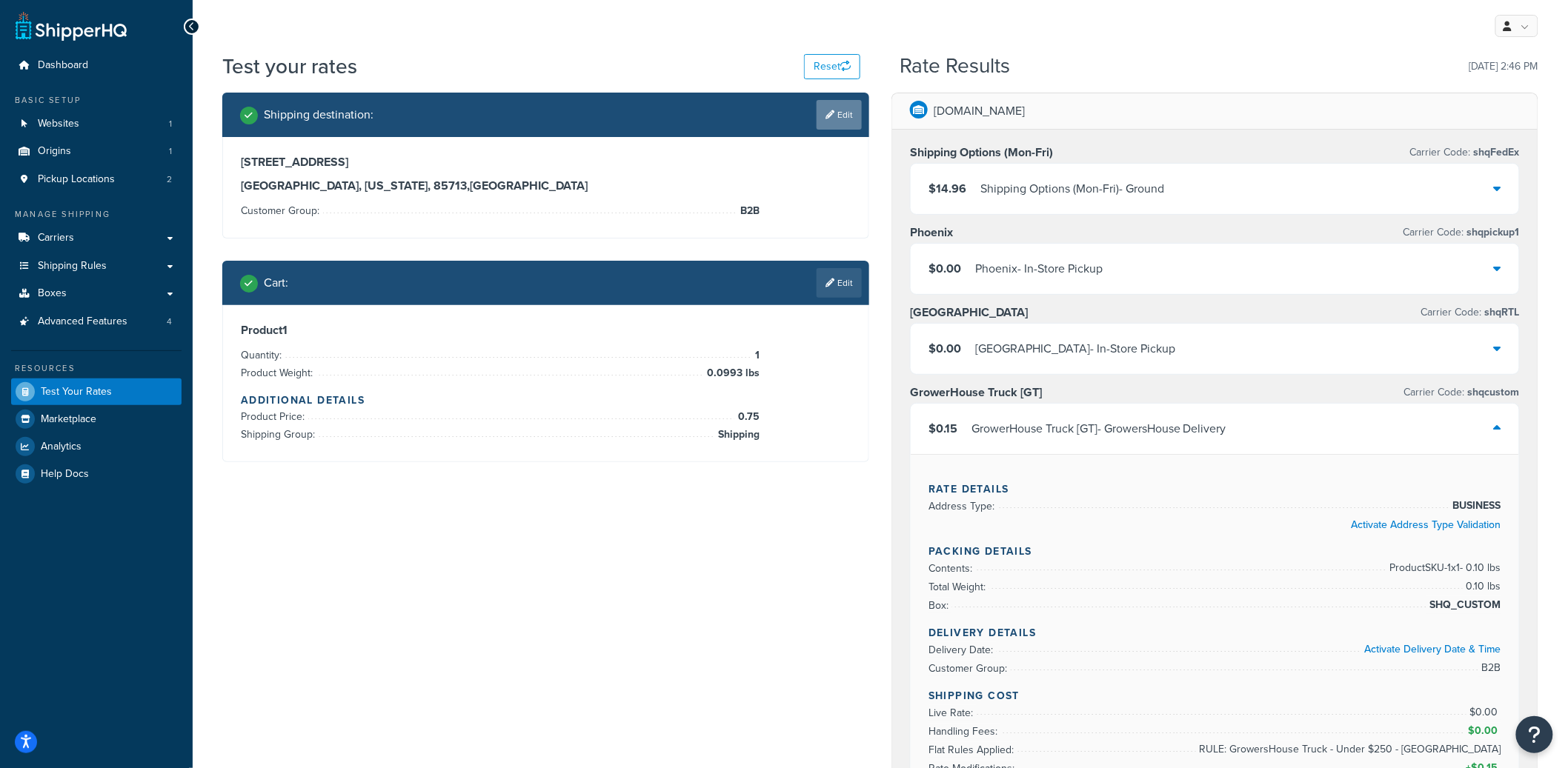
click at [848, 113] on link "Edit" at bounding box center [840, 114] width 45 height 29
select select "AZ"
select select "B2B"
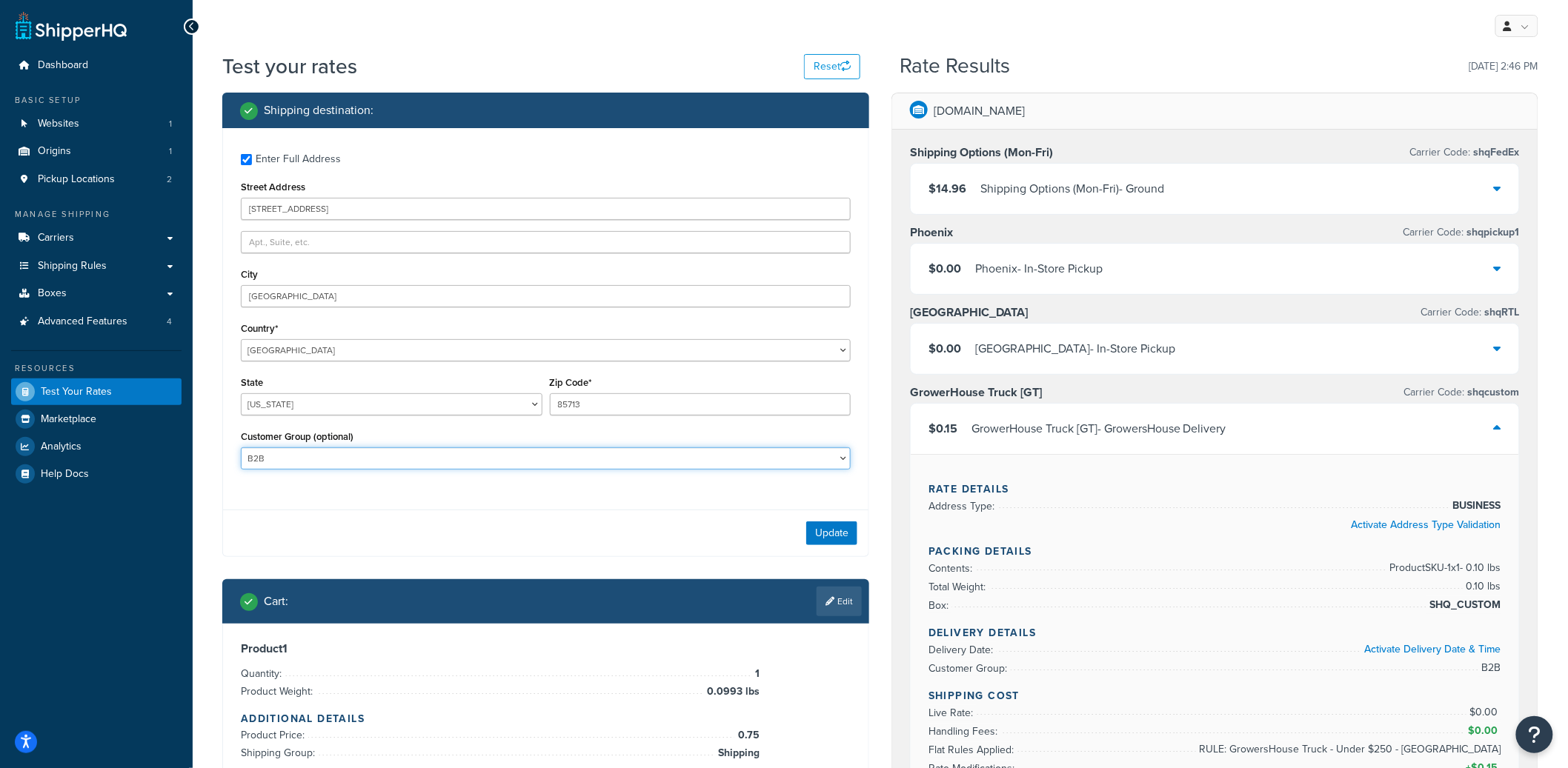
click at [332, 450] on select "B2B B2B-FREE NON-B2B Not Logged In" at bounding box center [545, 458] width 610 height 23
select select
click at [241, 448] on select "B2B B2B-FREE NON-B2B Not Logged In" at bounding box center [545, 458] width 610 height 23
click at [810, 524] on button "Update" at bounding box center [832, 533] width 51 height 23
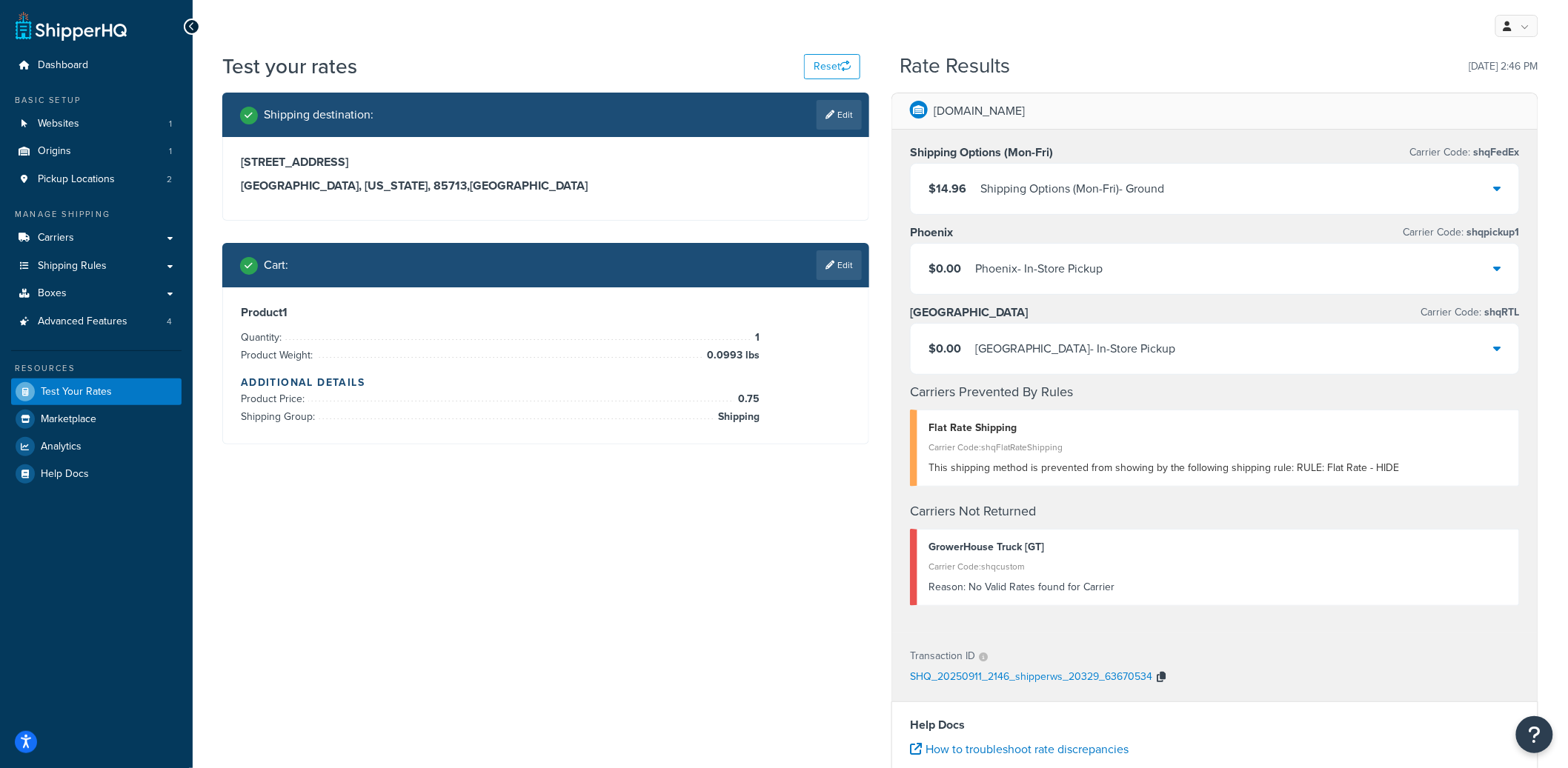
click at [1164, 676] on icon "button" at bounding box center [1161, 677] width 9 height 11
click at [1517, 29] on link at bounding box center [1517, 25] width 43 height 23
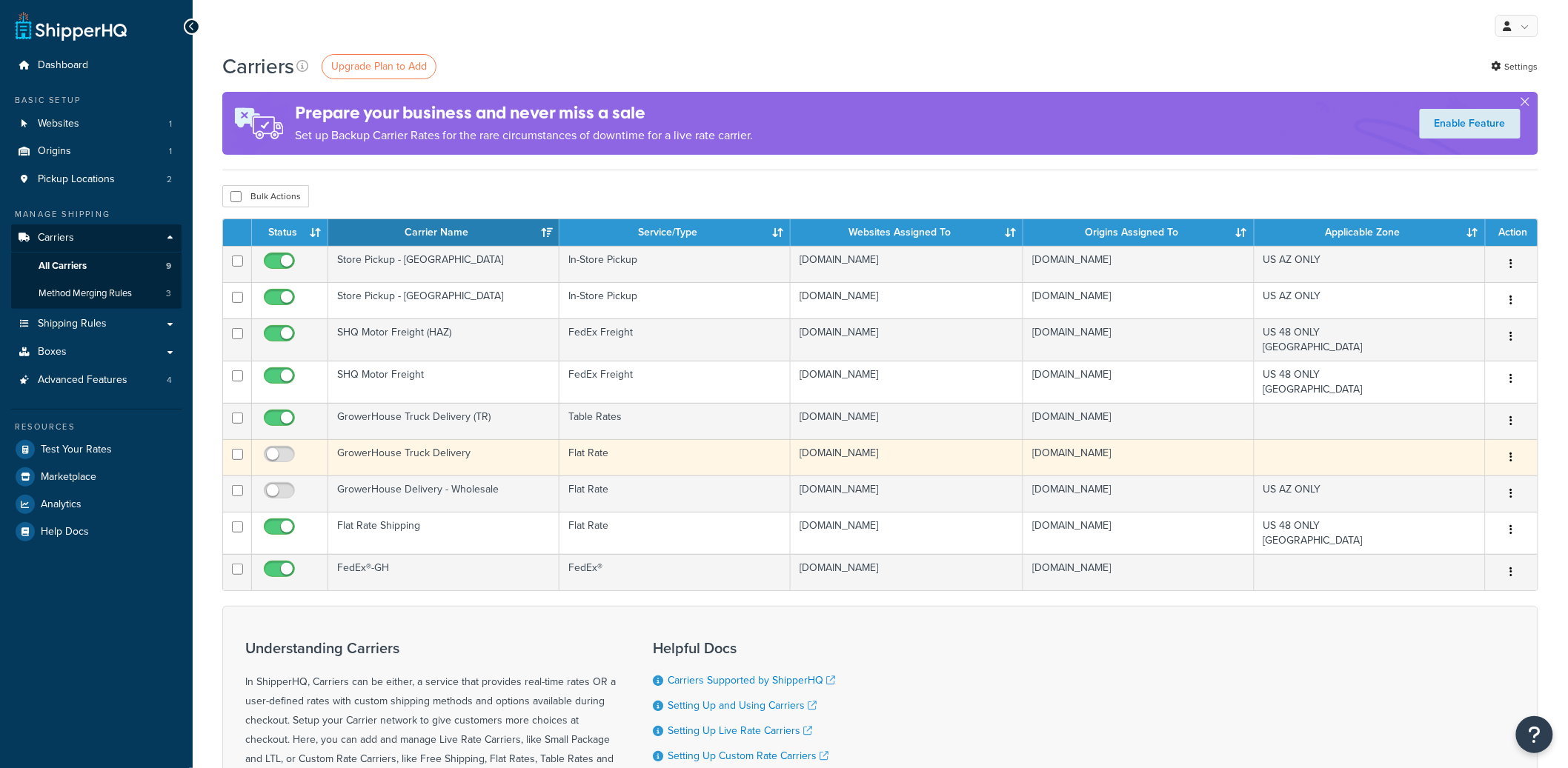
click at [488, 457] on td "GrowerHouse Truck Delivery" at bounding box center [443, 457] width 231 height 36
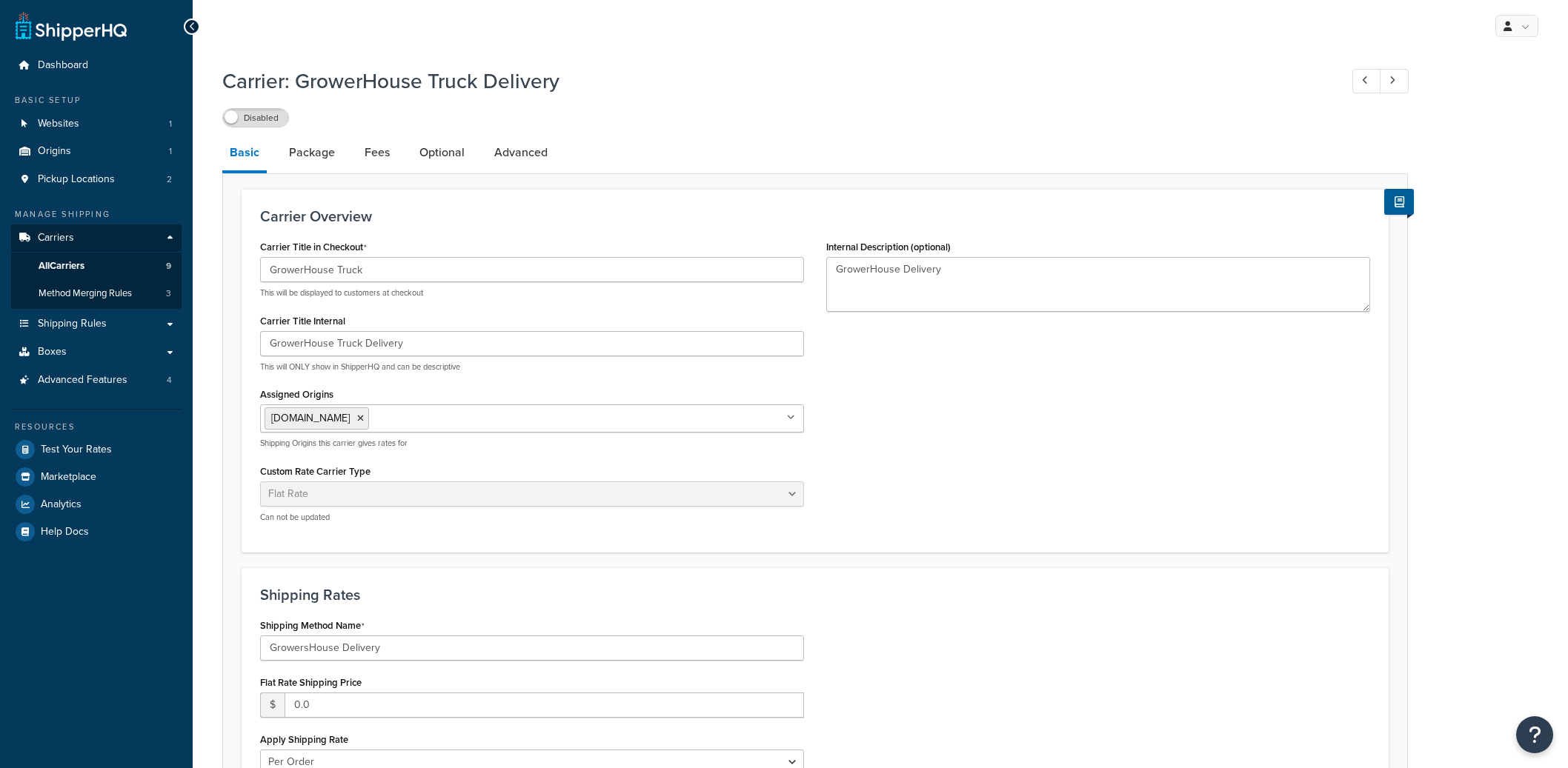
select select "flat"
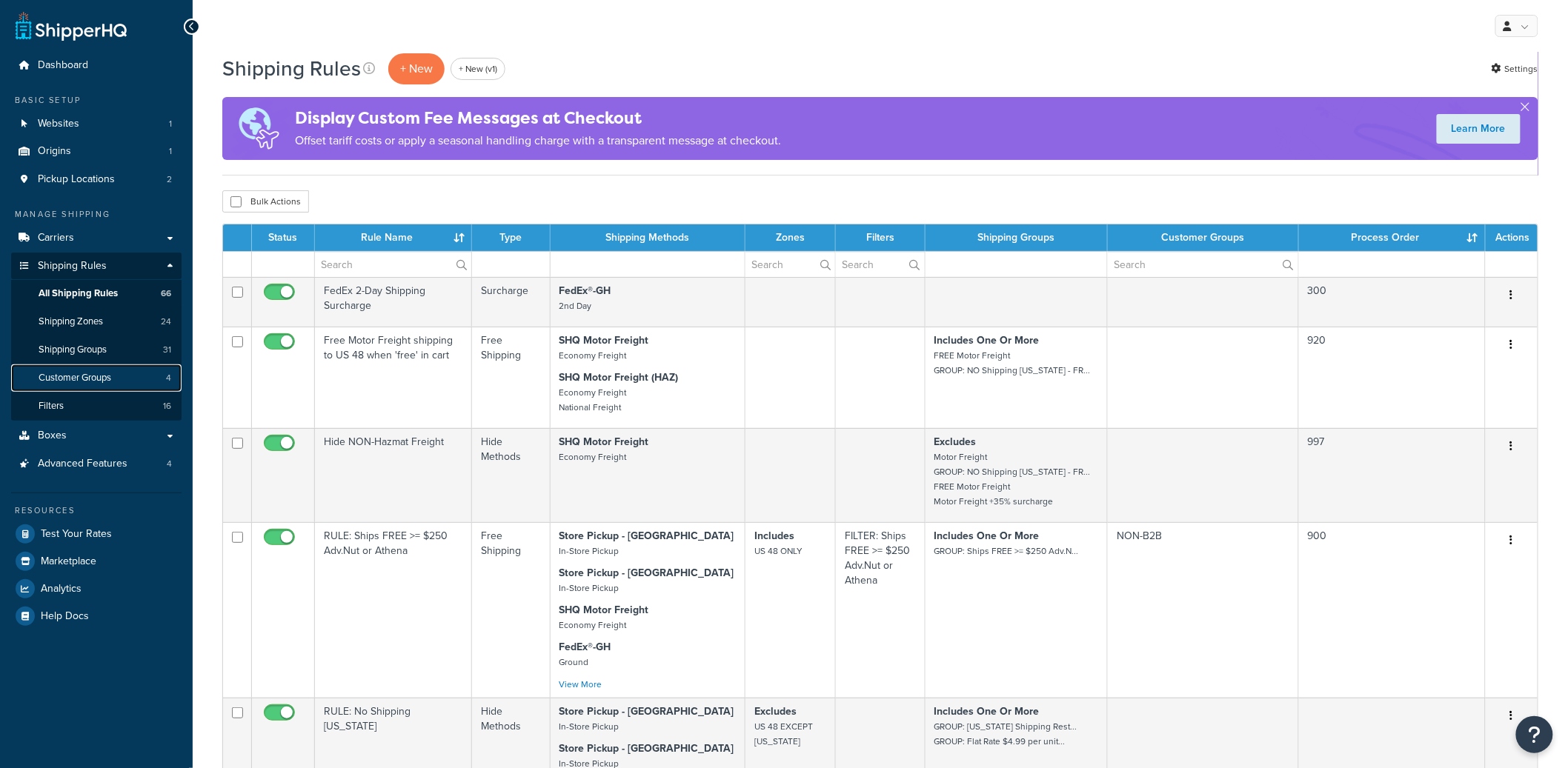
click at [122, 385] on link "Customer Groups 4" at bounding box center [96, 379] width 170 height 27
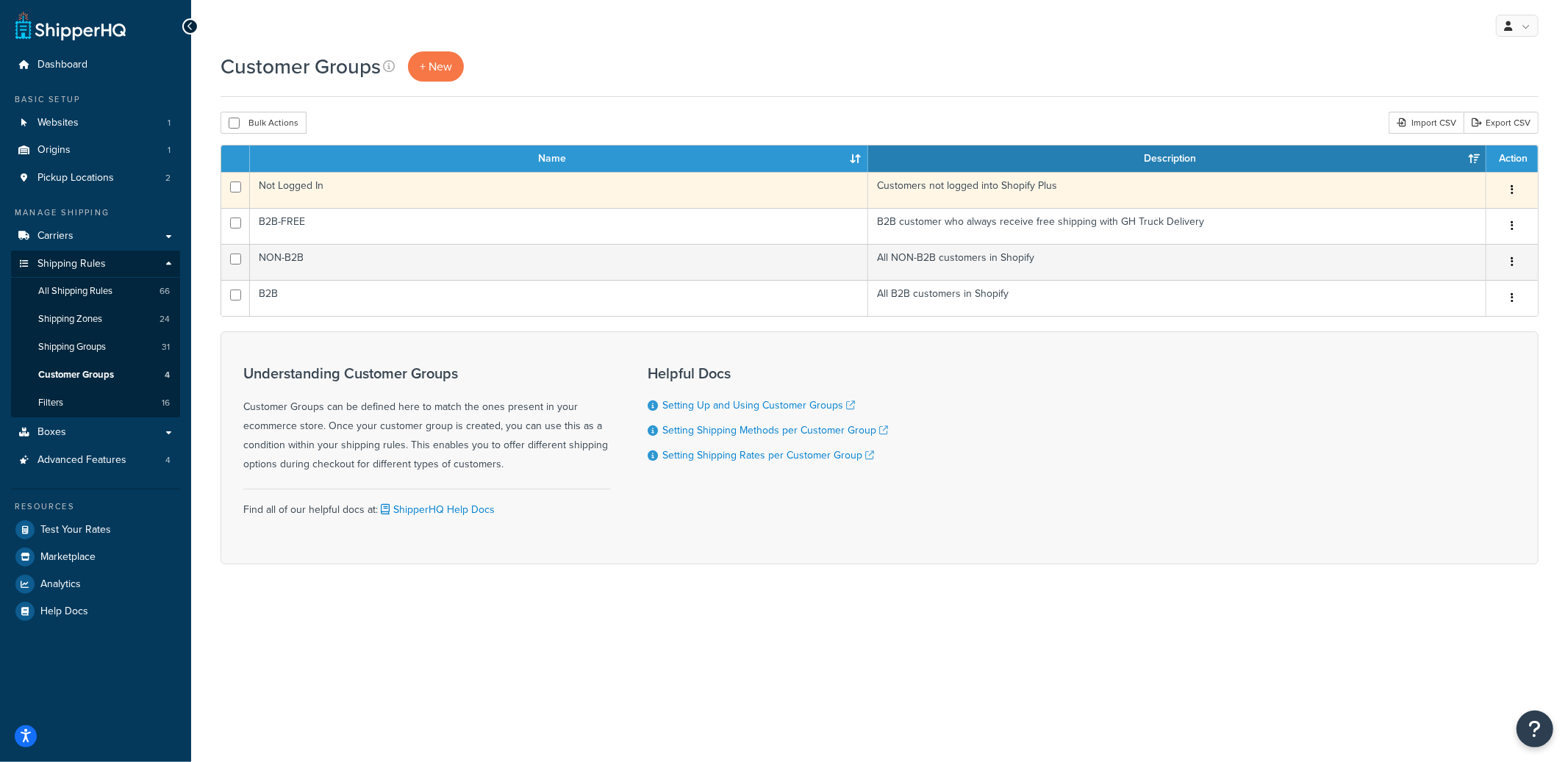
click at [491, 196] on td "Not Logged In" at bounding box center [558, 189] width 618 height 36
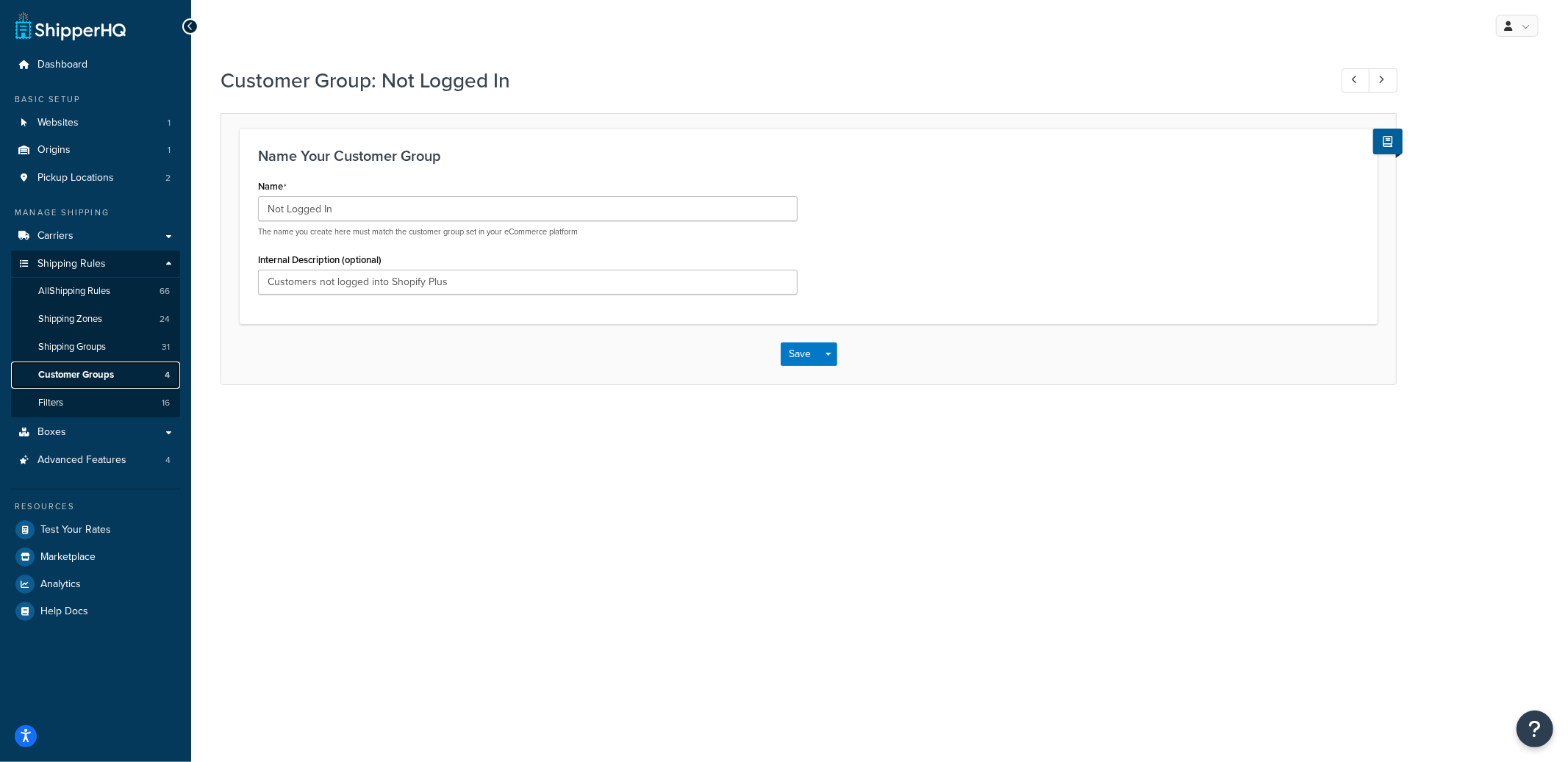
click at [110, 366] on link "Customer Groups 4" at bounding box center [95, 376] width 169 height 27
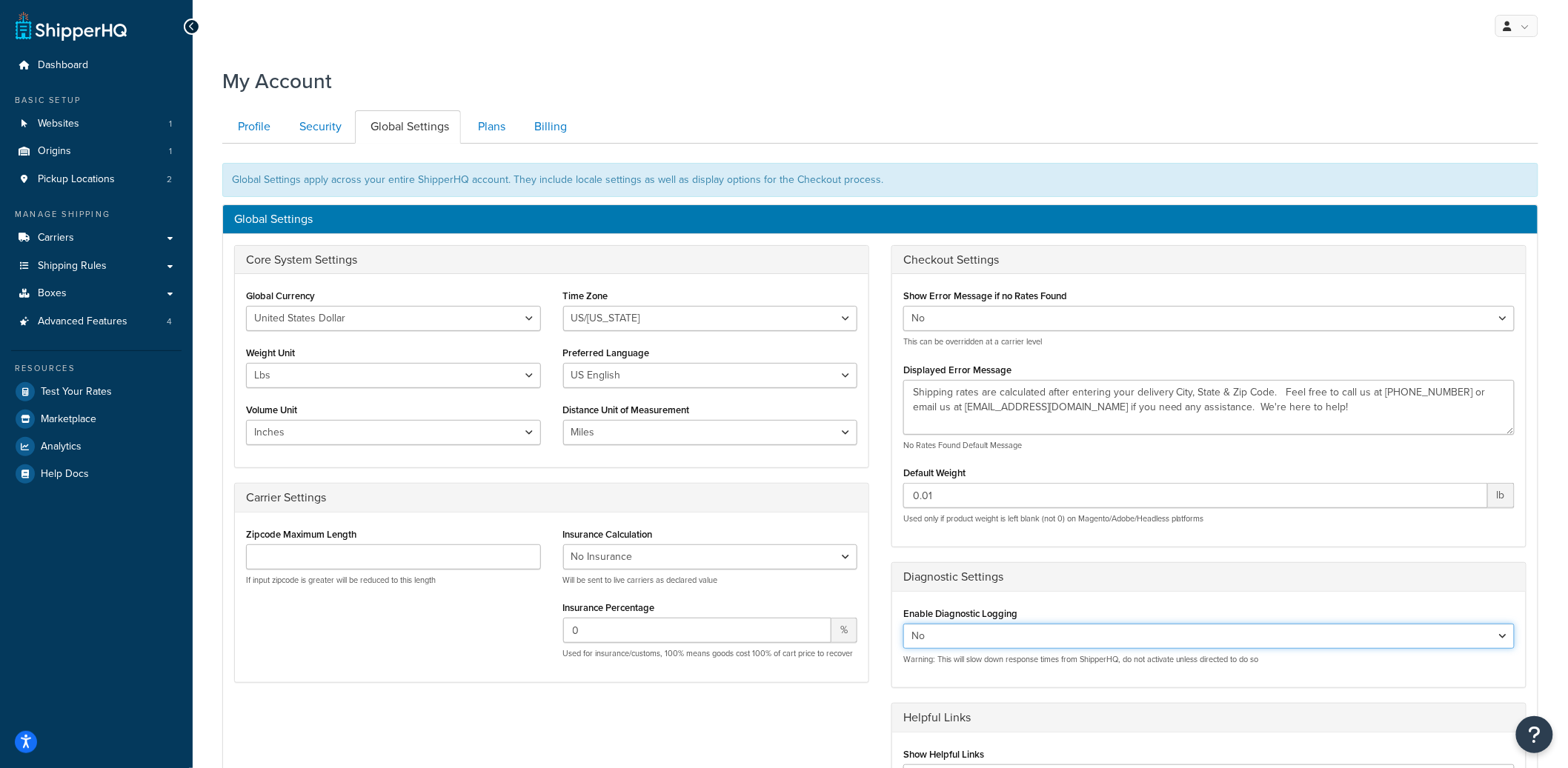
click at [932, 634] on select "Yes No" at bounding box center [1209, 637] width 612 height 25
select select "true"
click at [903, 624] on select "Yes No" at bounding box center [1209, 637] width 612 height 25
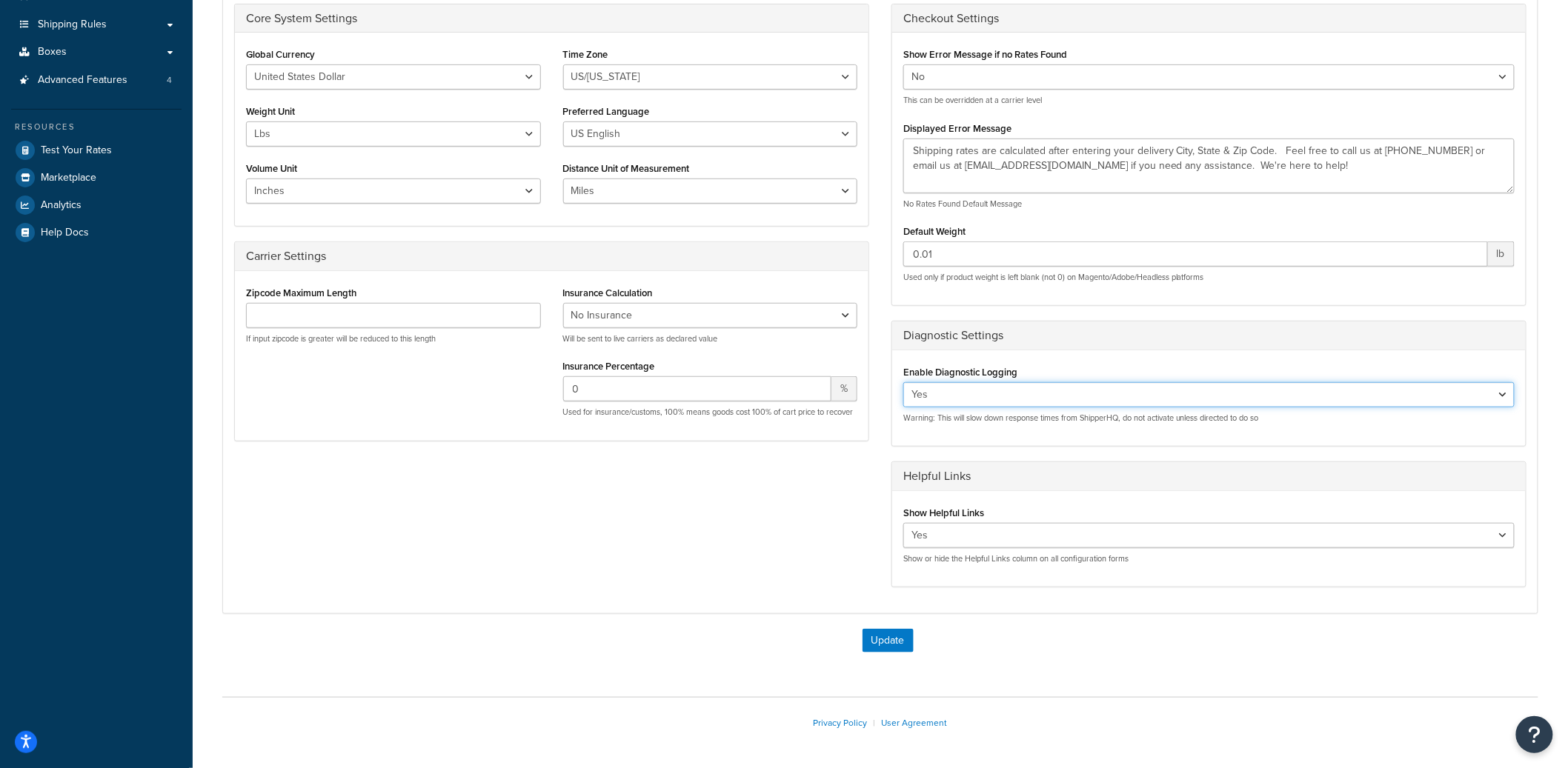
scroll to position [297, 0]
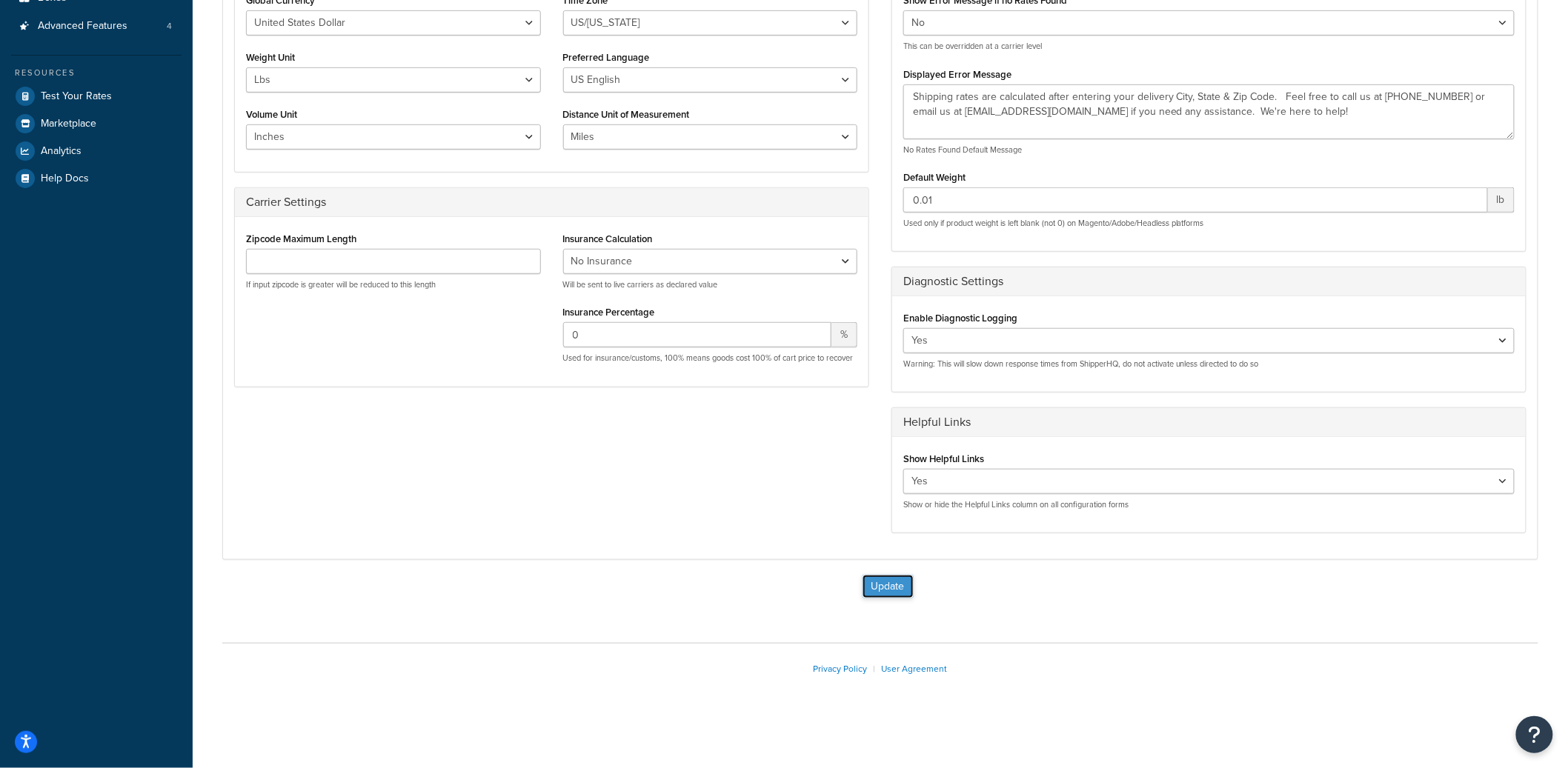
click at [878, 584] on button "Update" at bounding box center [889, 587] width 51 height 23
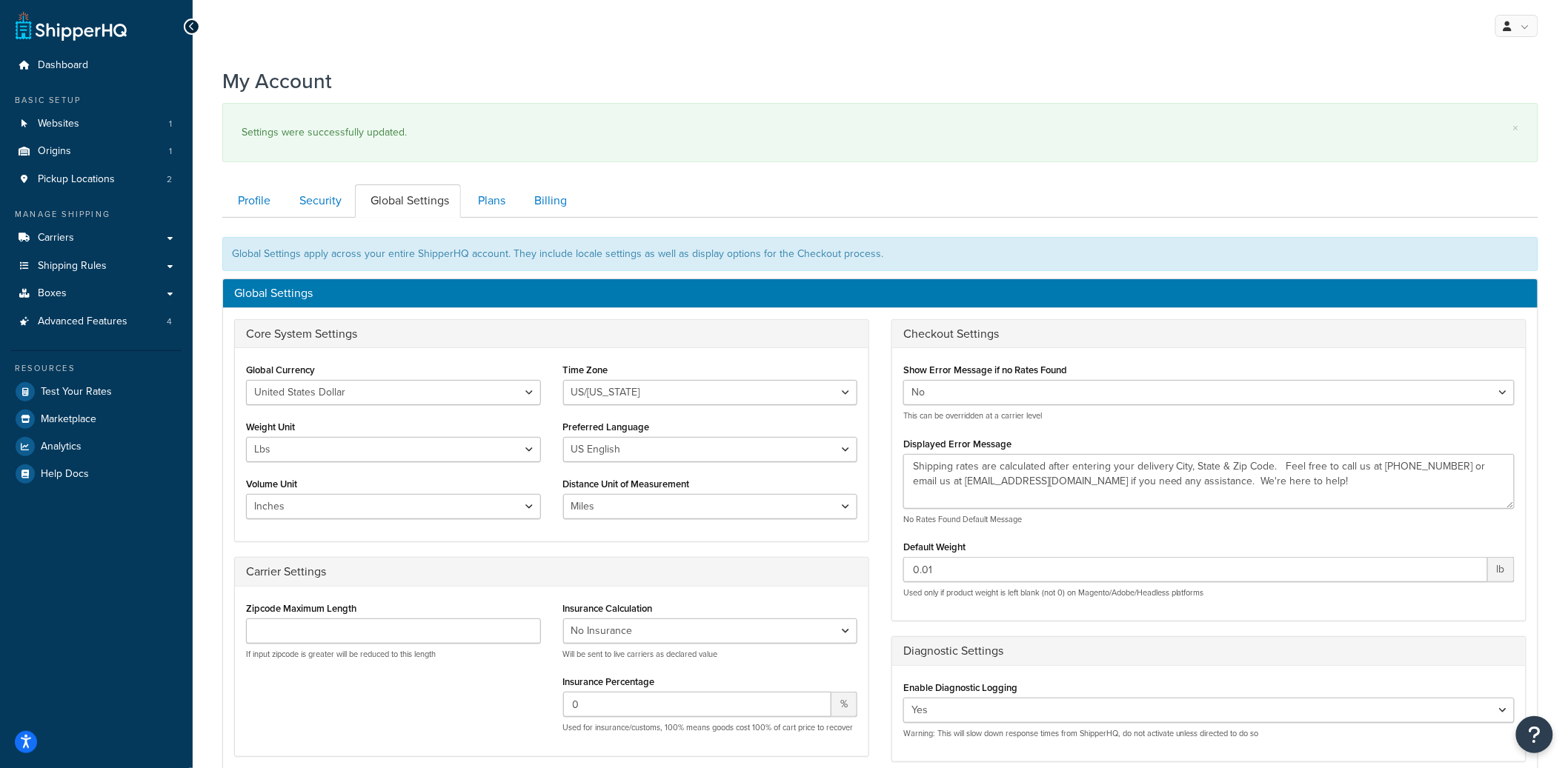
click at [933, 698] on div "Enable Diagnostic Logging Yes No Warning: This will slow down response times fr…" at bounding box center [1209, 708] width 612 height 63
click at [933, 704] on select "Yes No" at bounding box center [1209, 710] width 612 height 25
select select "false"
click at [903, 699] on select "Yes No" at bounding box center [1209, 710] width 612 height 25
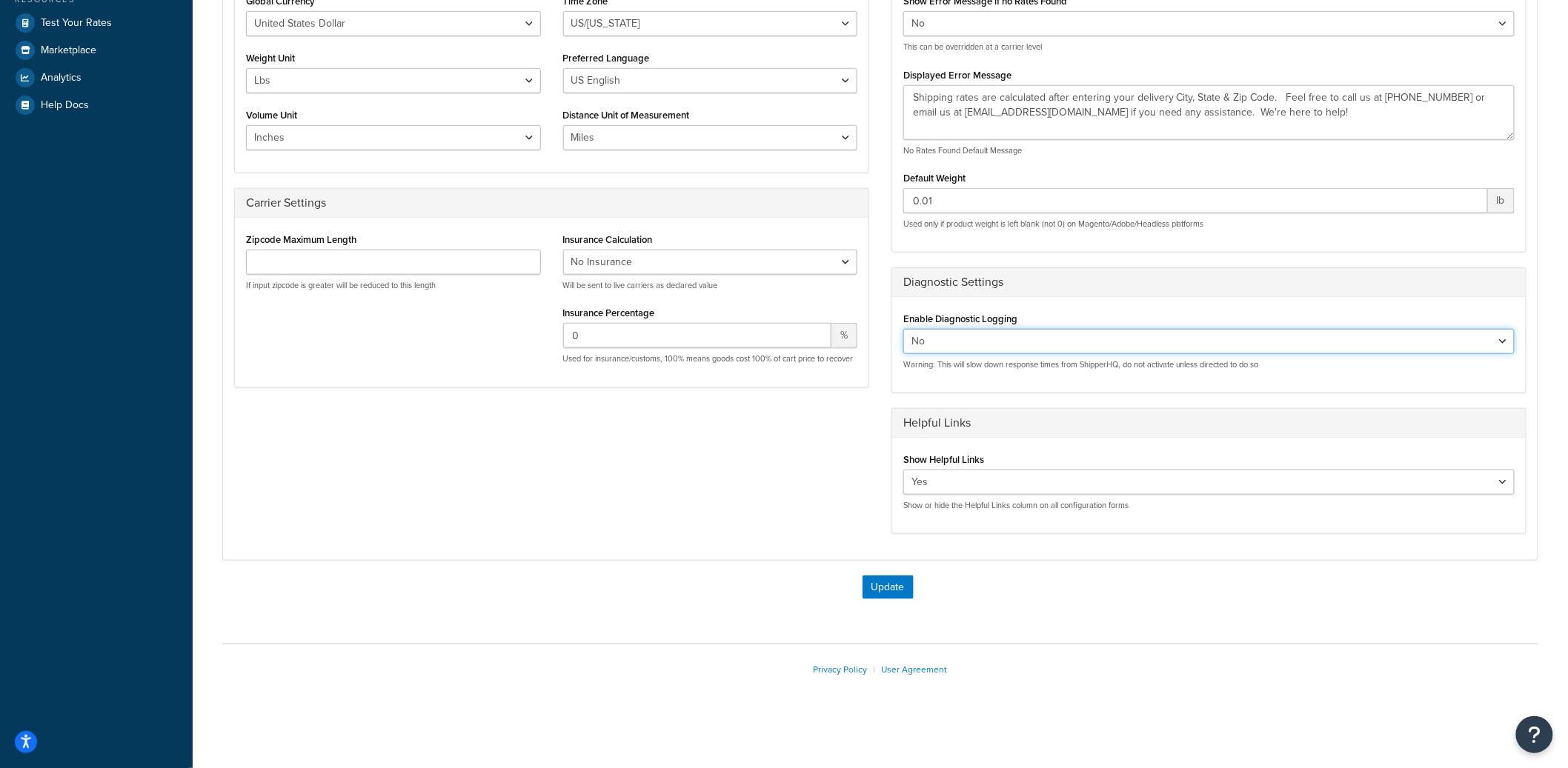
scroll to position [371, 0]
click at [897, 596] on button "Update" at bounding box center [889, 587] width 51 height 23
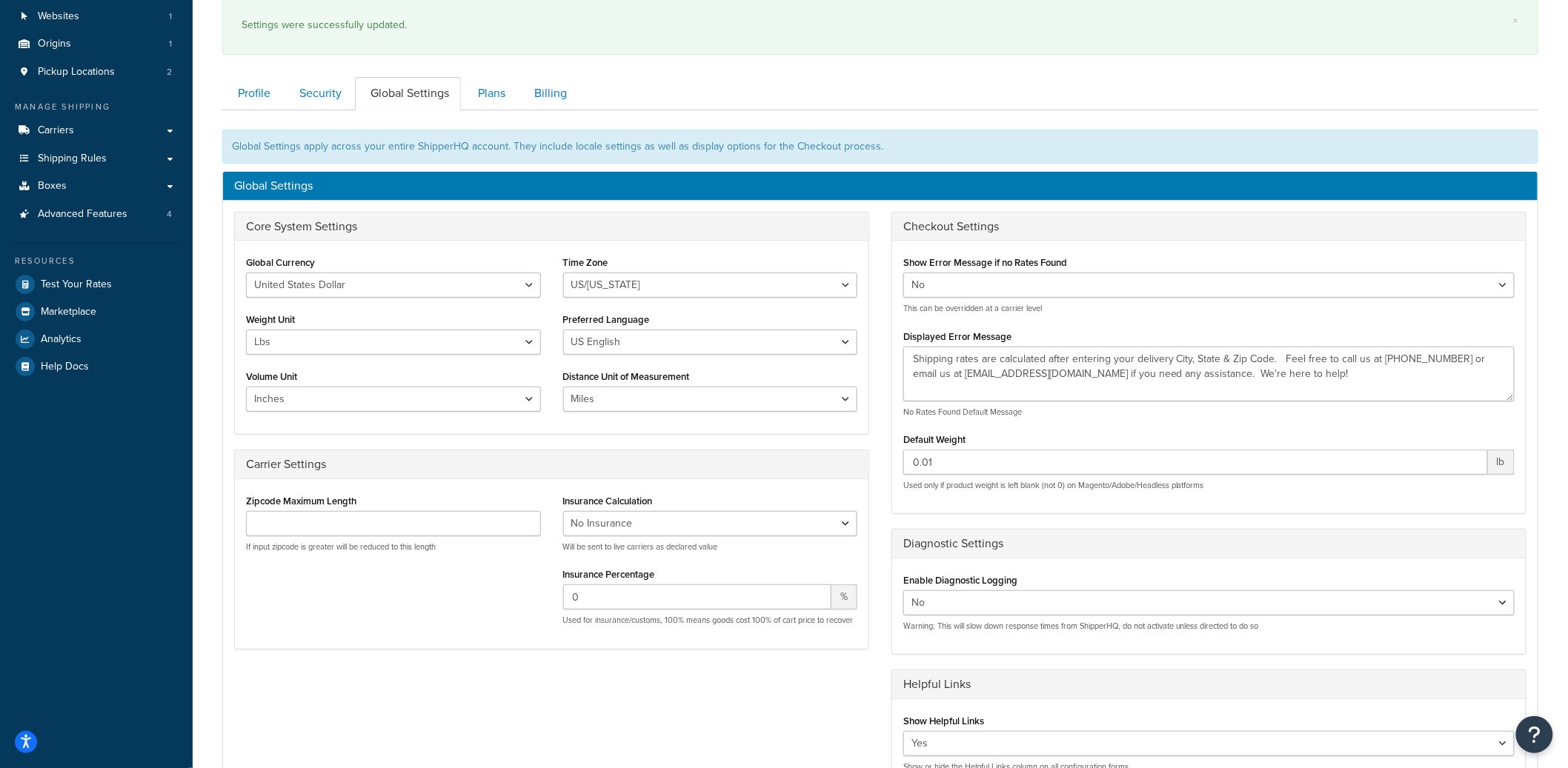
scroll to position [112, 0]
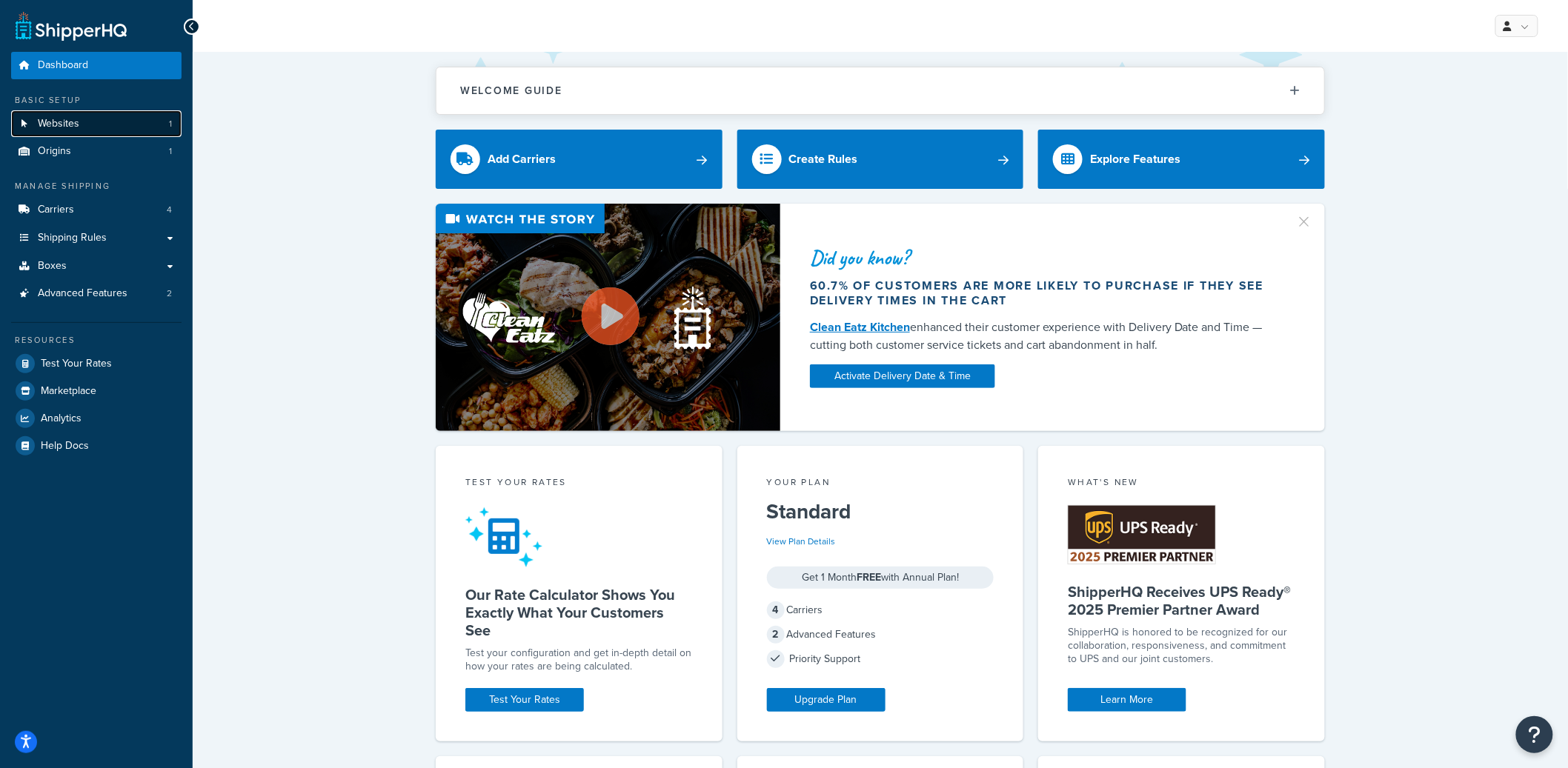
click at [113, 127] on link "Websites 1" at bounding box center [96, 124] width 170 height 27
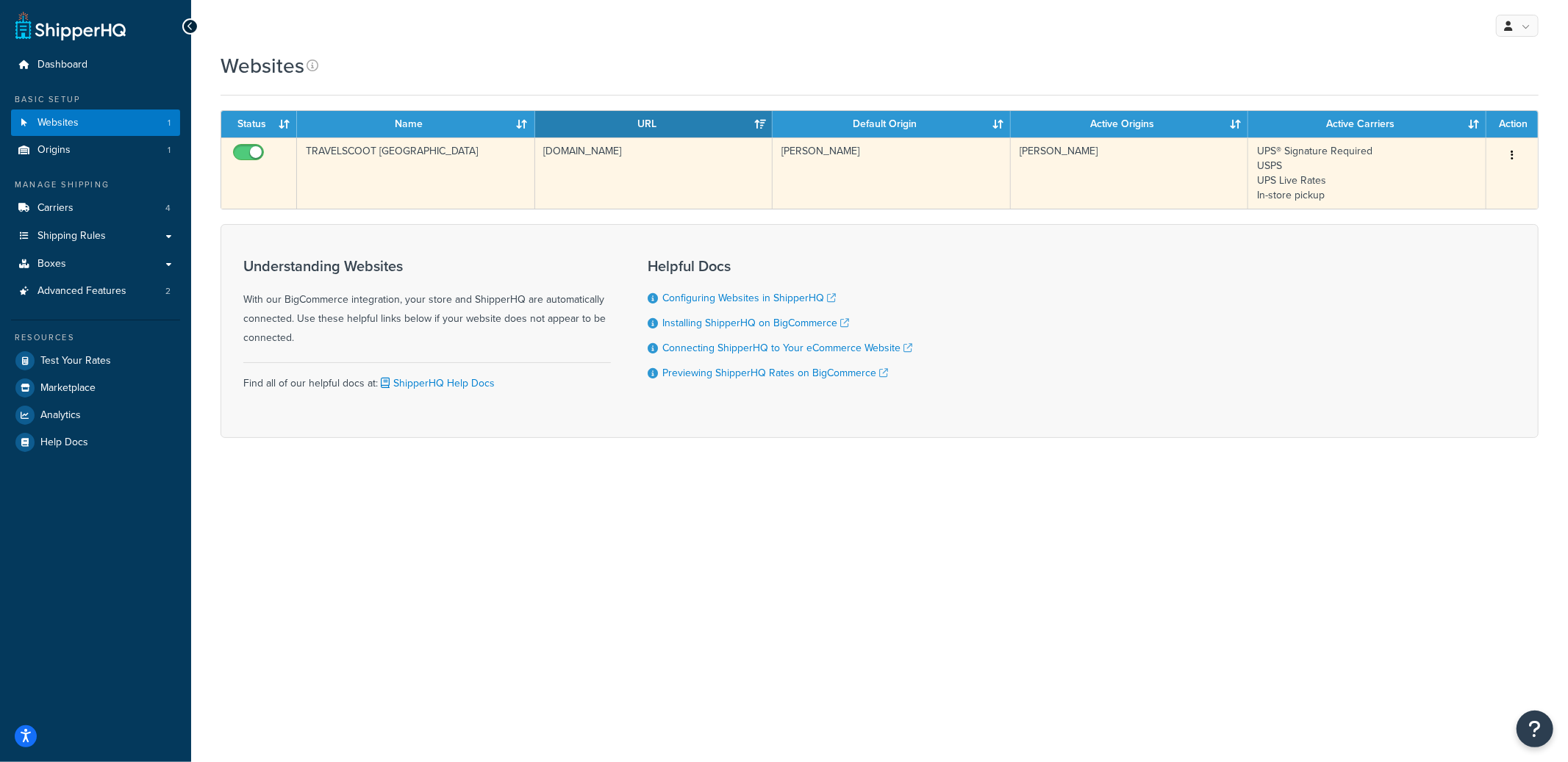
click at [390, 187] on td "TRAVELSCOOT [GEOGRAPHIC_DATA]" at bounding box center [416, 173] width 238 height 71
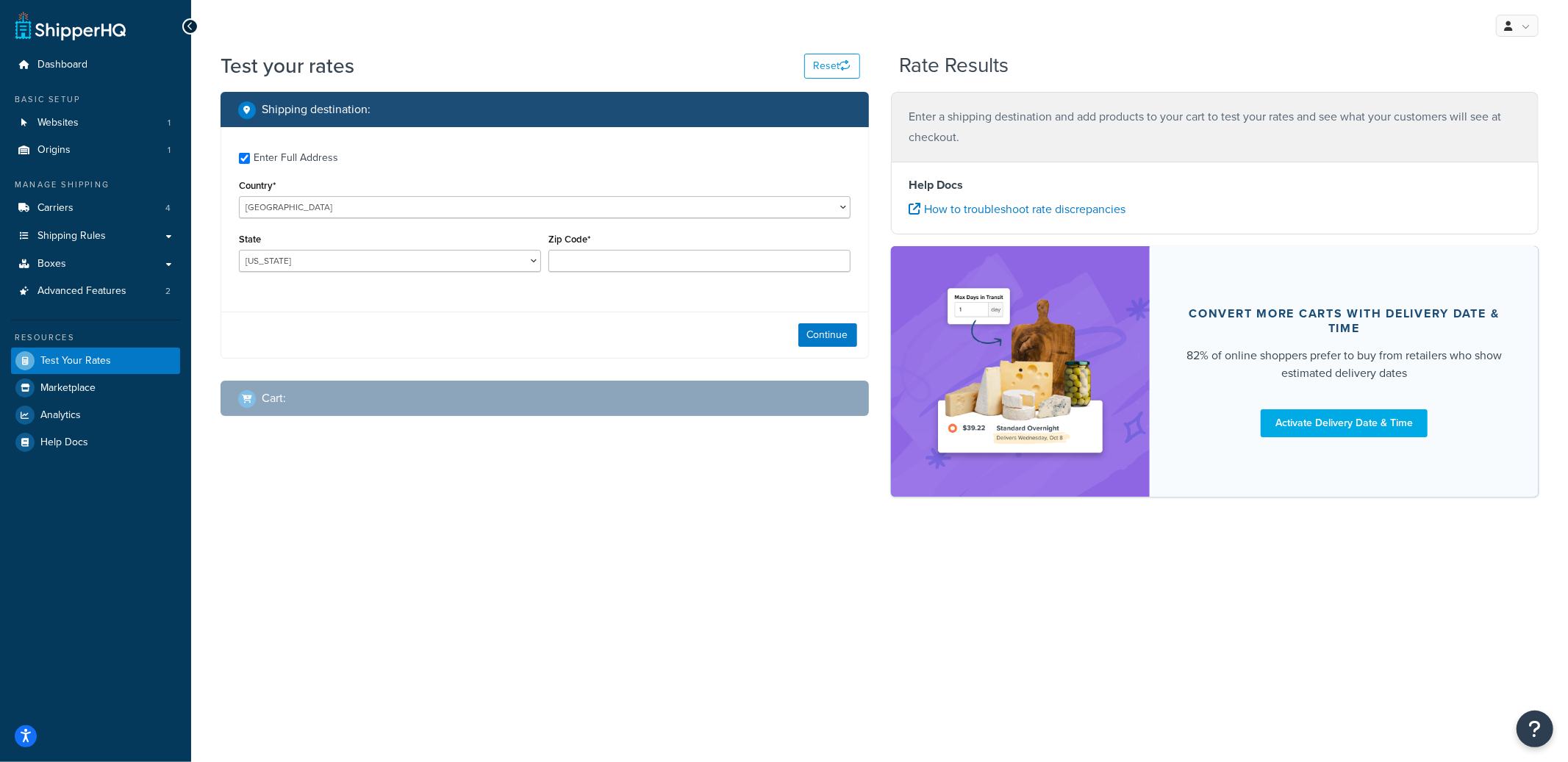
checkbox input "true"
type input "98012-4508"
select select "WA"
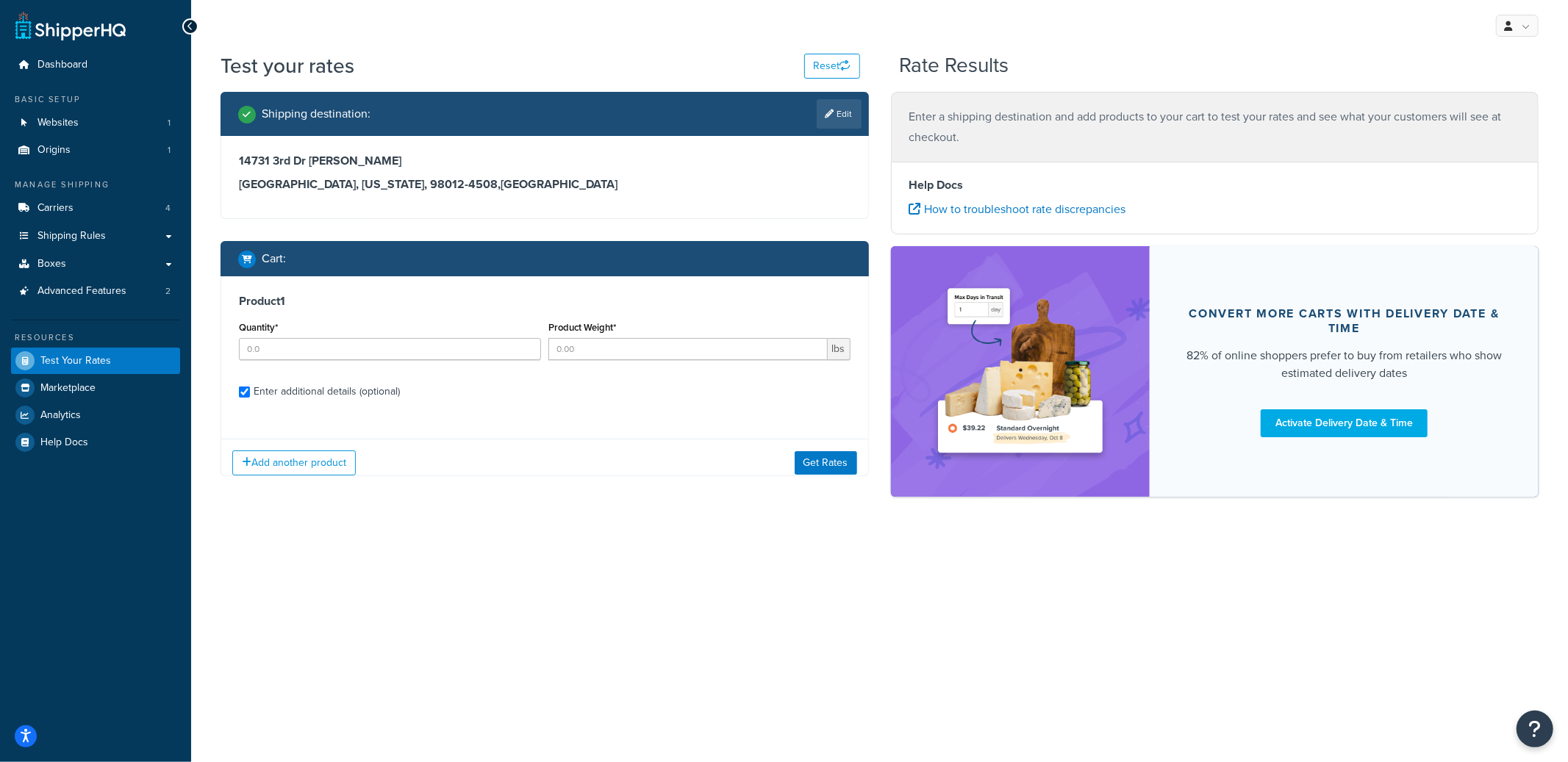
checkbox input "true"
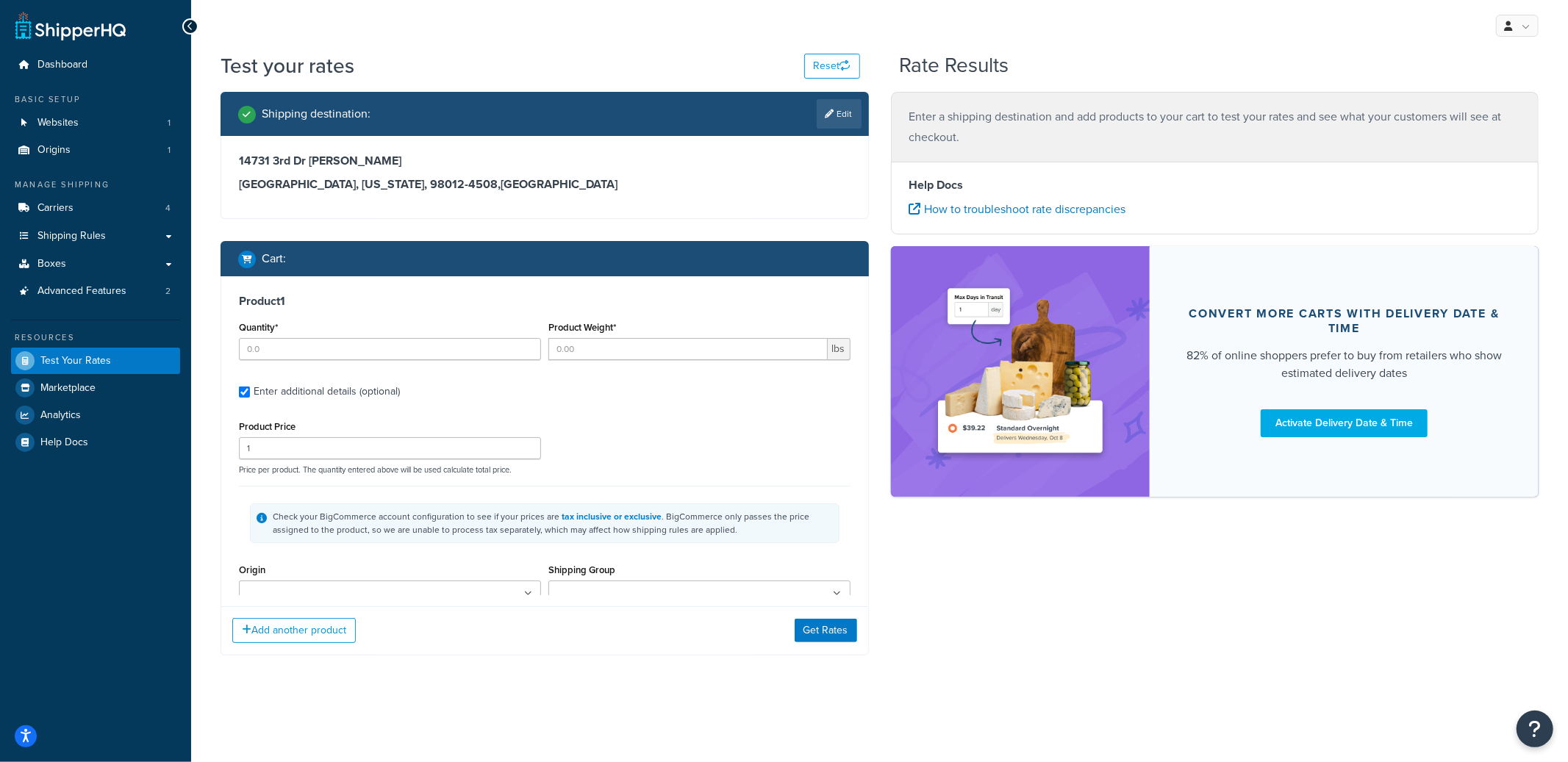
type input "1"
type input "0.2"
type input "15"
type input "3.2000"
type input "4.0000"
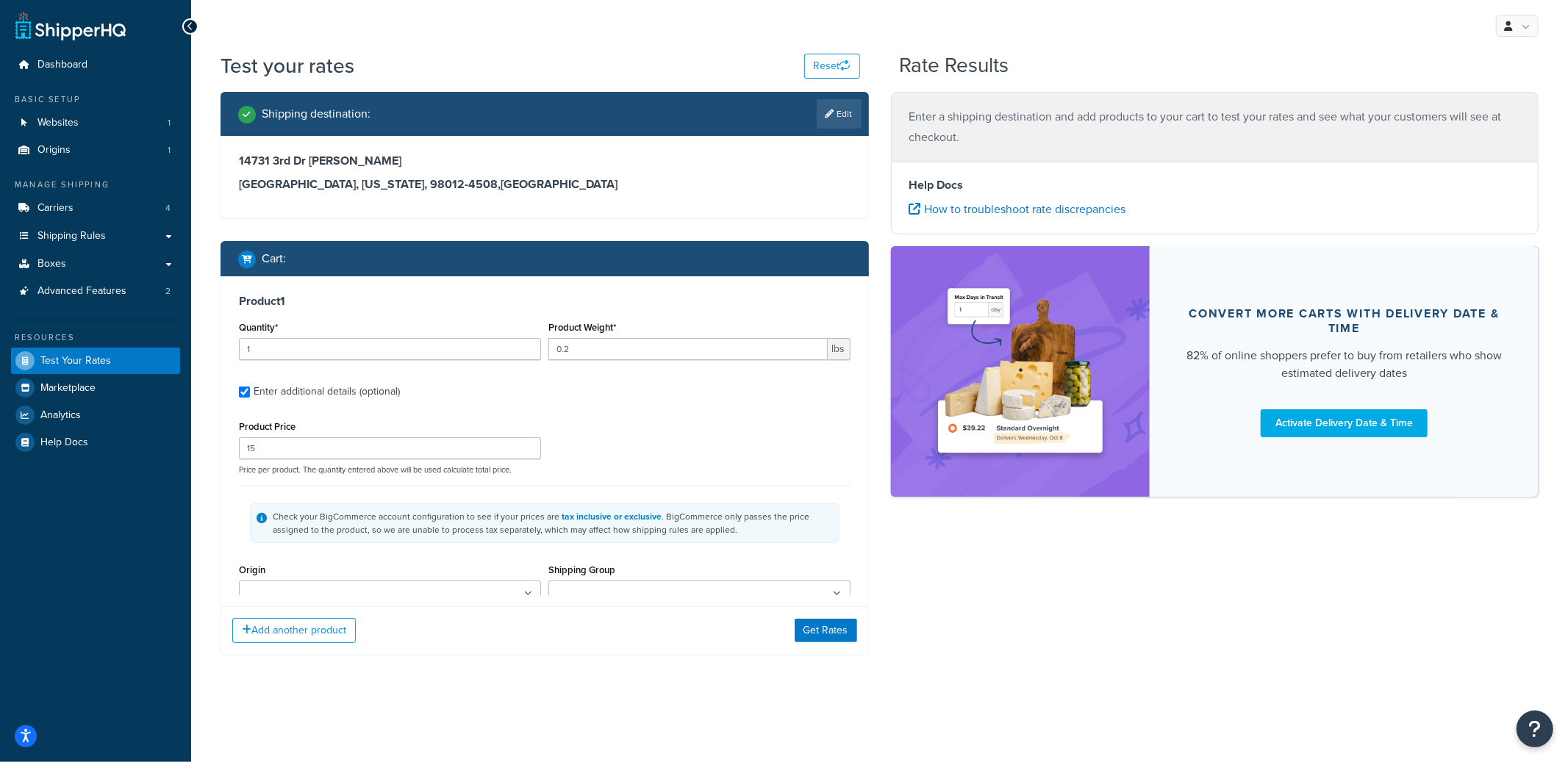
type input "4.0000"
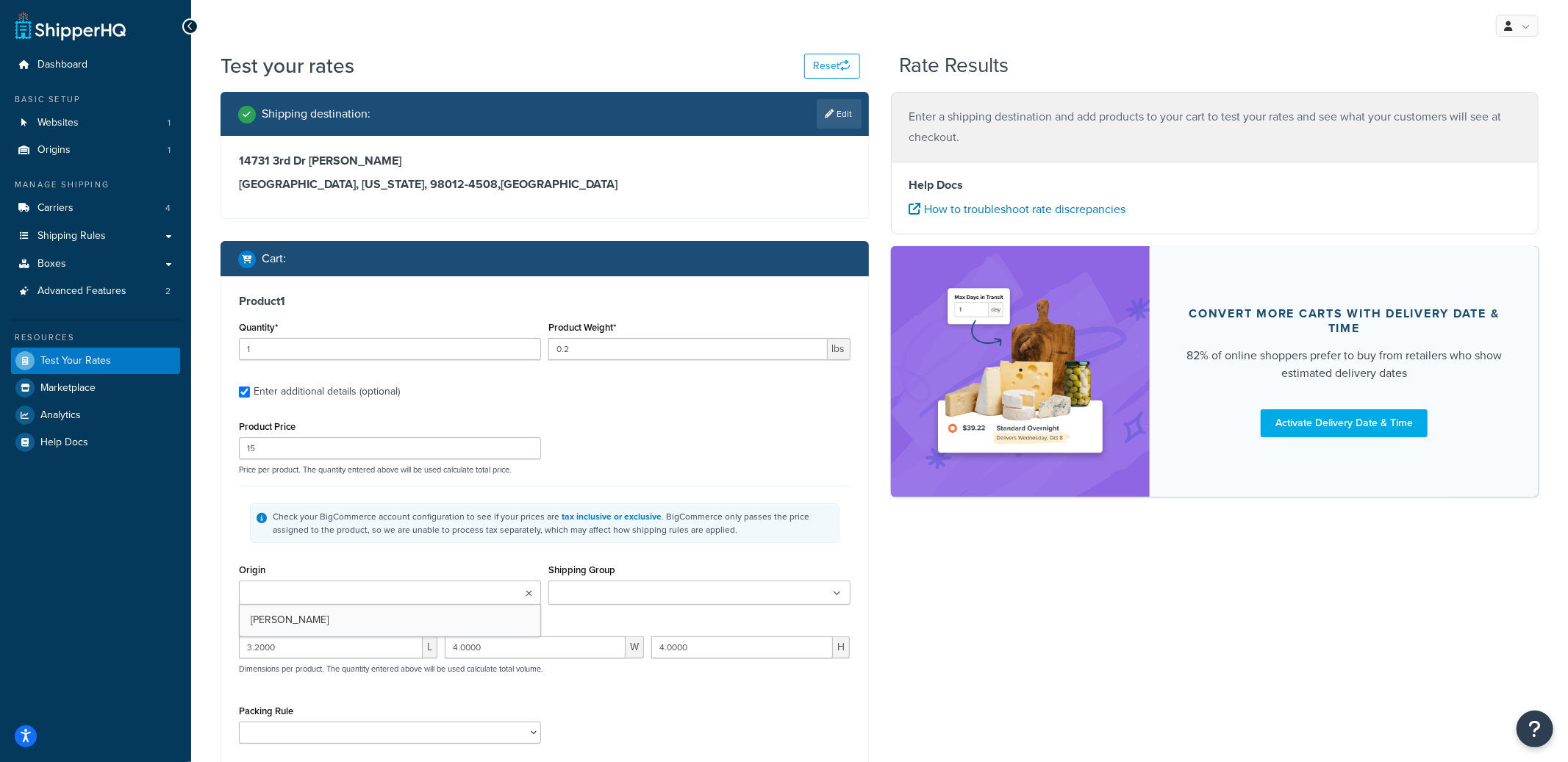
type input "1"
type input "0.6"
type input "22"
type input "3.0000"
type input "4.0000"
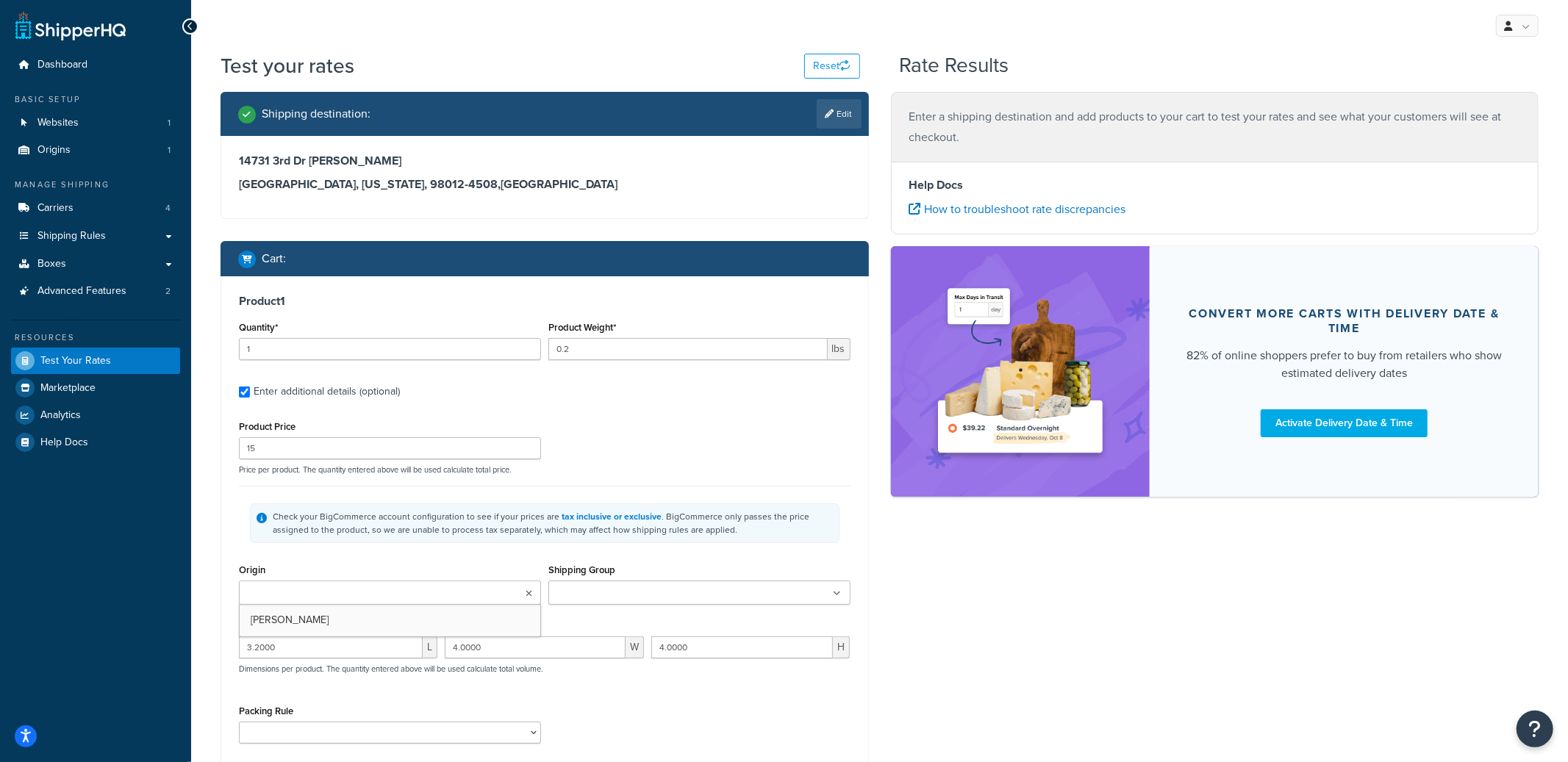
type input "2.0000"
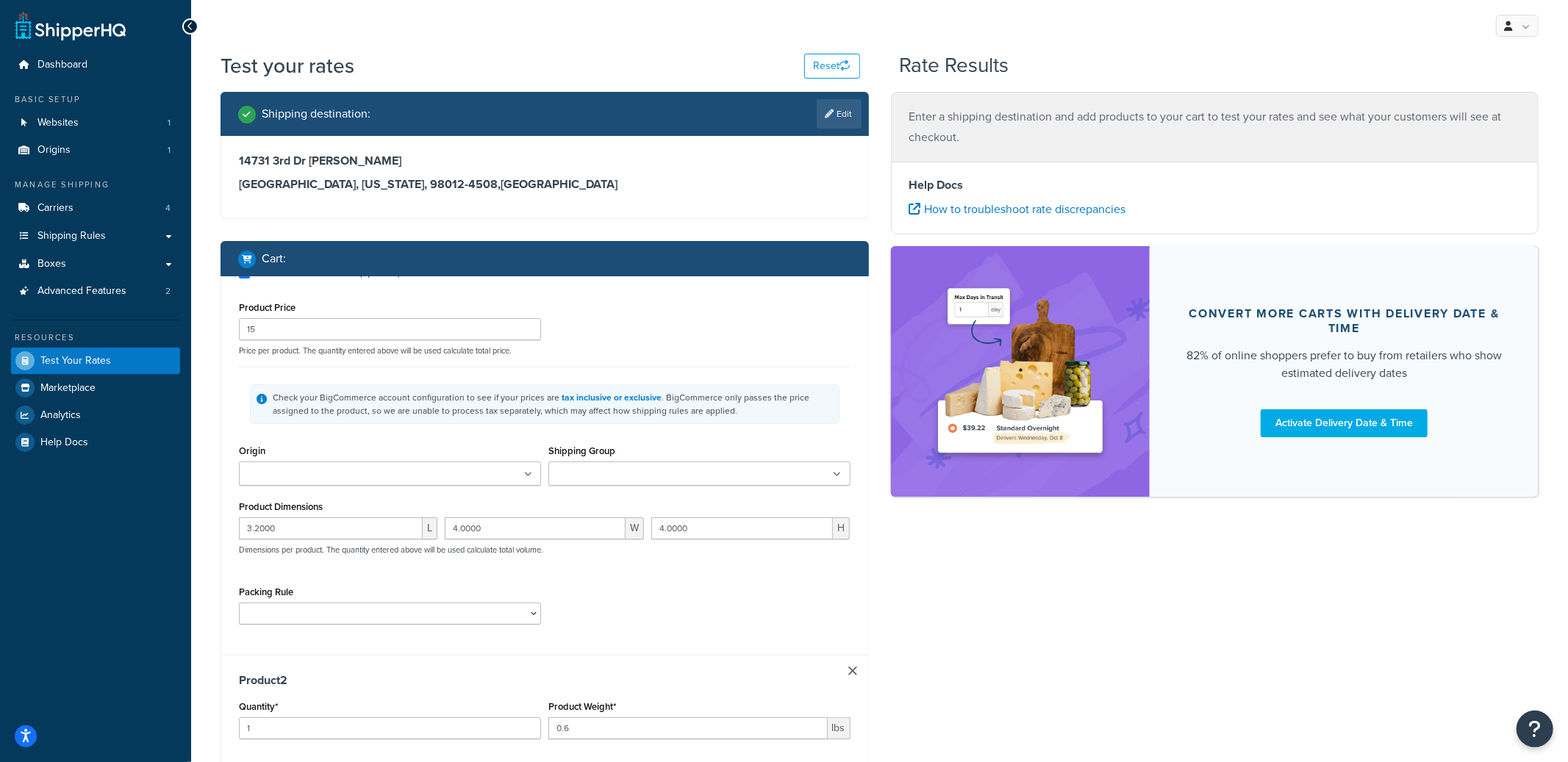
type input "1"
type input "1.41"
type input "40"
type input "8.0000"
type input "6.0000"
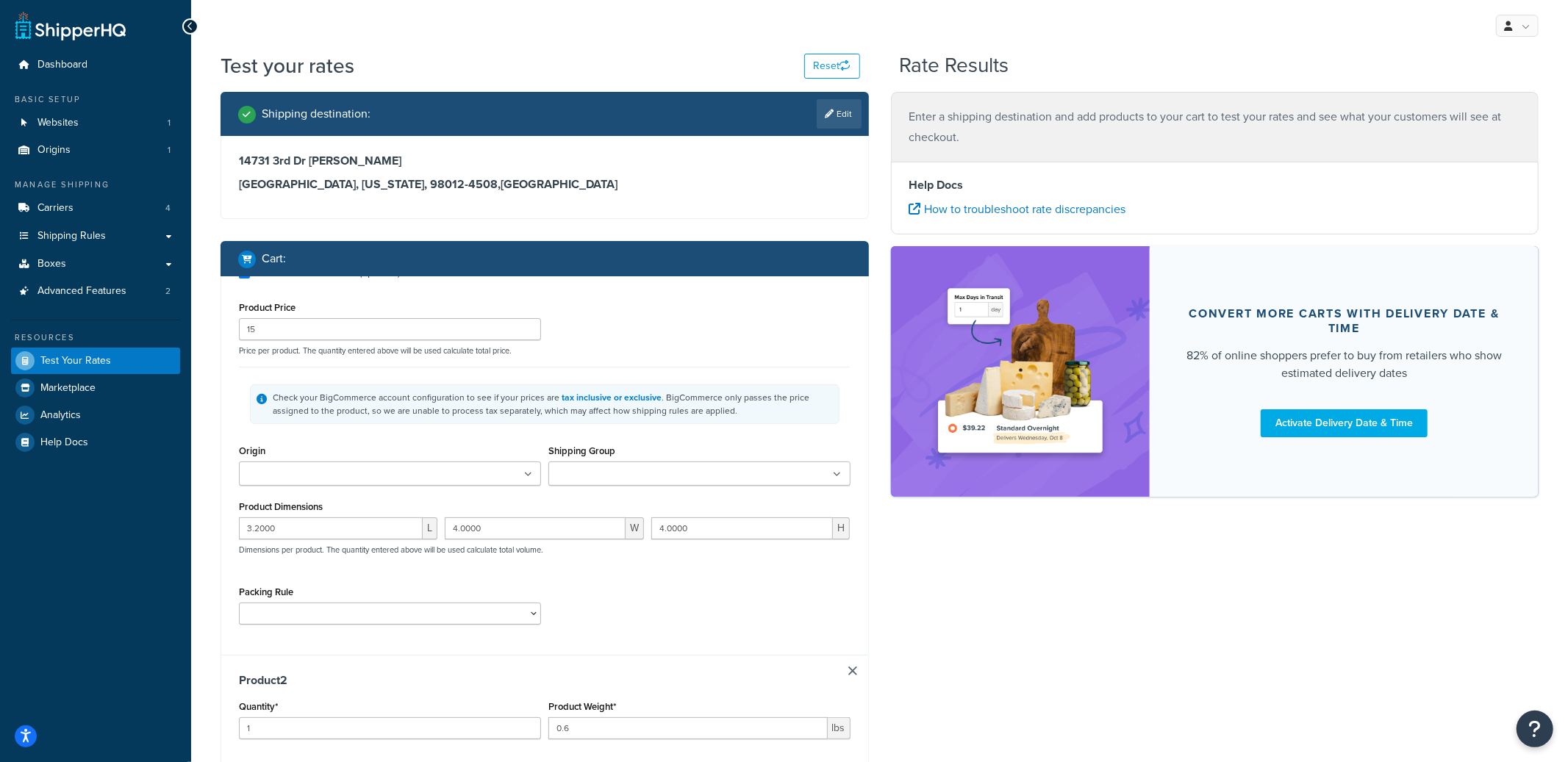
type input "3.0000"
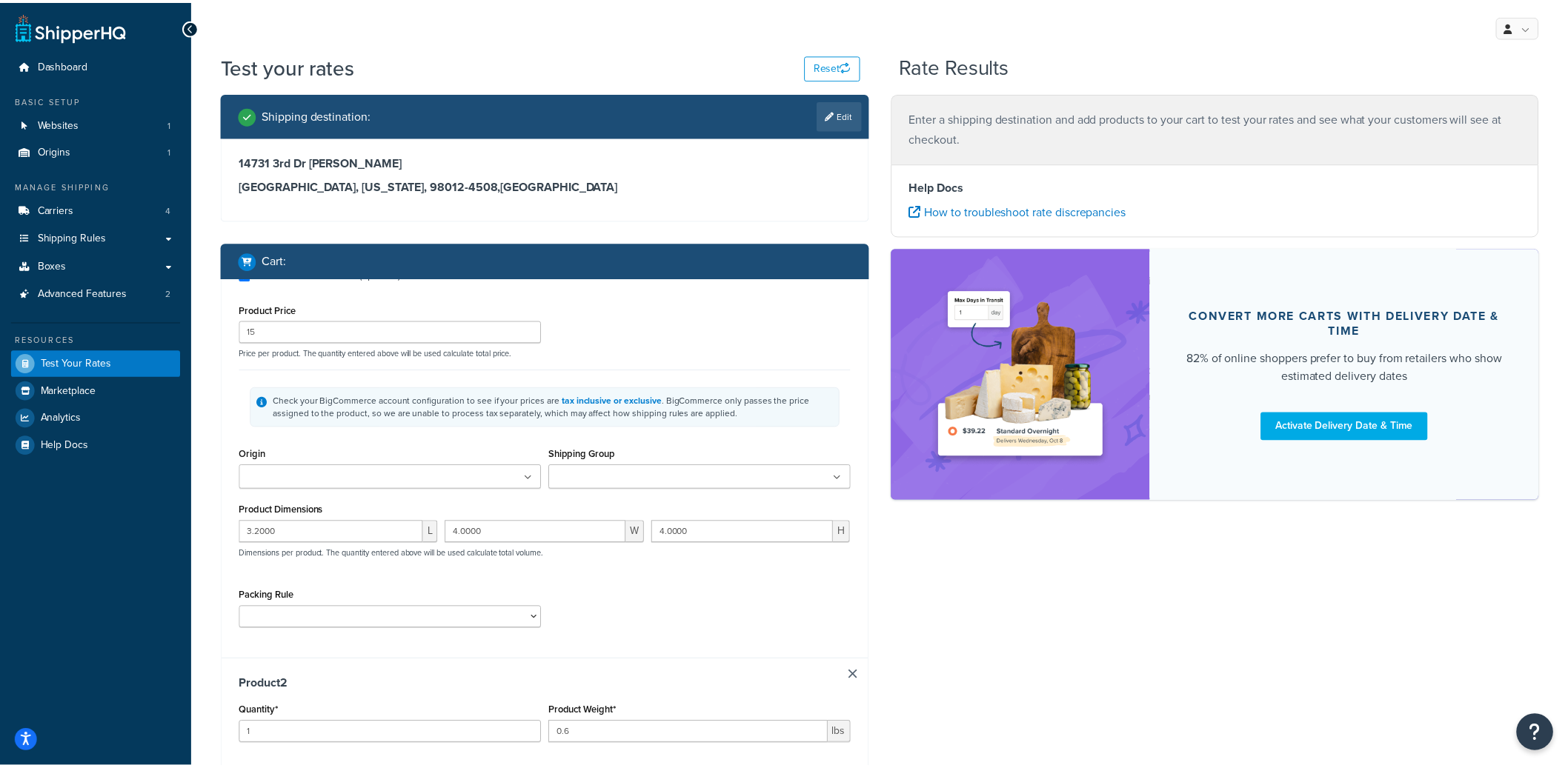
scroll to position [0, 0]
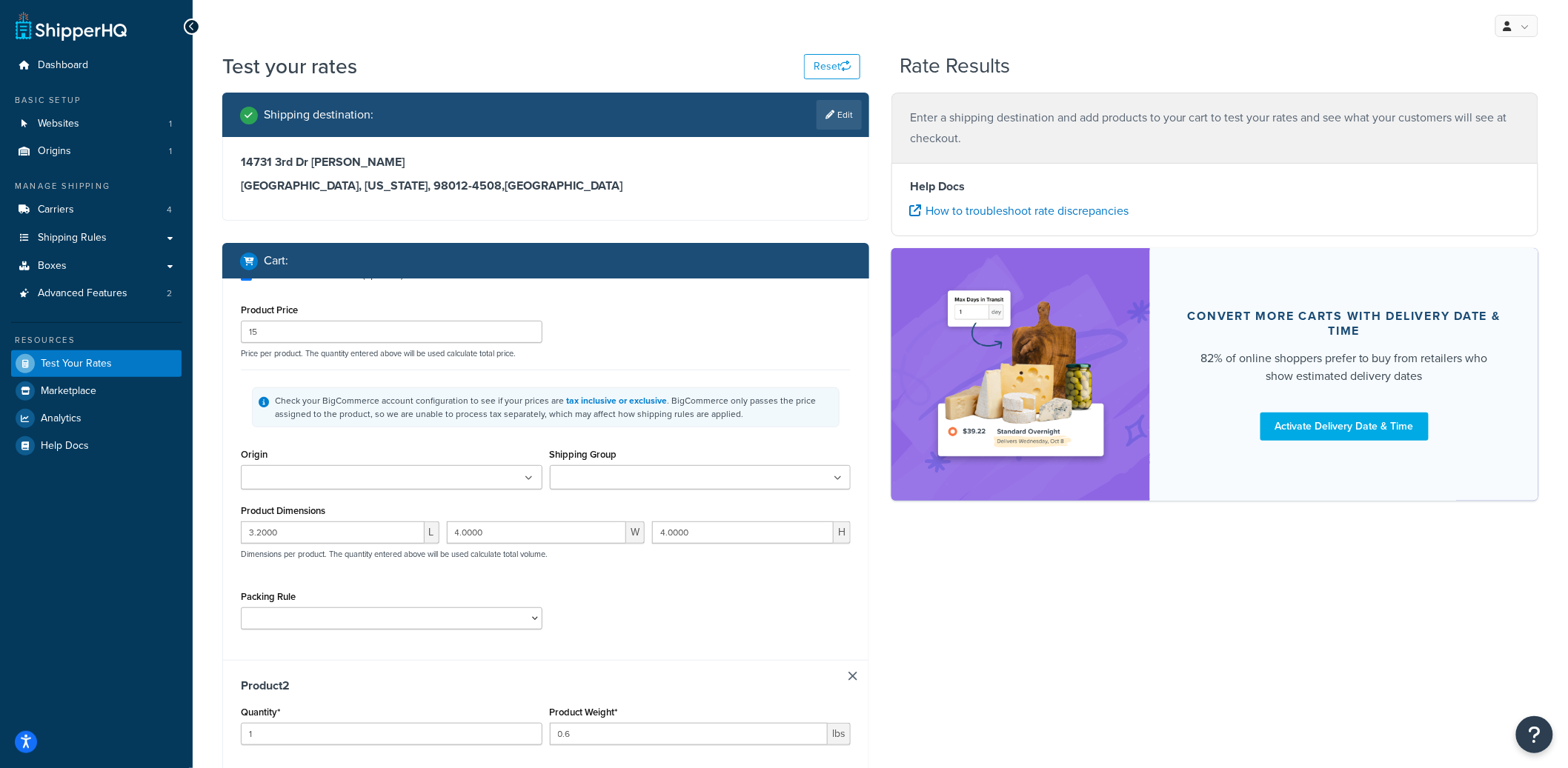
type input "1"
type input "0.3"
type input "12"
type input "2.0000"
type input "5.0000"
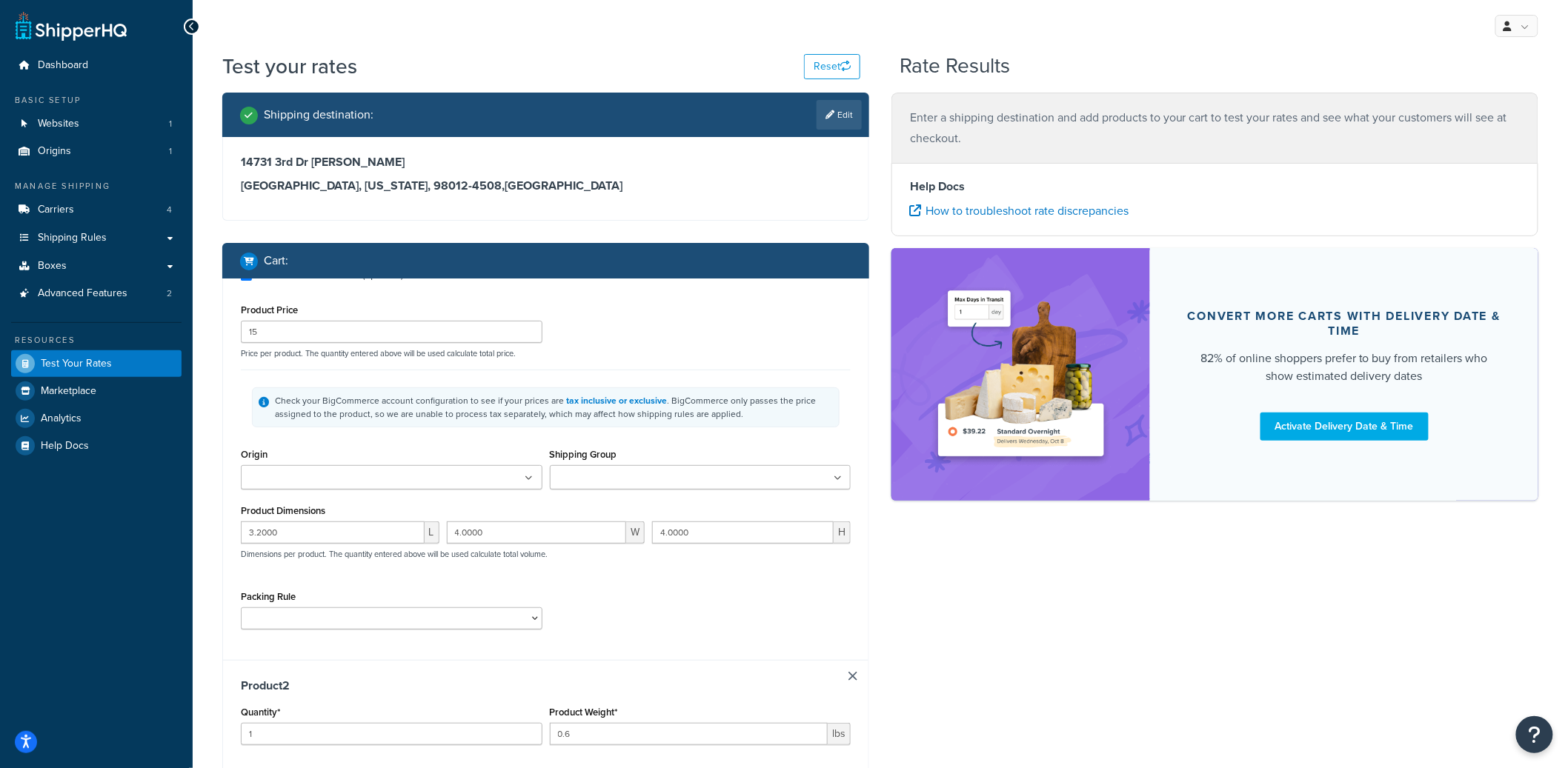
type input "4.0000"
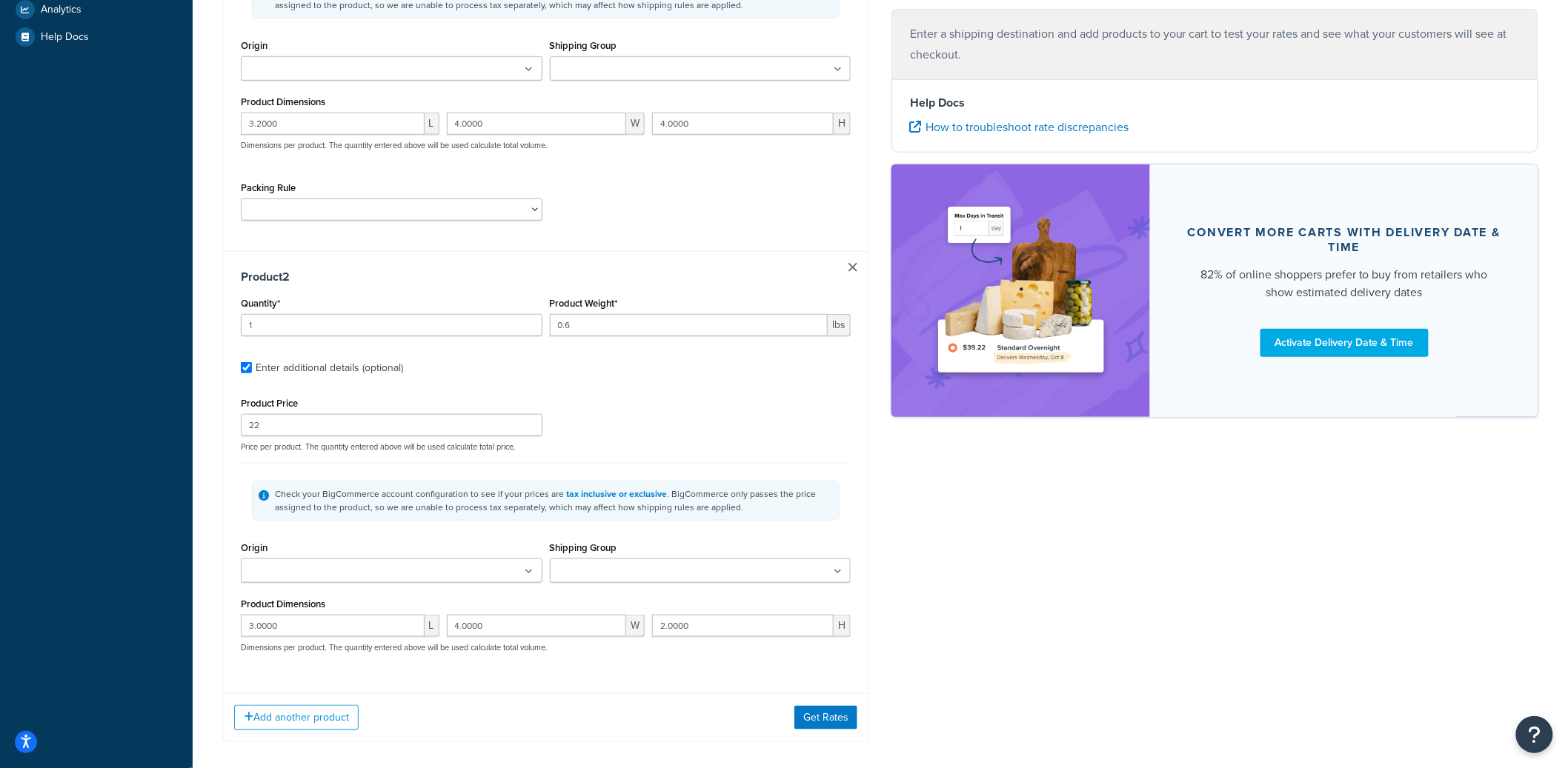
type input "1"
type input "1.2"
type input "140"
type input "14.0000"
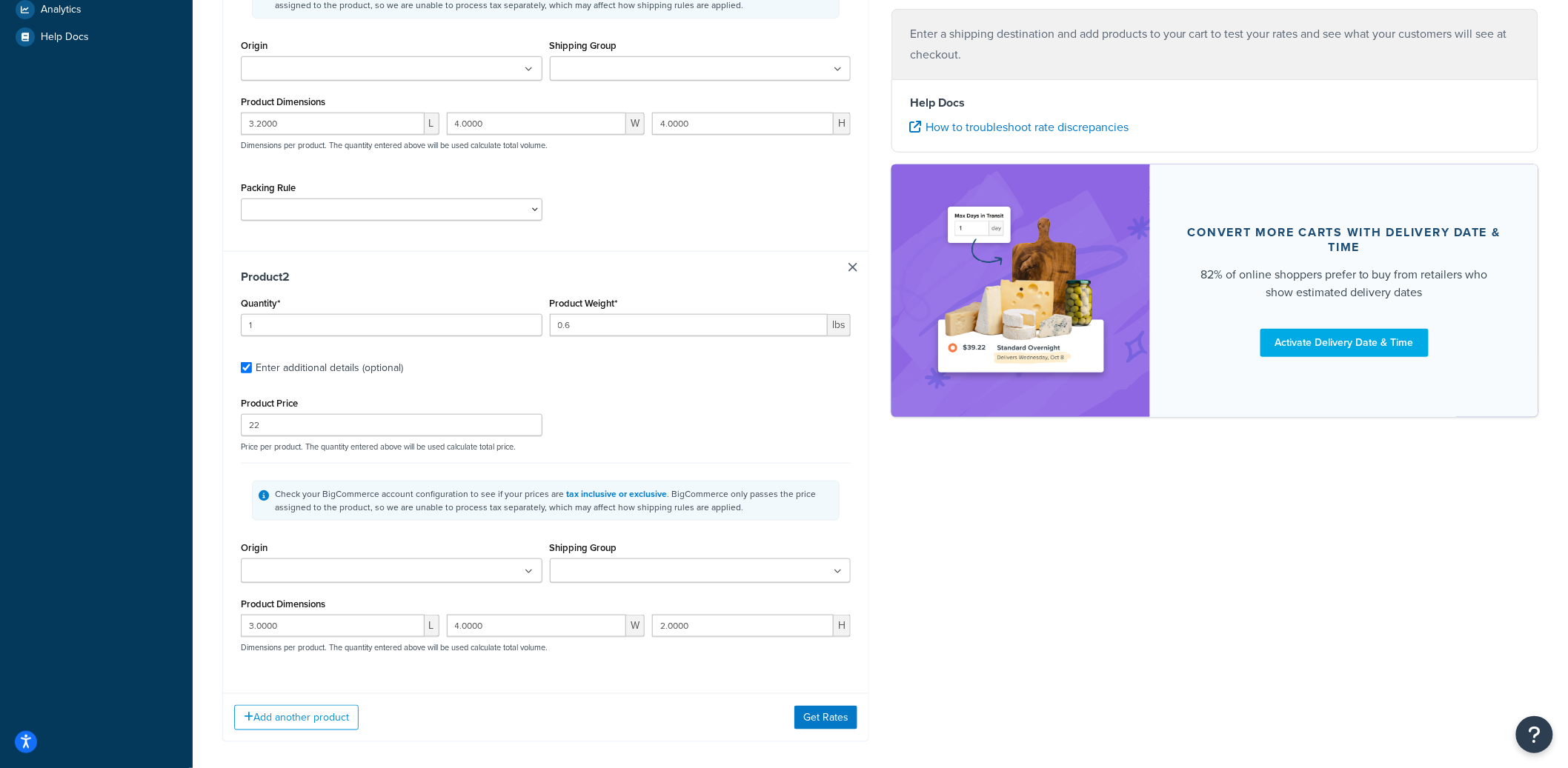
type input "2.0000"
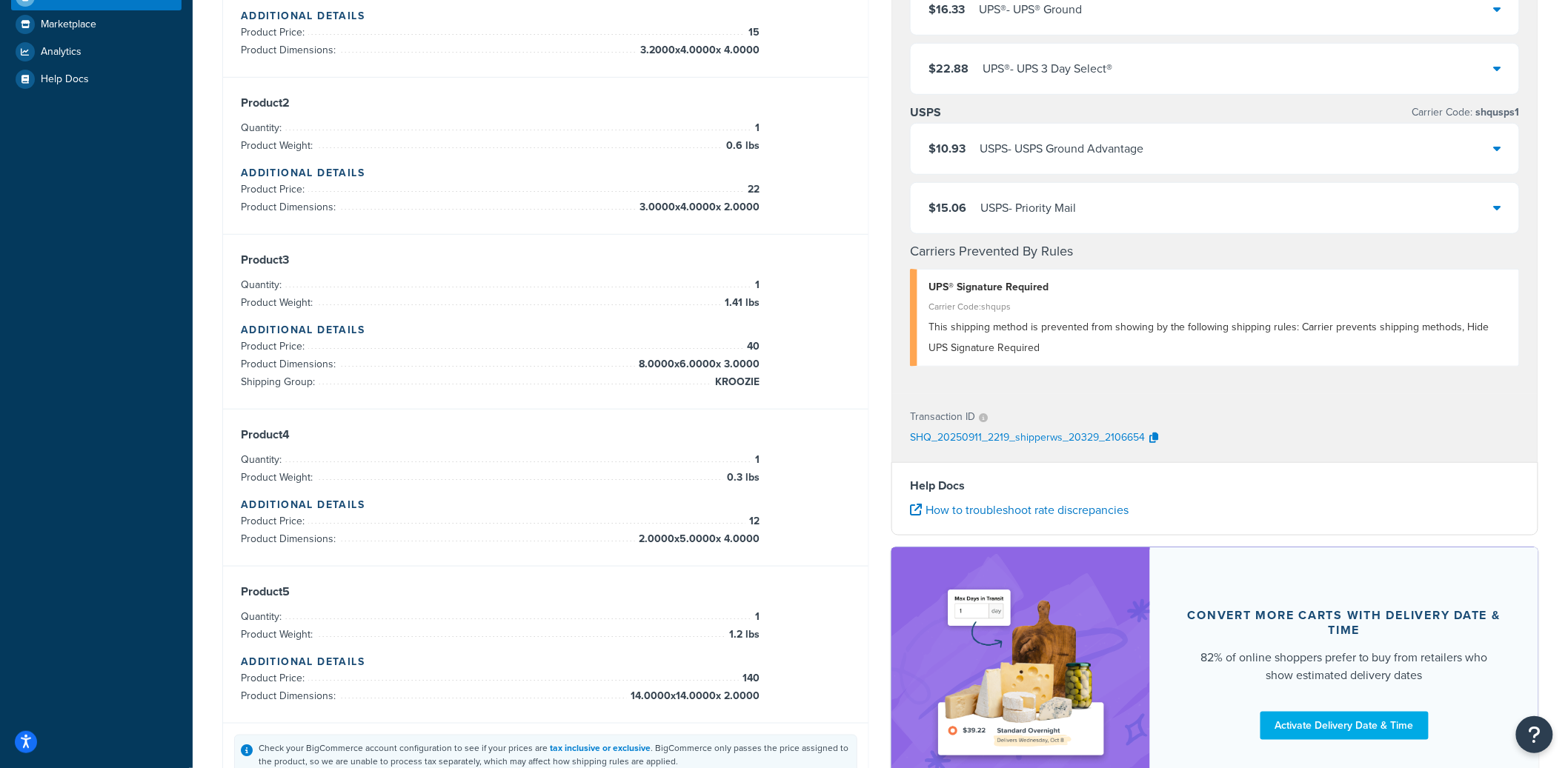
scroll to position [175, 0]
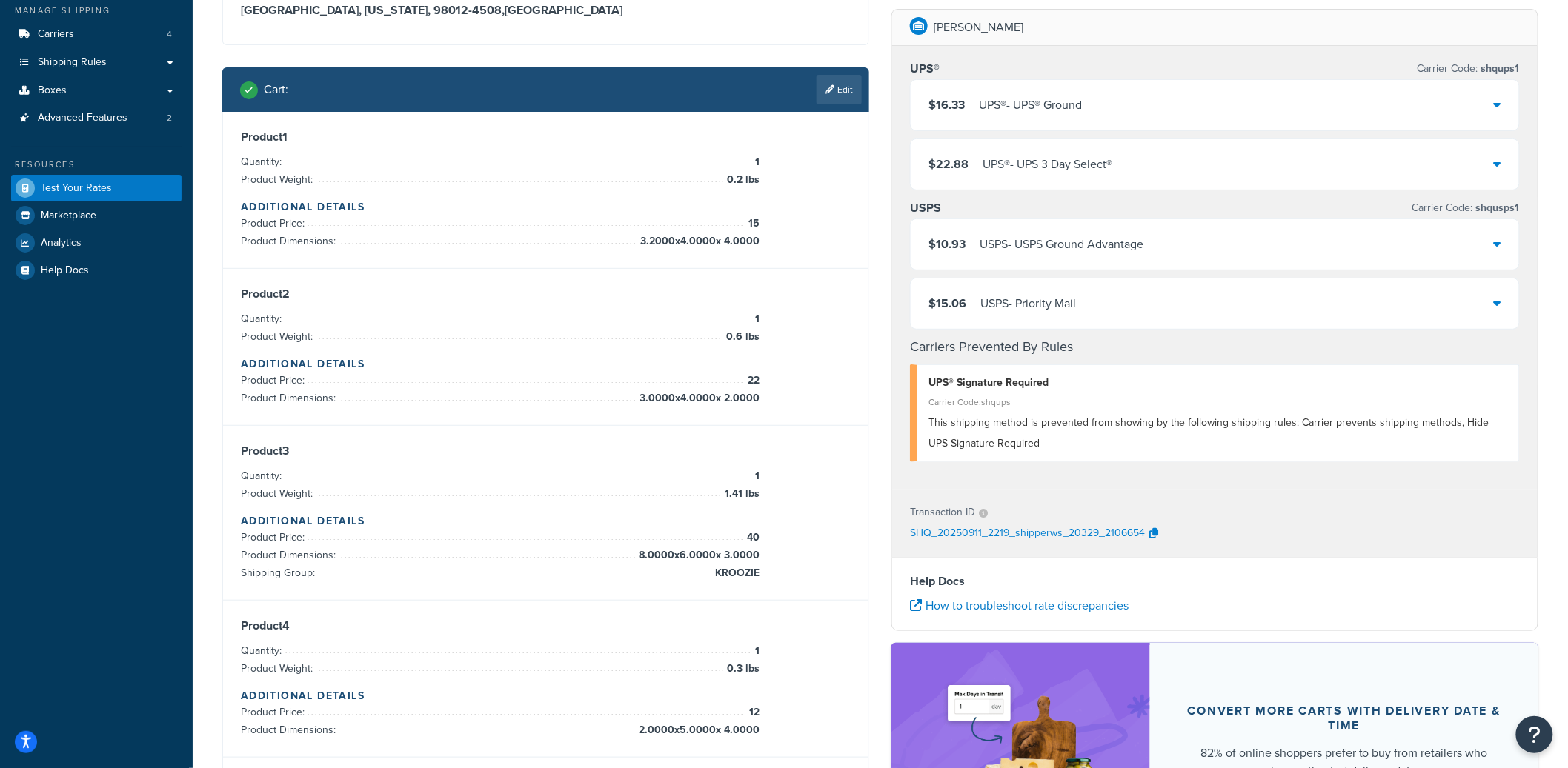
click at [1150, 259] on div "$10.93 USPS - USPS Ground Advantage" at bounding box center [1216, 244] width 609 height 50
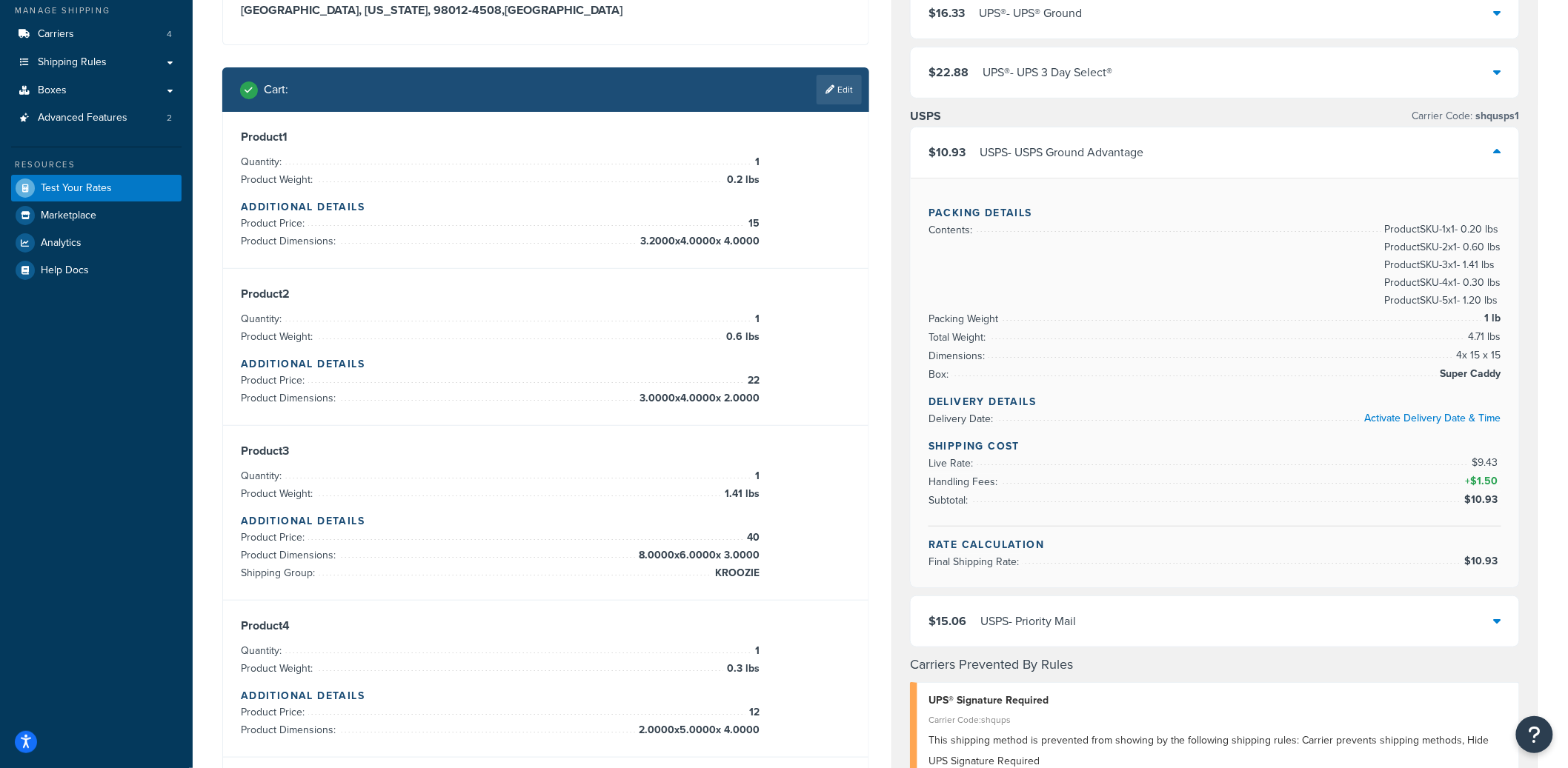
click at [1219, 621] on div "$15.06 USPS - Priority Mail" at bounding box center [1216, 621] width 609 height 50
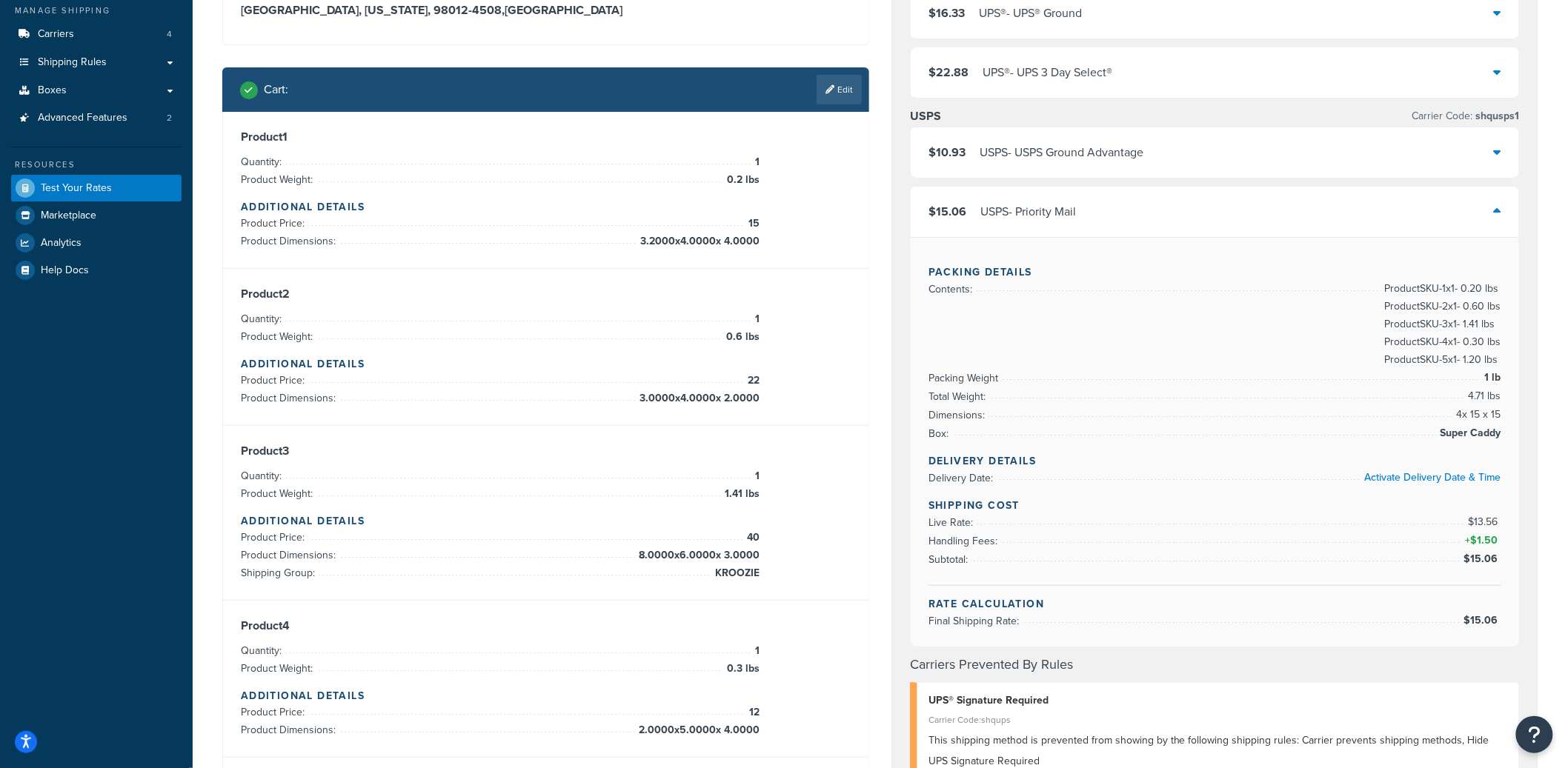
click at [1110, 220] on div "$15.06 USPS - Priority Mail" at bounding box center [1216, 211] width 609 height 50
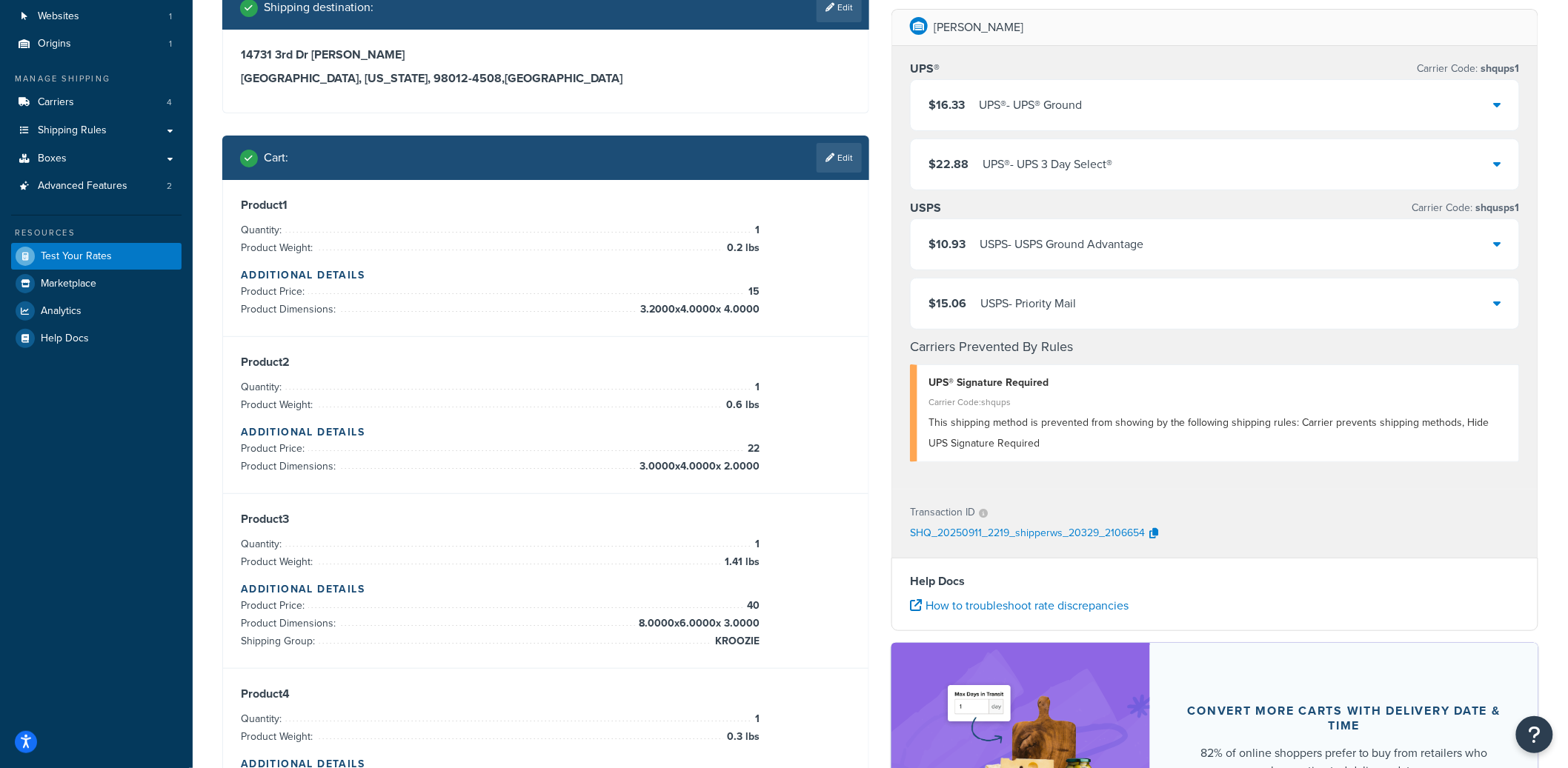
scroll to position [107, 0]
click at [1213, 116] on div "$16.33 UPS® - UPS® Ground" at bounding box center [1216, 105] width 609 height 50
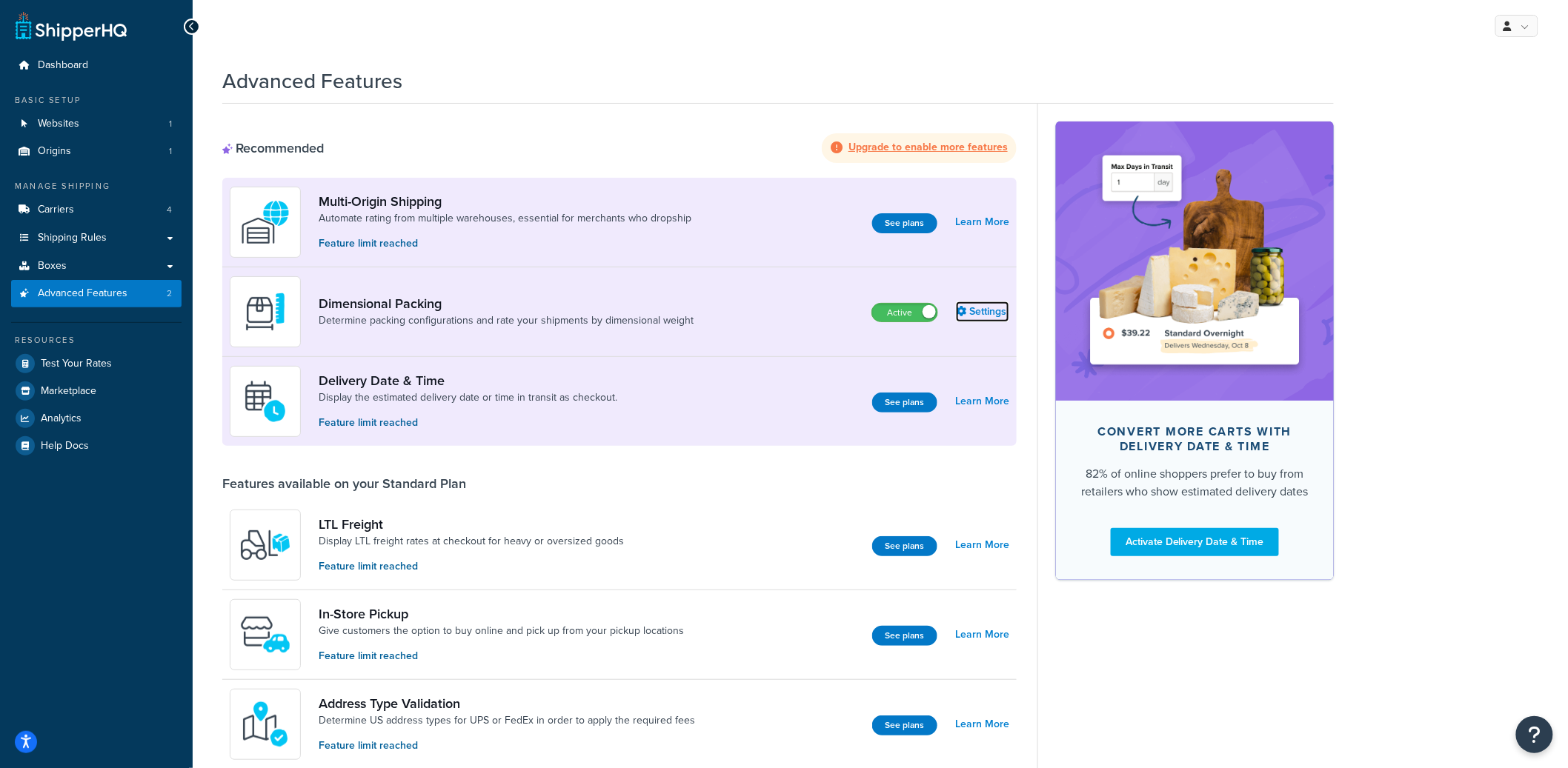
click at [976, 313] on link "Settings" at bounding box center [983, 311] width 54 height 21
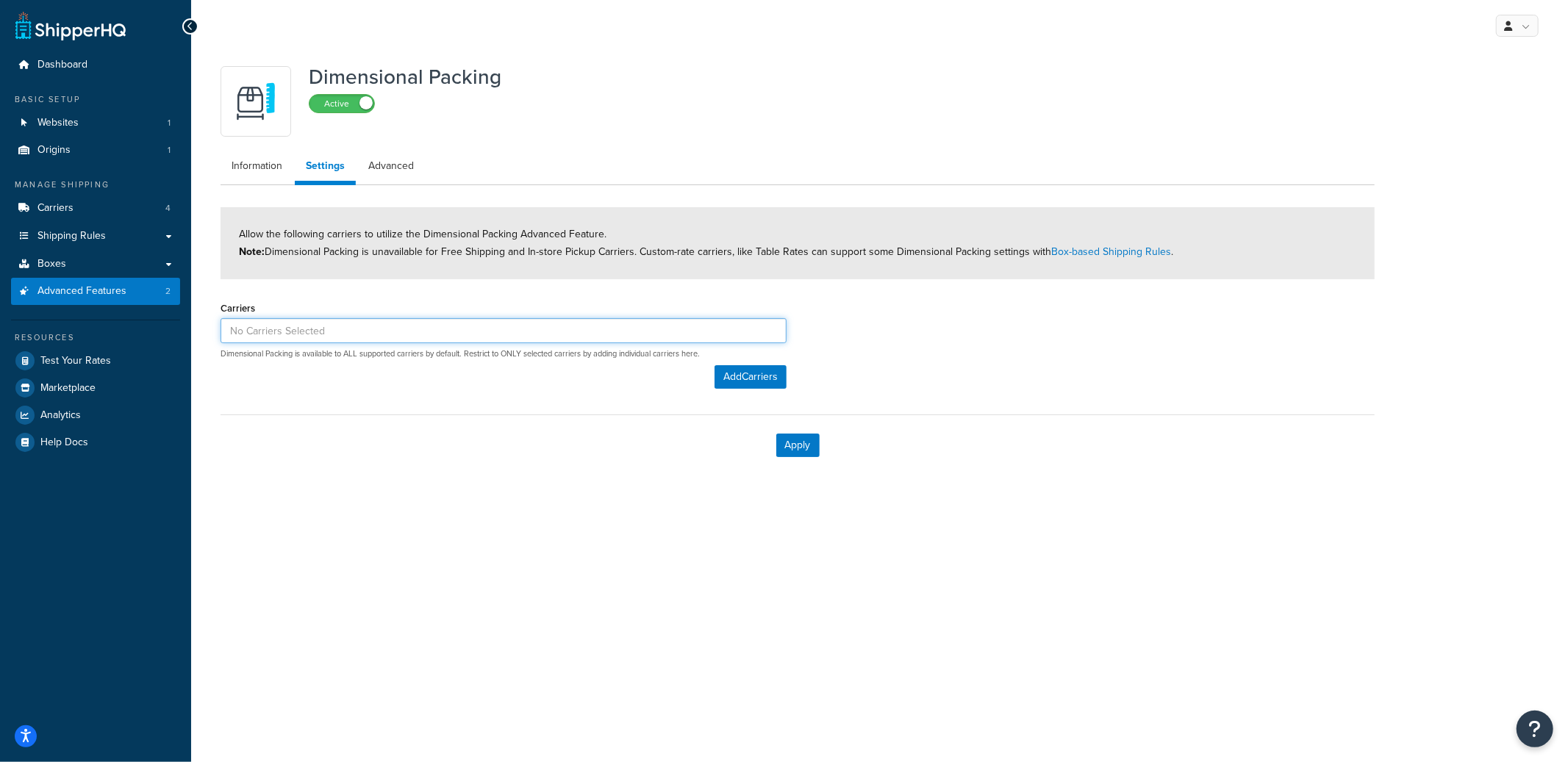
click at [353, 336] on input at bounding box center [503, 331] width 566 height 25
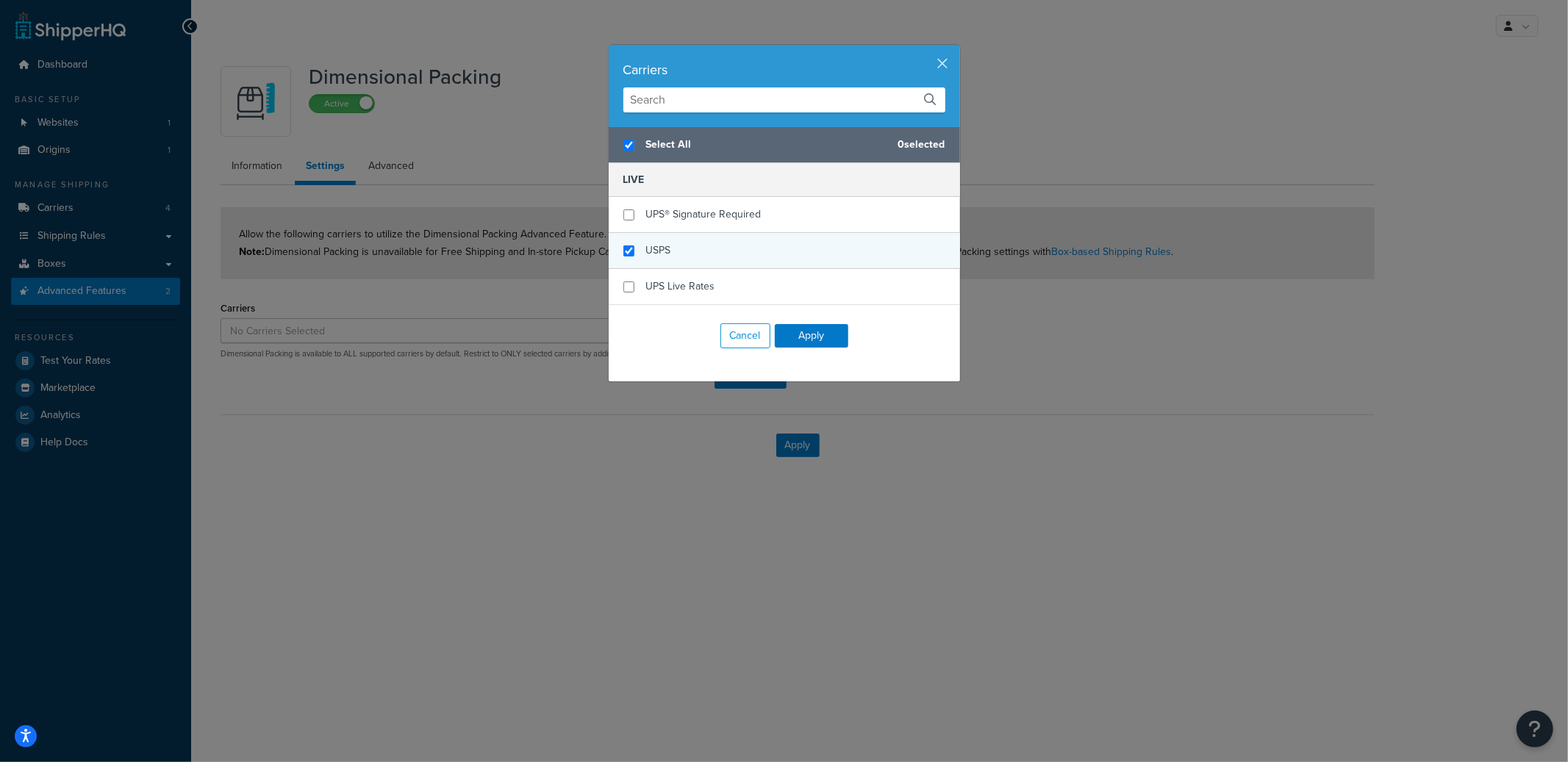
checkbox input "true"
click at [678, 252] on div "USPS" at bounding box center [784, 250] width 351 height 36
click at [817, 334] on button "Apply" at bounding box center [812, 336] width 74 height 23
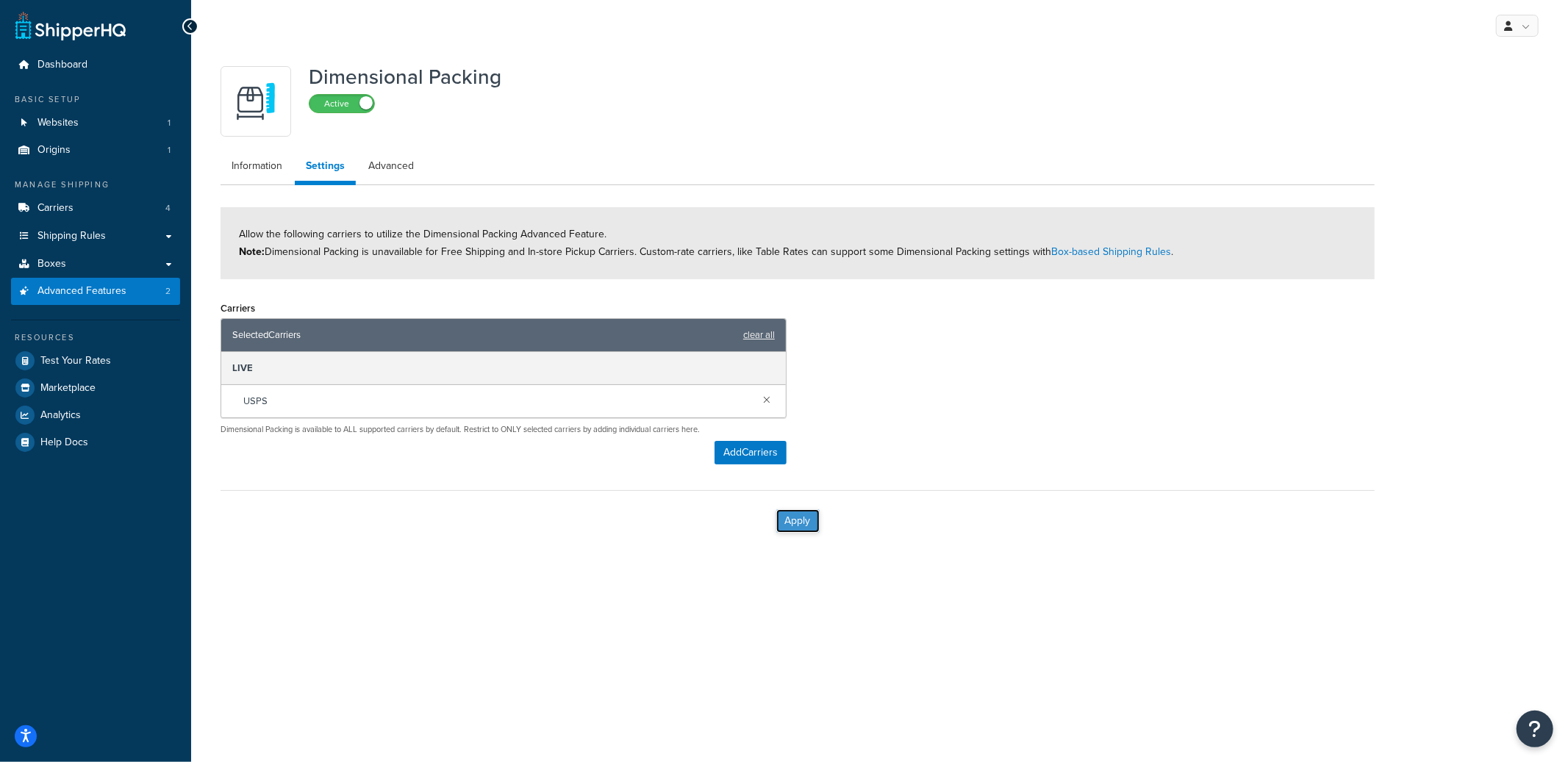
click at [797, 518] on button "Apply" at bounding box center [798, 521] width 44 height 23
click at [763, 435] on div "Carriers Selected Carriers clear all LIVE USPS Dimensional Packing is available…" at bounding box center [503, 367] width 566 height 138
click at [770, 402] on link at bounding box center [767, 399] width 17 height 17
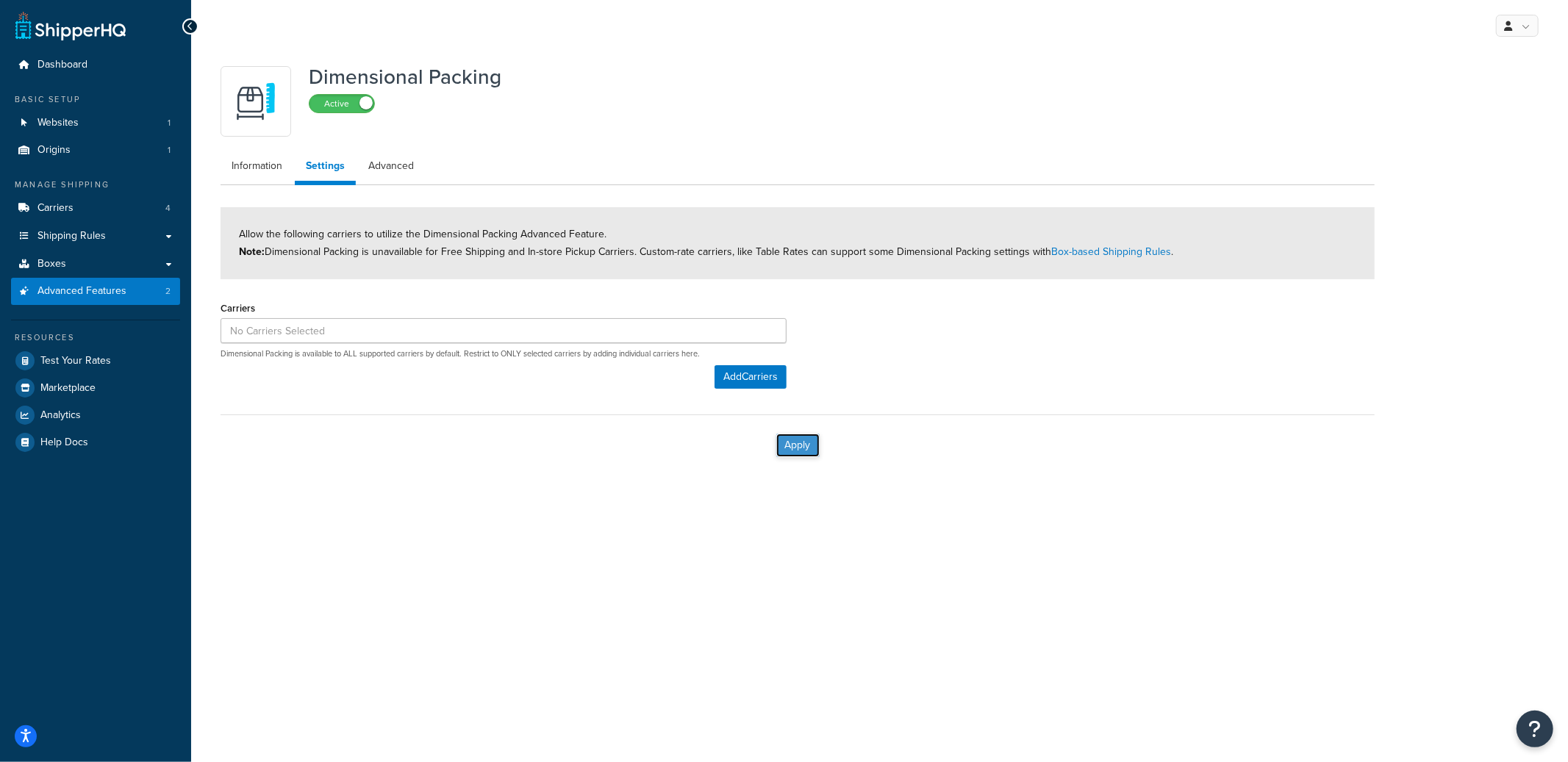
click at [806, 449] on button "Apply" at bounding box center [798, 446] width 44 height 23
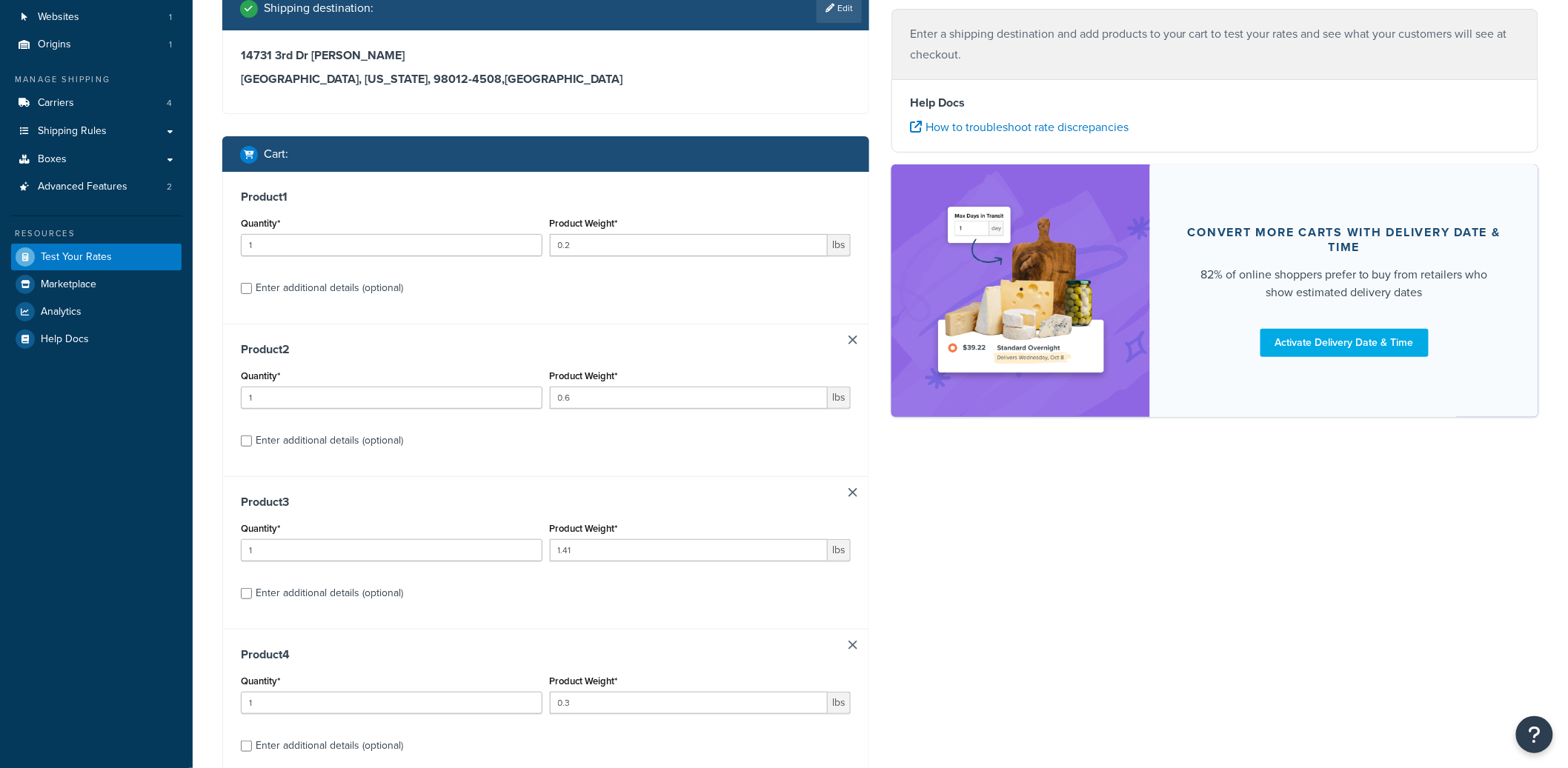
scroll to position [107, 0]
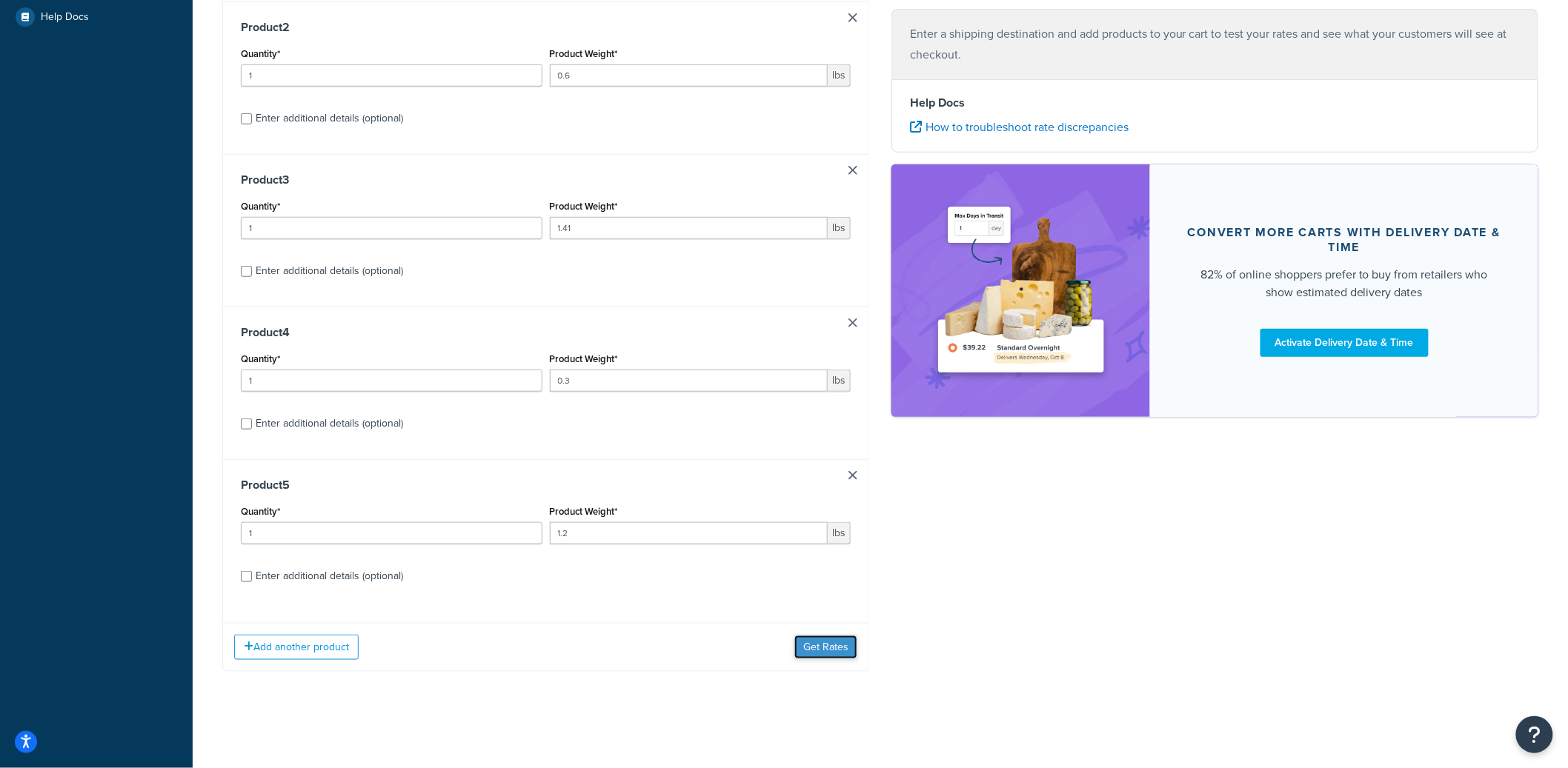
click at [838, 647] on button "Get Rates" at bounding box center [826, 648] width 63 height 23
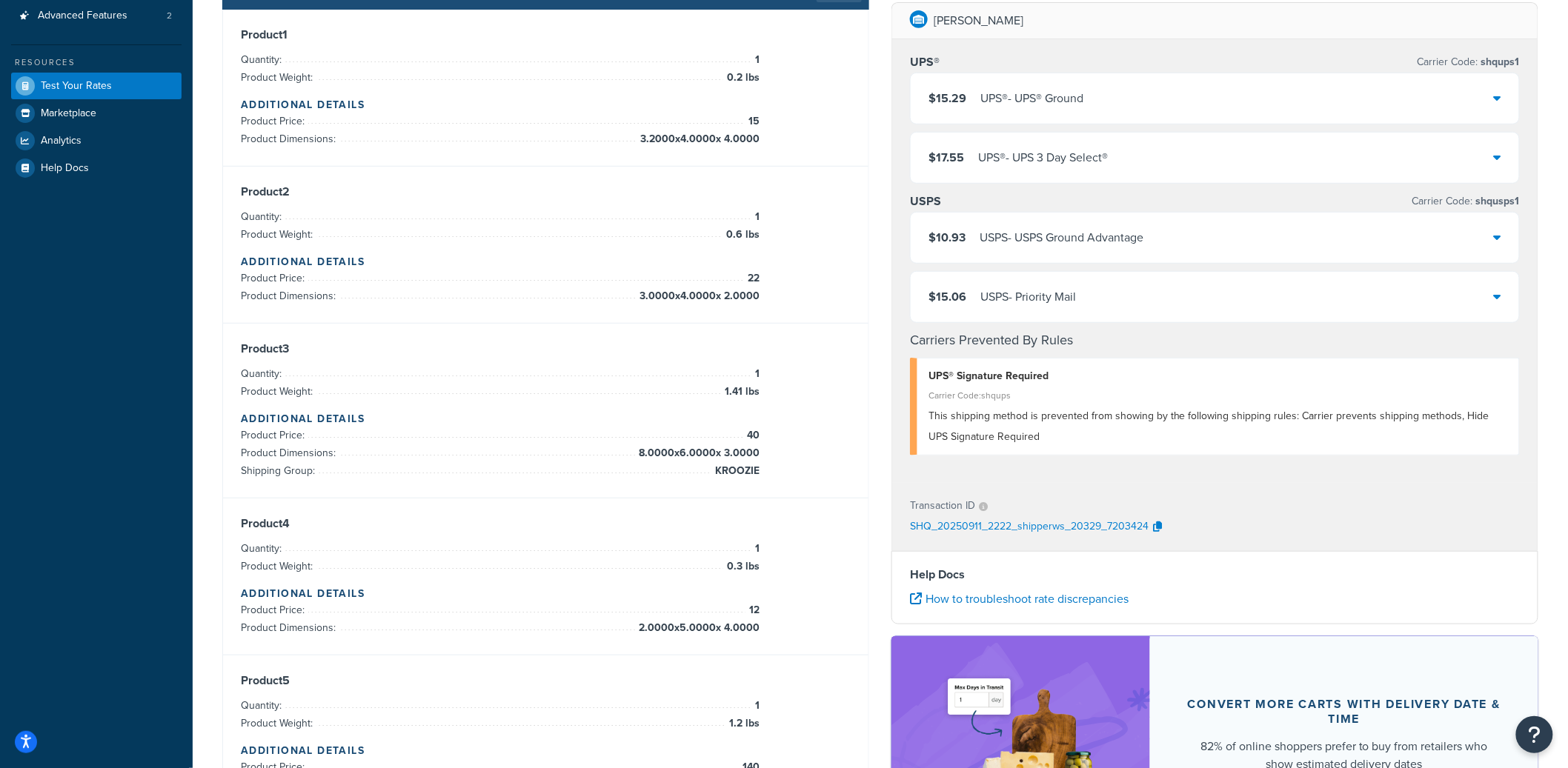
scroll to position [268, 0]
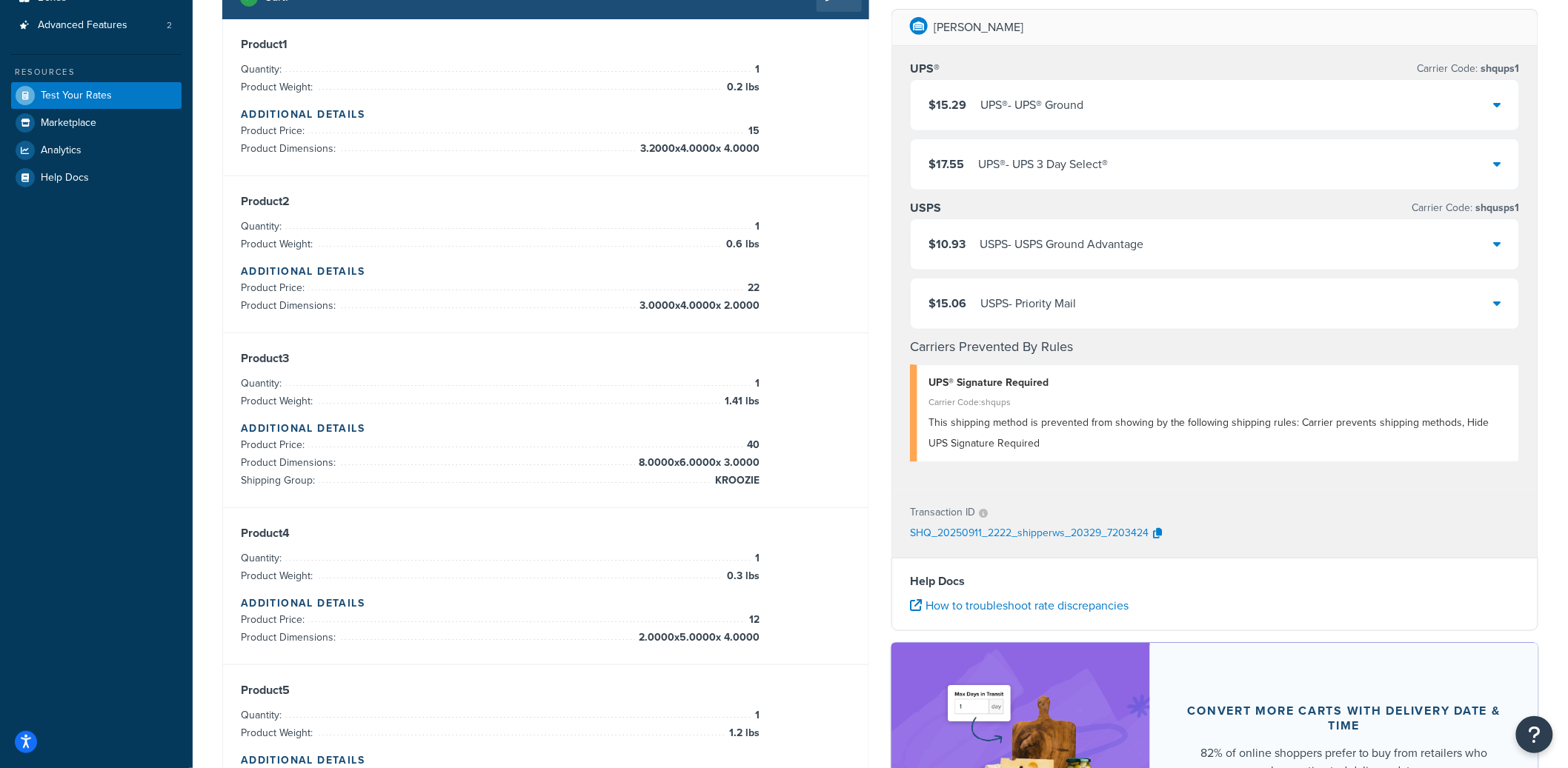
click at [1074, 112] on div "UPS® - UPS® Ground" at bounding box center [1032, 105] width 103 height 21
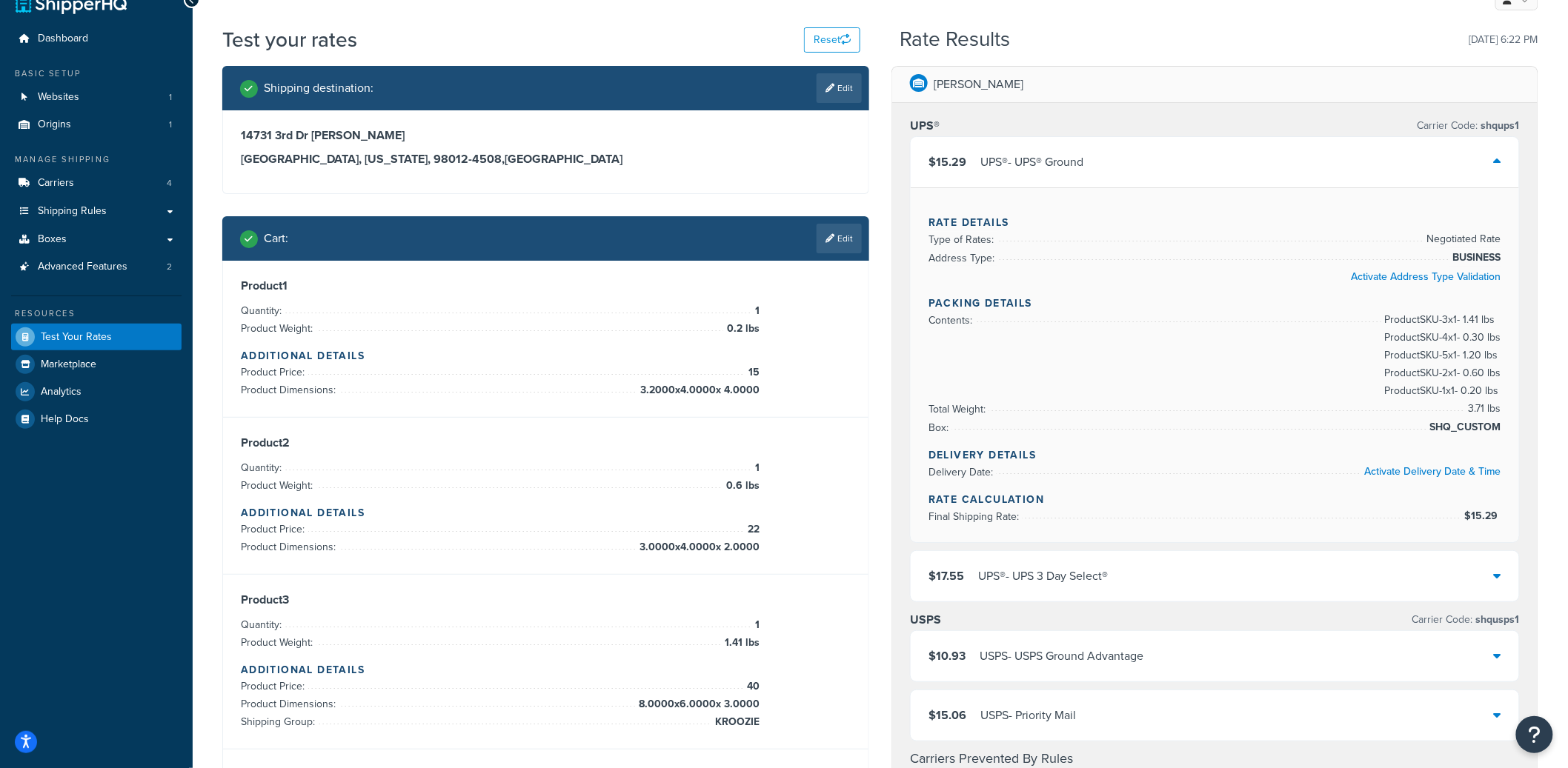
scroll to position [0, 0]
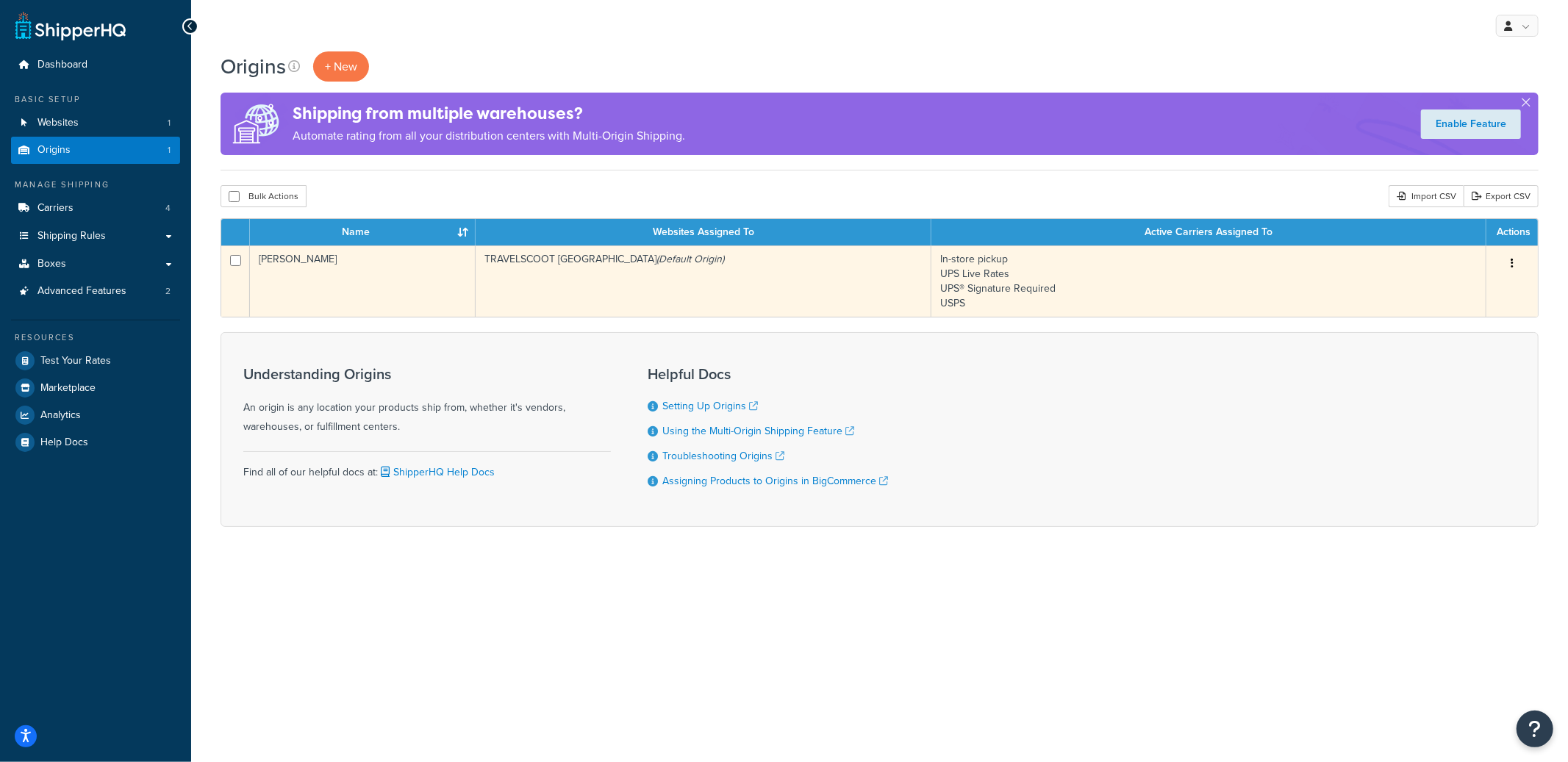
click at [553, 249] on td "TRAVELSCOOT [GEOGRAPHIC_DATA] (Default Origin)" at bounding box center [704, 281] width 456 height 71
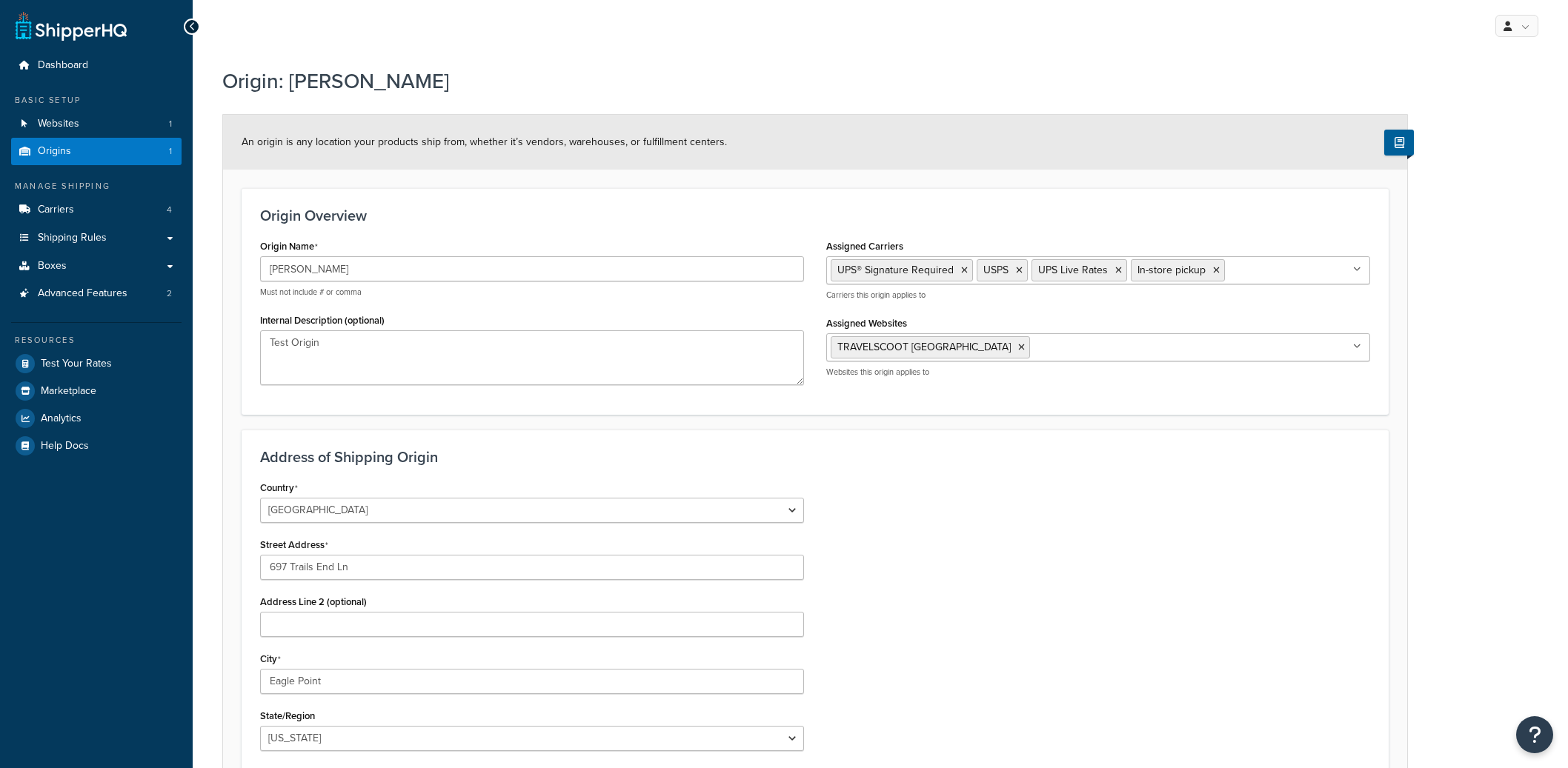
select select "37"
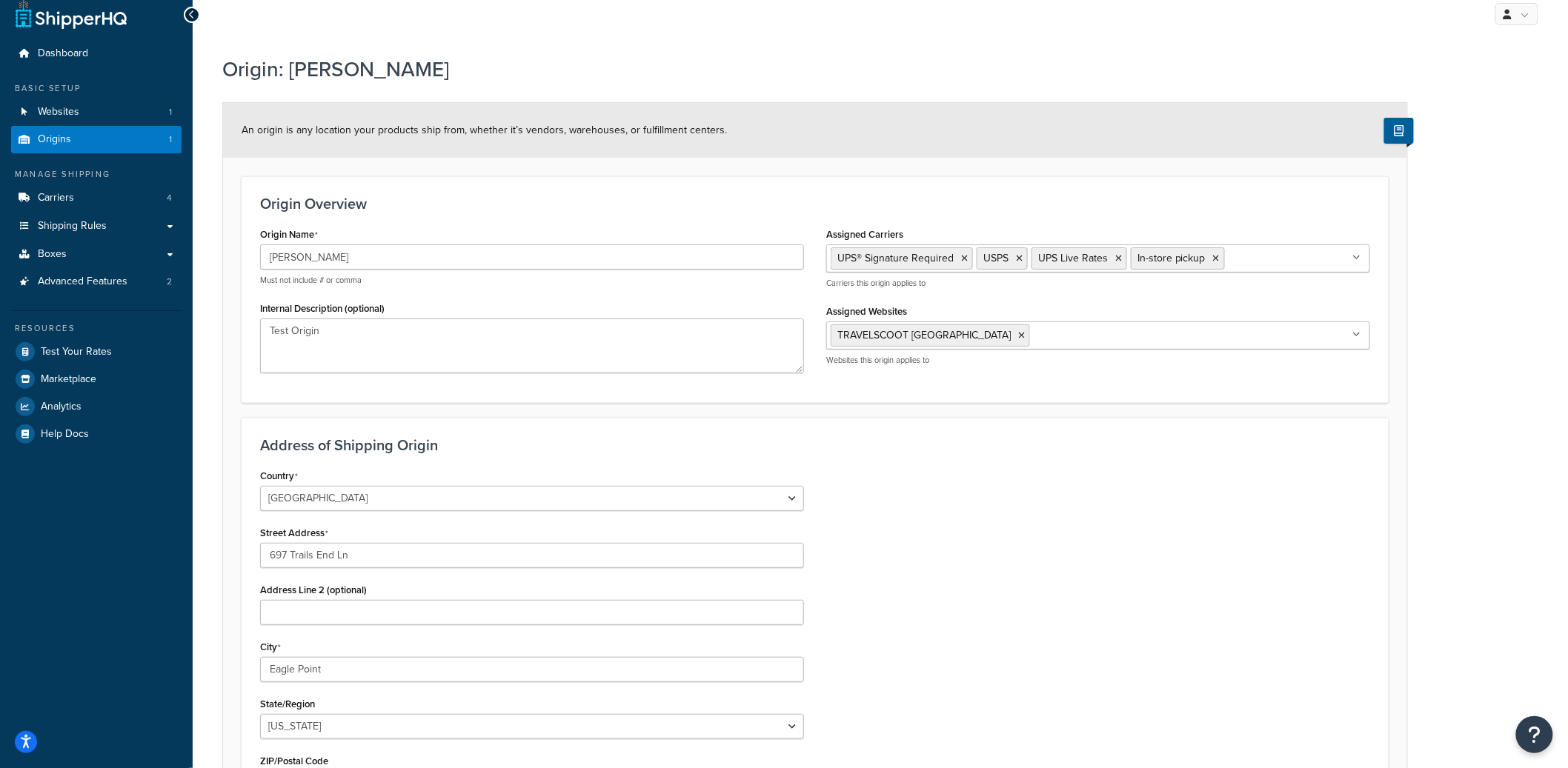
scroll to position [90, 0]
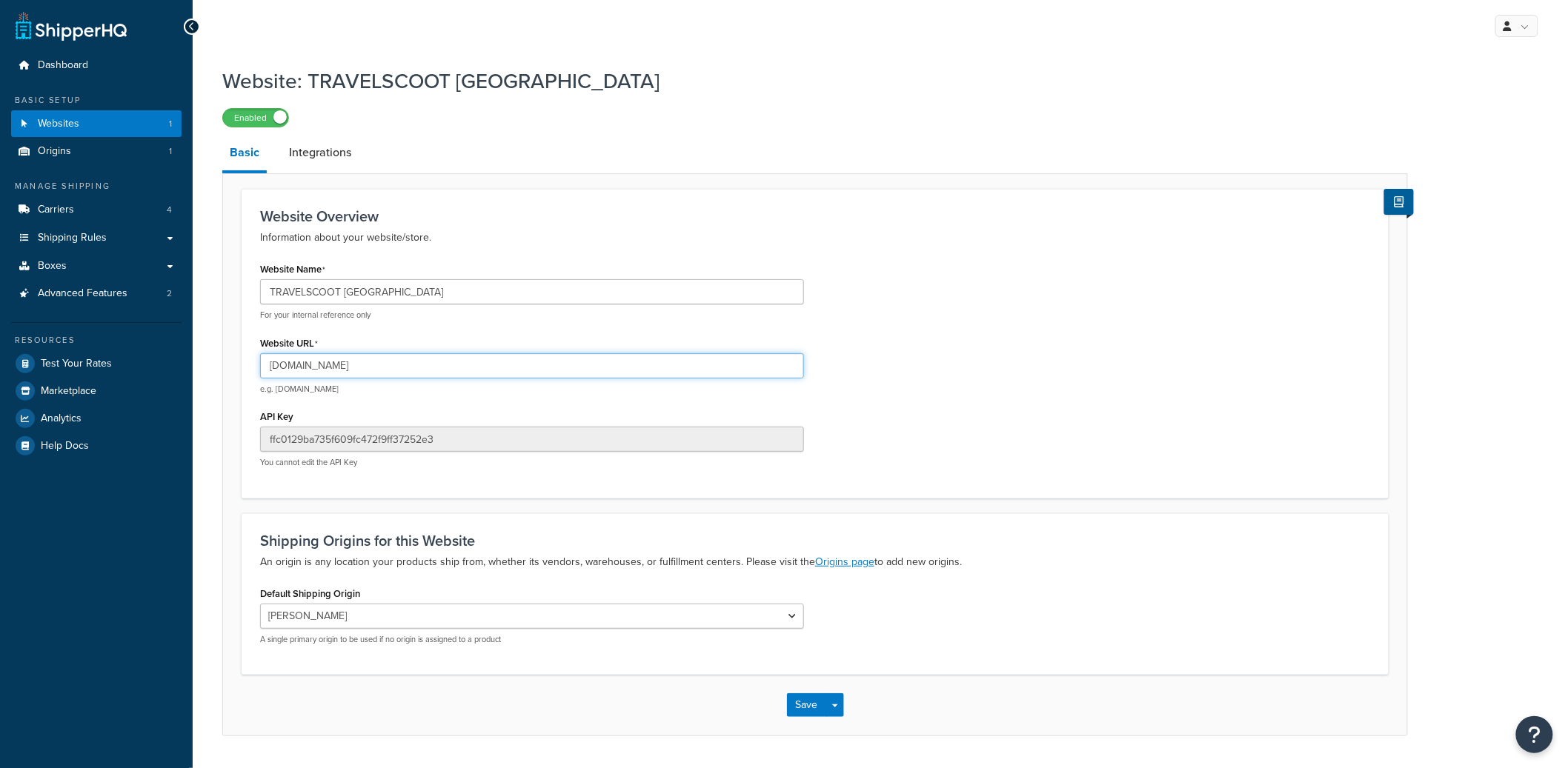
click at [352, 361] on input "travelscoot-usa.mybigcommerce.com" at bounding box center [532, 366] width 544 height 25
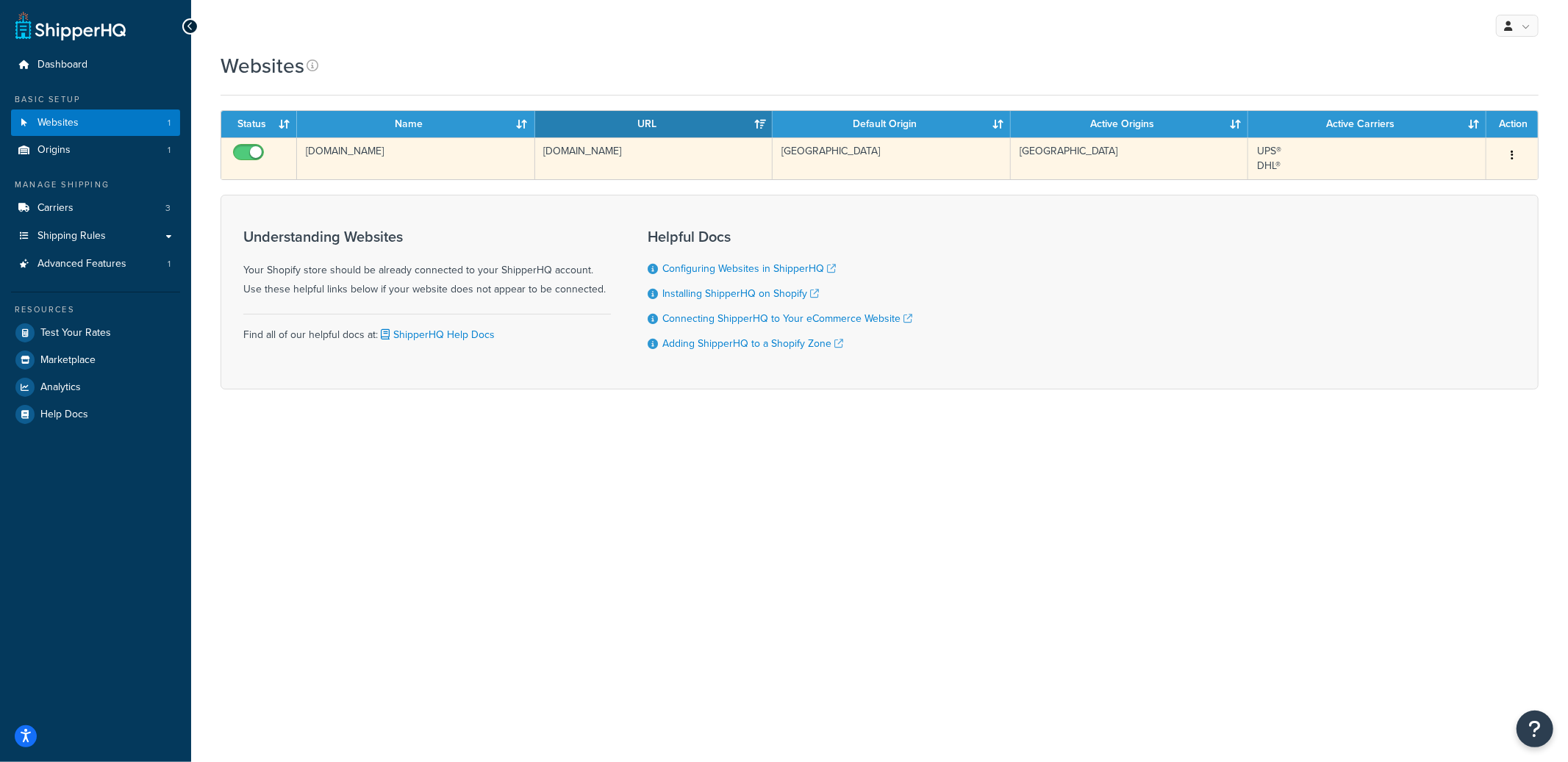
click at [429, 154] on td "[DOMAIN_NAME]" at bounding box center [416, 158] width 238 height 42
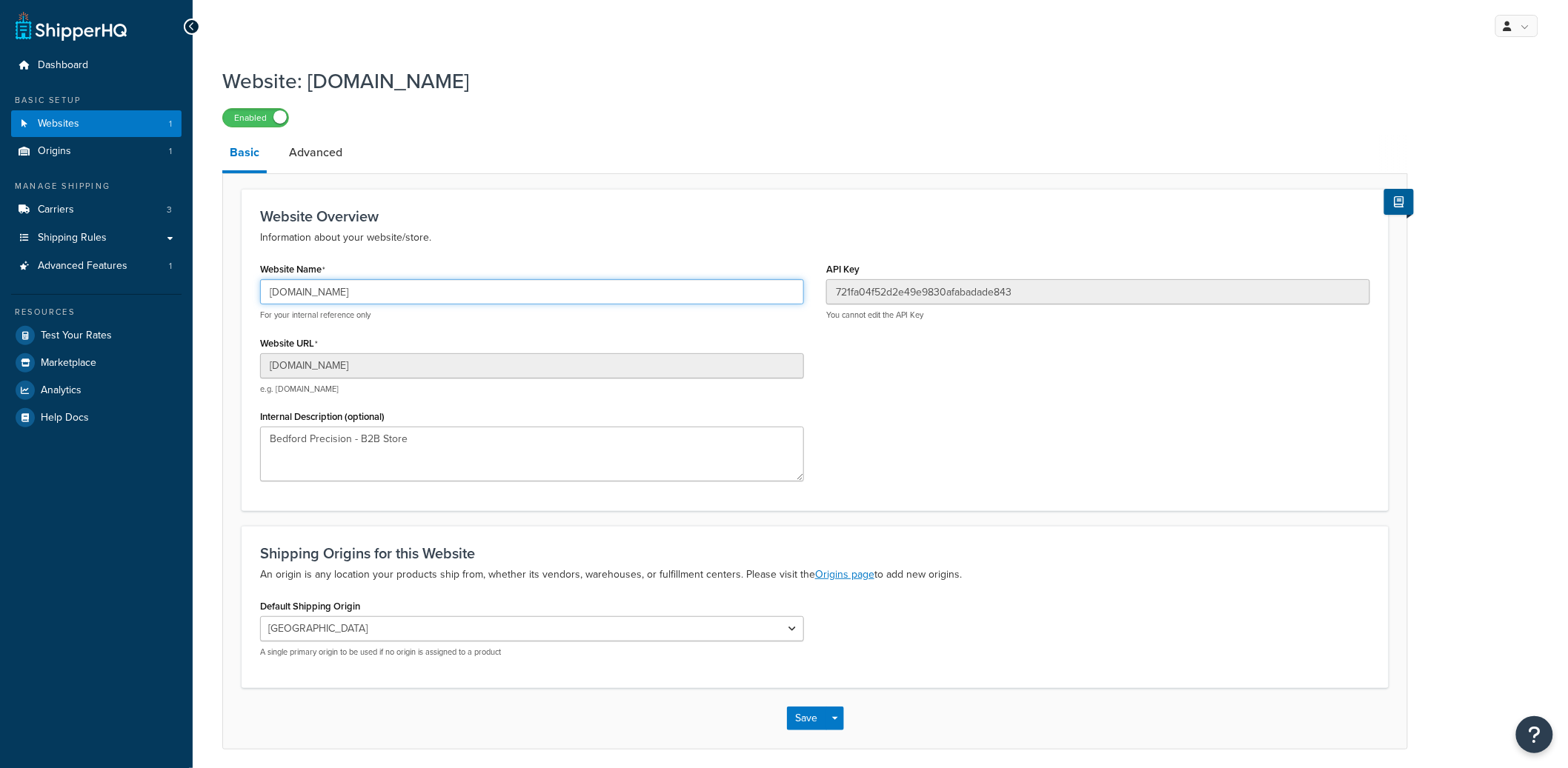
click at [346, 294] on input "[DOMAIN_NAME]" at bounding box center [532, 293] width 544 height 25
click at [343, 287] on input "[DOMAIN_NAME]" at bounding box center [532, 293] width 544 height 25
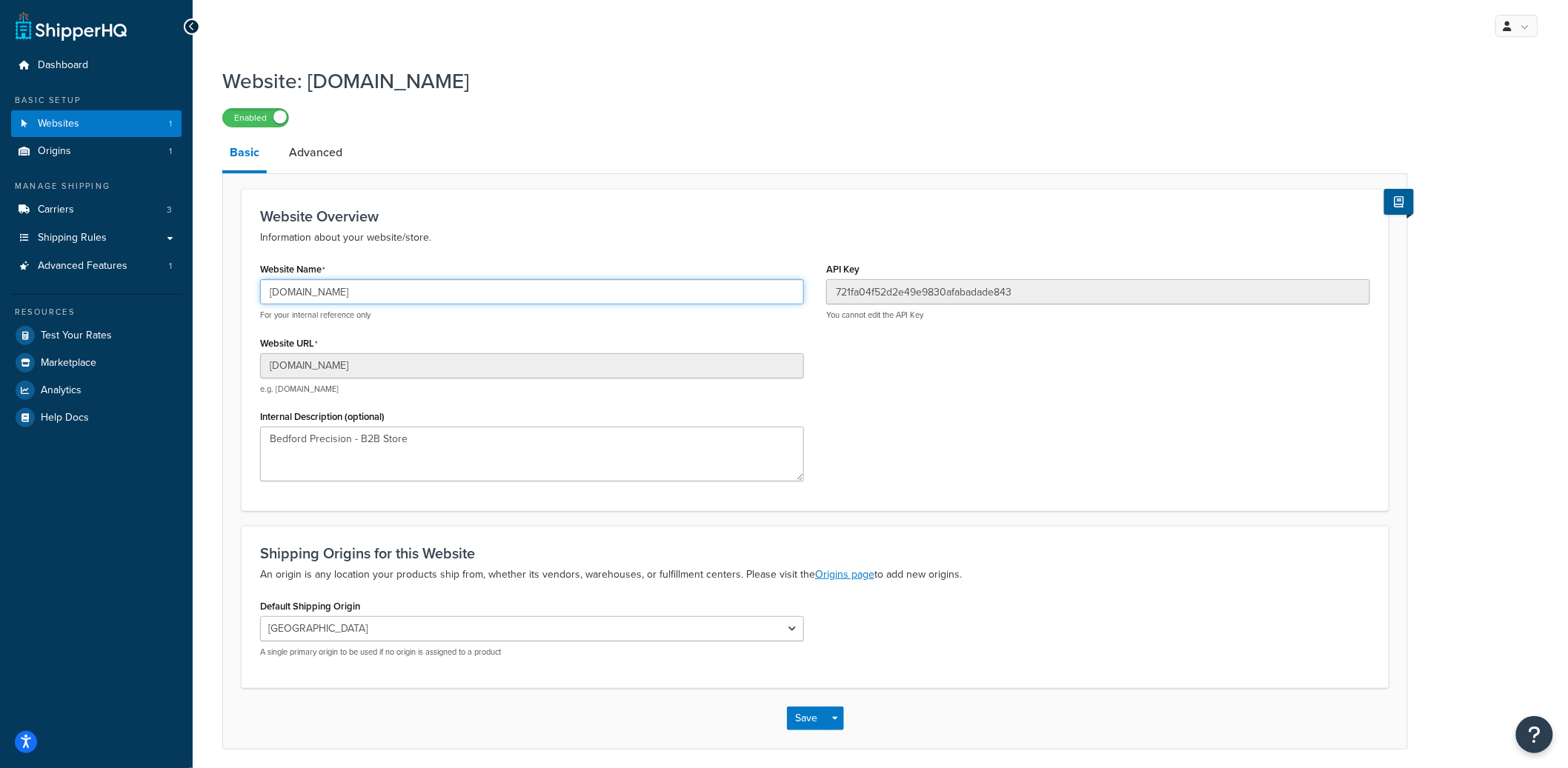
click at [343, 287] on input "r55ija-cf.myshopify.com" at bounding box center [532, 293] width 544 height 25
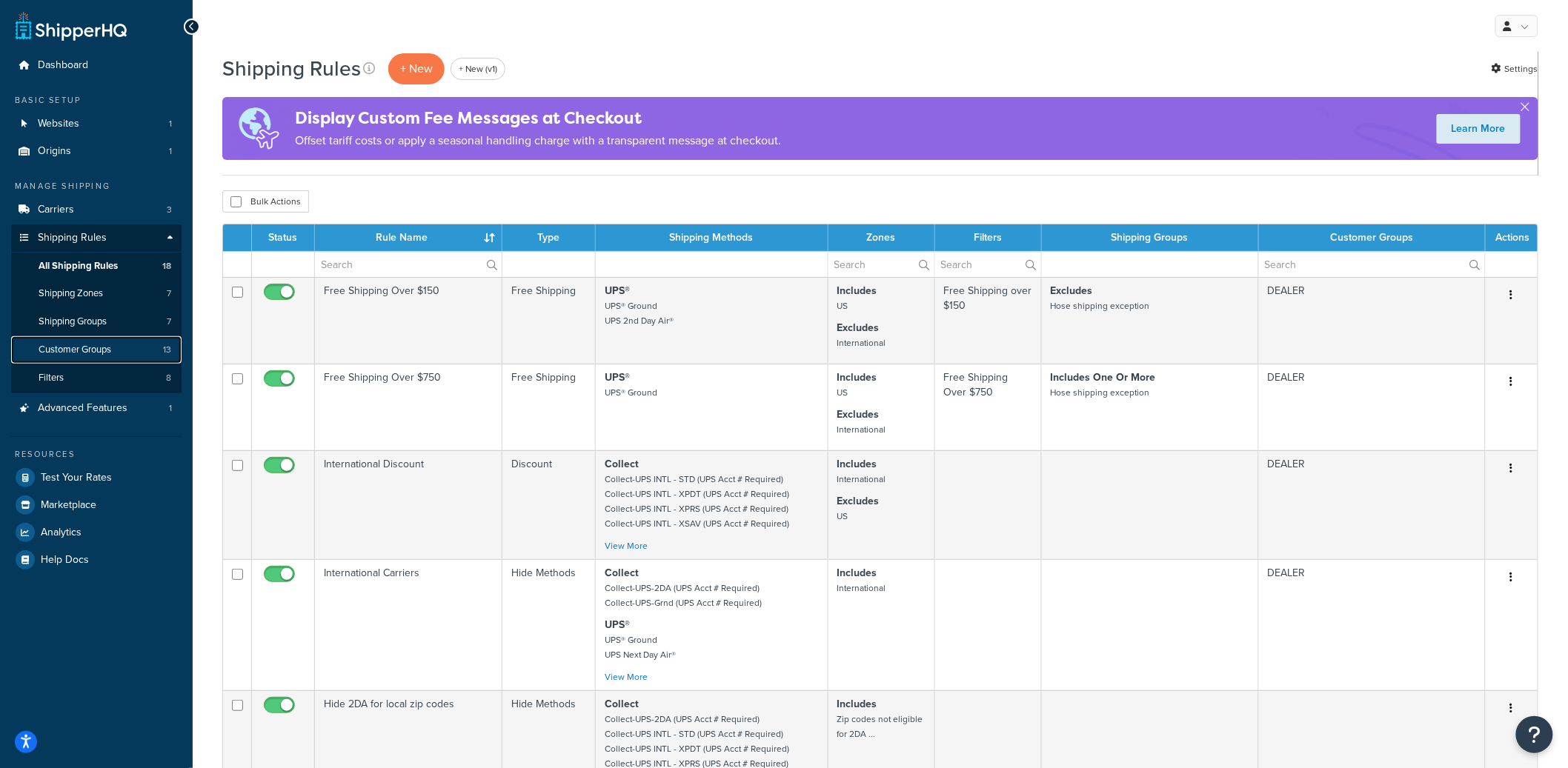
click at [126, 346] on link "Customer Groups 13" at bounding box center [96, 350] width 170 height 27
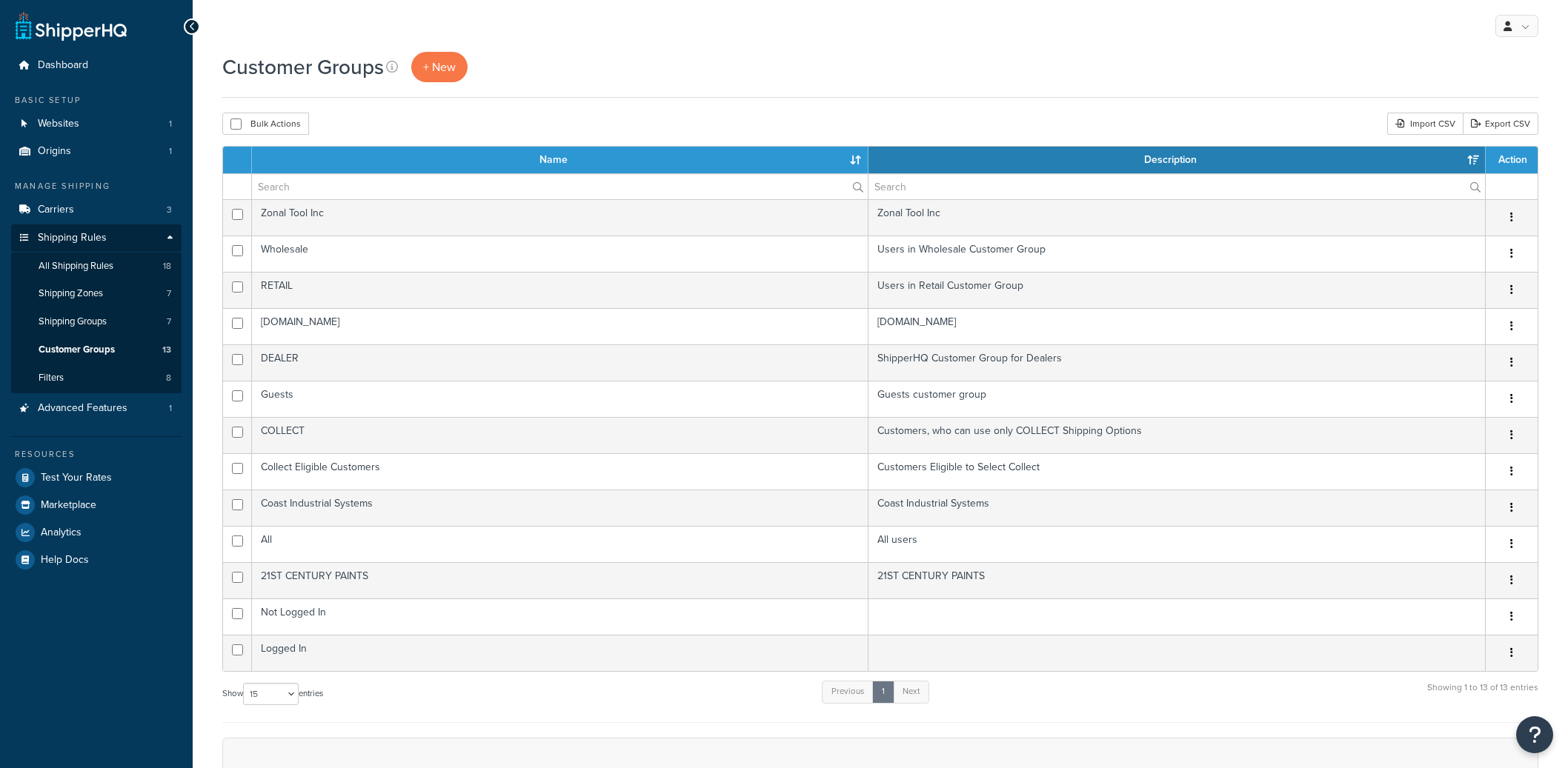
select select "15"
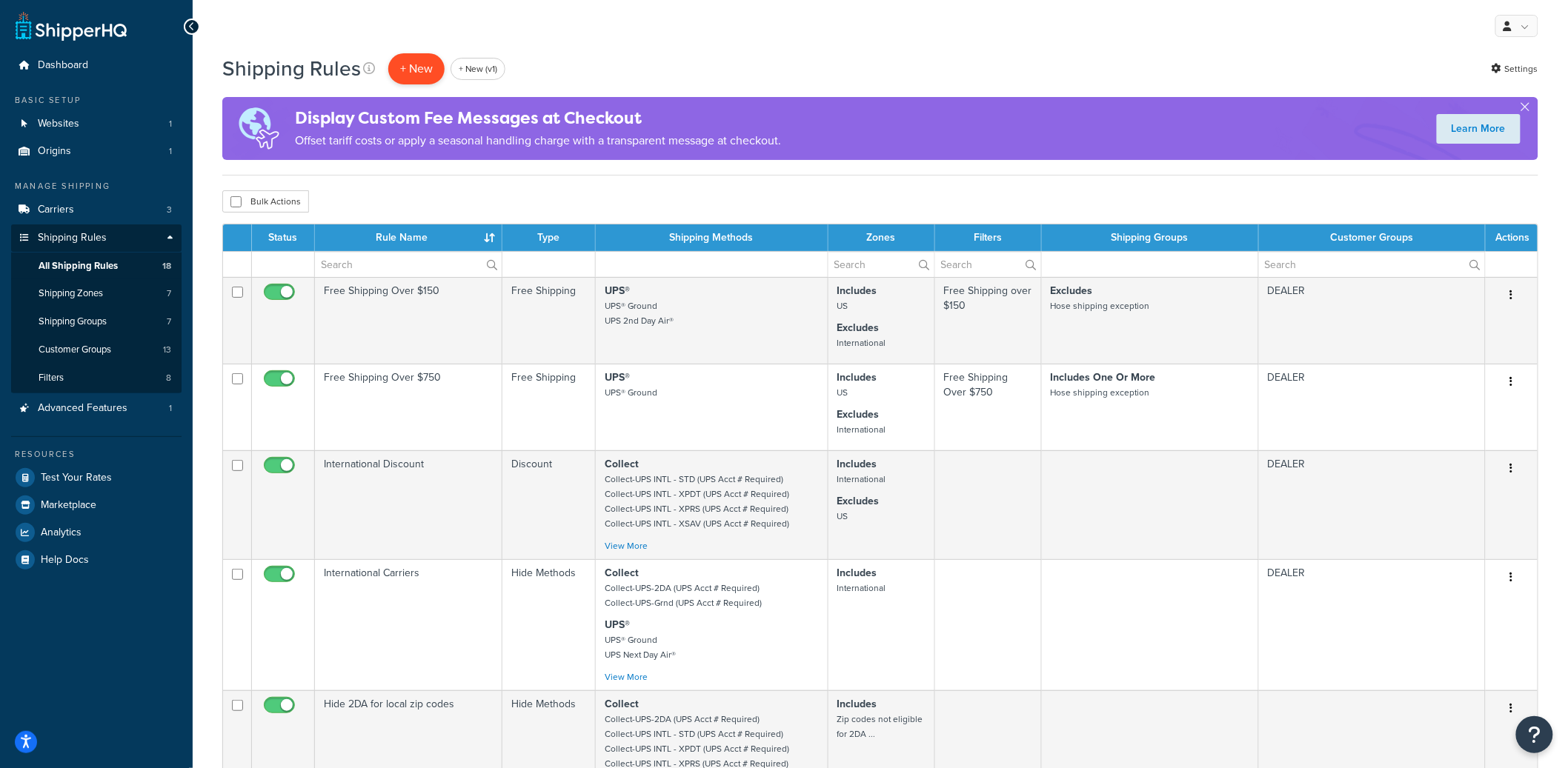
click at [423, 77] on p "+ New" at bounding box center [417, 68] width 57 height 30
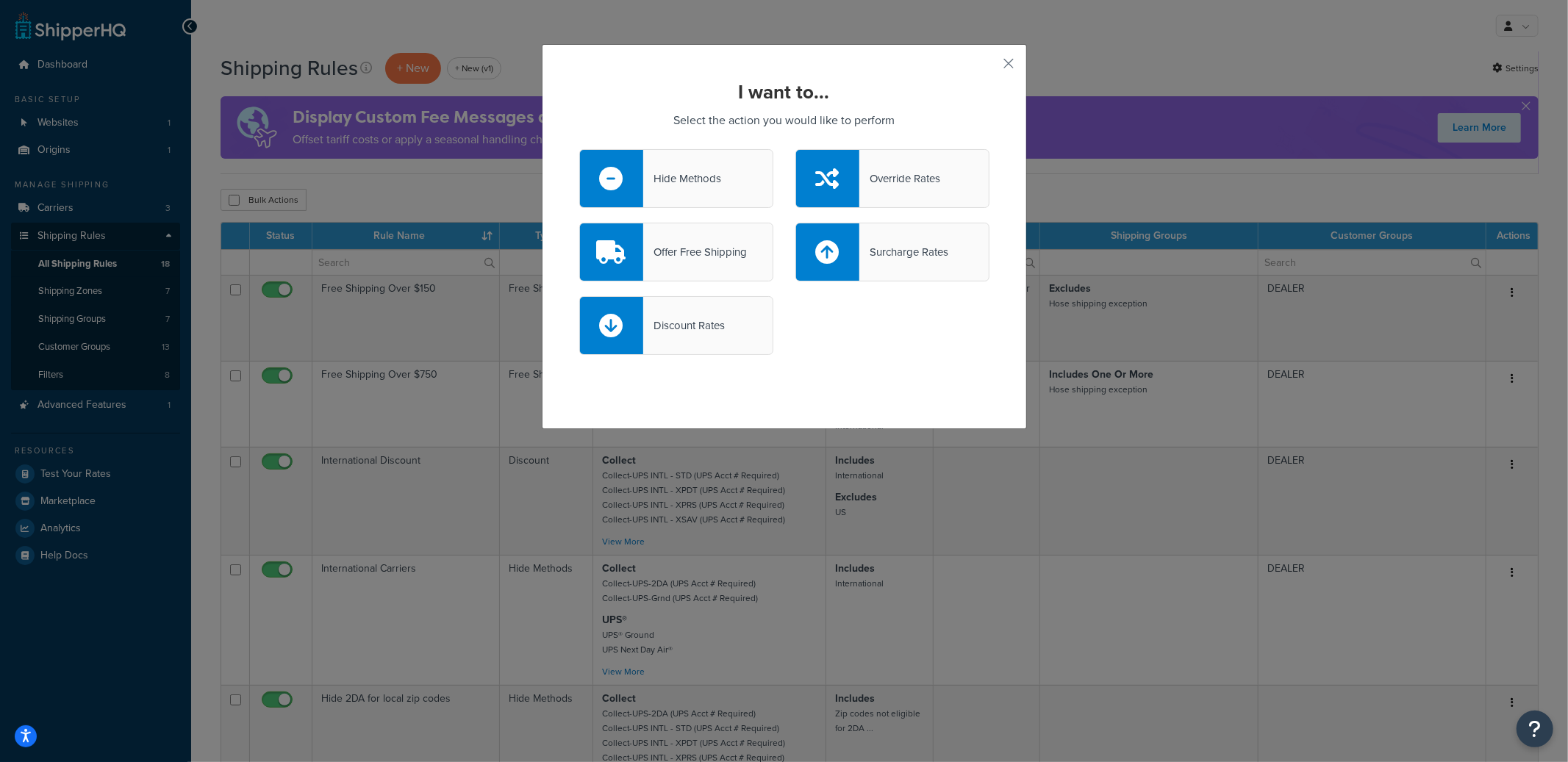
click at [848, 238] on div at bounding box center [827, 251] width 63 height 57
click at [0, 0] on input "Surcharge Rates" at bounding box center [0, 0] width 0 height 0
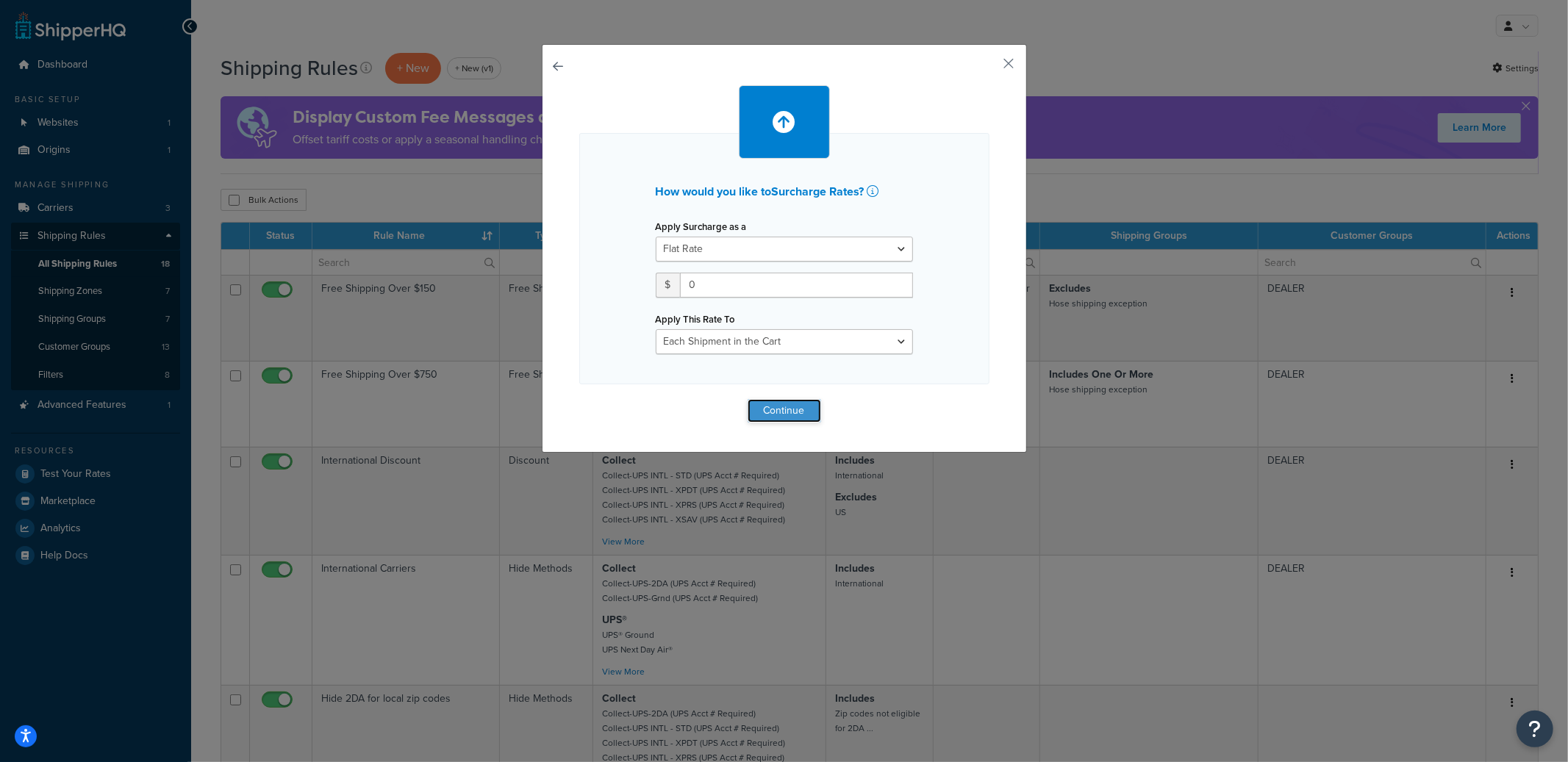
click at [794, 405] on button "Continue" at bounding box center [784, 411] width 74 height 23
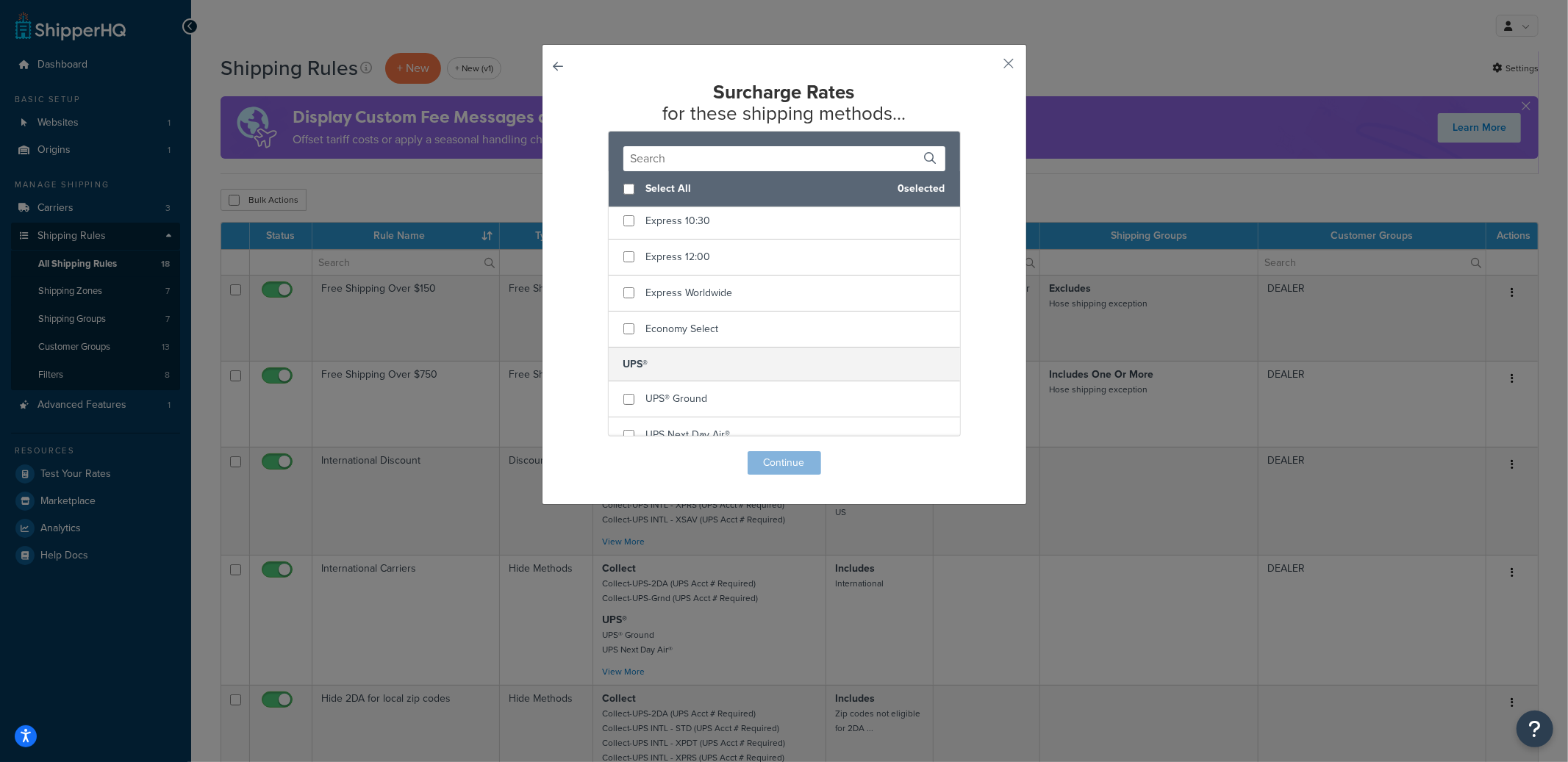
scroll to position [646, 0]
click at [781, 168] on input "text" at bounding box center [784, 159] width 322 height 25
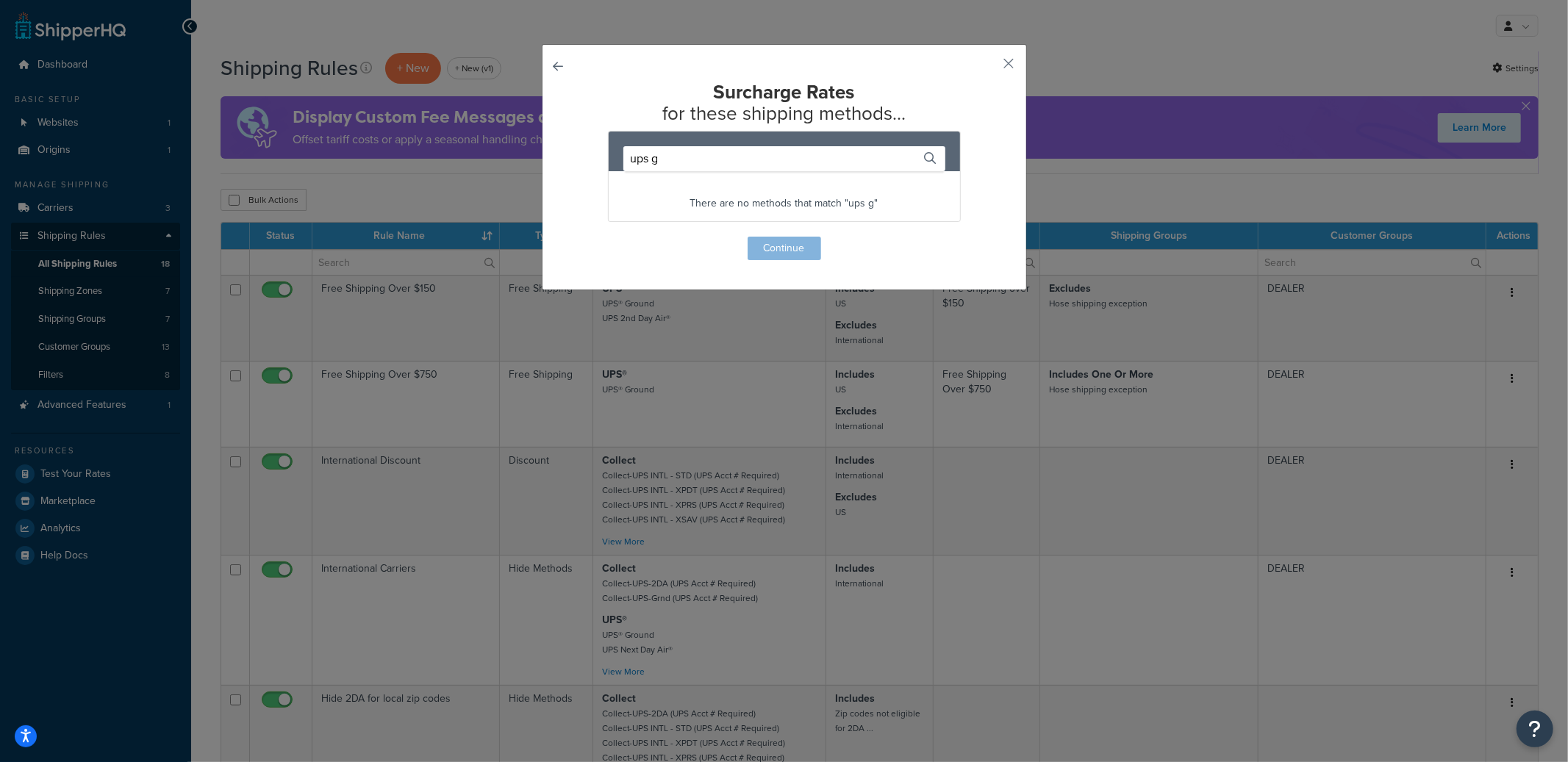
scroll to position [0, 0]
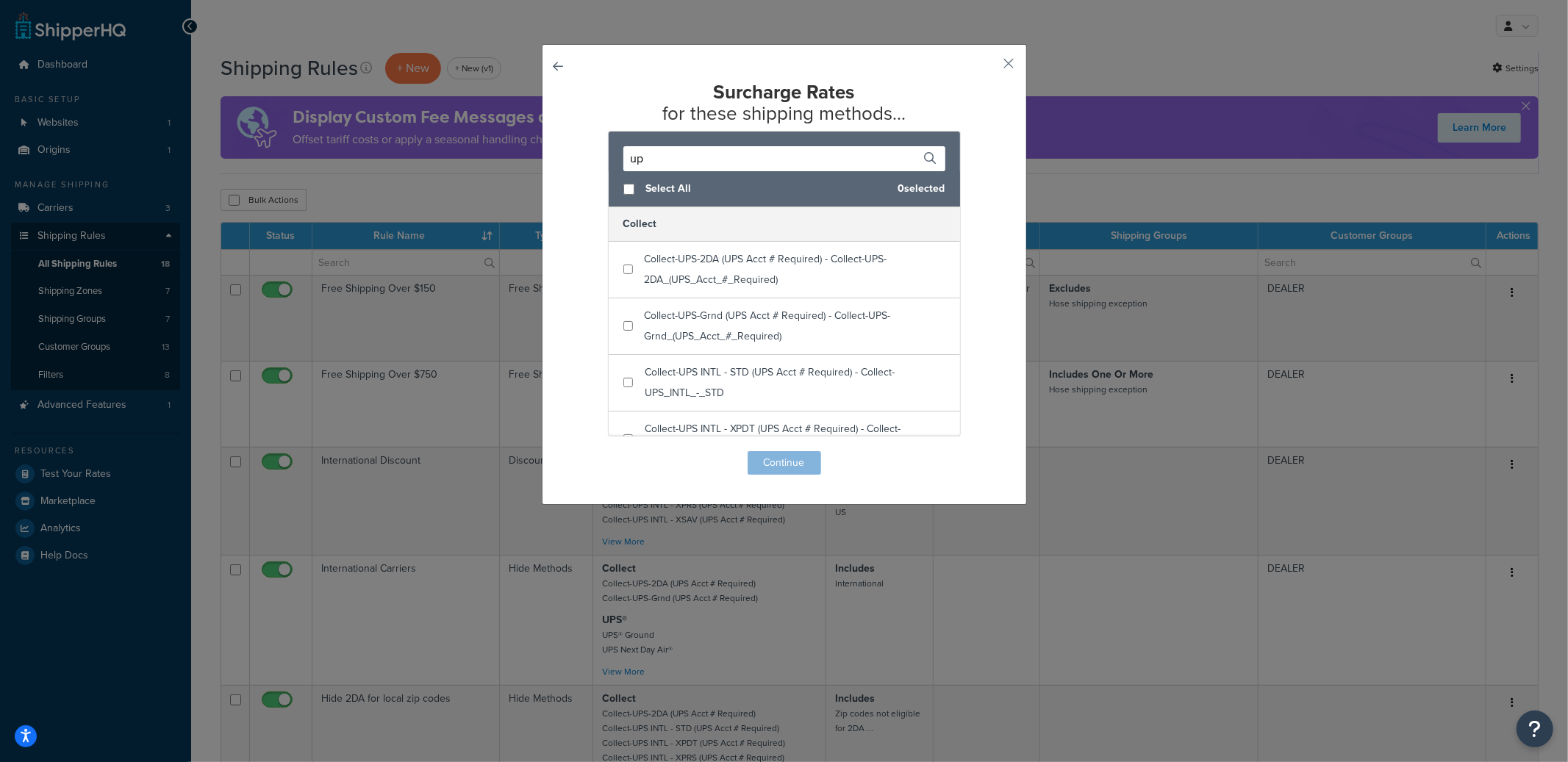
type input "u"
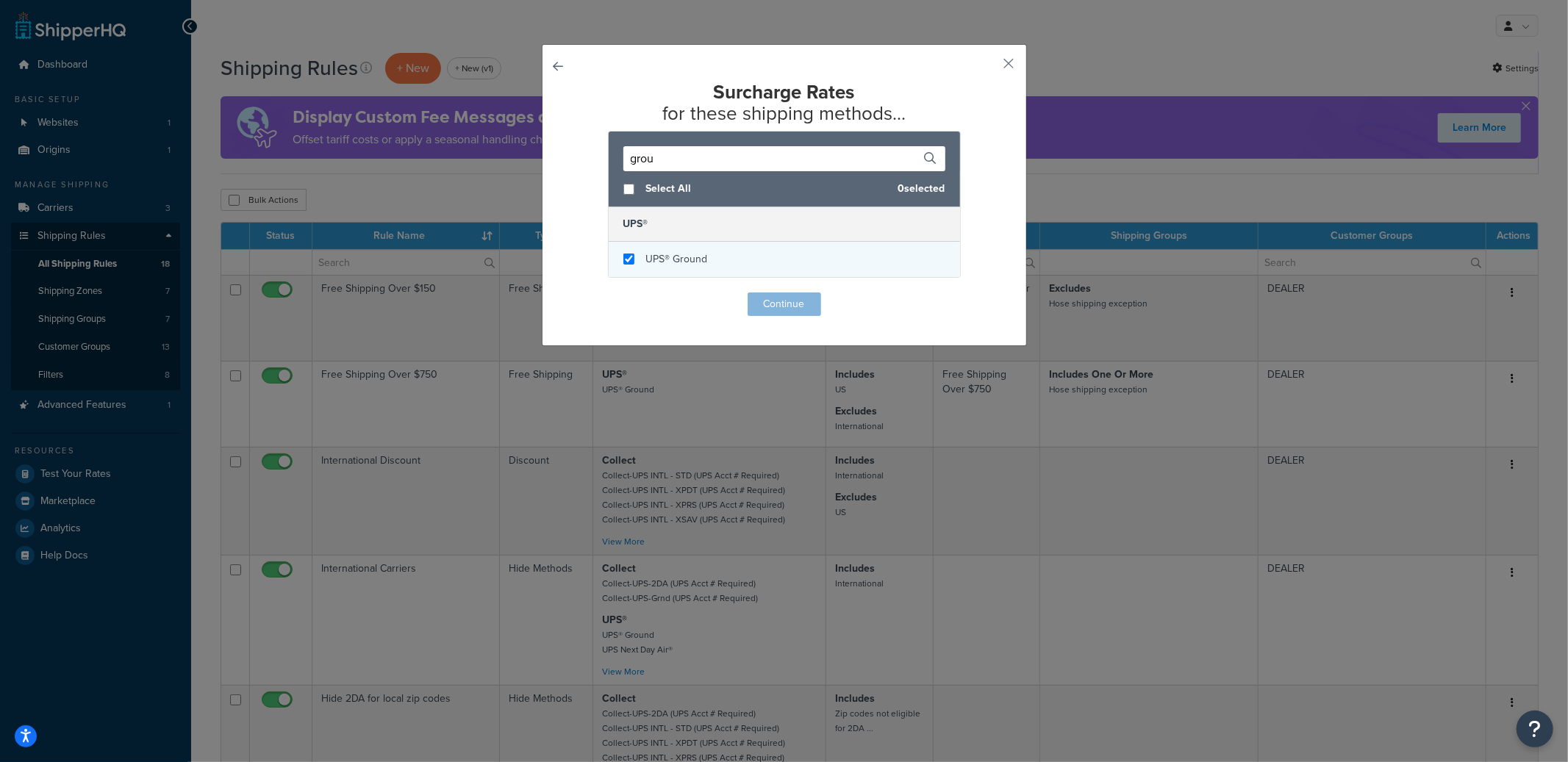
type input "grou"
checkbox input "true"
click at [707, 255] on div "UPS® Ground" at bounding box center [784, 259] width 351 height 35
click at [759, 292] on div "Surcharge Rates for these shipping methods... grou Select All 1 selected UPS® U…" at bounding box center [784, 199] width 411 height 235
click at [765, 298] on button "Continue" at bounding box center [784, 304] width 74 height 23
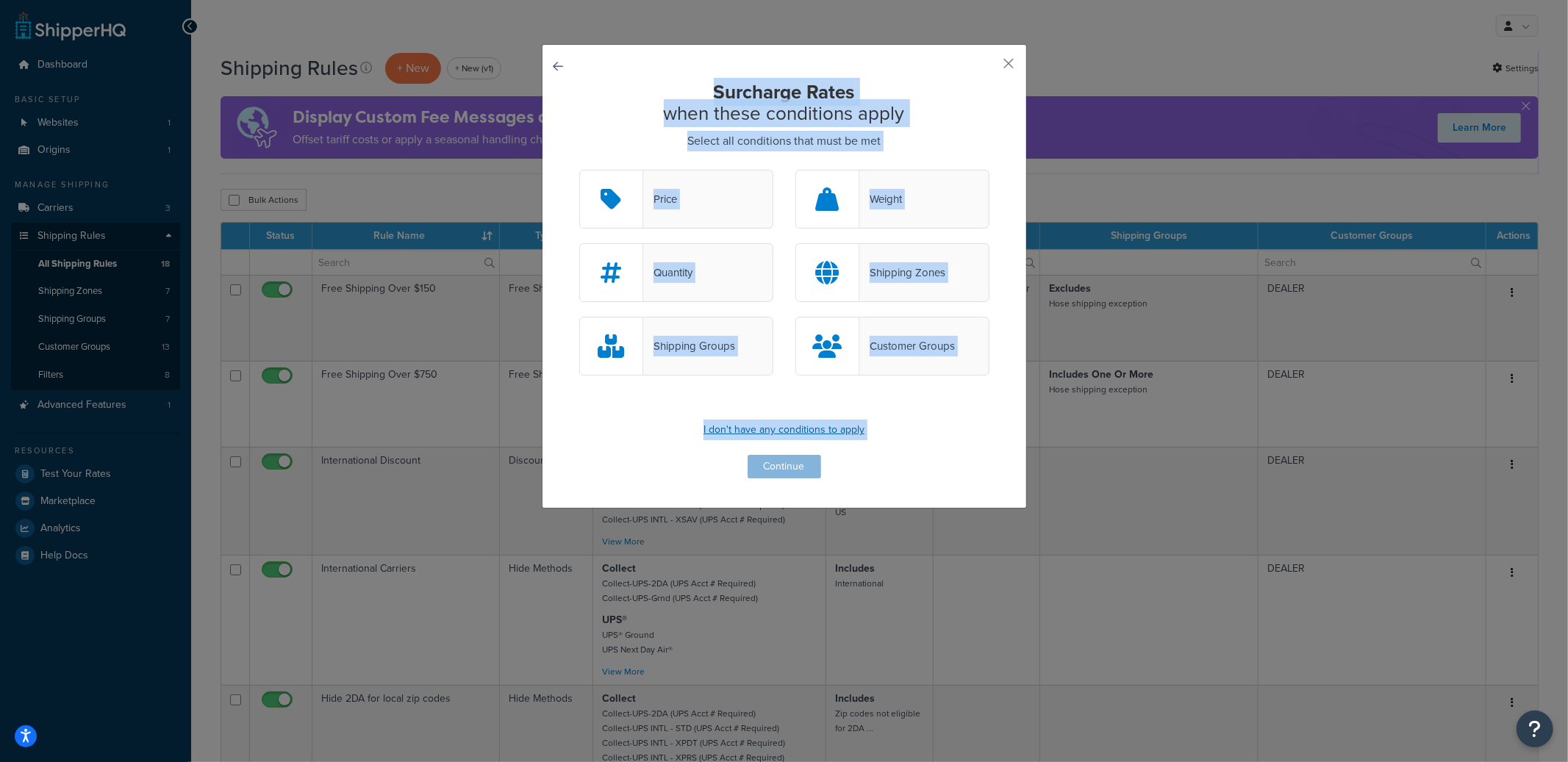
click at [938, 421] on p "I don't have any conditions to apply" at bounding box center [784, 429] width 411 height 20
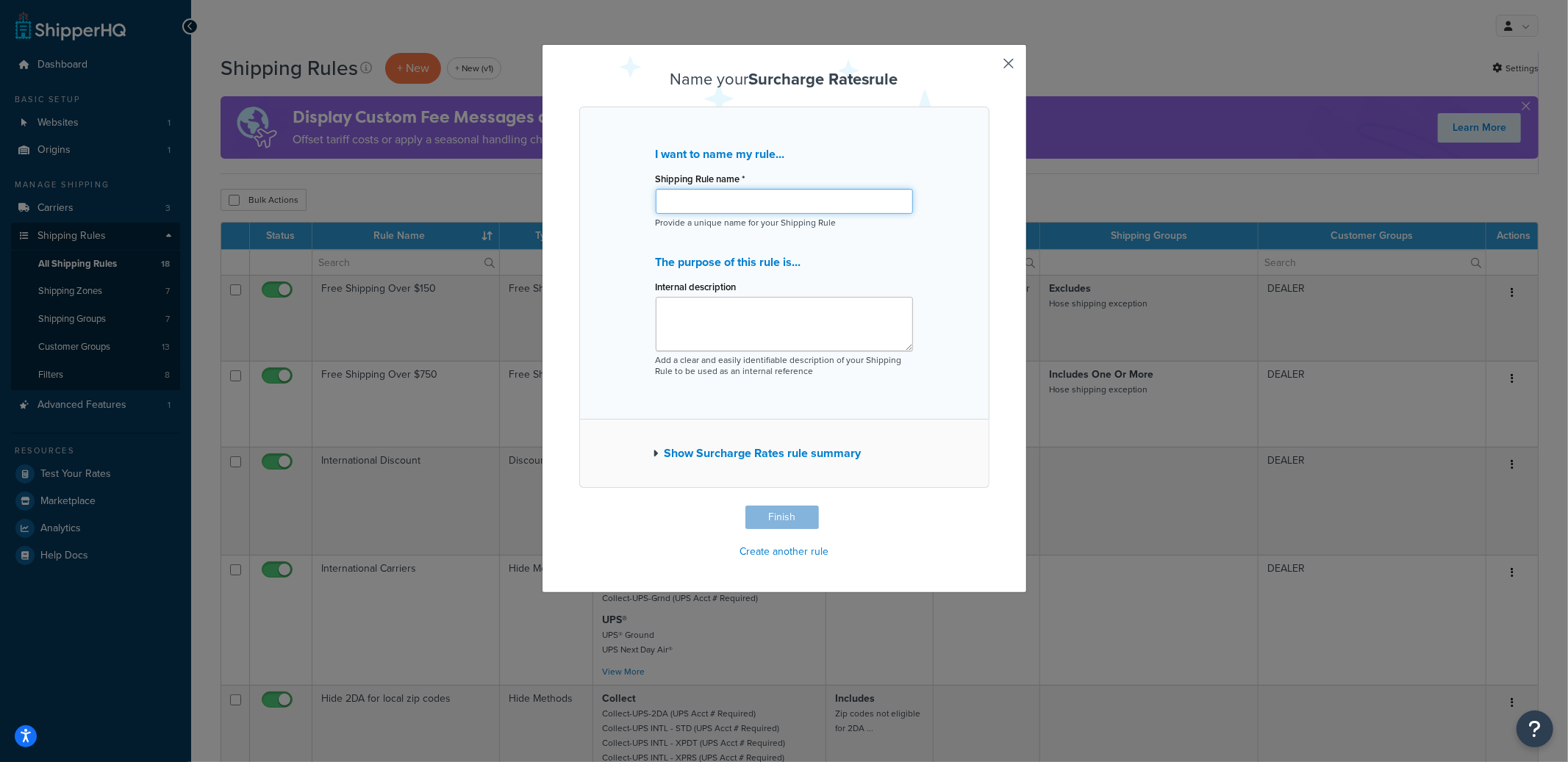
click at [725, 195] on input "Shipping Rule name *" at bounding box center [784, 202] width 257 height 25
type input "Test - Not Logged In message"
click at [765, 511] on button "Finish" at bounding box center [783, 517] width 74 height 23
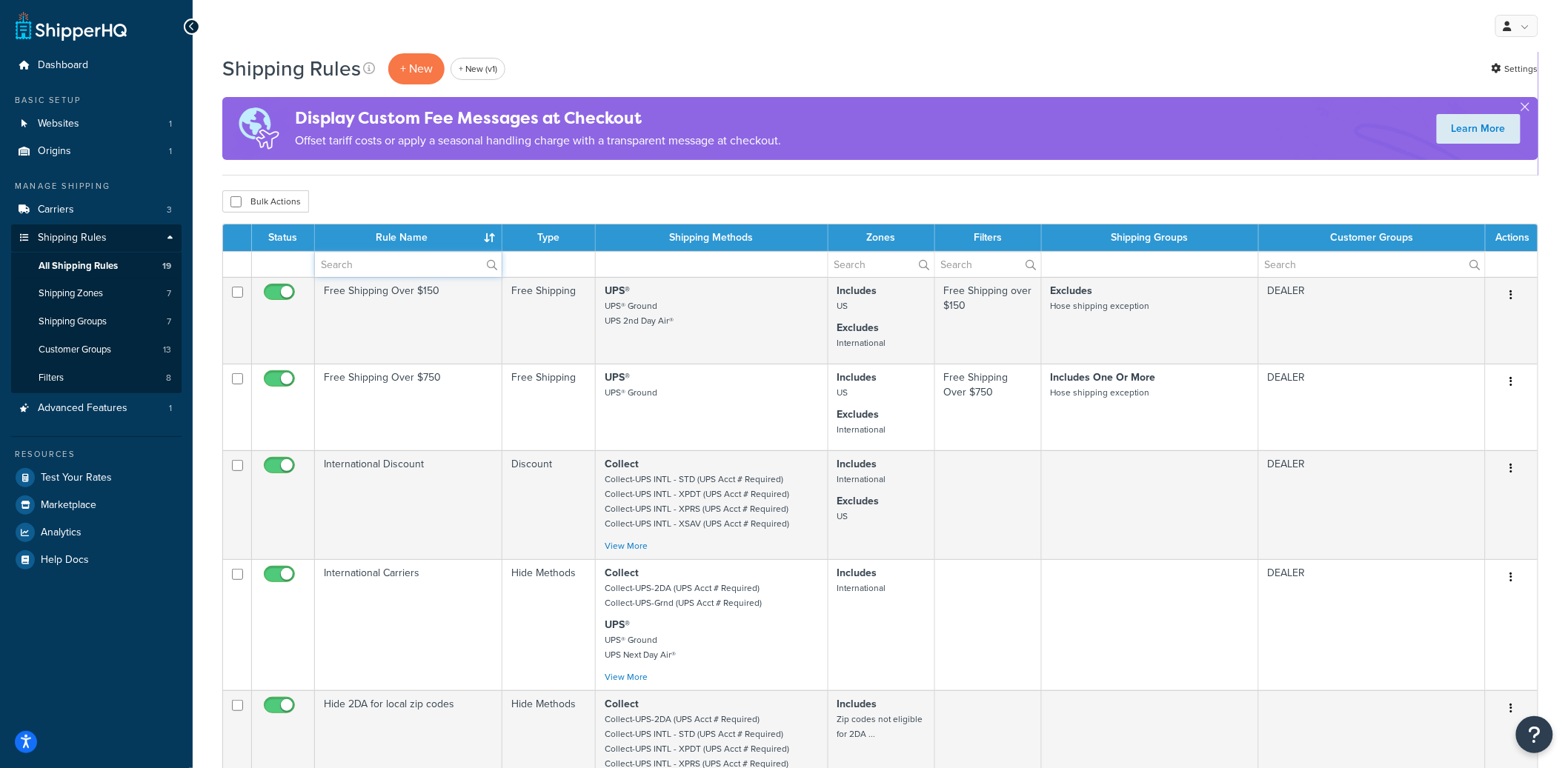
click at [362, 263] on input "text" at bounding box center [408, 264] width 187 height 25
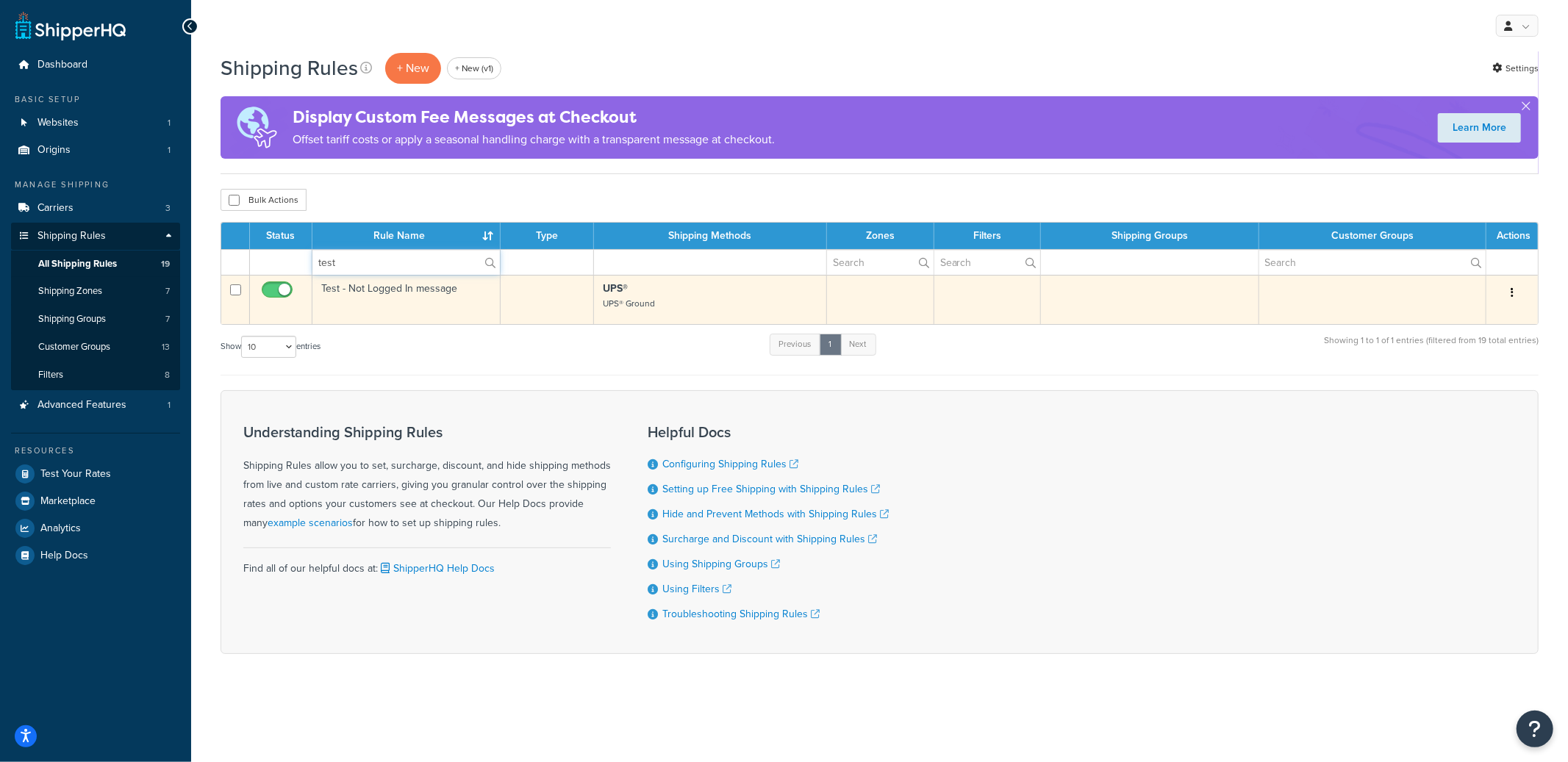
type input "test"
click at [343, 314] on td "Test - Not Logged In message" at bounding box center [407, 299] width 188 height 50
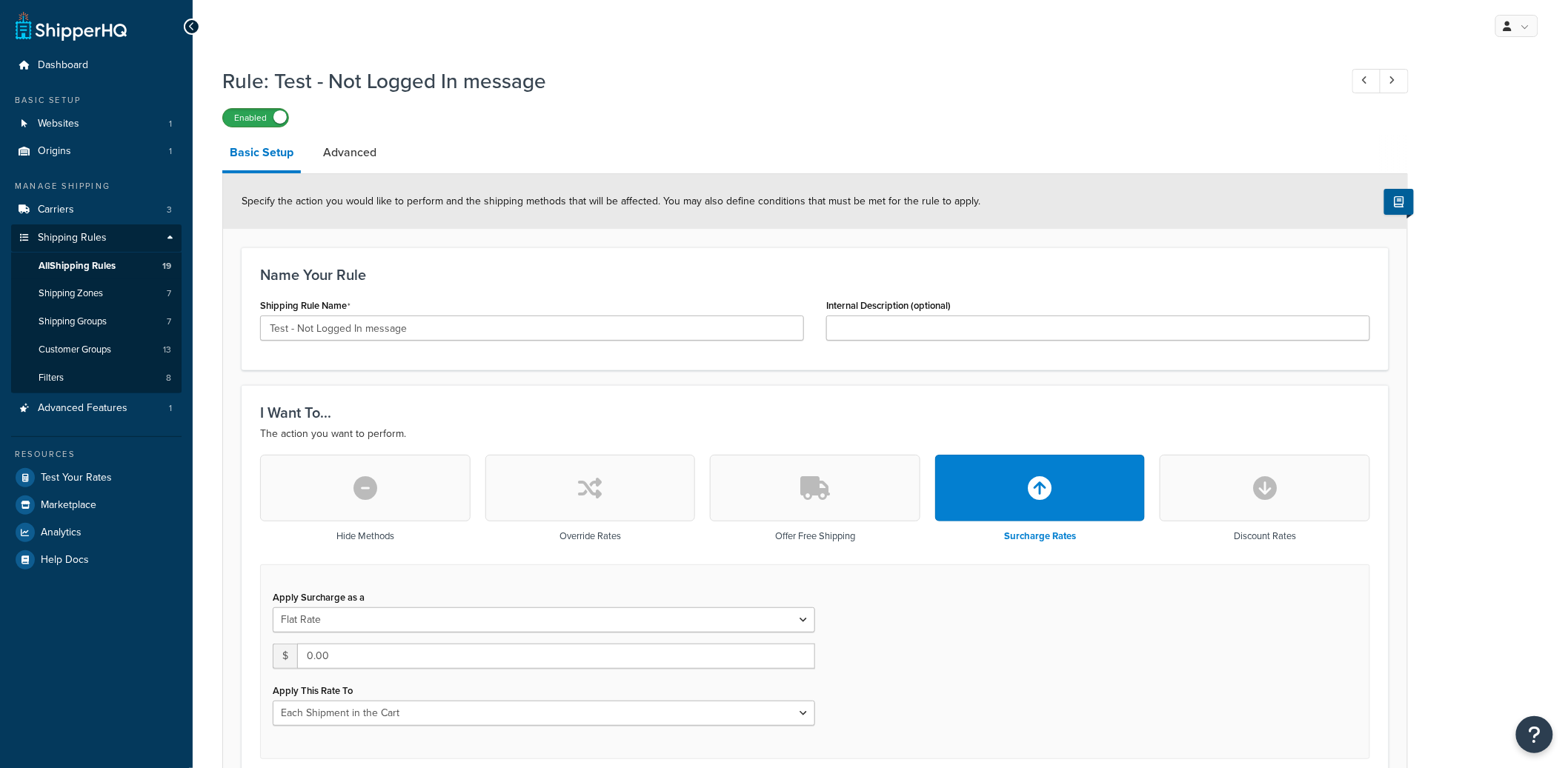
click at [272, 123] on label "Enabled" at bounding box center [255, 117] width 66 height 18
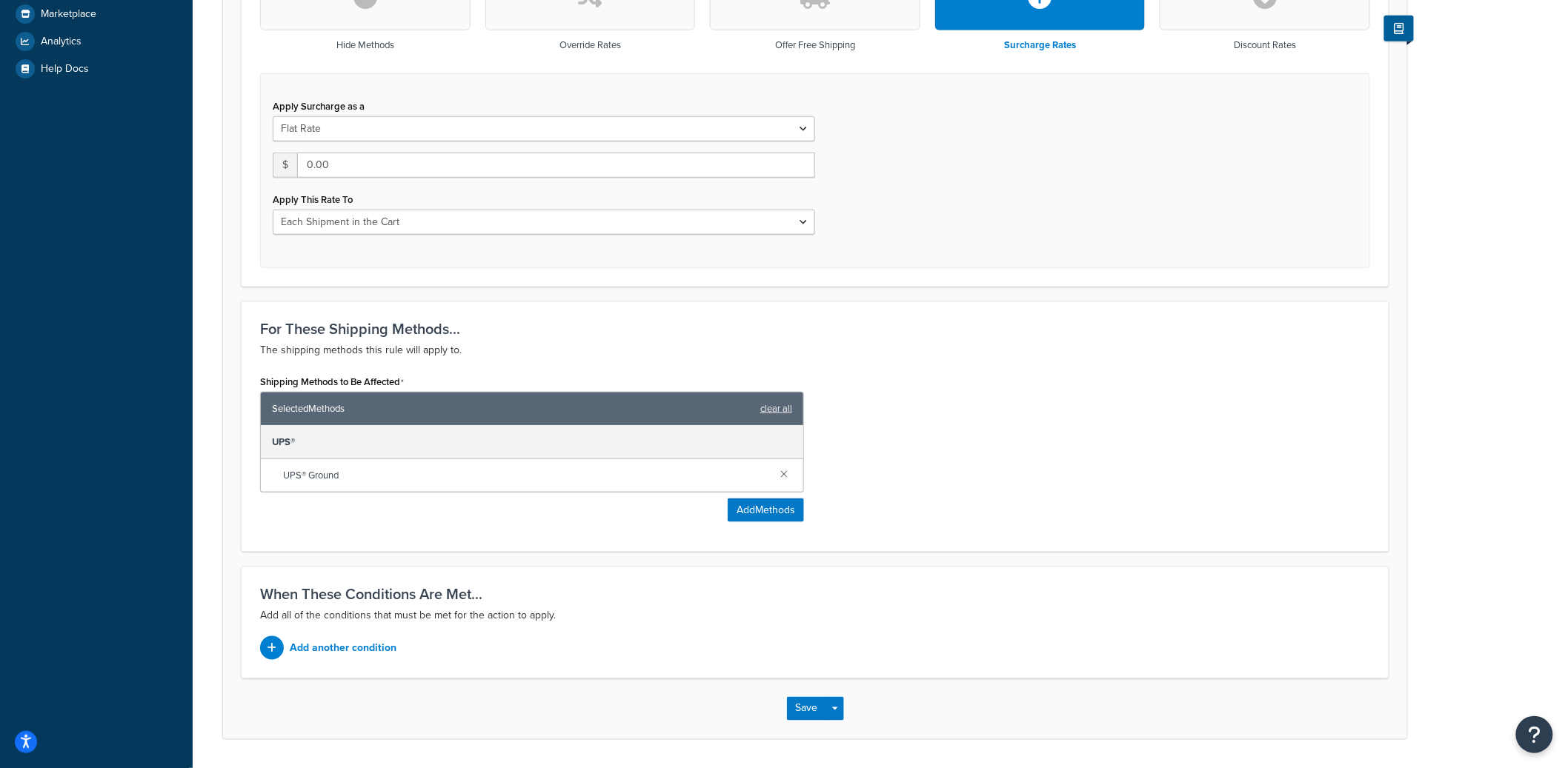
scroll to position [501, 0]
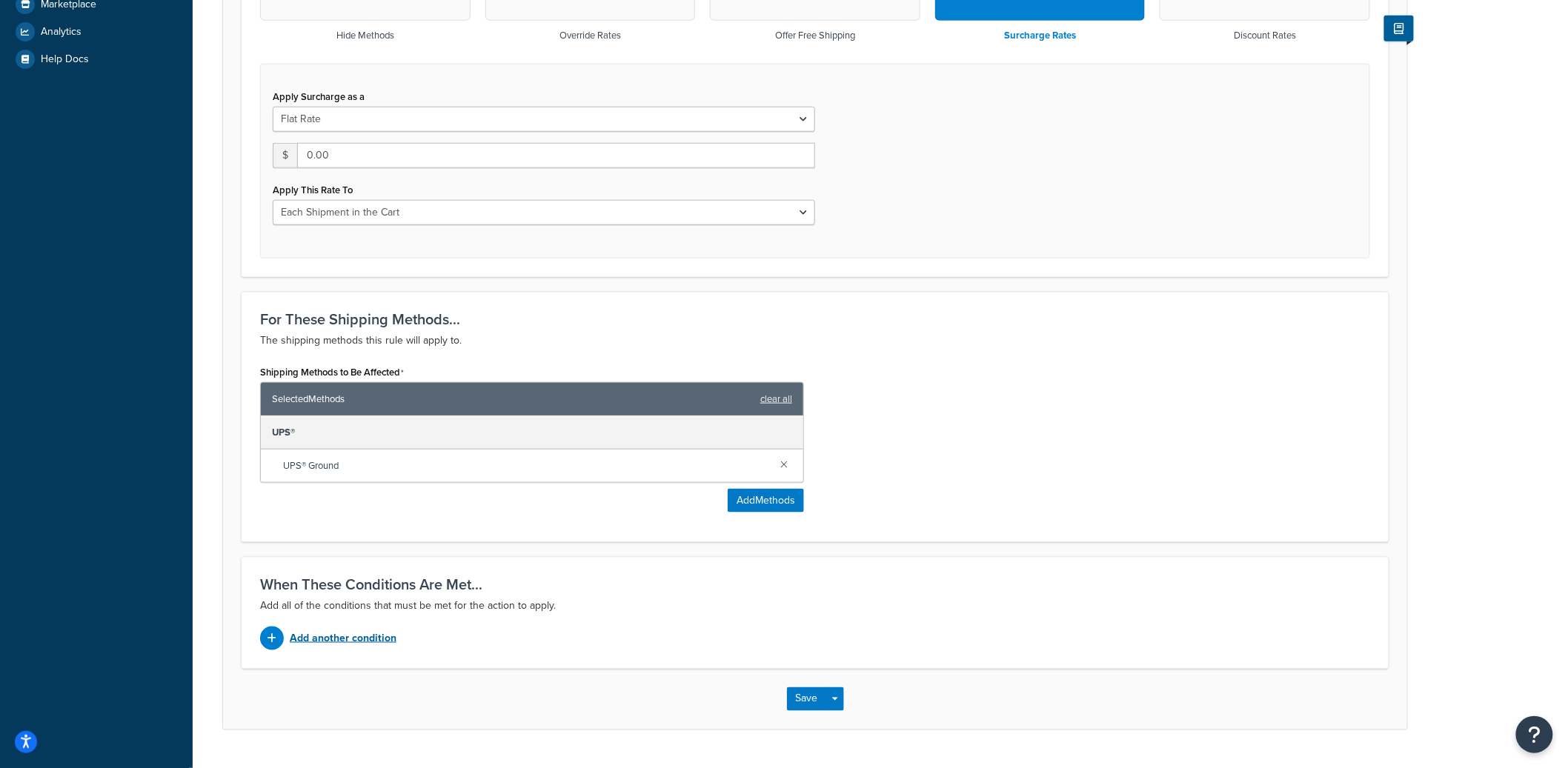
click at [346, 637] on p "Add another condition" at bounding box center [343, 638] width 107 height 21
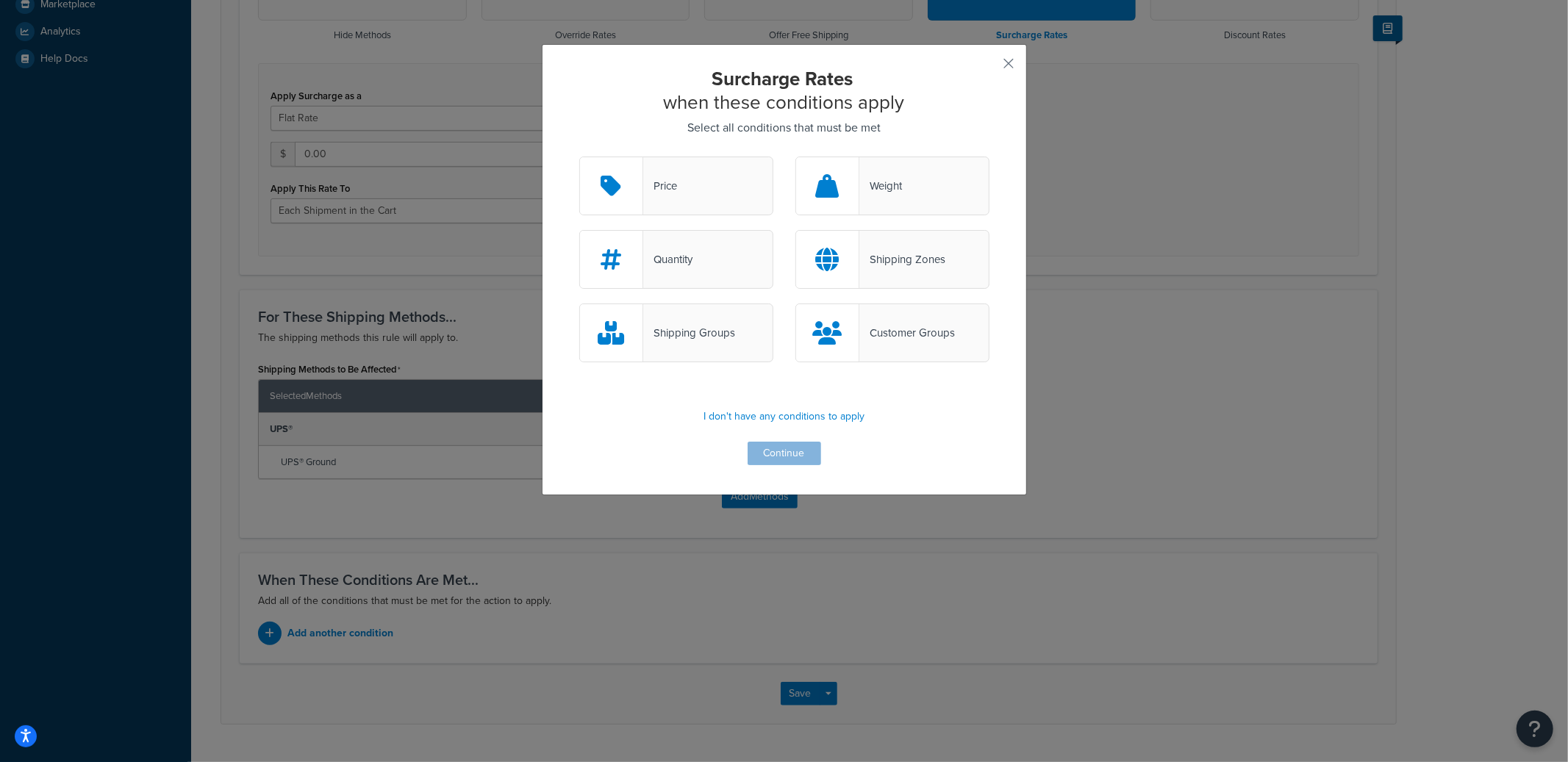
click at [881, 341] on div "Customer Groups" at bounding box center [907, 332] width 95 height 20
click at [0, 0] on input "Customer Groups" at bounding box center [0, 0] width 0 height 0
click at [771, 450] on button "Continue" at bounding box center [784, 453] width 74 height 23
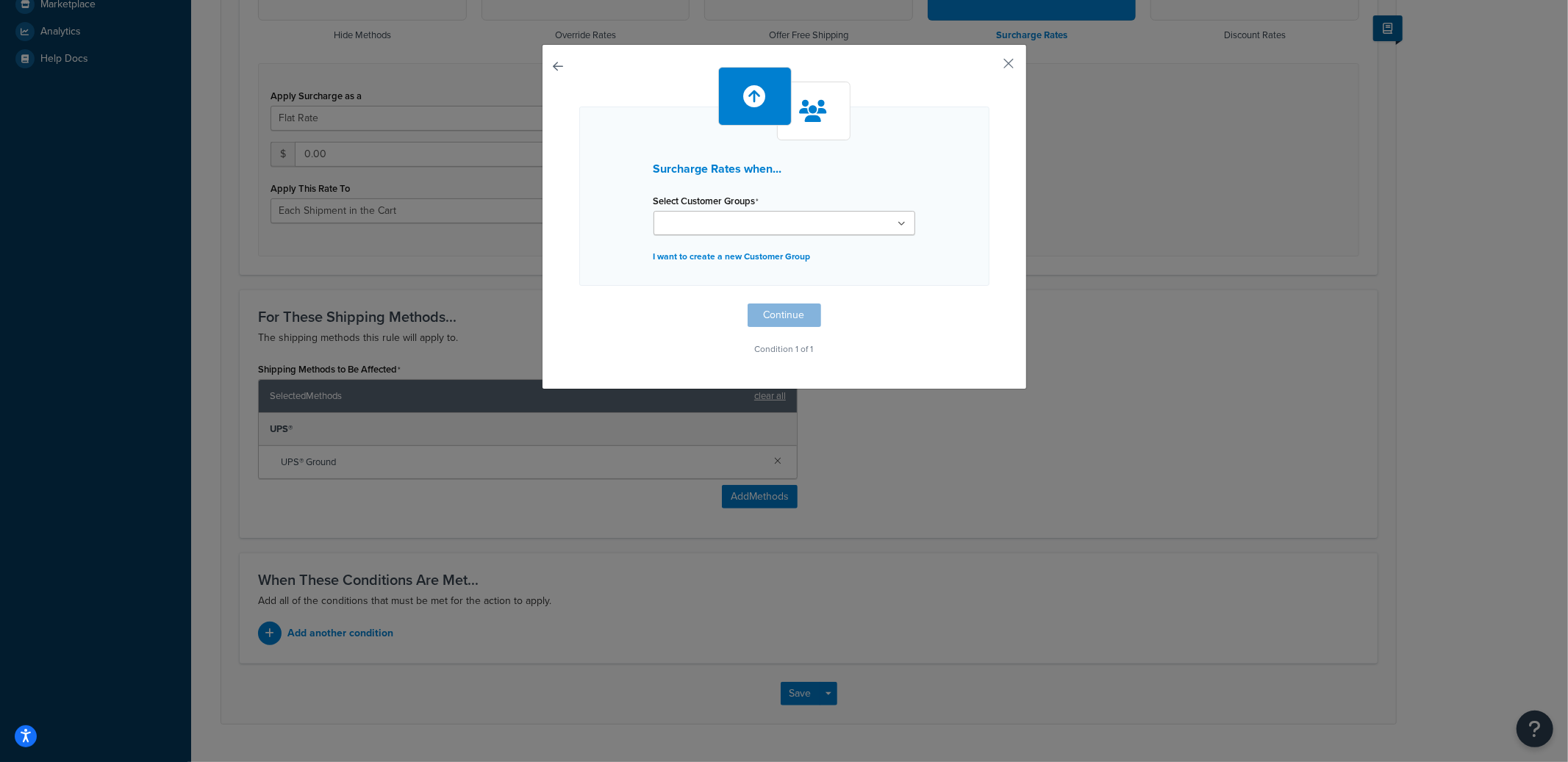
click at [714, 222] on input "Select Customer Groups" at bounding box center [723, 224] width 130 height 17
type input "not"
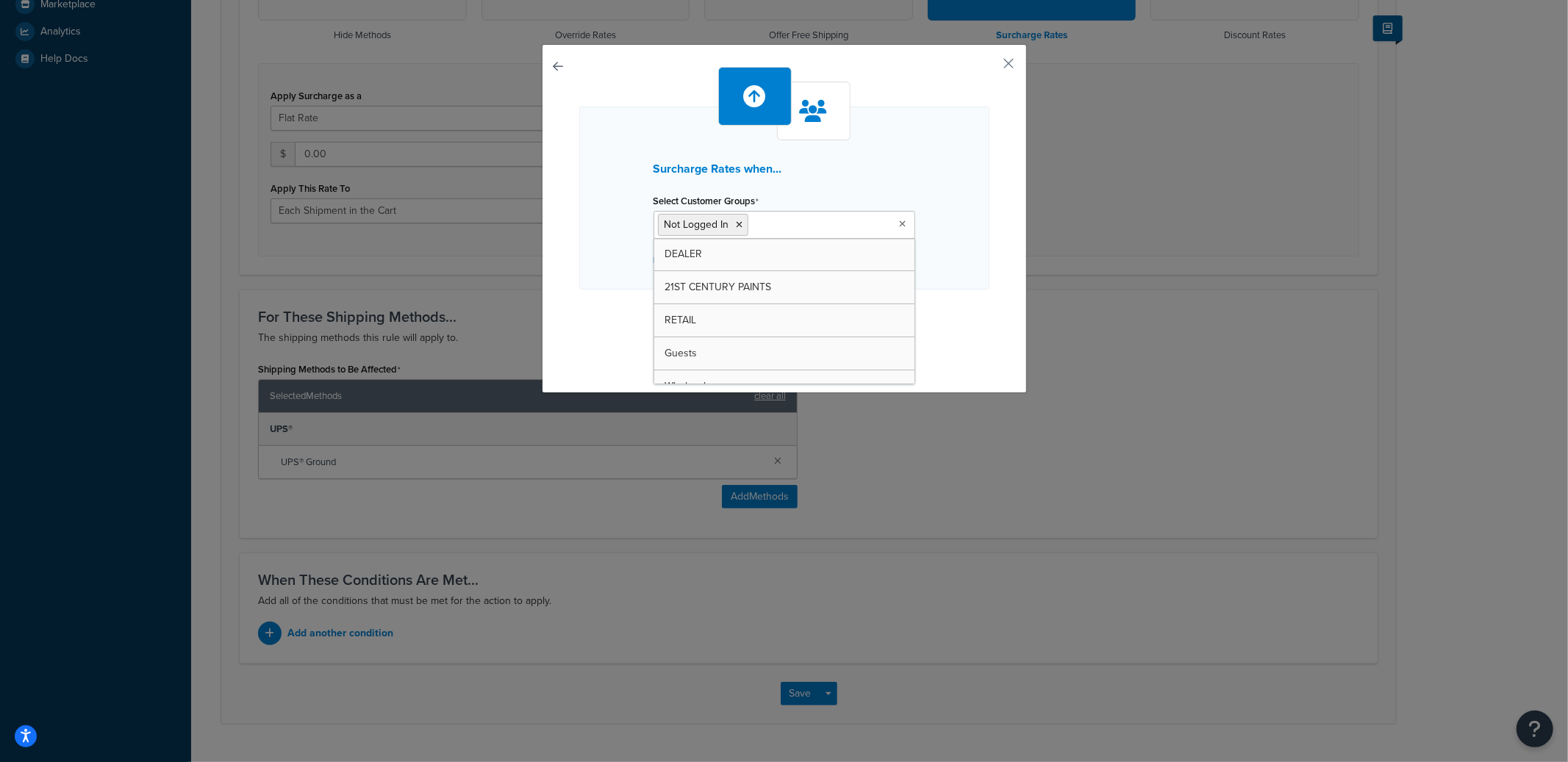
click at [958, 272] on div "Surcharge Rates when... Select Customer Groups Not Logged In DEALER 21ST CENTUR…" at bounding box center [784, 198] width 411 height 183
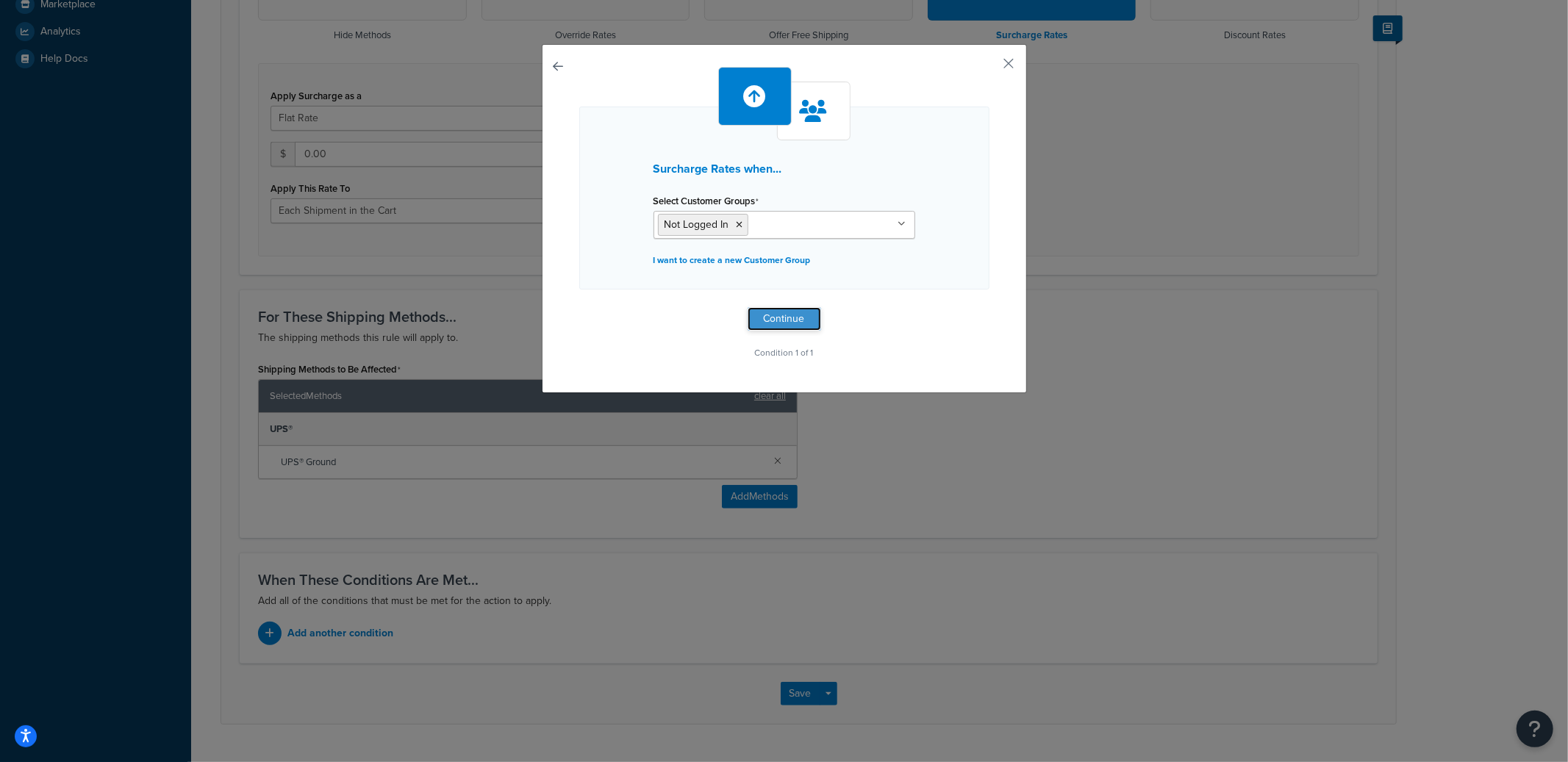
click at [805, 326] on button "Continue" at bounding box center [784, 319] width 74 height 23
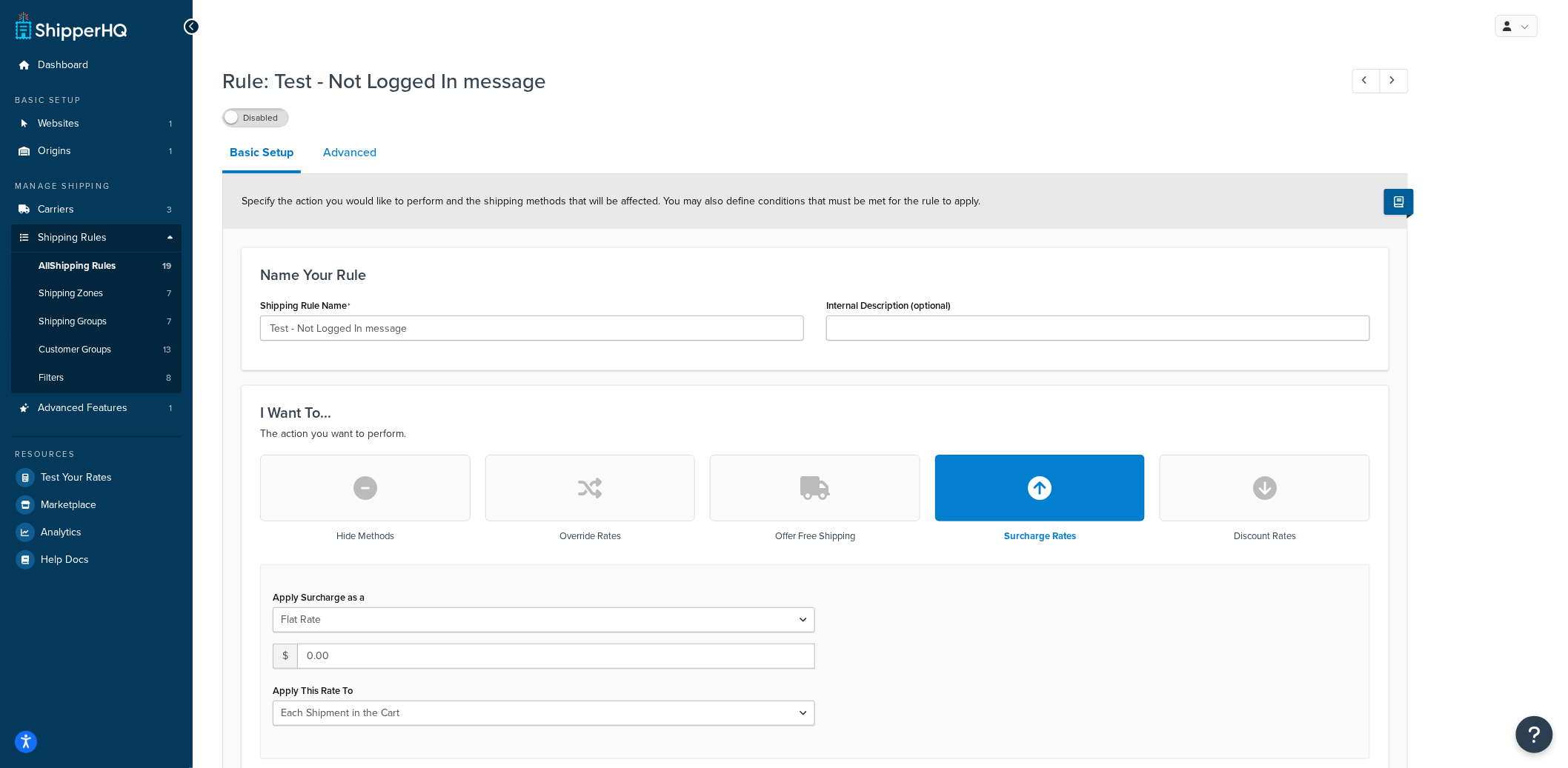
click at [368, 157] on link "Advanced" at bounding box center [350, 153] width 69 height 35
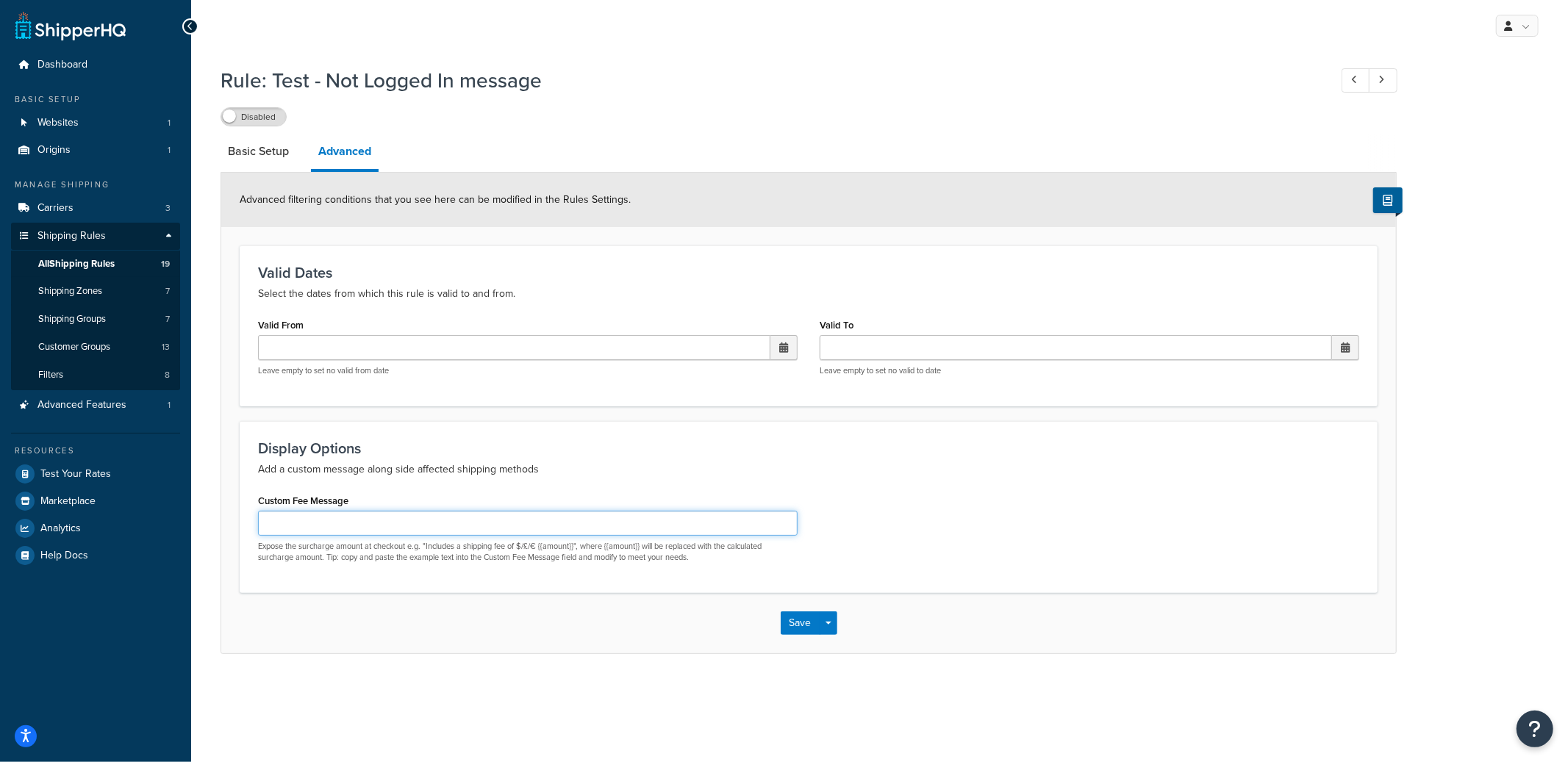
click at [428, 514] on input "Custom Fee Message" at bounding box center [528, 523] width 540 height 25
type input "Not Logged In"
click at [832, 622] on button "Save Dropdown" at bounding box center [828, 623] width 17 height 23
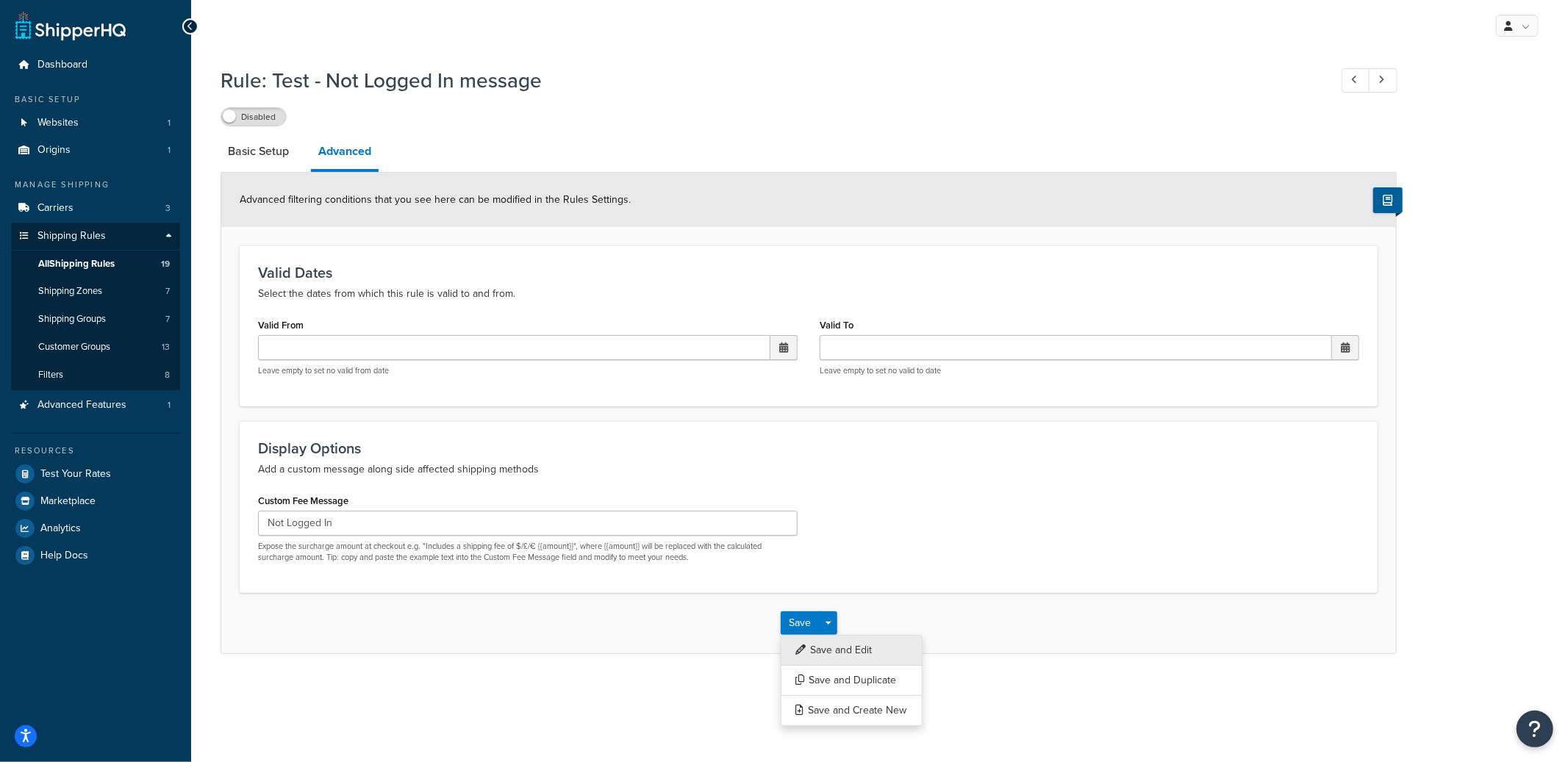
click at [838, 640] on button "Save and Edit" at bounding box center [851, 650] width 142 height 31
click at [285, 153] on link "Basic Setup" at bounding box center [266, 151] width 92 height 35
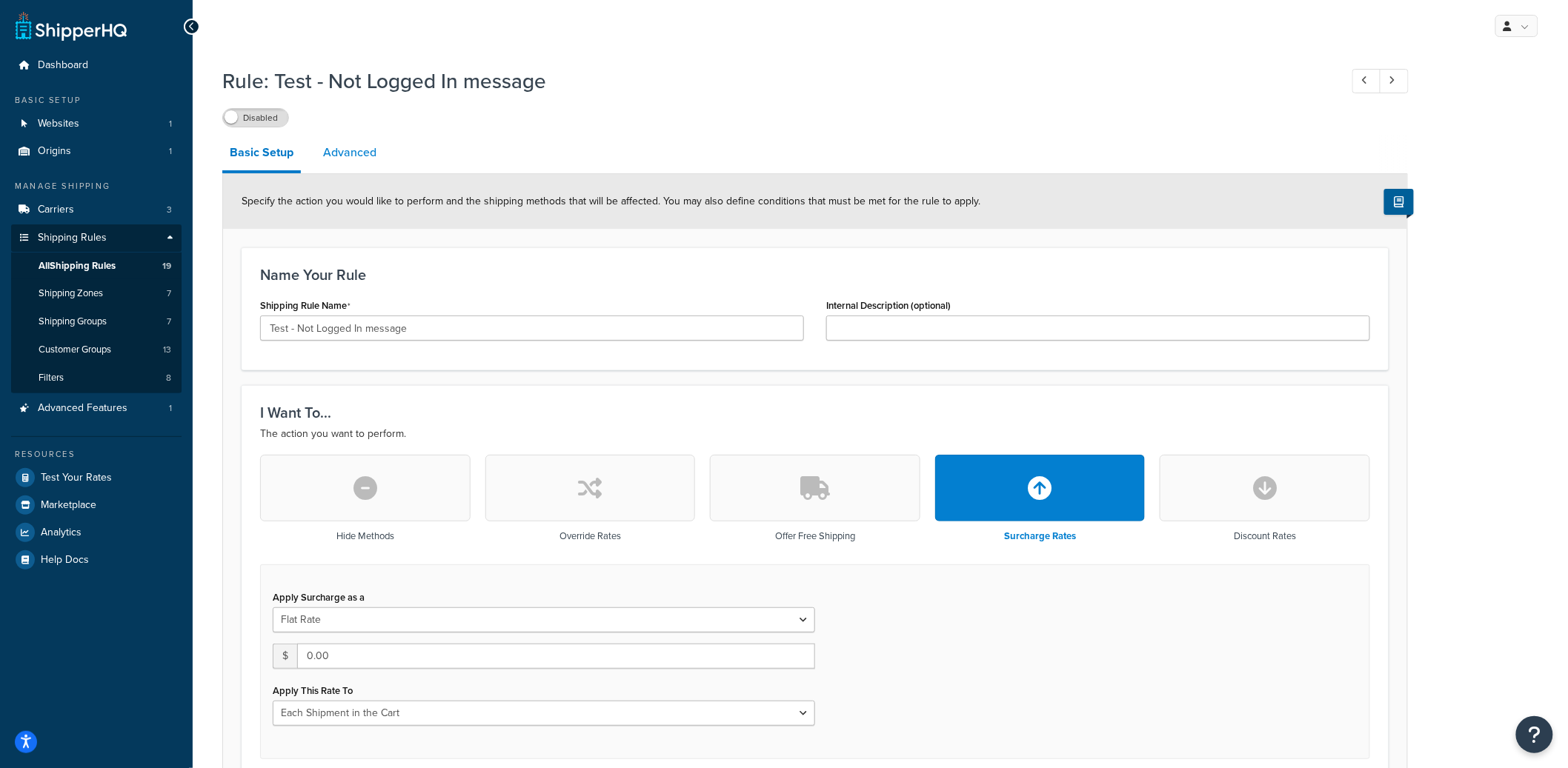
click at [351, 155] on link "Advanced" at bounding box center [350, 153] width 69 height 35
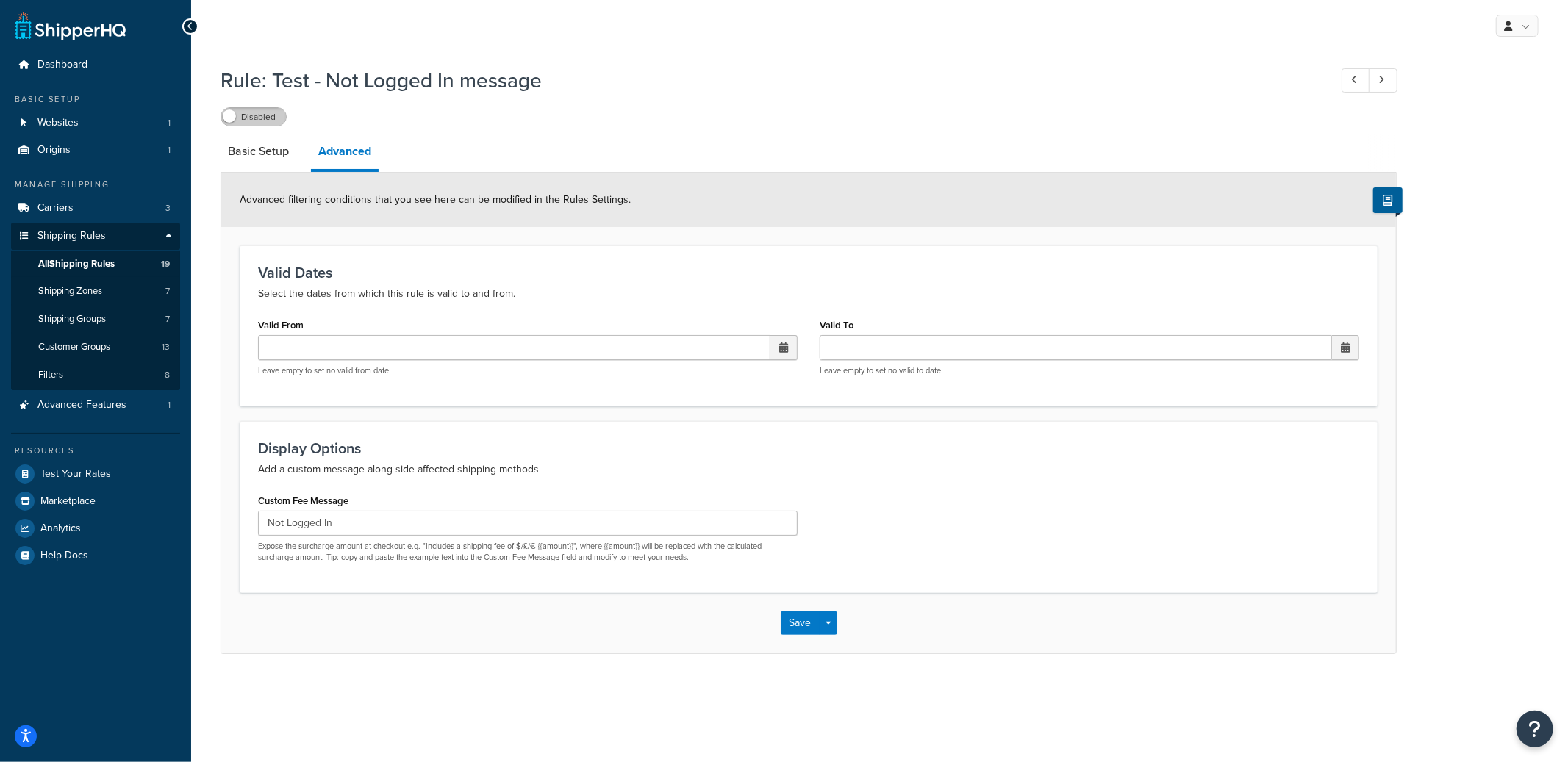
click at [271, 122] on label "Disabled" at bounding box center [253, 116] width 65 height 17
click at [268, 121] on label "Enabled" at bounding box center [253, 116] width 65 height 17
click at [129, 266] on link "All Shipping Rules 19" at bounding box center [95, 264] width 169 height 27
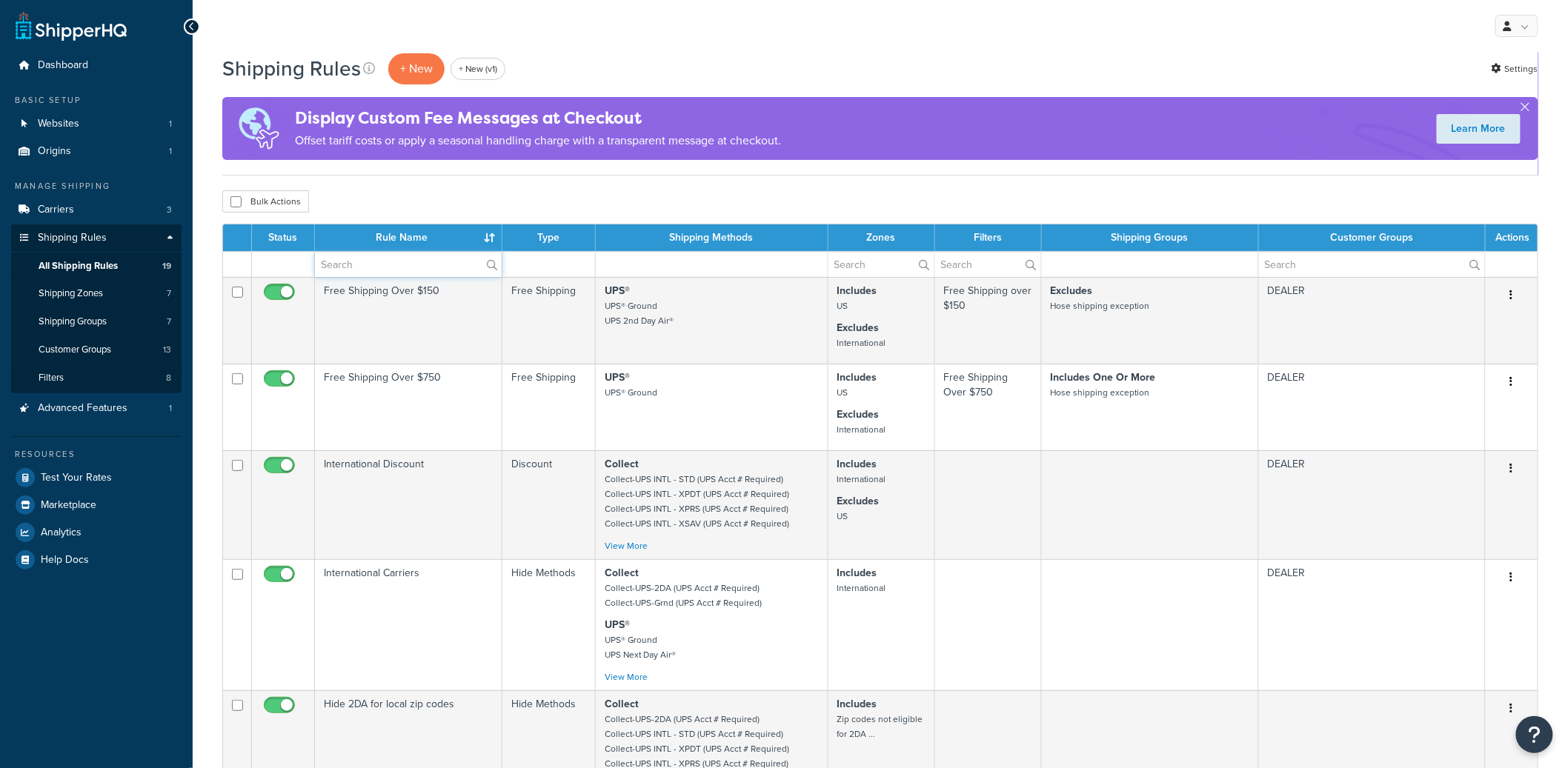
click at [392, 260] on input "text" at bounding box center [408, 264] width 187 height 25
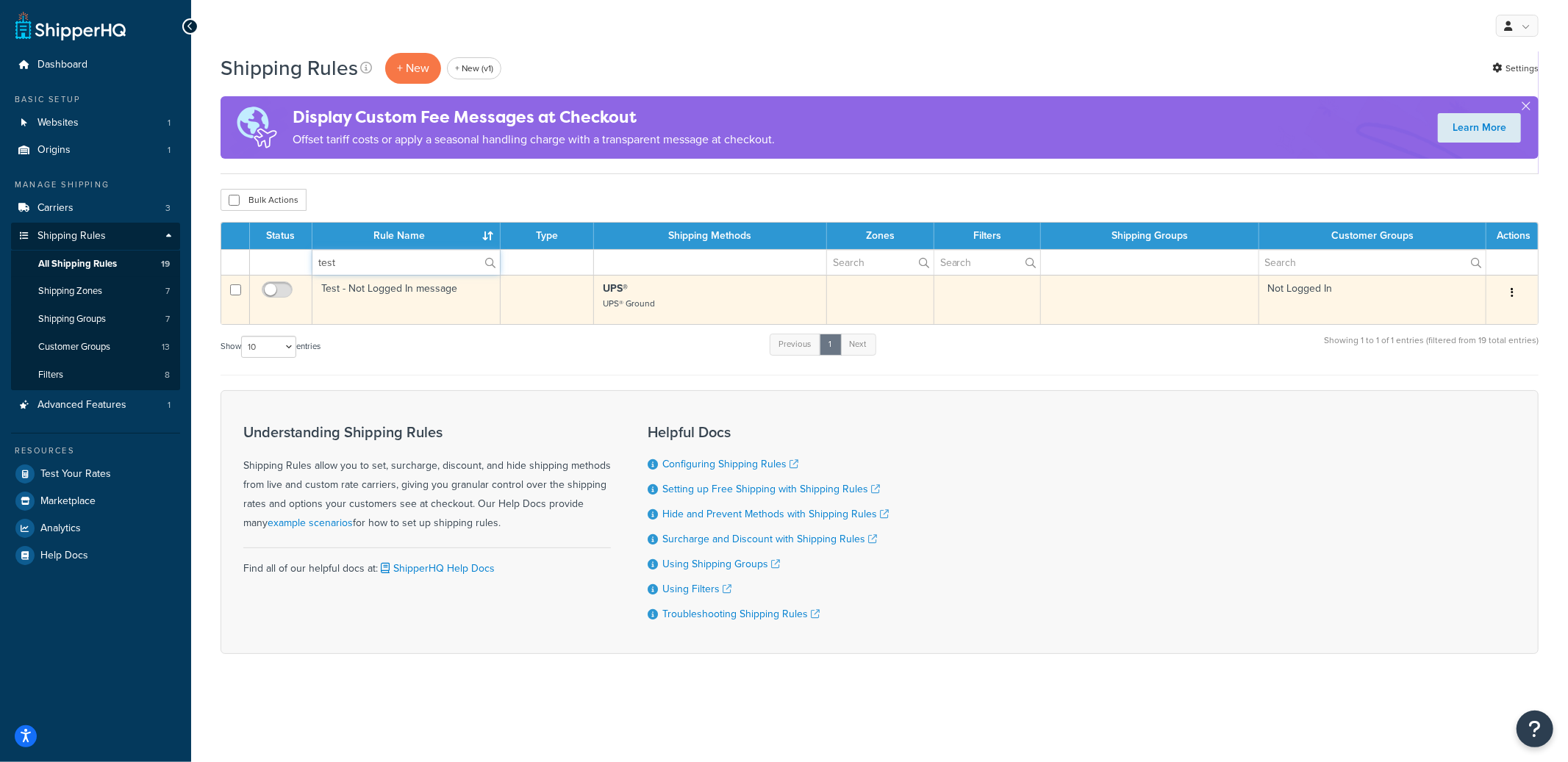
type input "test"
click at [1511, 289] on icon "button" at bounding box center [1512, 292] width 3 height 11
click at [1447, 377] on link "Delete" at bounding box center [1464, 381] width 117 height 30
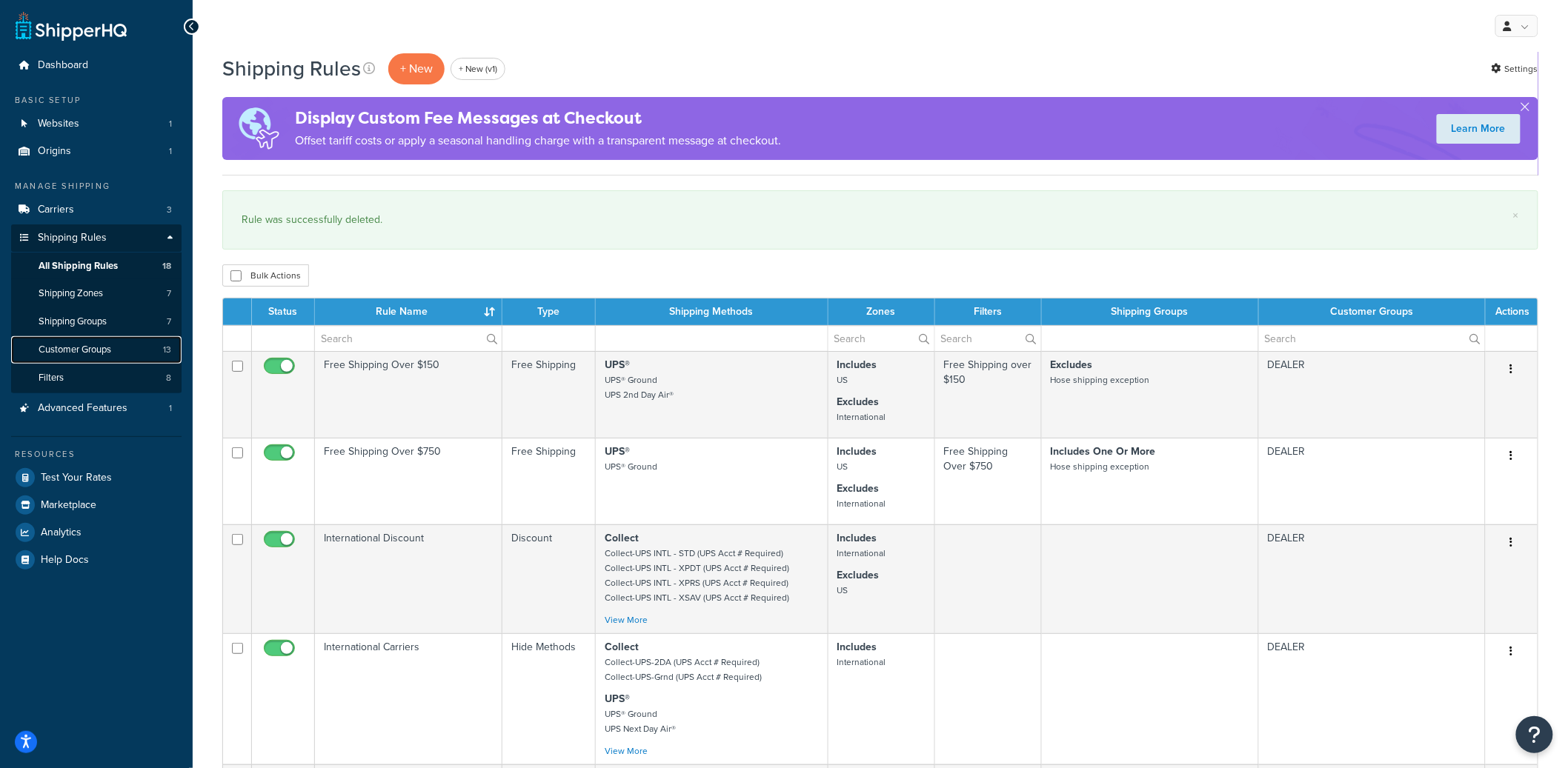
click at [120, 354] on link "Customer Groups 13" at bounding box center [96, 350] width 170 height 27
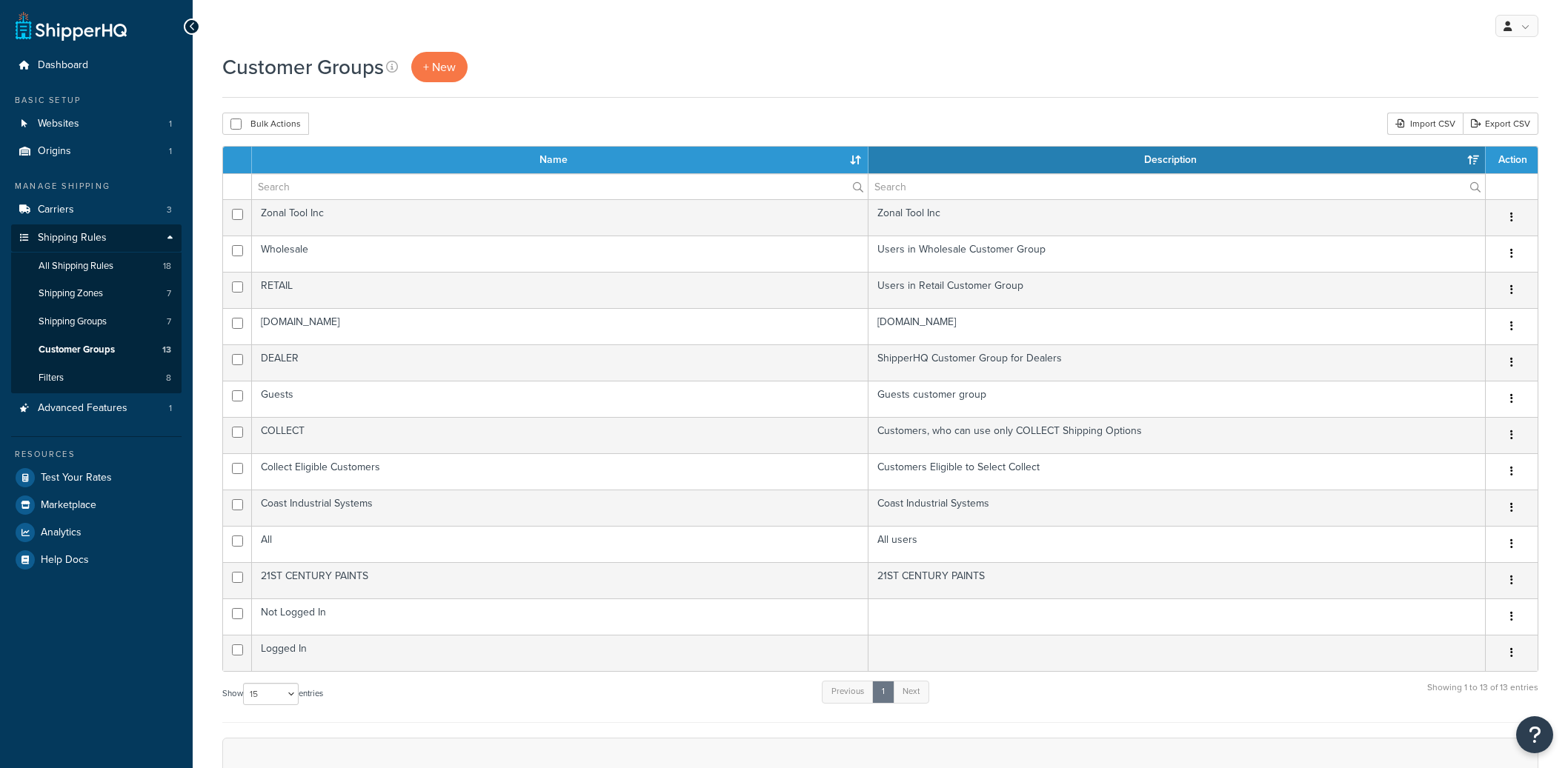
select select "15"
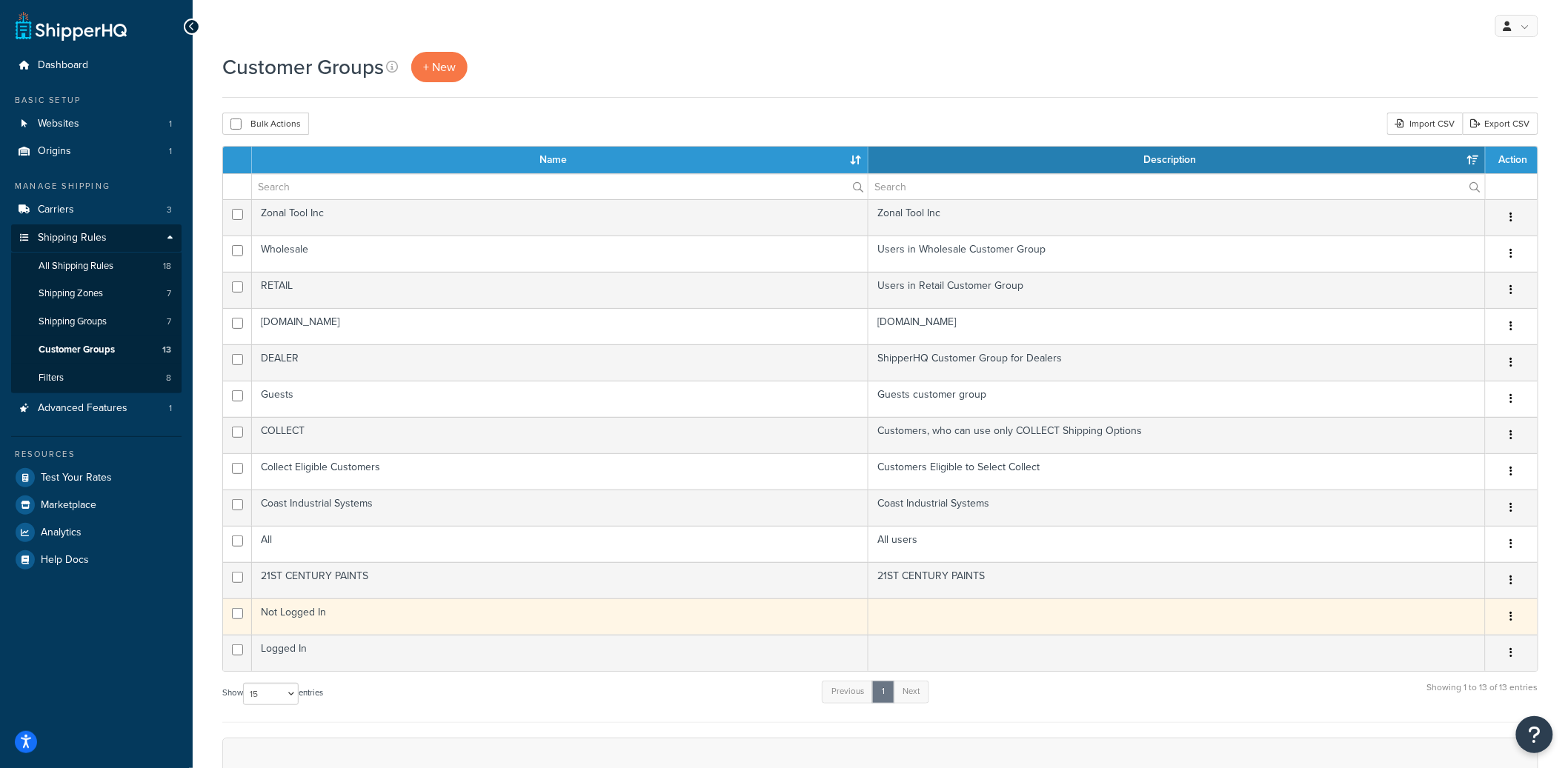
click at [1511, 618] on icon "button" at bounding box center [1511, 616] width 3 height 11
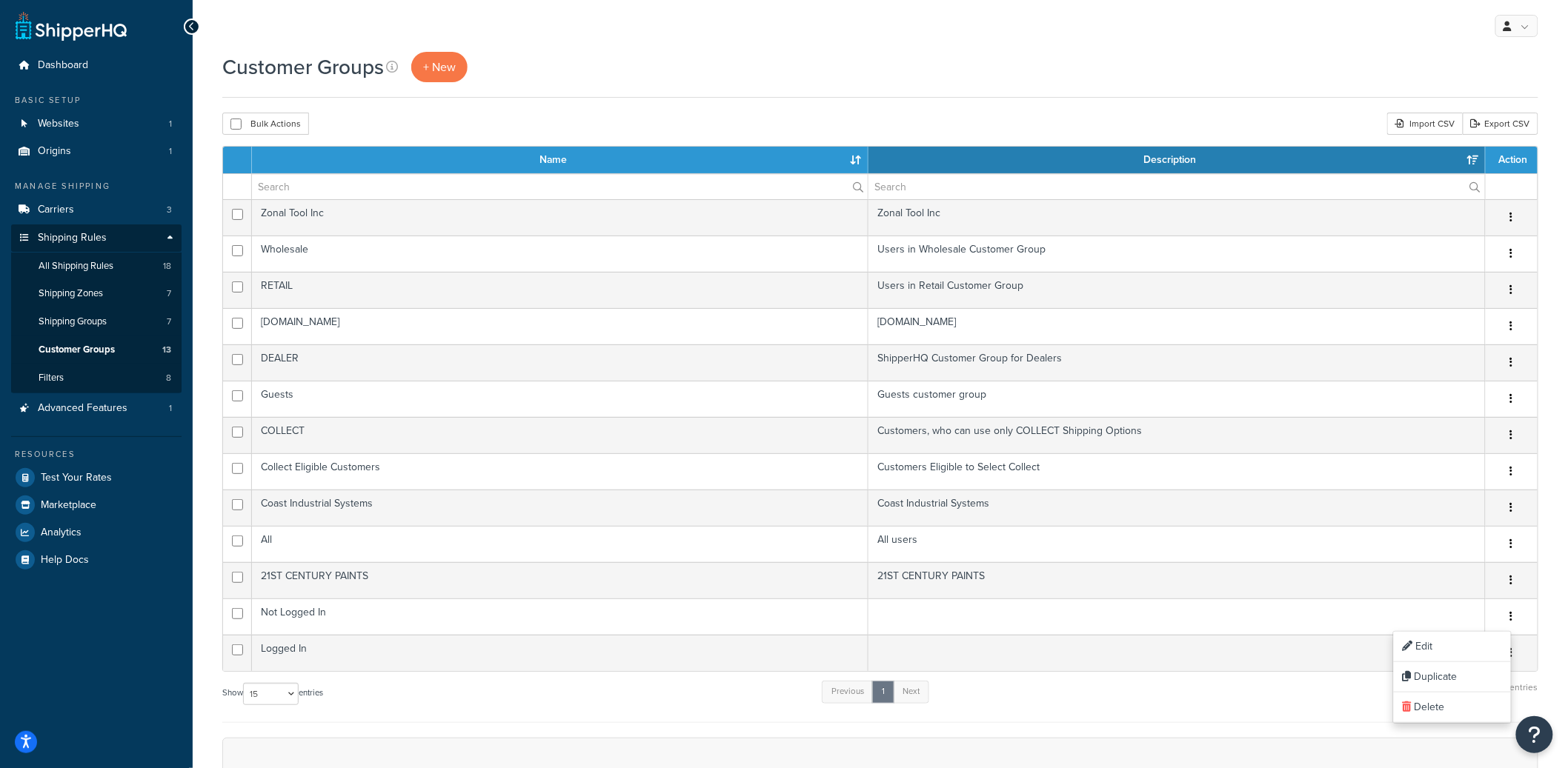
click at [1271, 65] on div "Customer Groups + New" at bounding box center [880, 67] width 1316 height 30
